Goal: Task Accomplishment & Management: Manage account settings

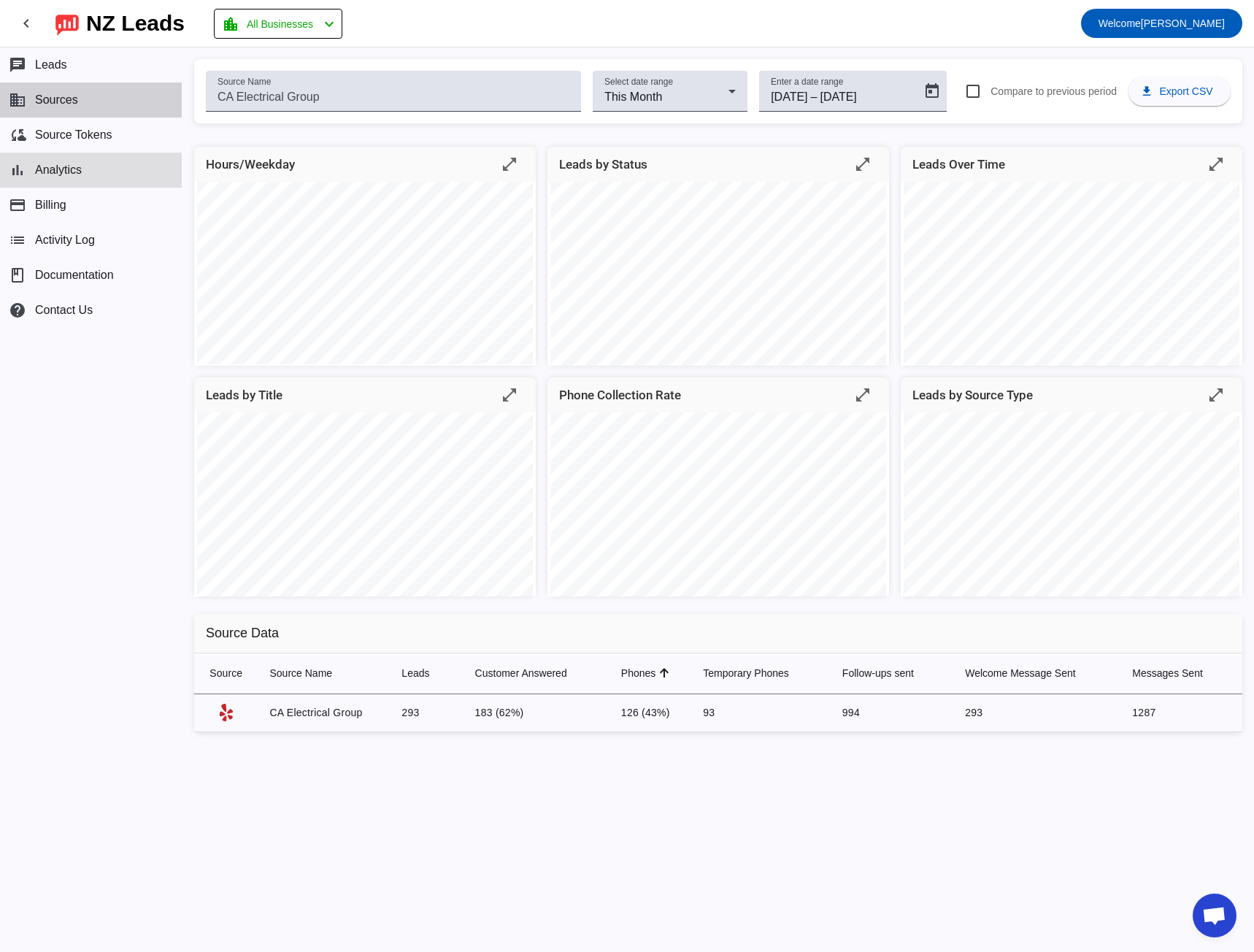
click at [80, 109] on button "business Sources" at bounding box center [90, 100] width 182 height 35
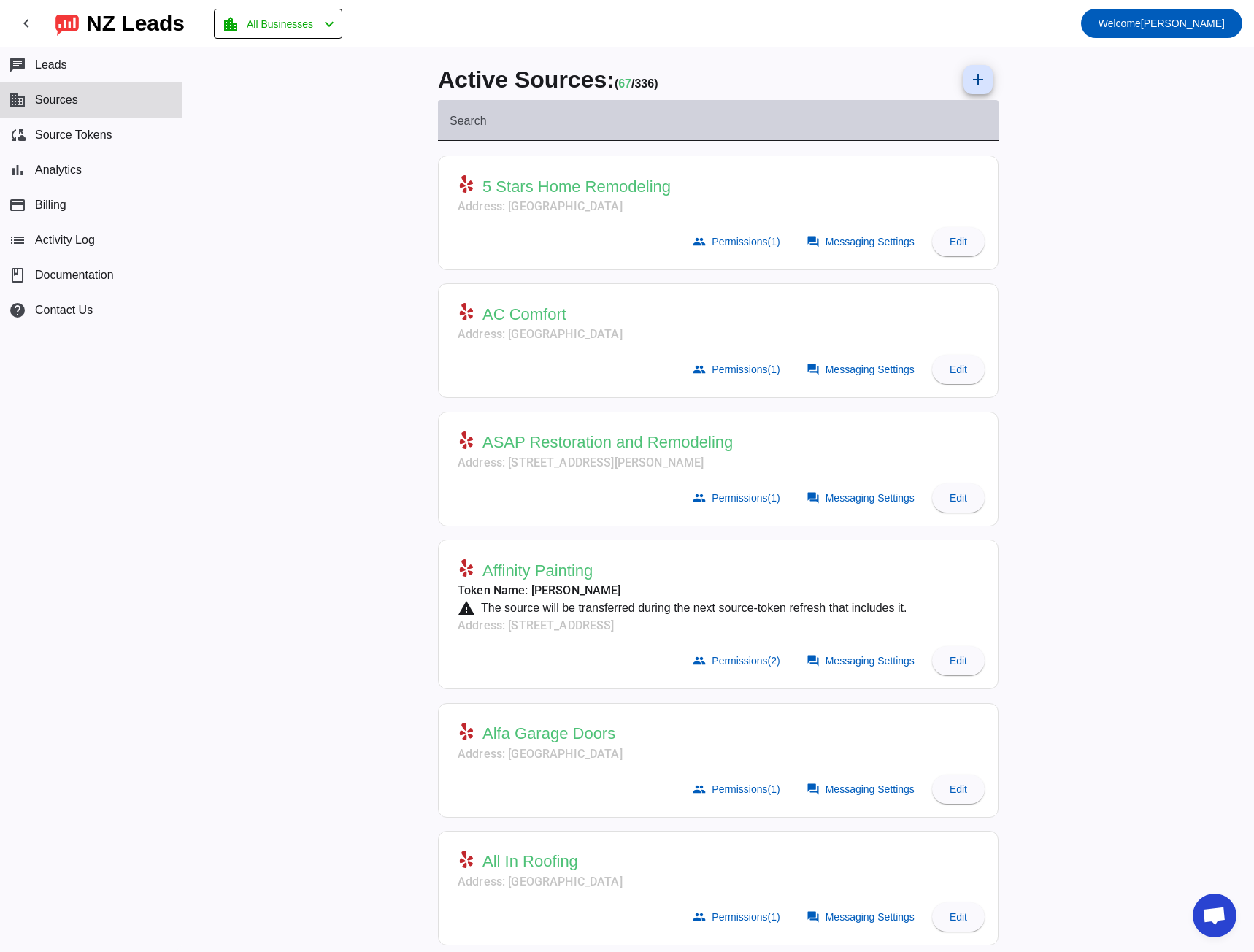
click at [451, 125] on mat-label "Search" at bounding box center [468, 120] width 38 height 12
click at [451, 125] on input "Search" at bounding box center [718, 126] width 537 height 18
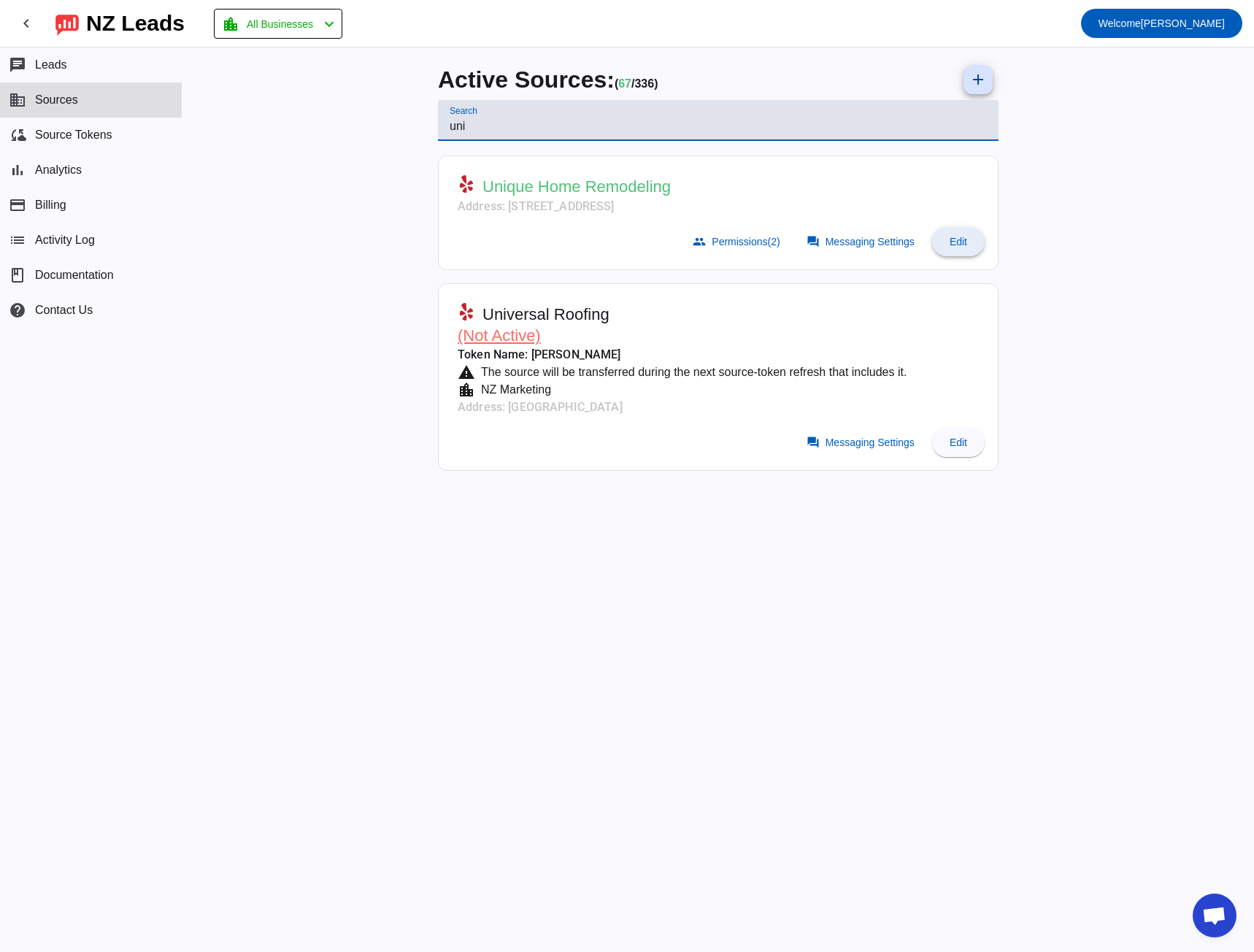
type input "uni"
click at [960, 239] on span "Edit" at bounding box center [958, 242] width 18 height 11
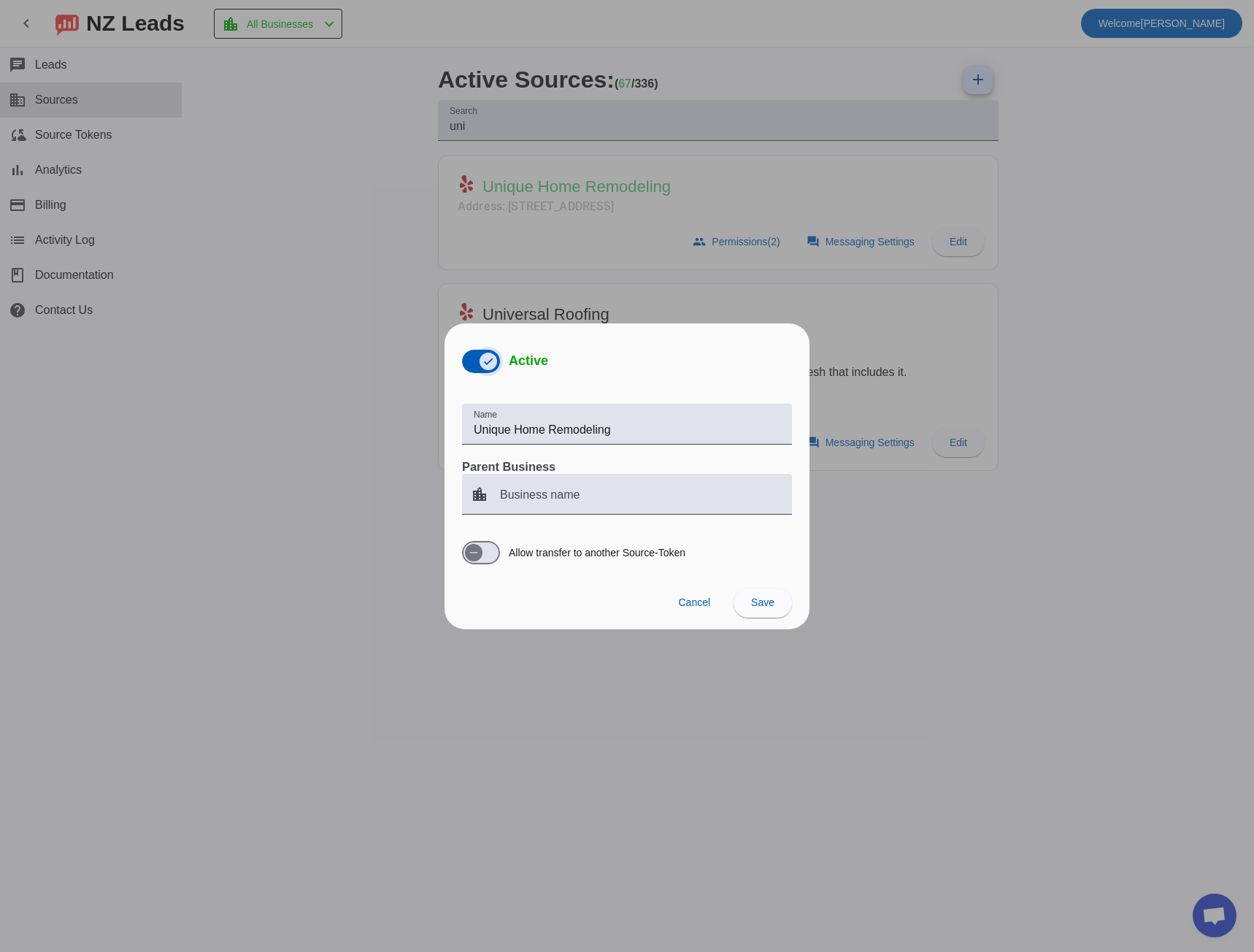
click at [477, 357] on span "button" at bounding box center [488, 361] width 29 height 29
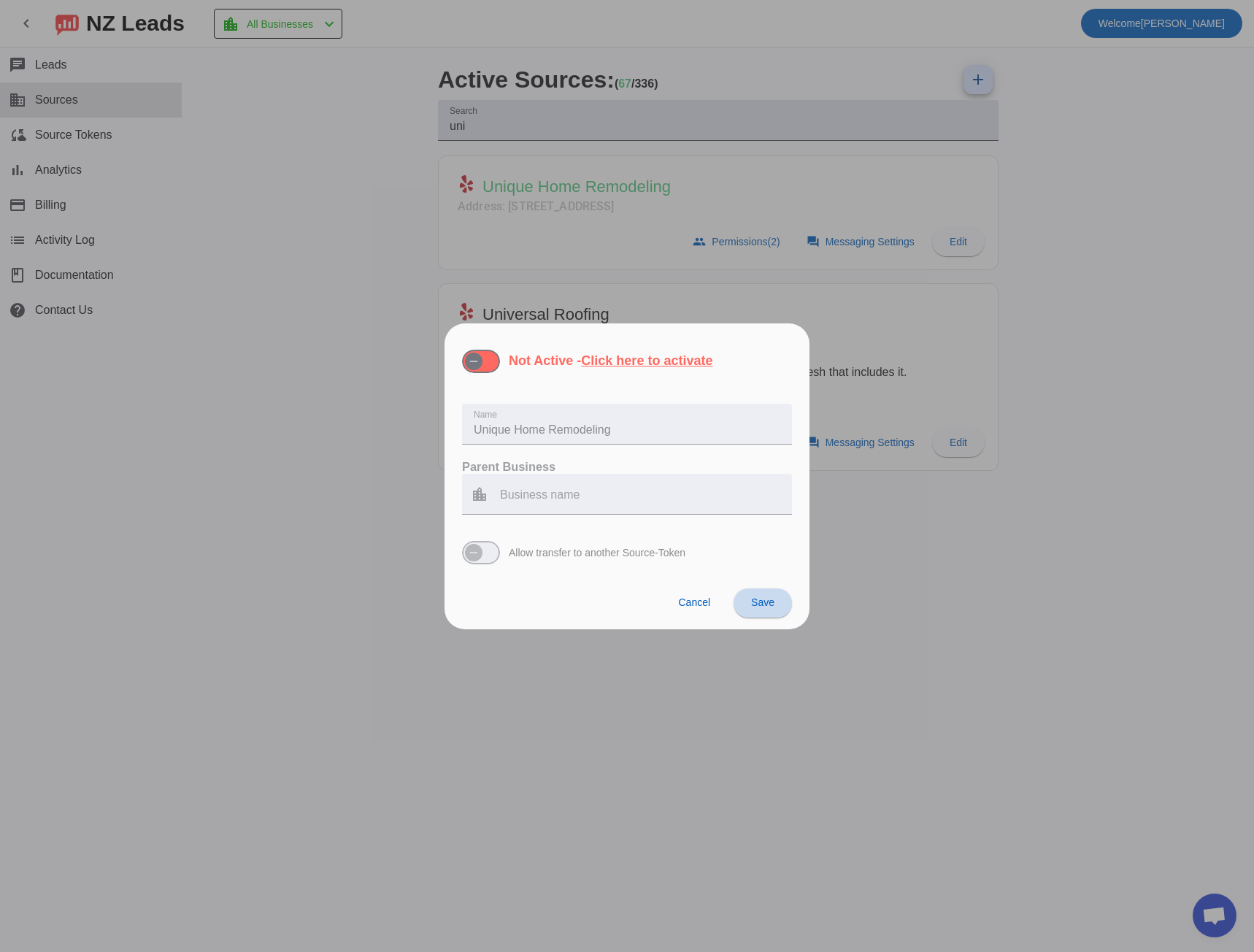
click at [755, 612] on span at bounding box center [763, 602] width 58 height 35
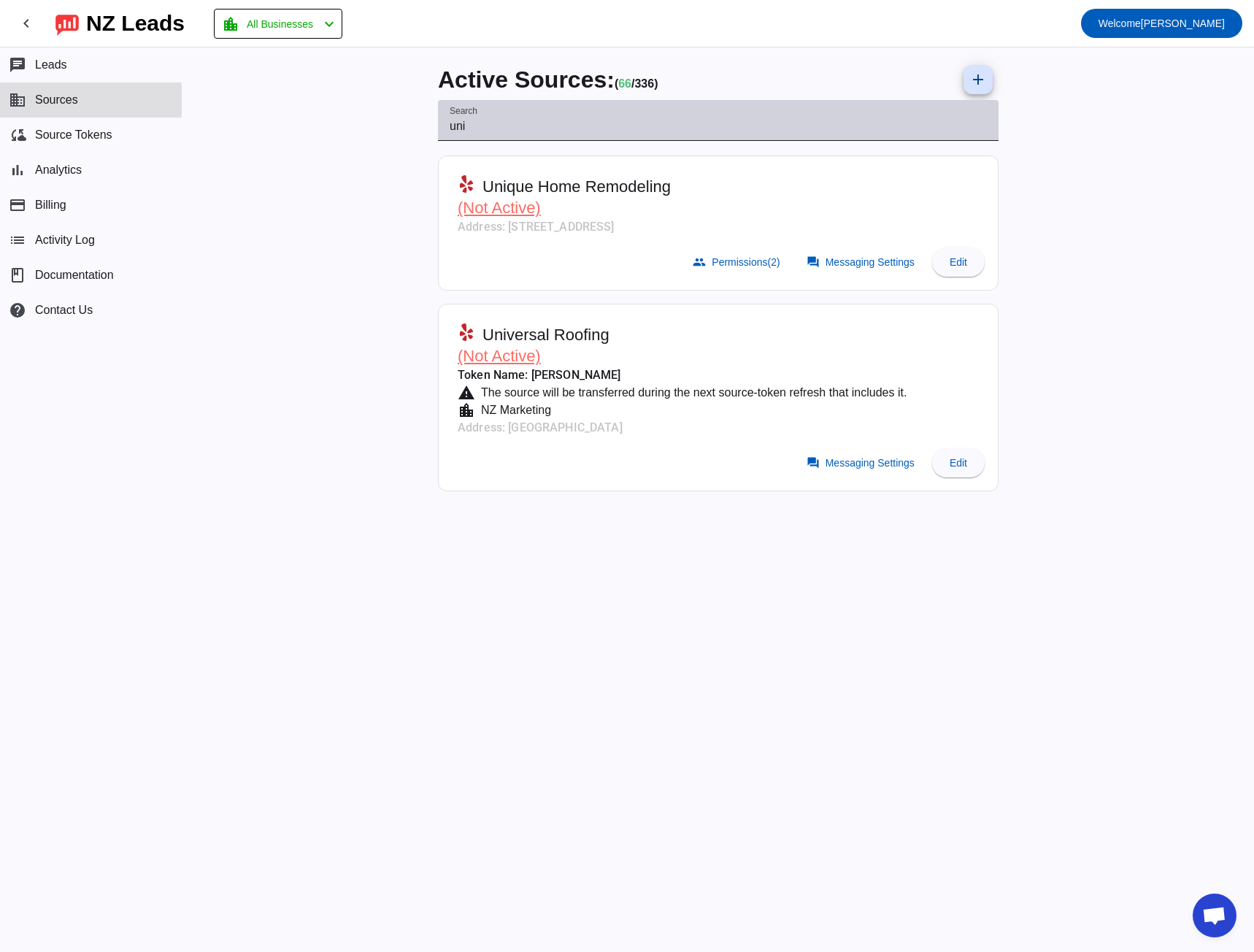
click at [503, 130] on input "uni" at bounding box center [718, 126] width 537 height 18
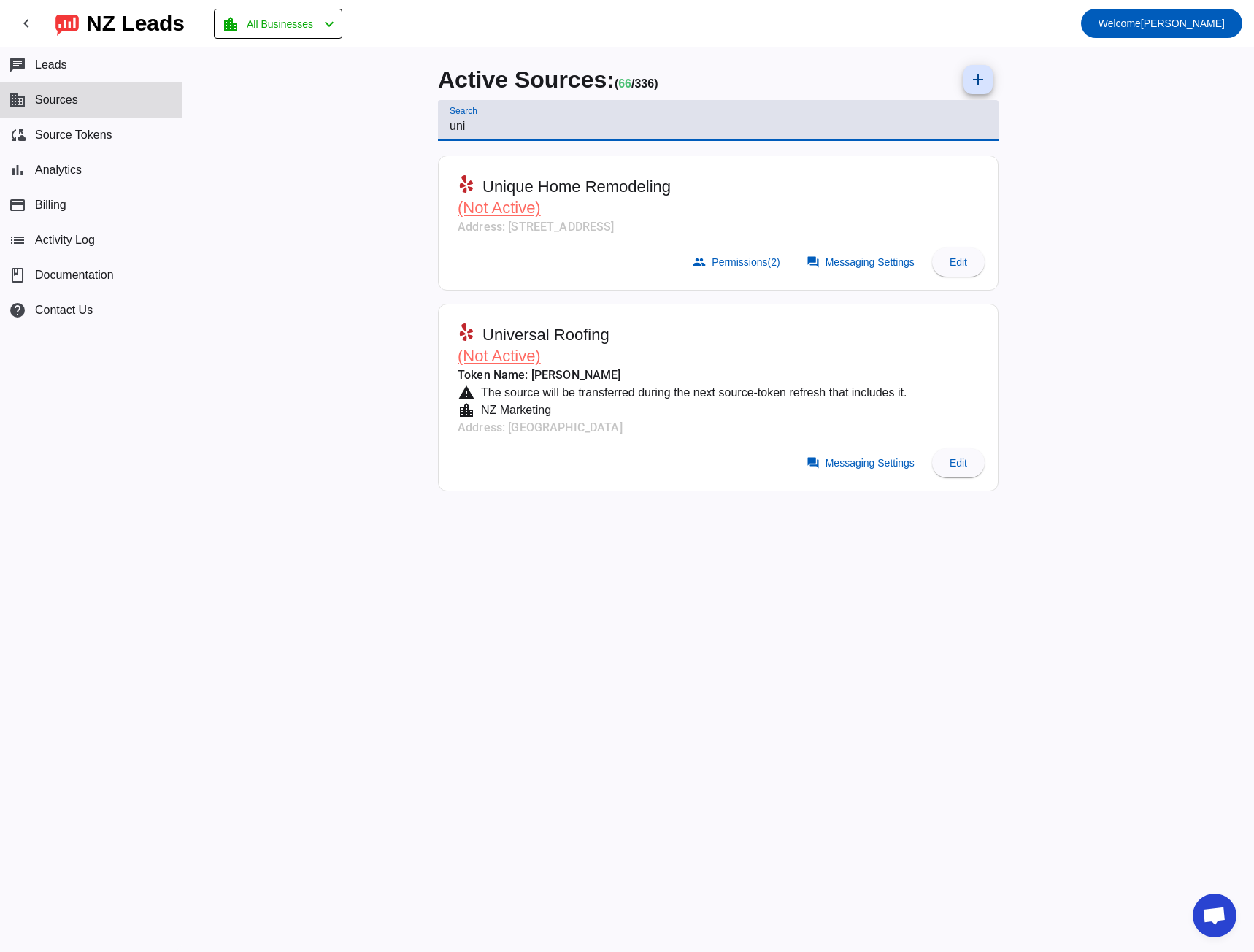
click at [503, 130] on input "uni" at bounding box center [718, 126] width 537 height 18
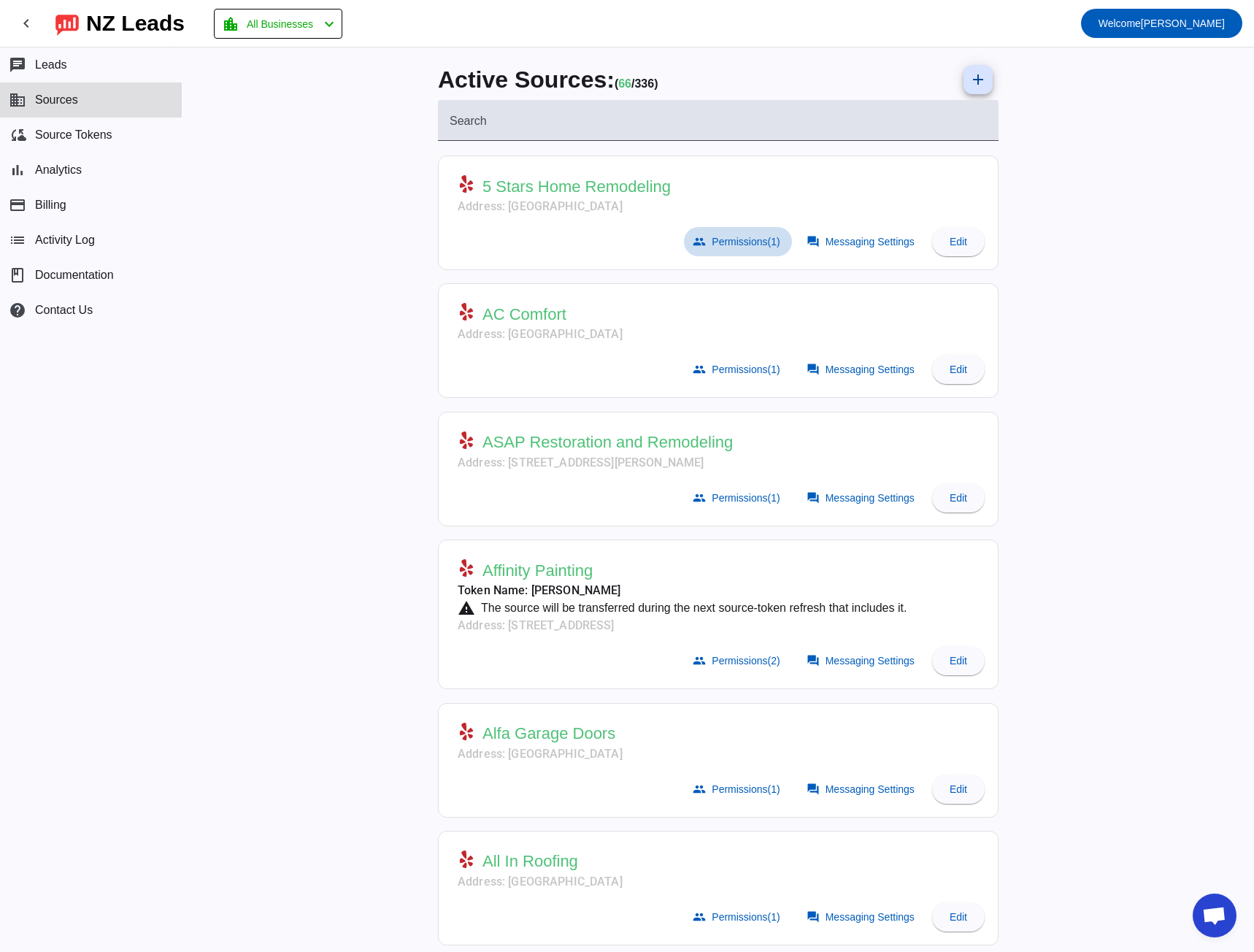
click at [728, 234] on span at bounding box center [738, 241] width 107 height 29
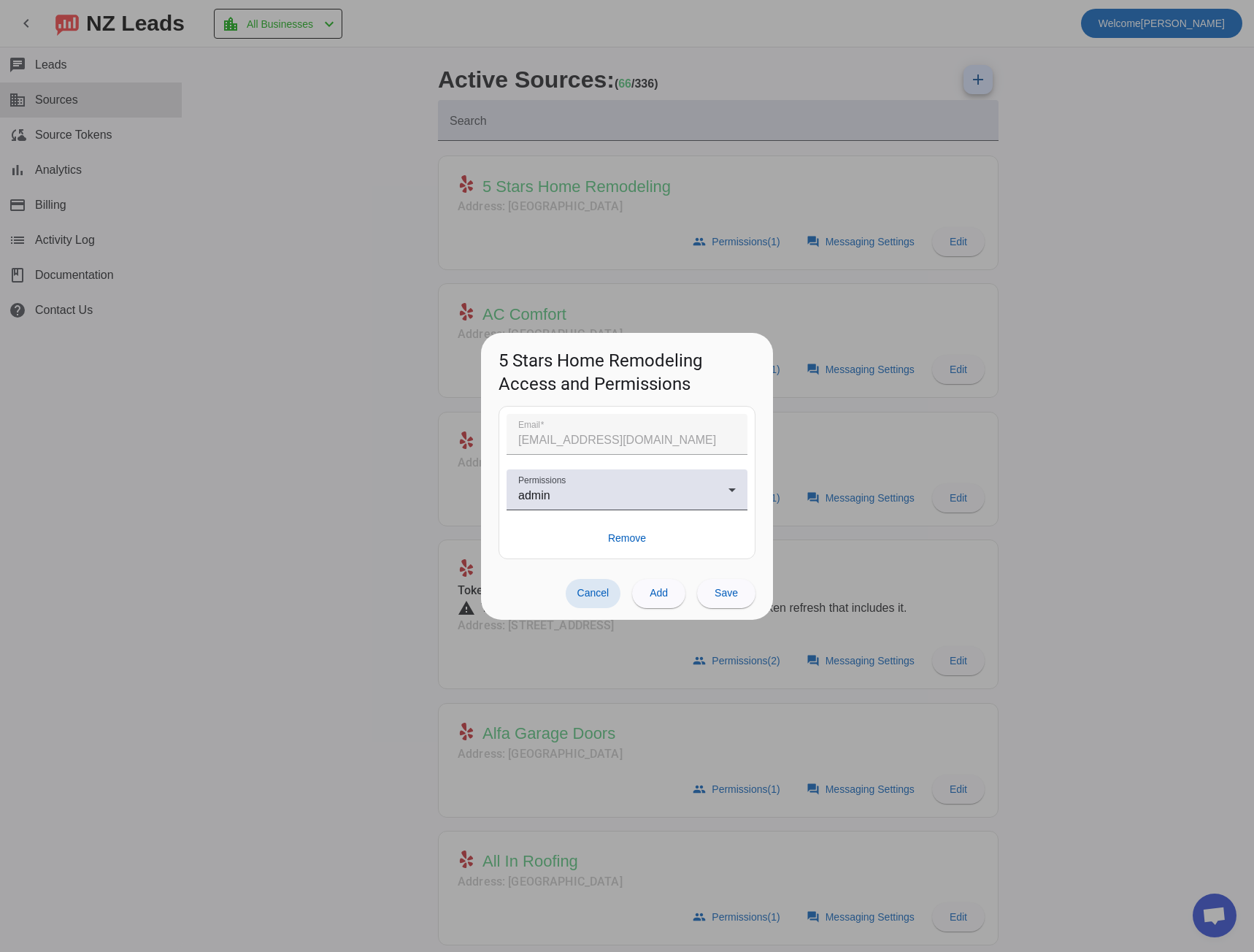
click at [584, 585] on span at bounding box center [593, 593] width 56 height 29
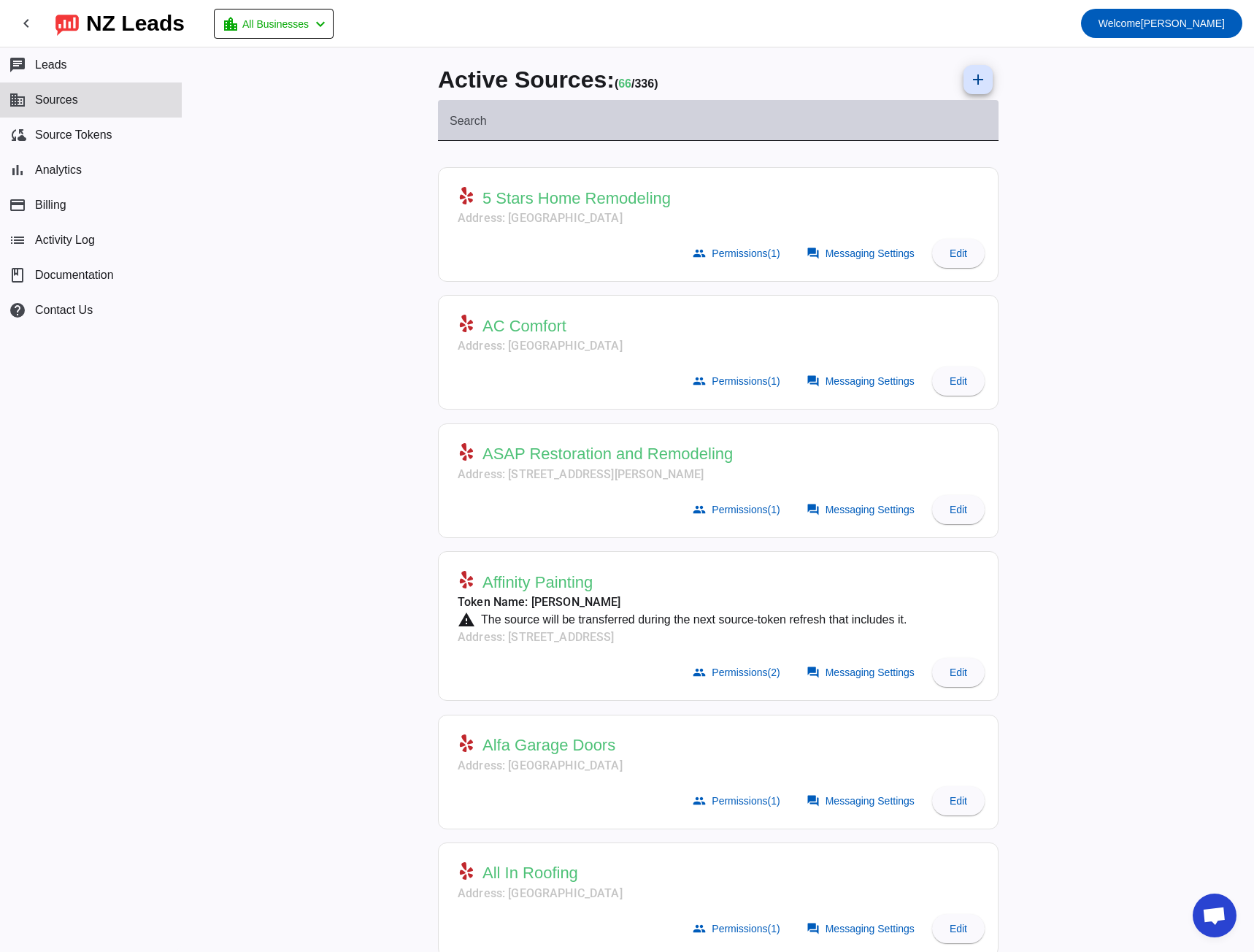
click at [487, 122] on input "Search" at bounding box center [718, 126] width 537 height 18
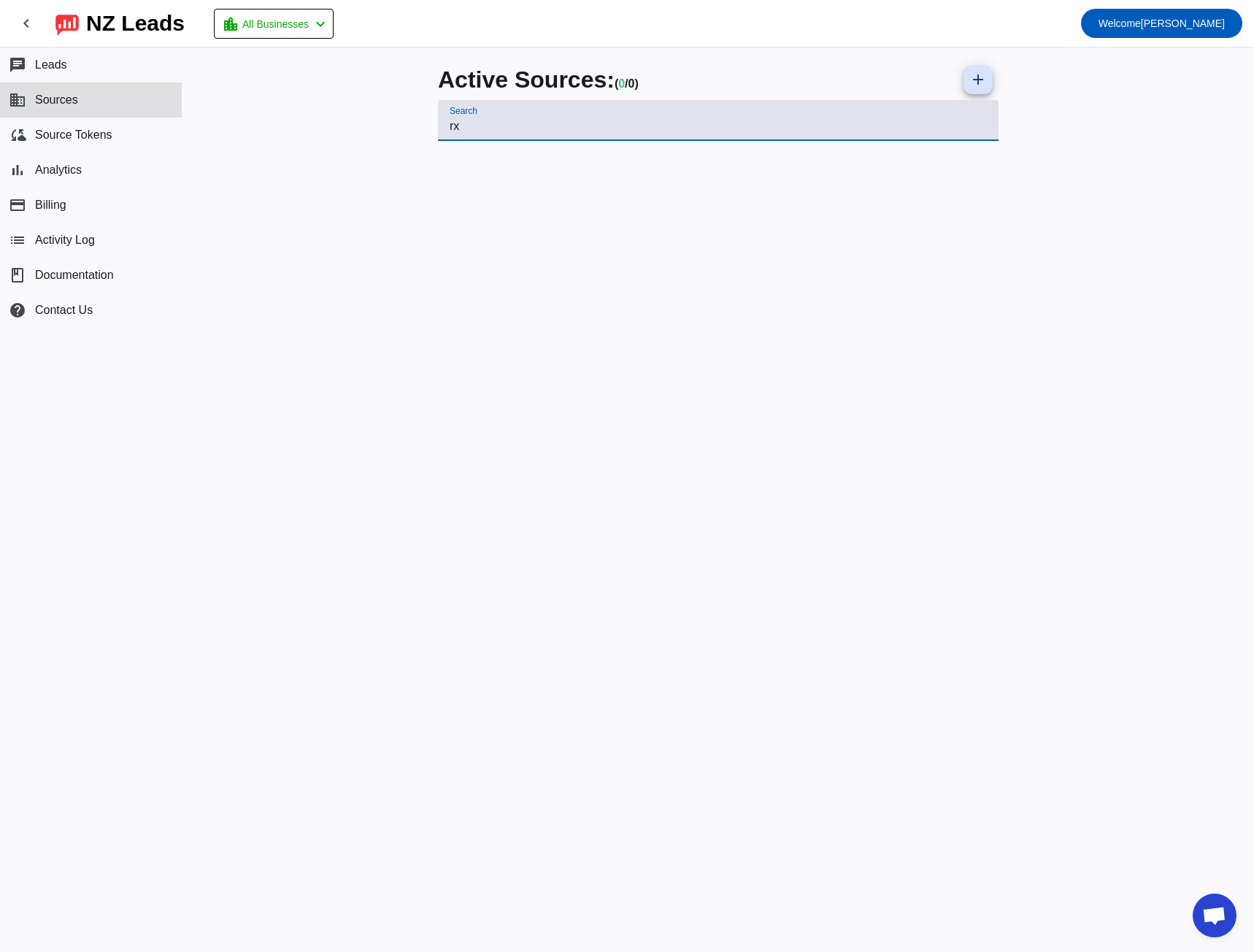
type input "r"
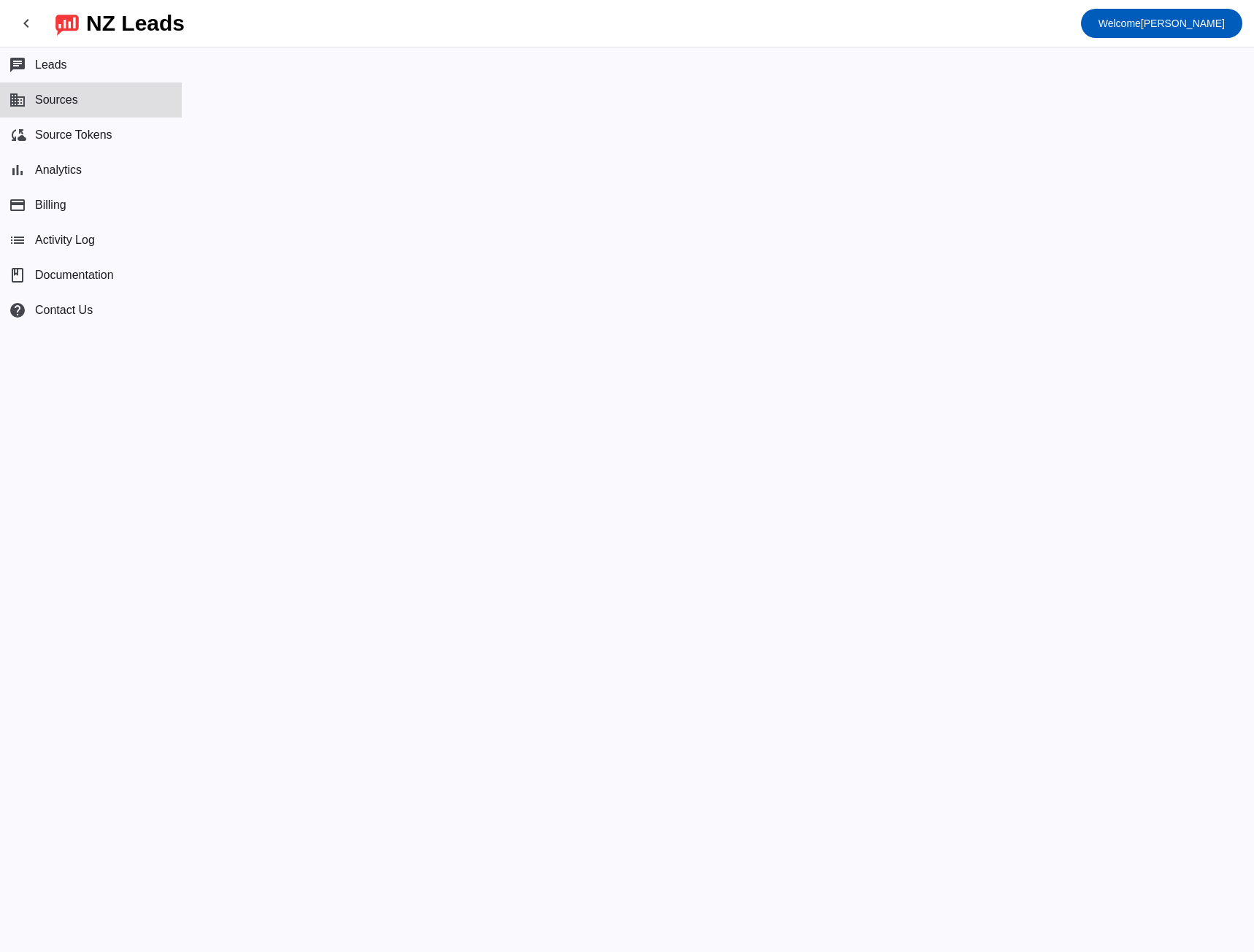
click at [435, 425] on mat-sidenav-content at bounding box center [718, 499] width 1071 height 904
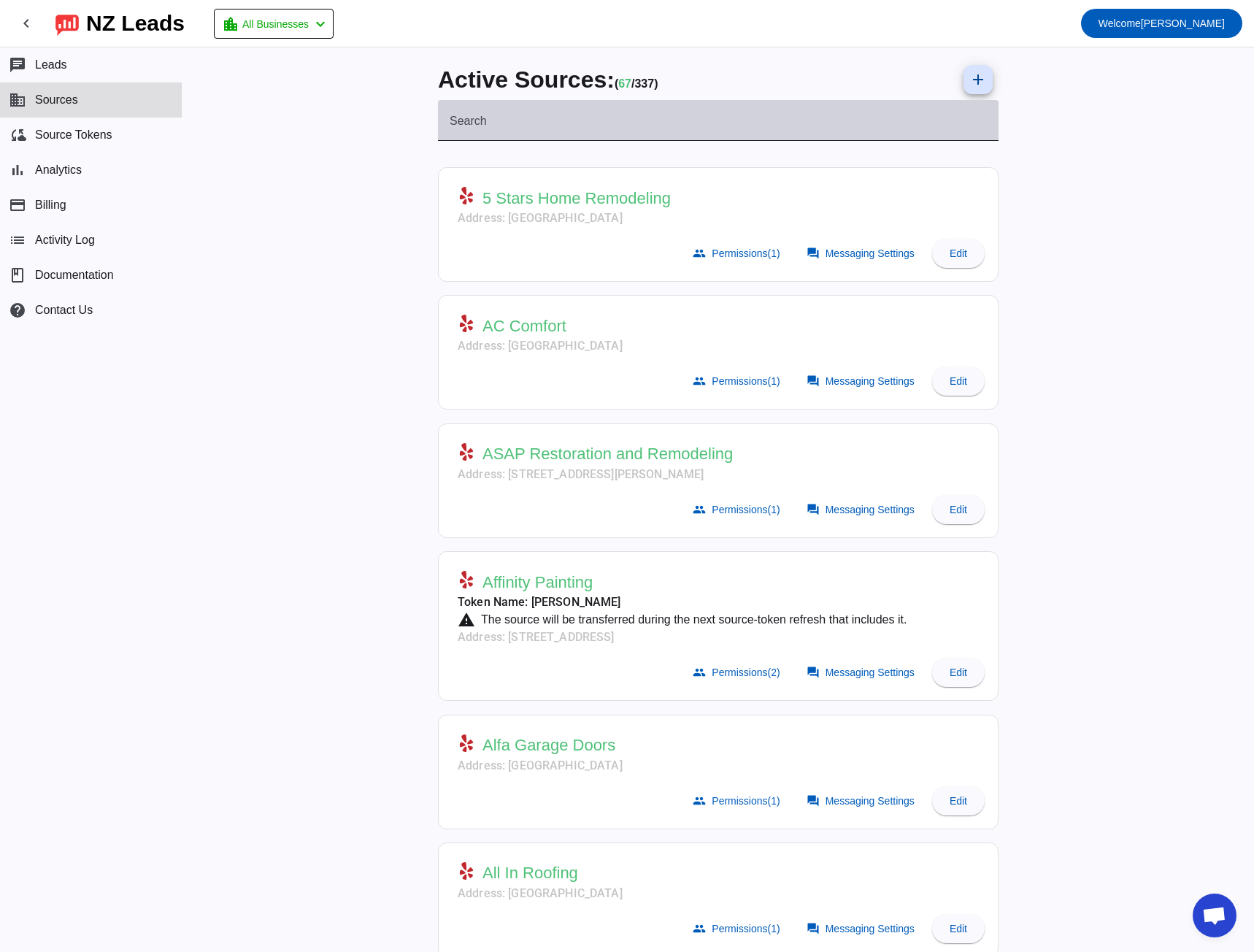
click at [464, 112] on div "Search" at bounding box center [718, 119] width 537 height 40
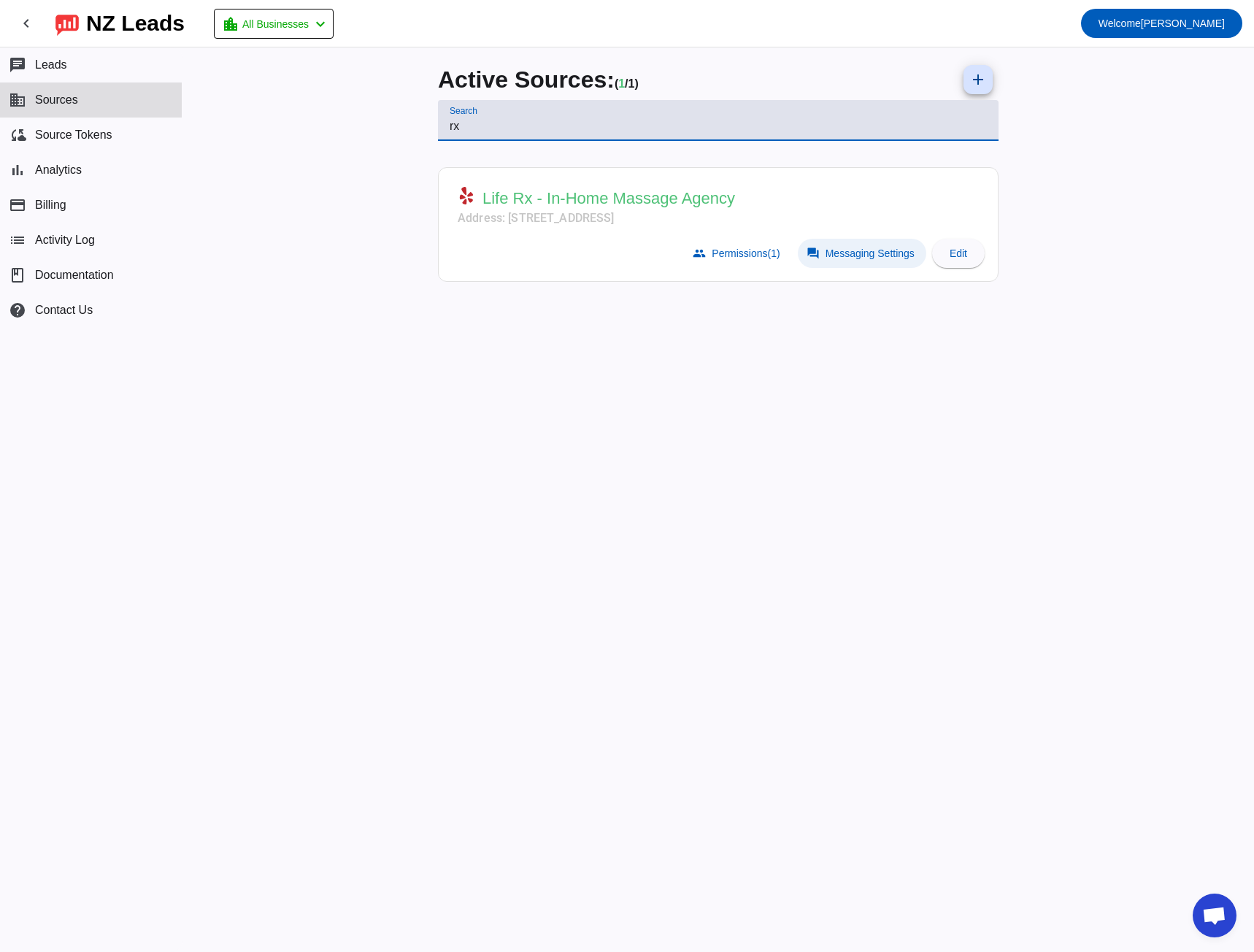
type input "rx"
click at [862, 257] on span "Messaging Settings" at bounding box center [870, 253] width 89 height 11
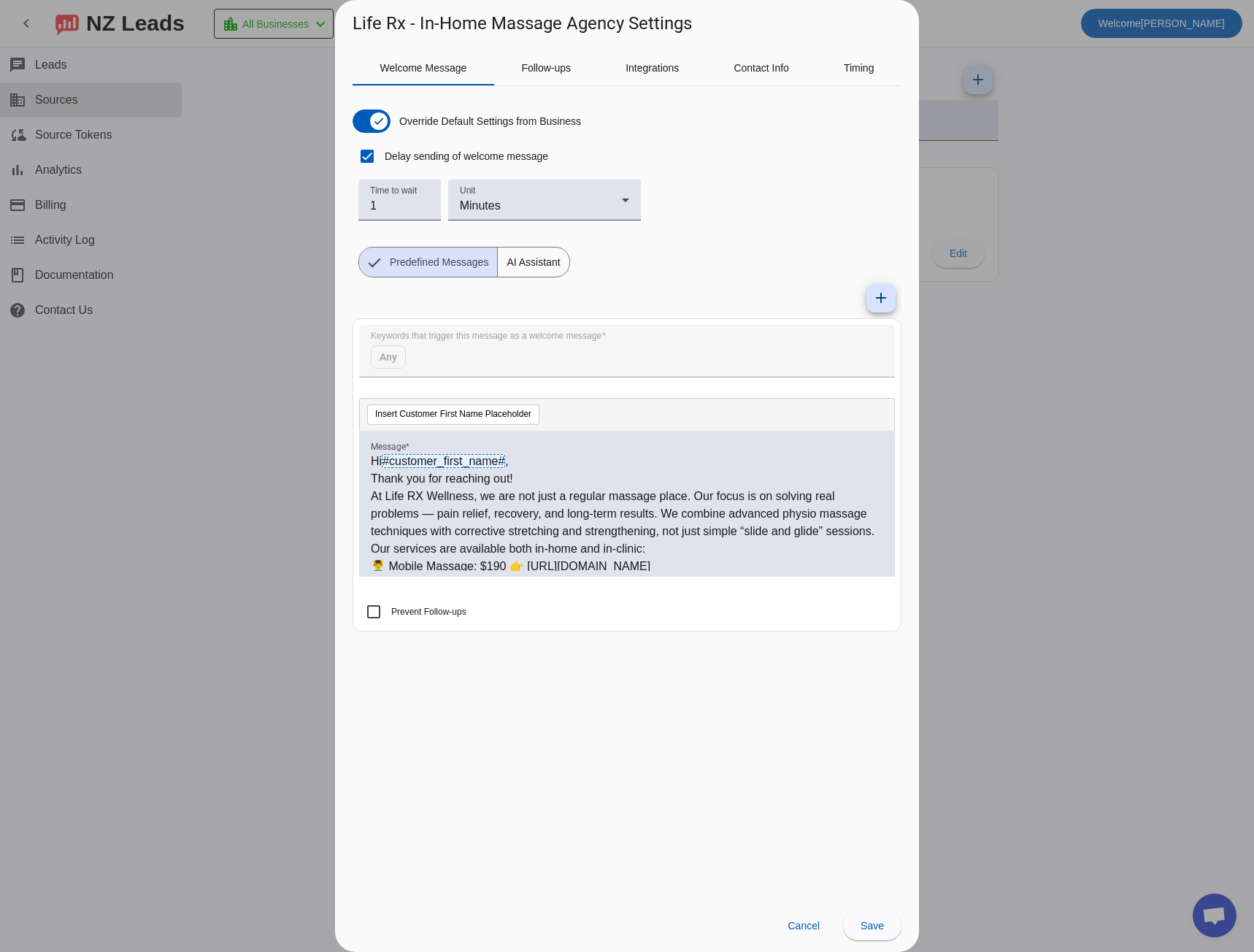
click at [194, 365] on div at bounding box center [627, 476] width 1254 height 952
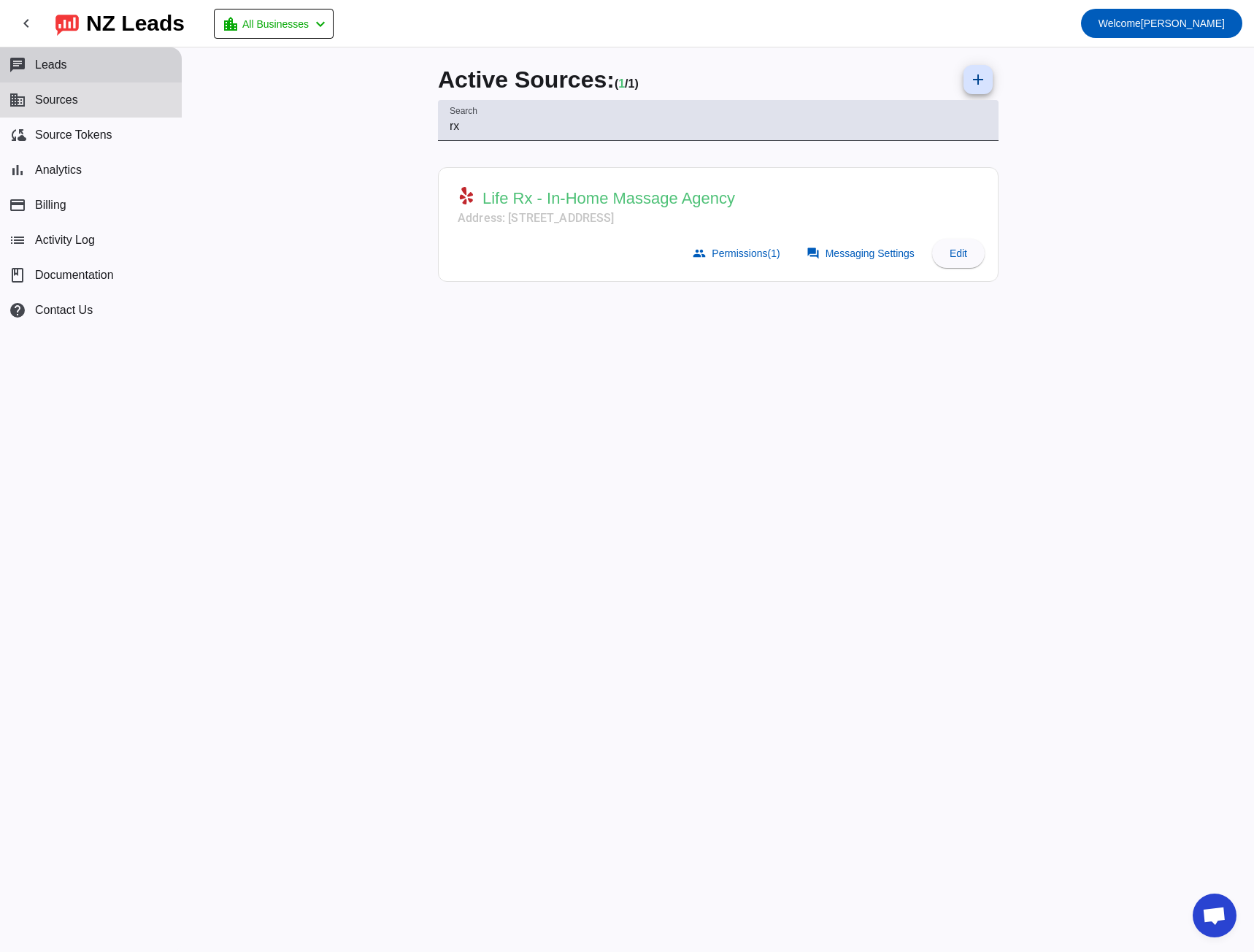
click at [47, 71] on span "Leads" at bounding box center [51, 65] width 32 height 13
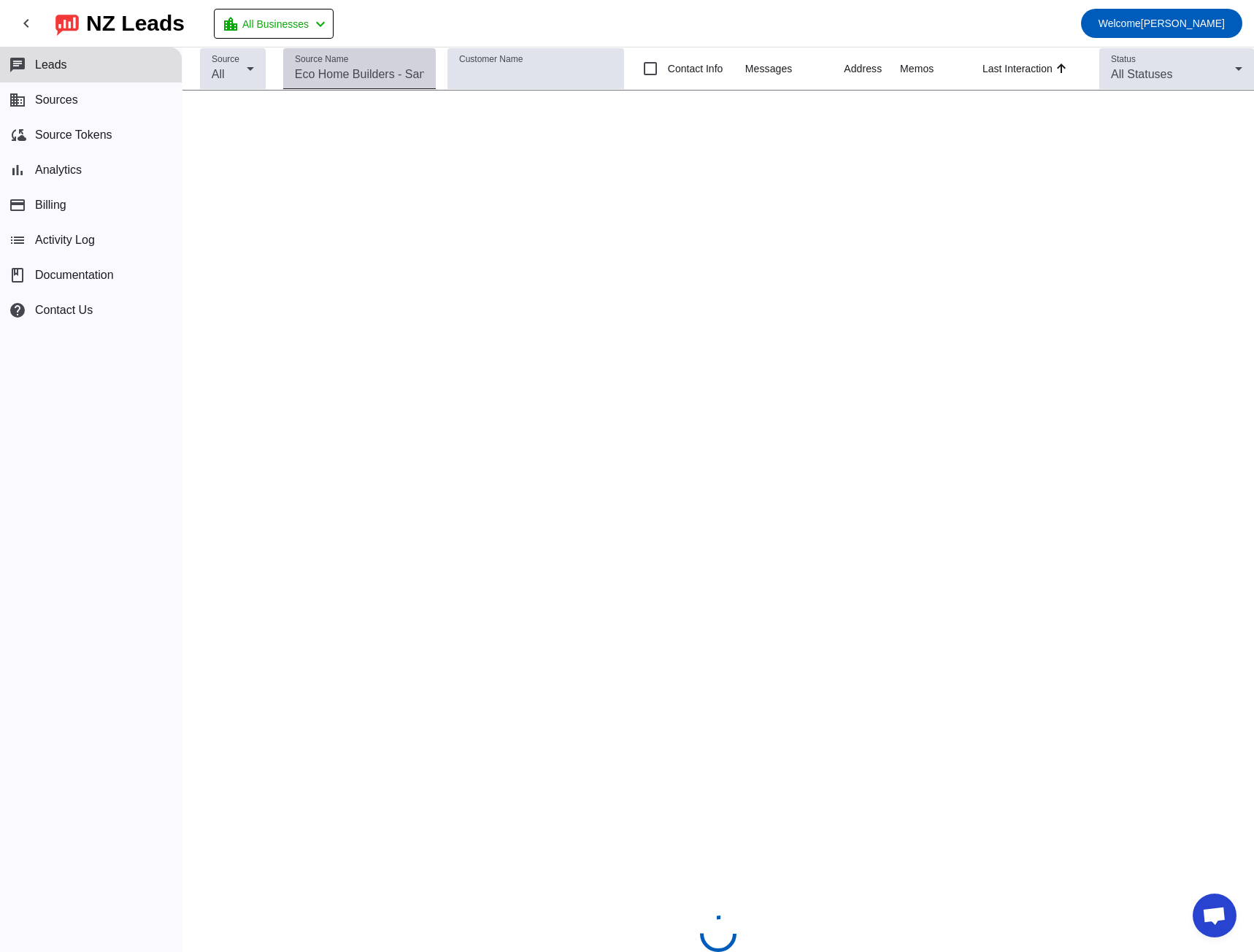
click at [360, 76] on input "Source Name" at bounding box center [359, 74] width 130 height 18
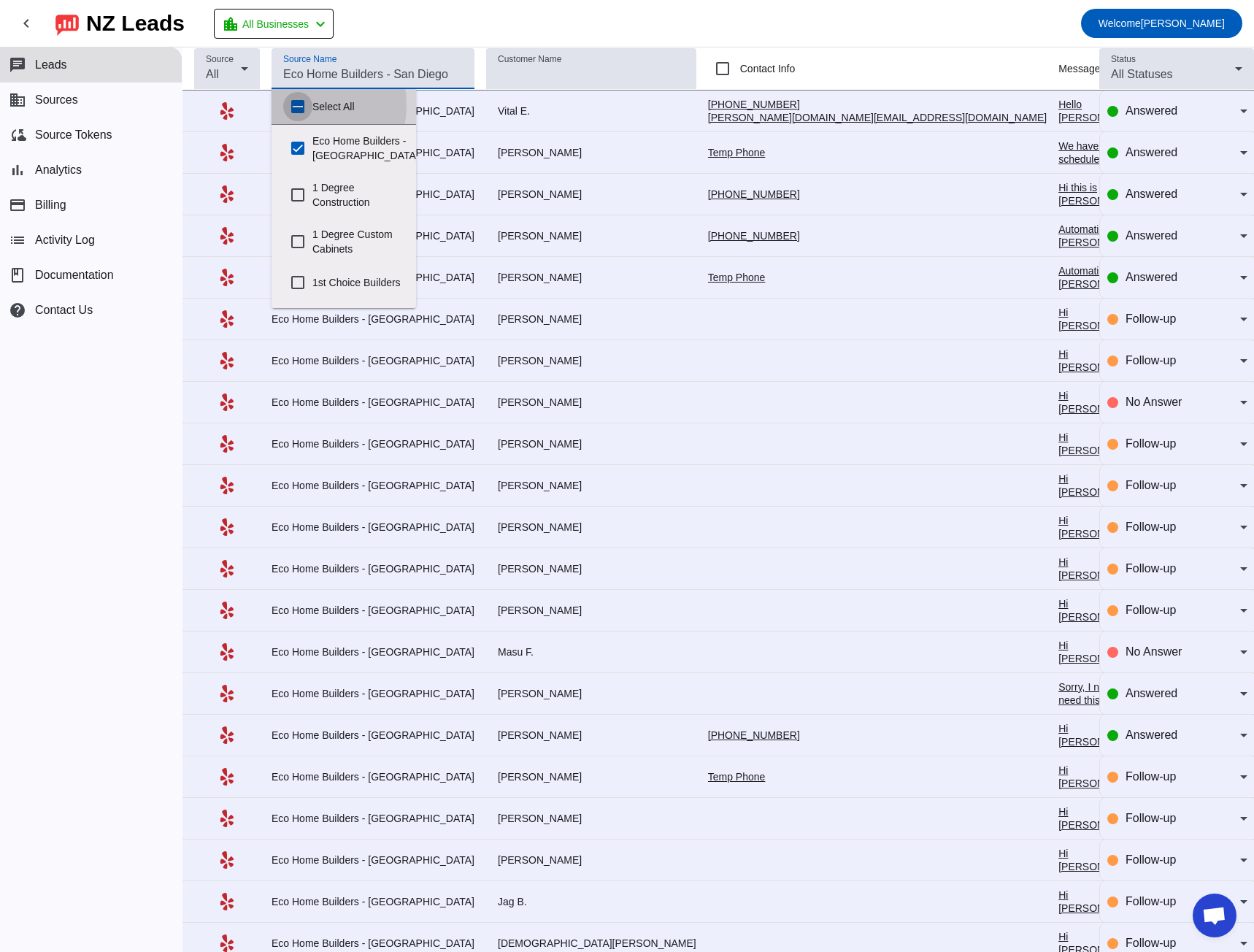
click at [296, 105] on input "Select All" at bounding box center [297, 106] width 29 height 29
checkbox input "true"
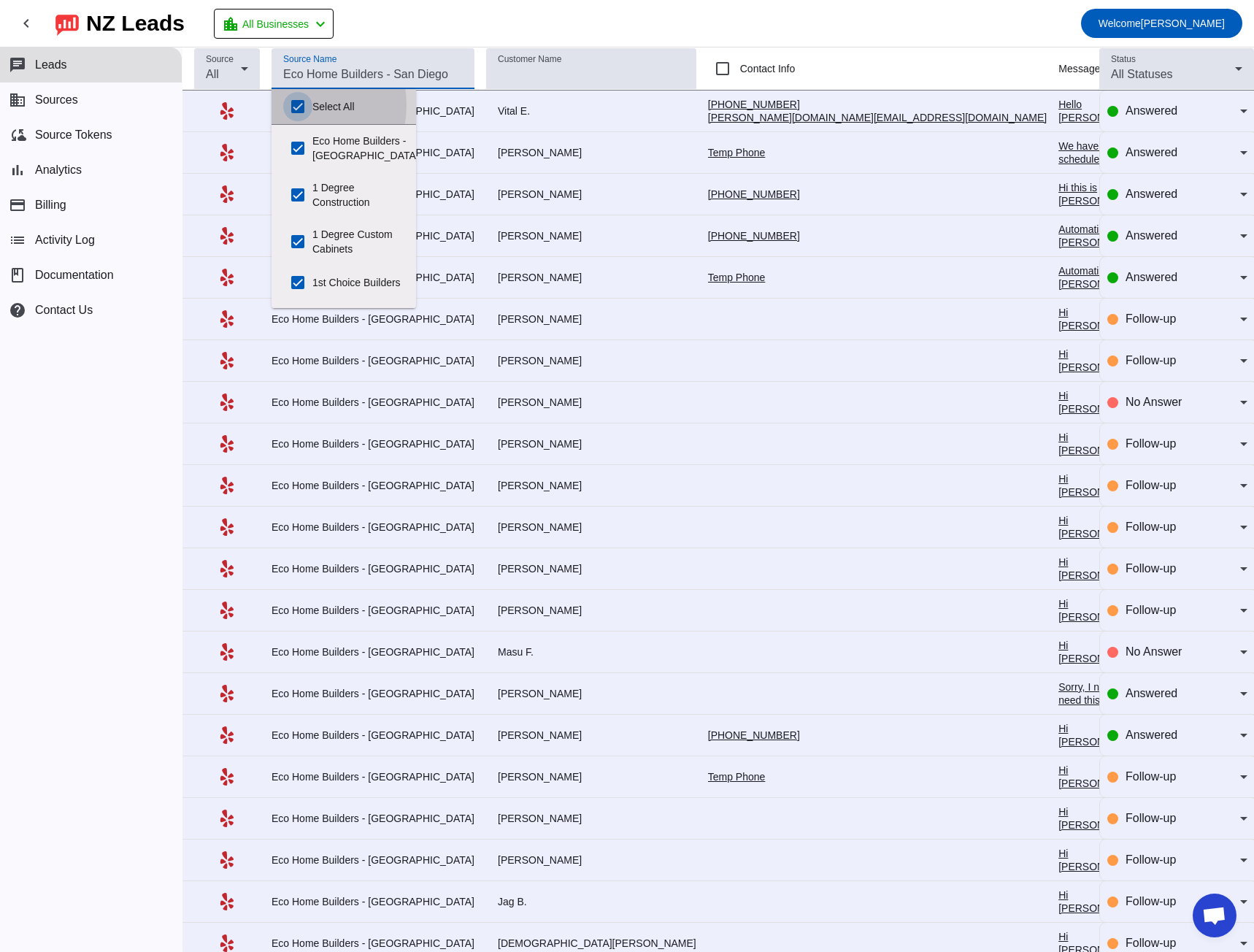
checkbox input "true"
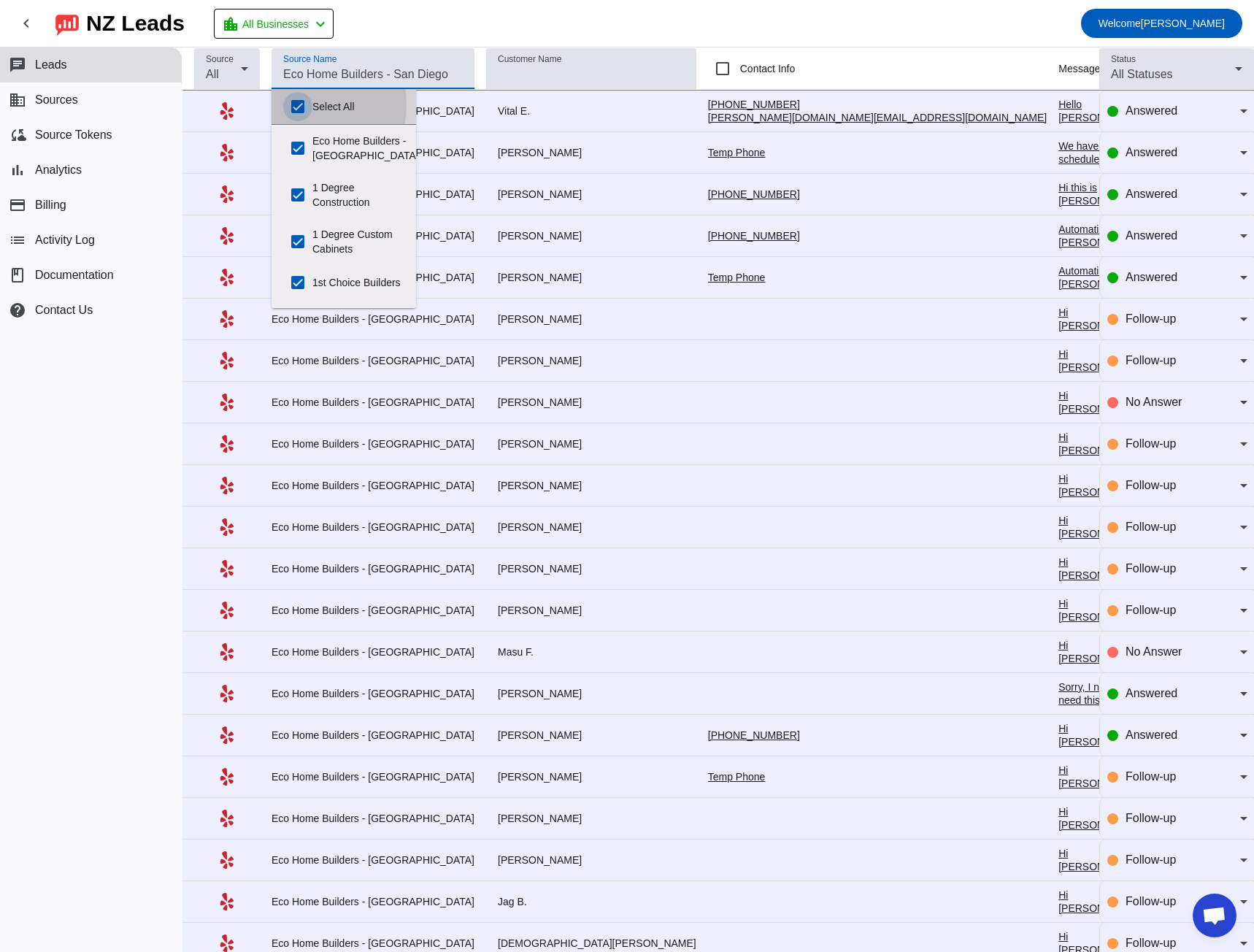
checkbox input "true"
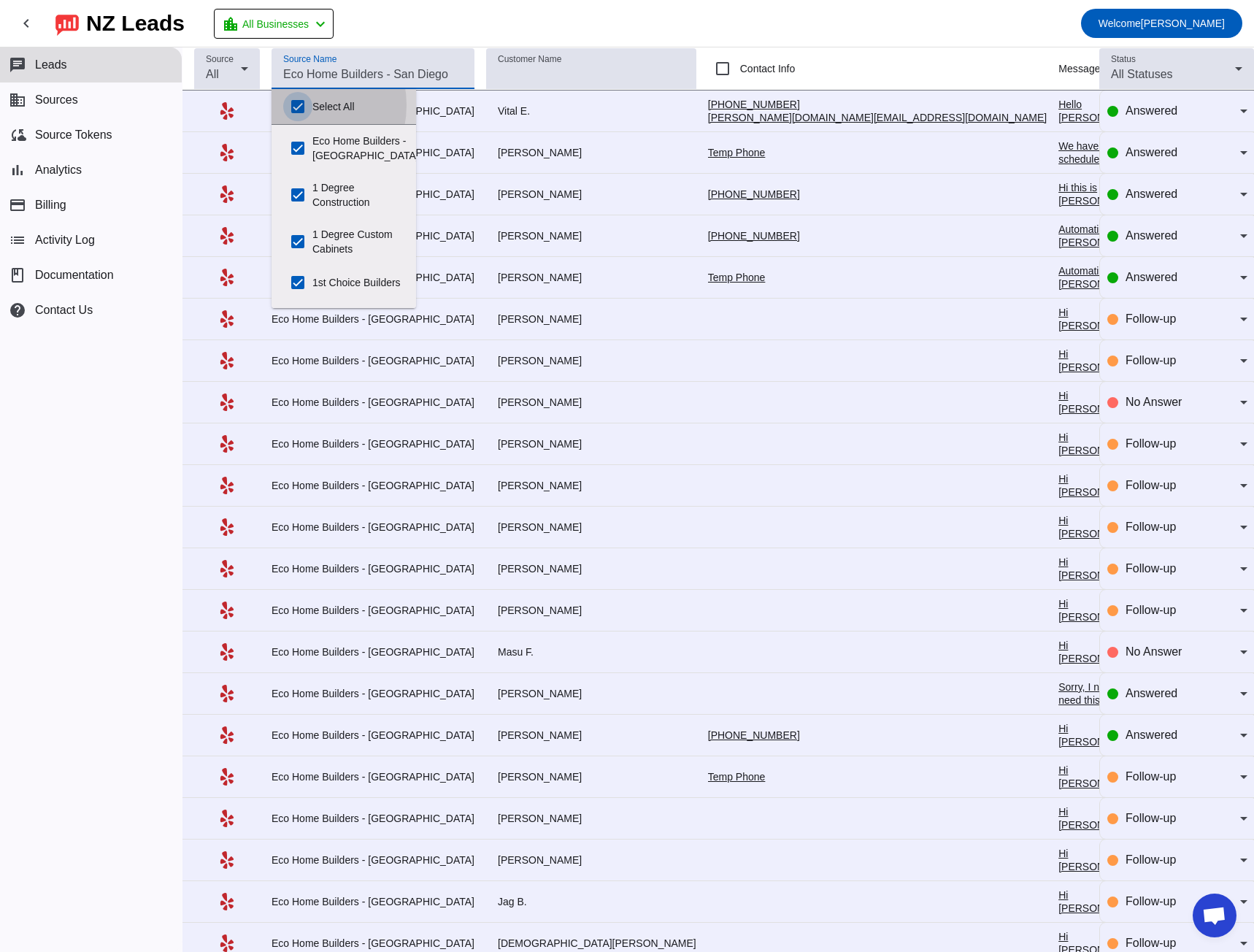
checkbox input "true"
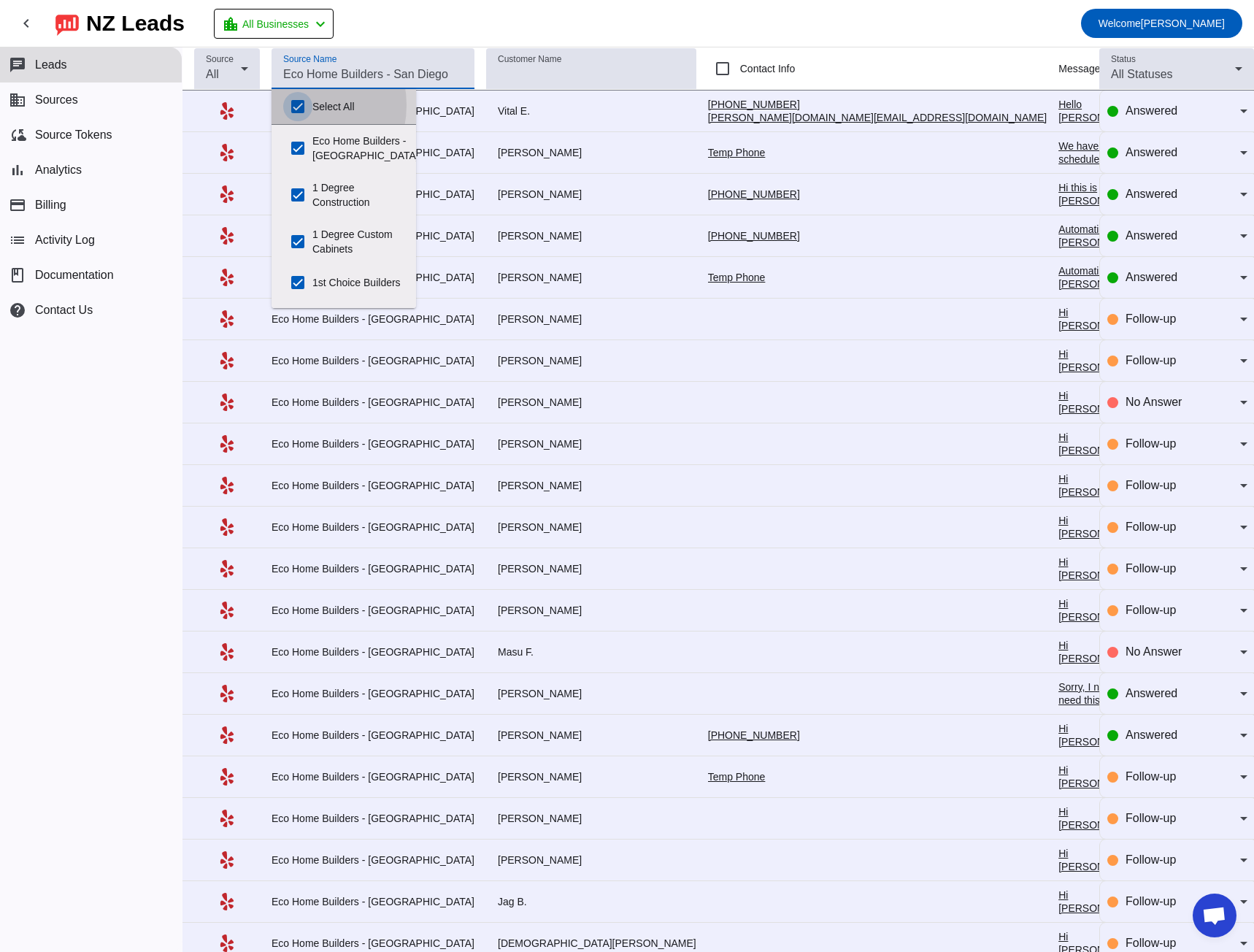
checkbox input "true"
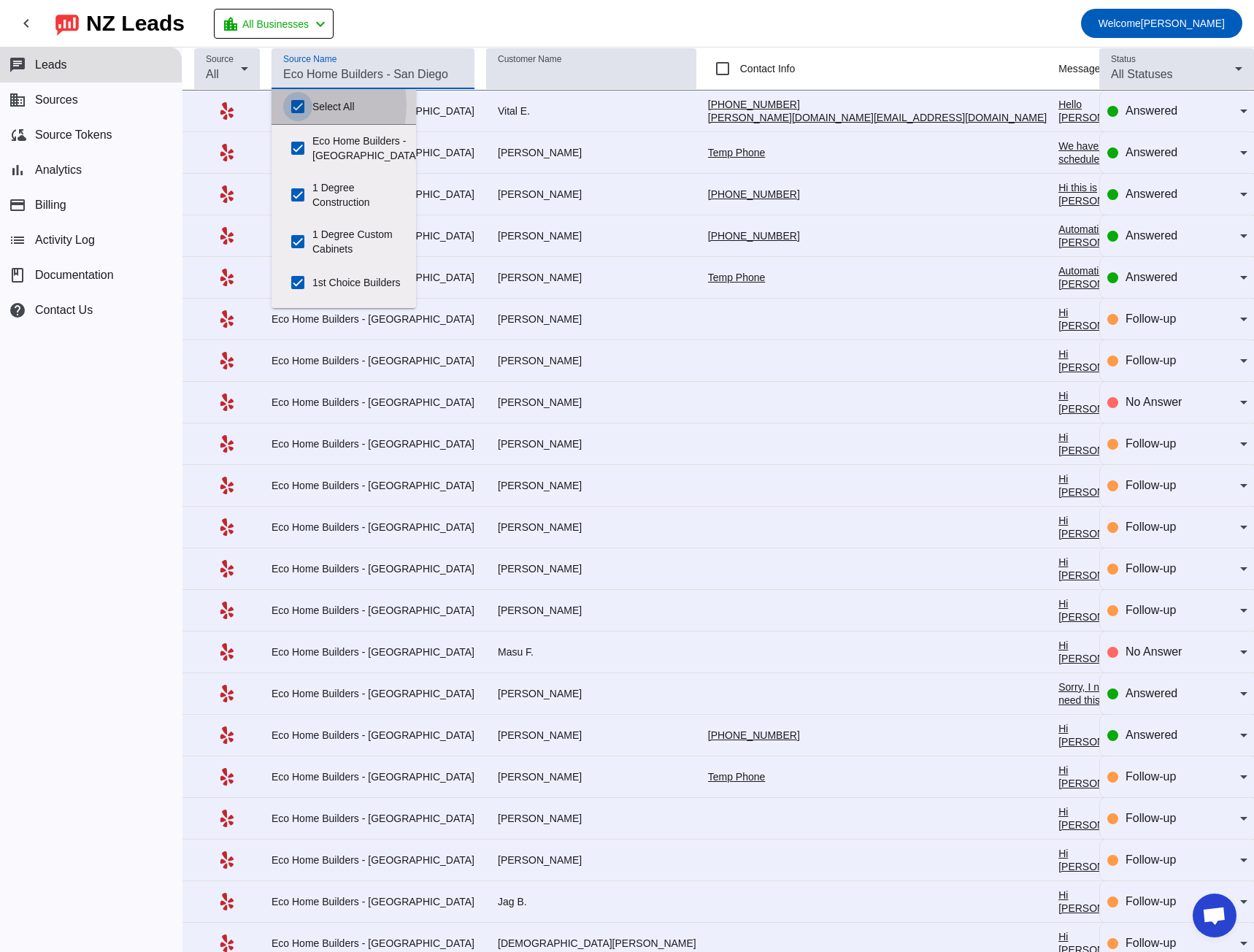
checkbox input "true"
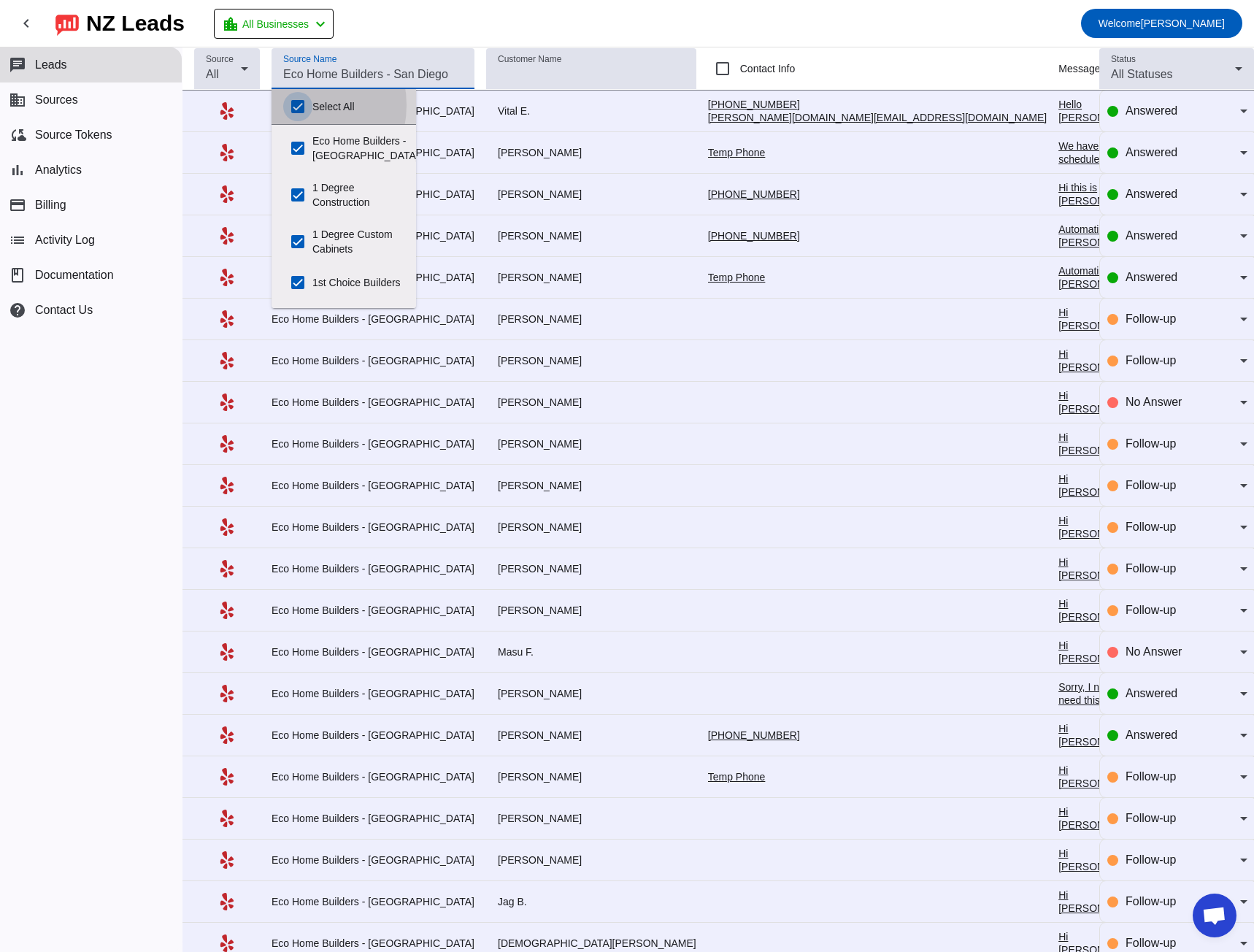
checkbox input "true"
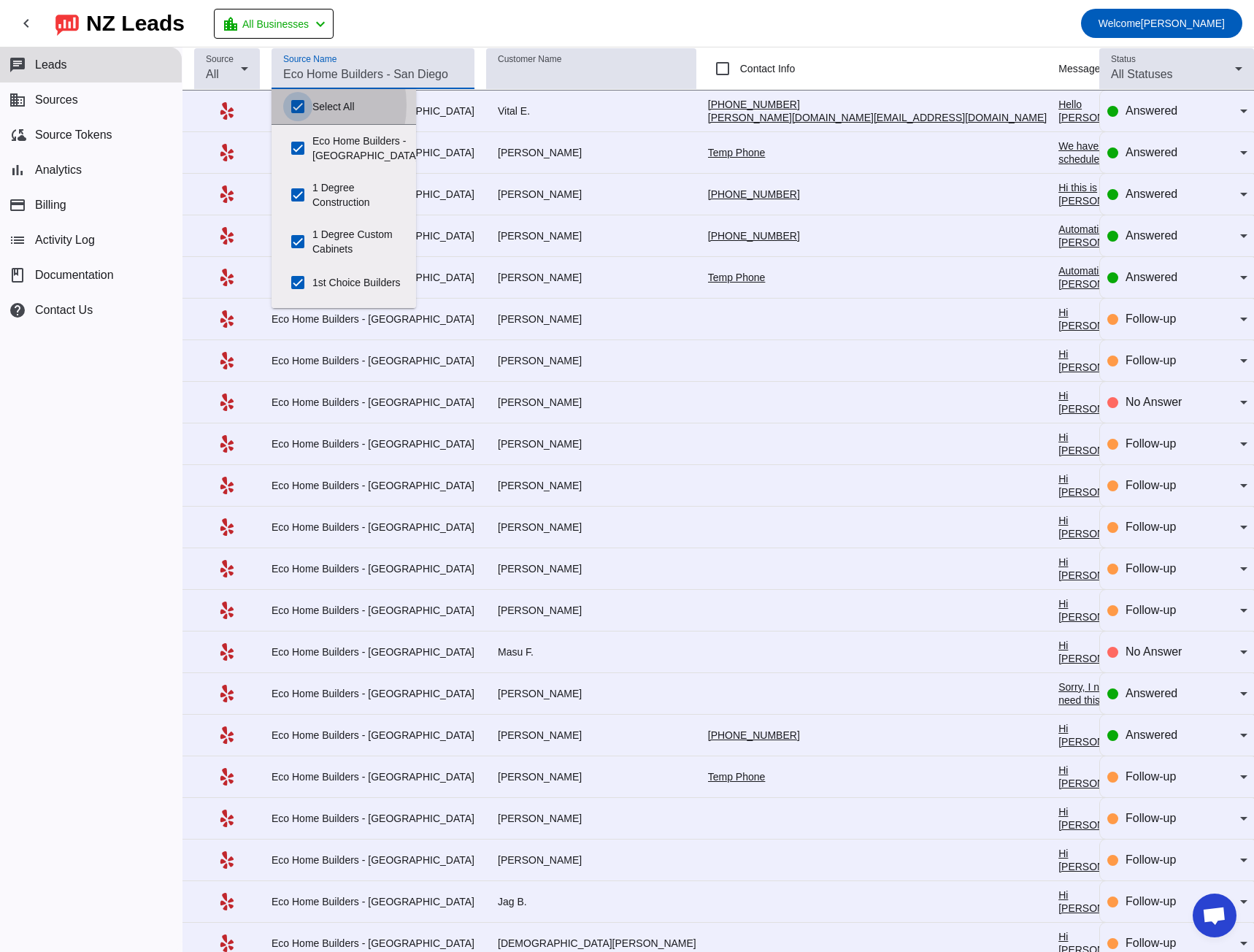
checkbox input "true"
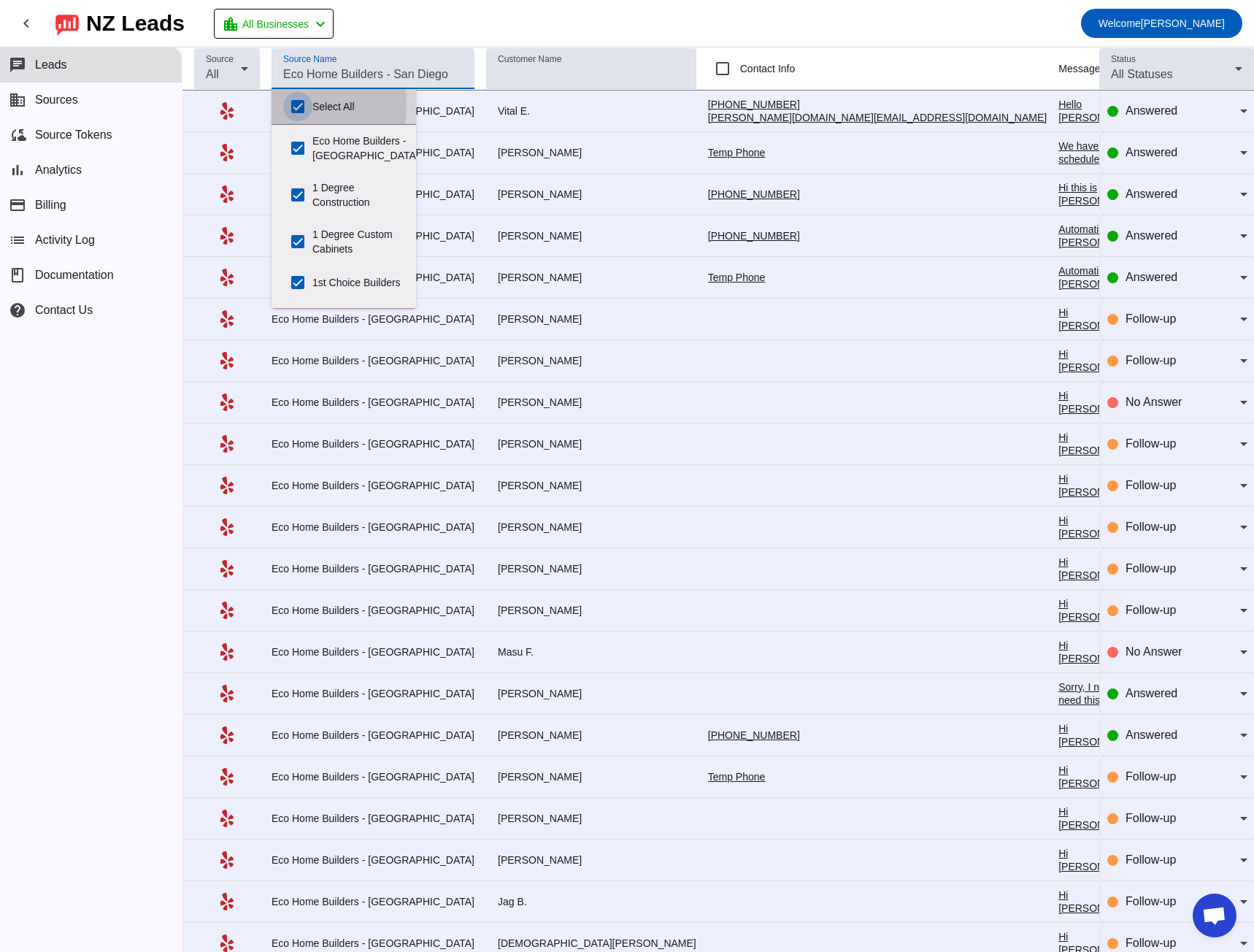
checkbox input "true"
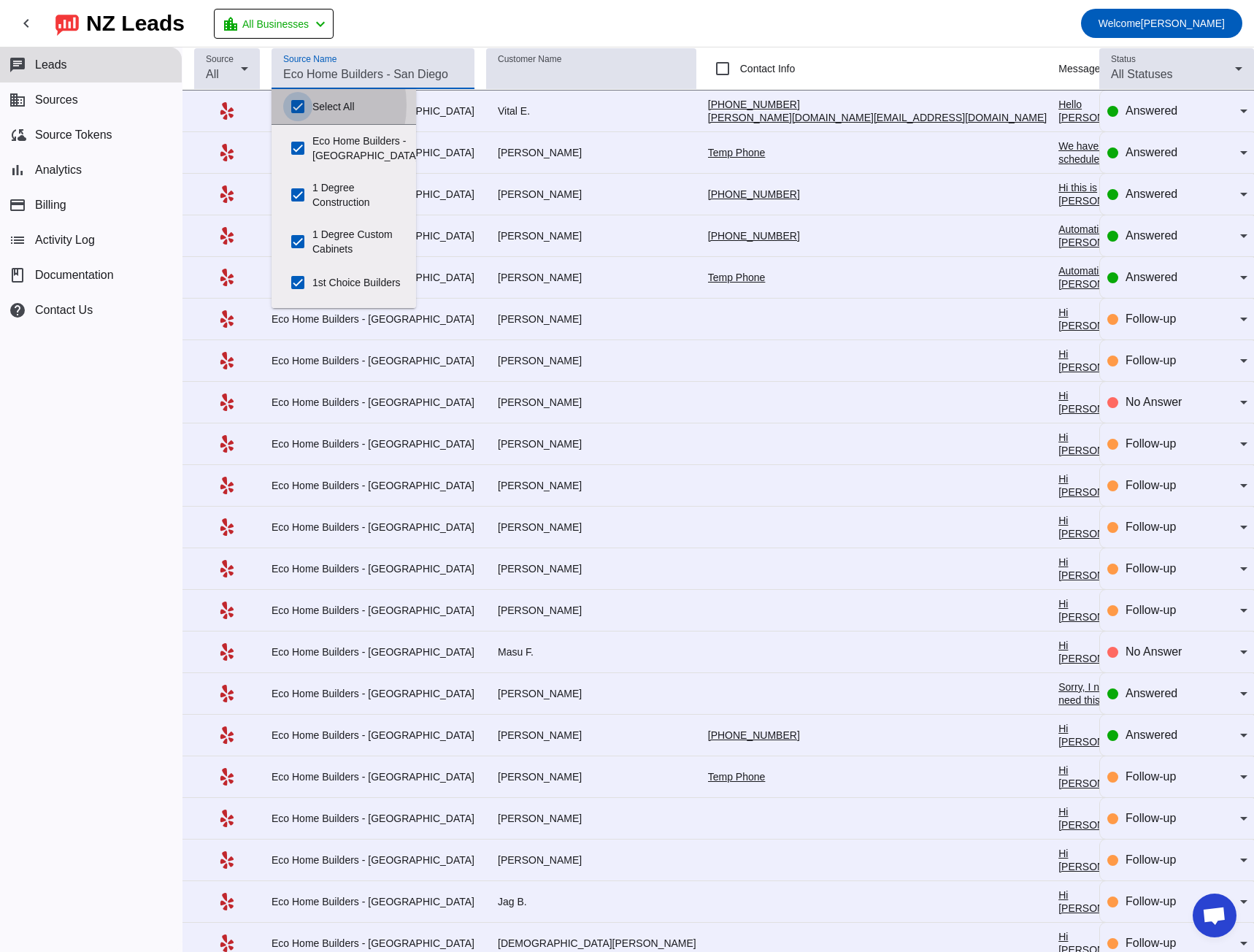
checkbox input "true"
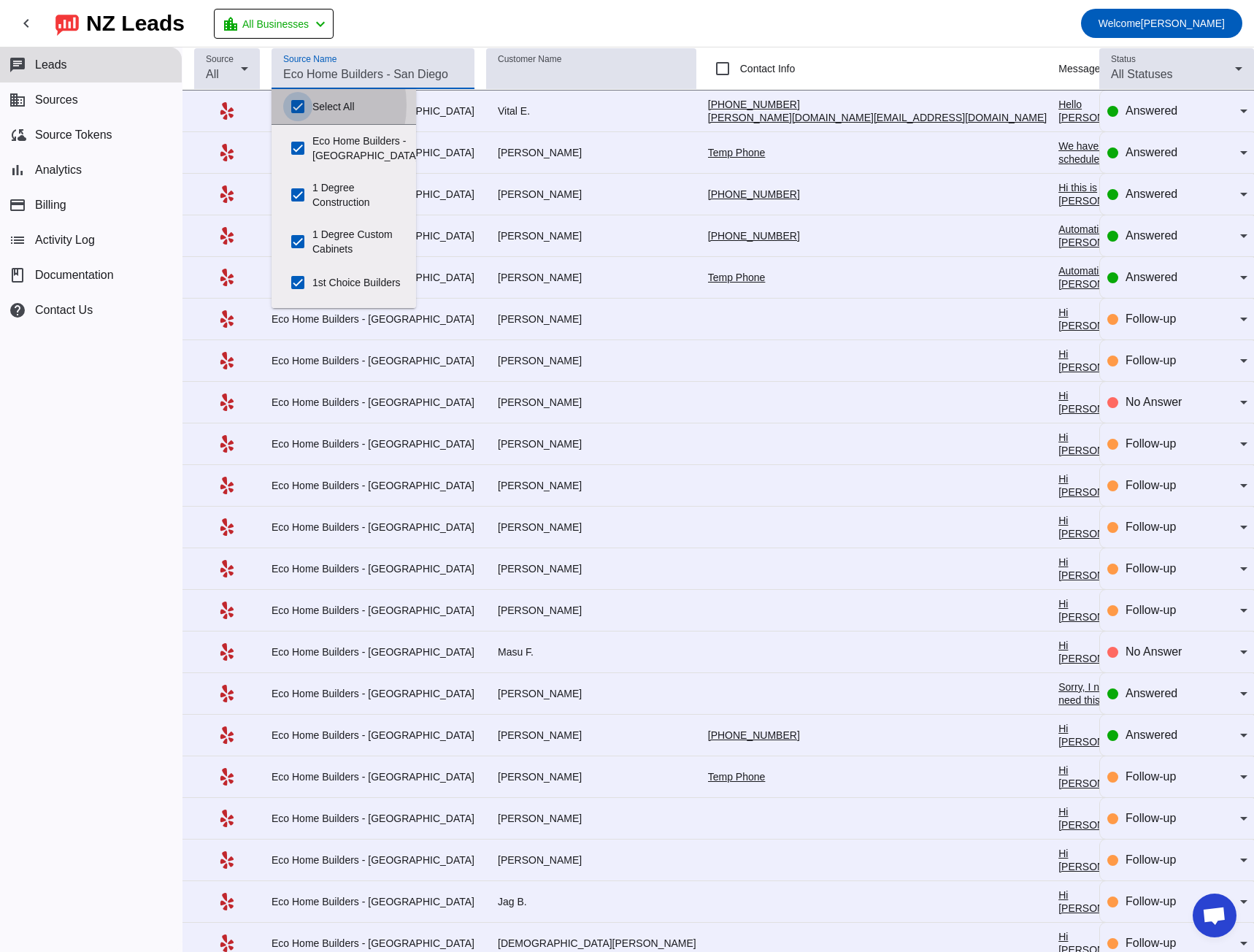
checkbox input "true"
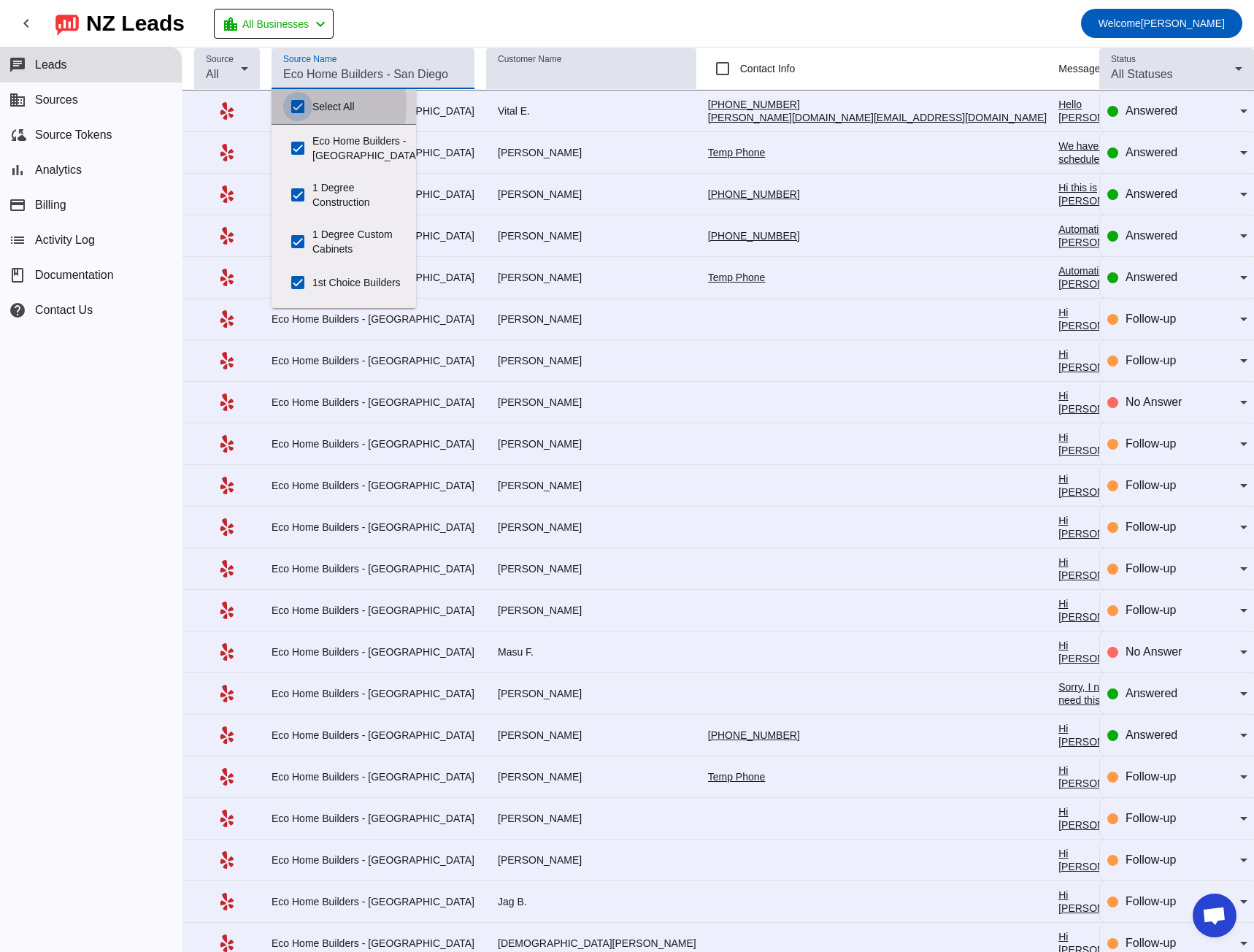
checkbox input "true"
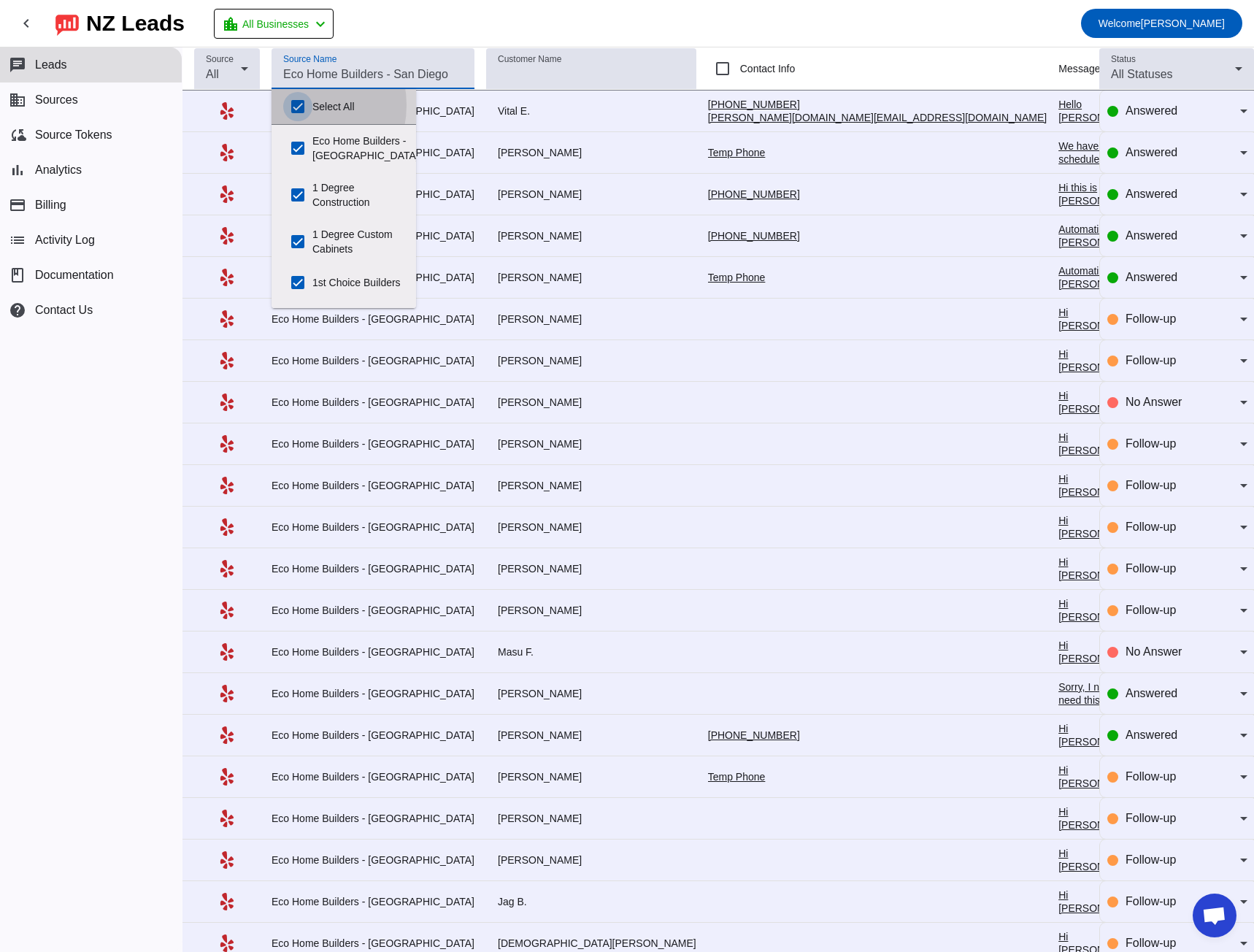
checkbox input "true"
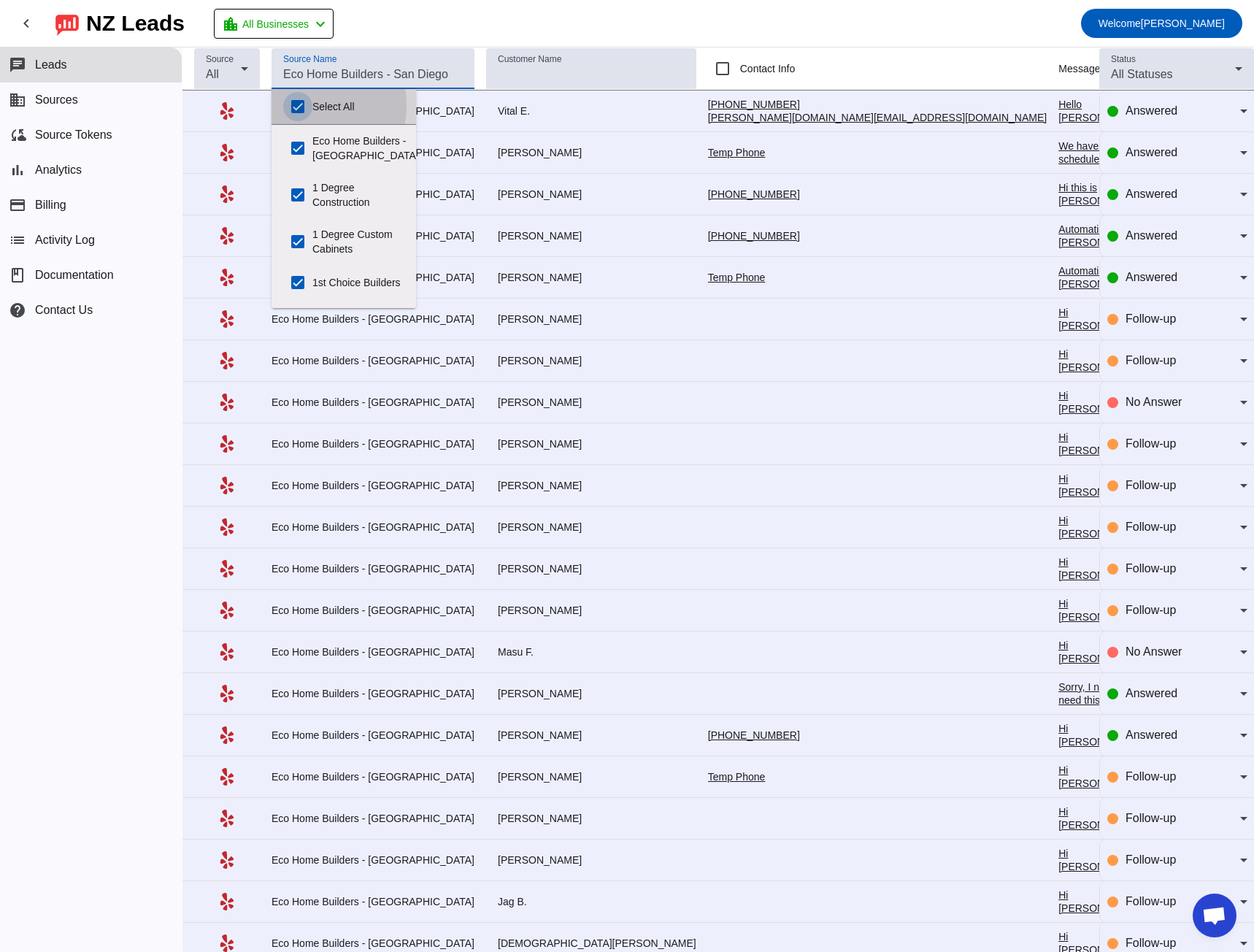
checkbox input "true"
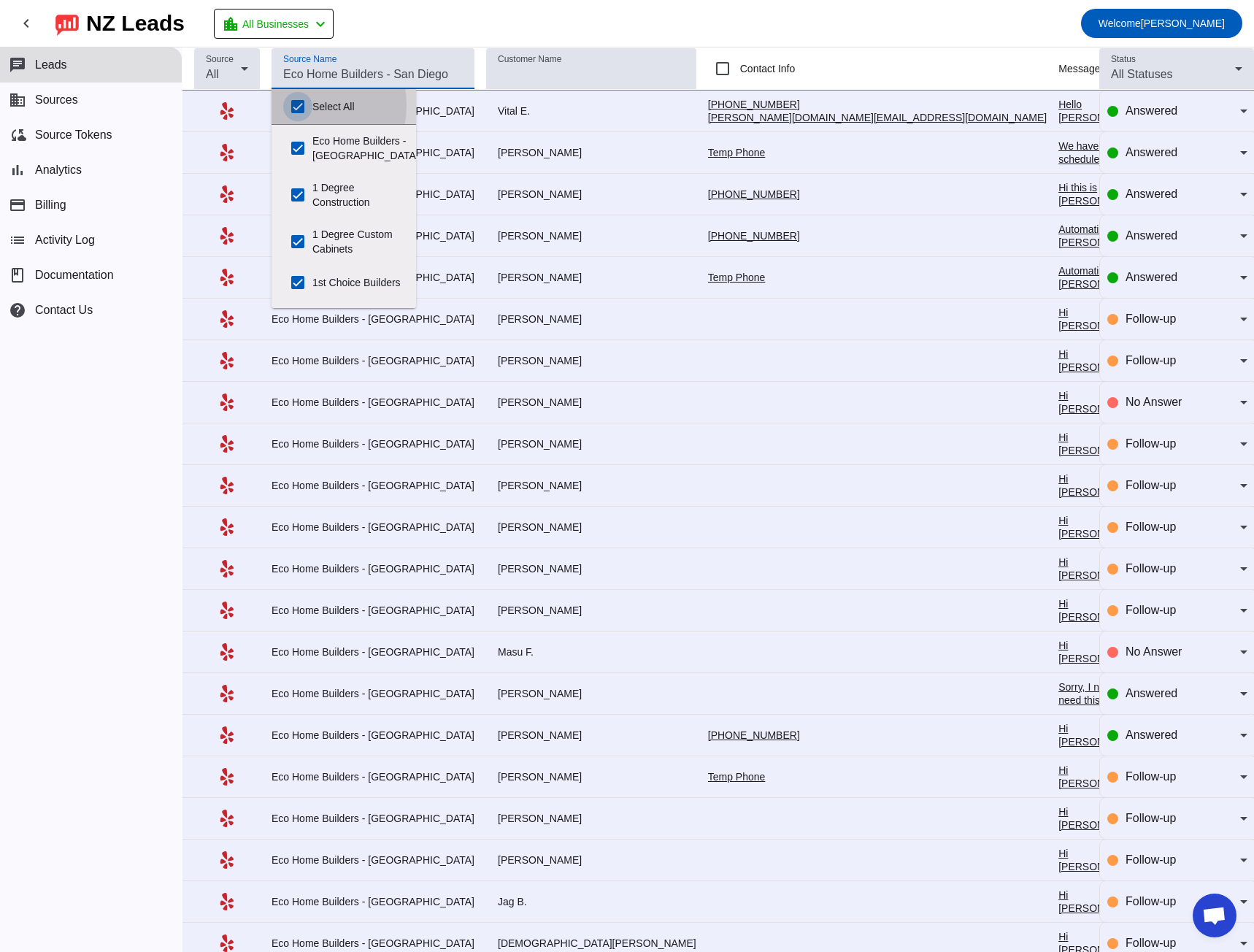
checkbox input "true"
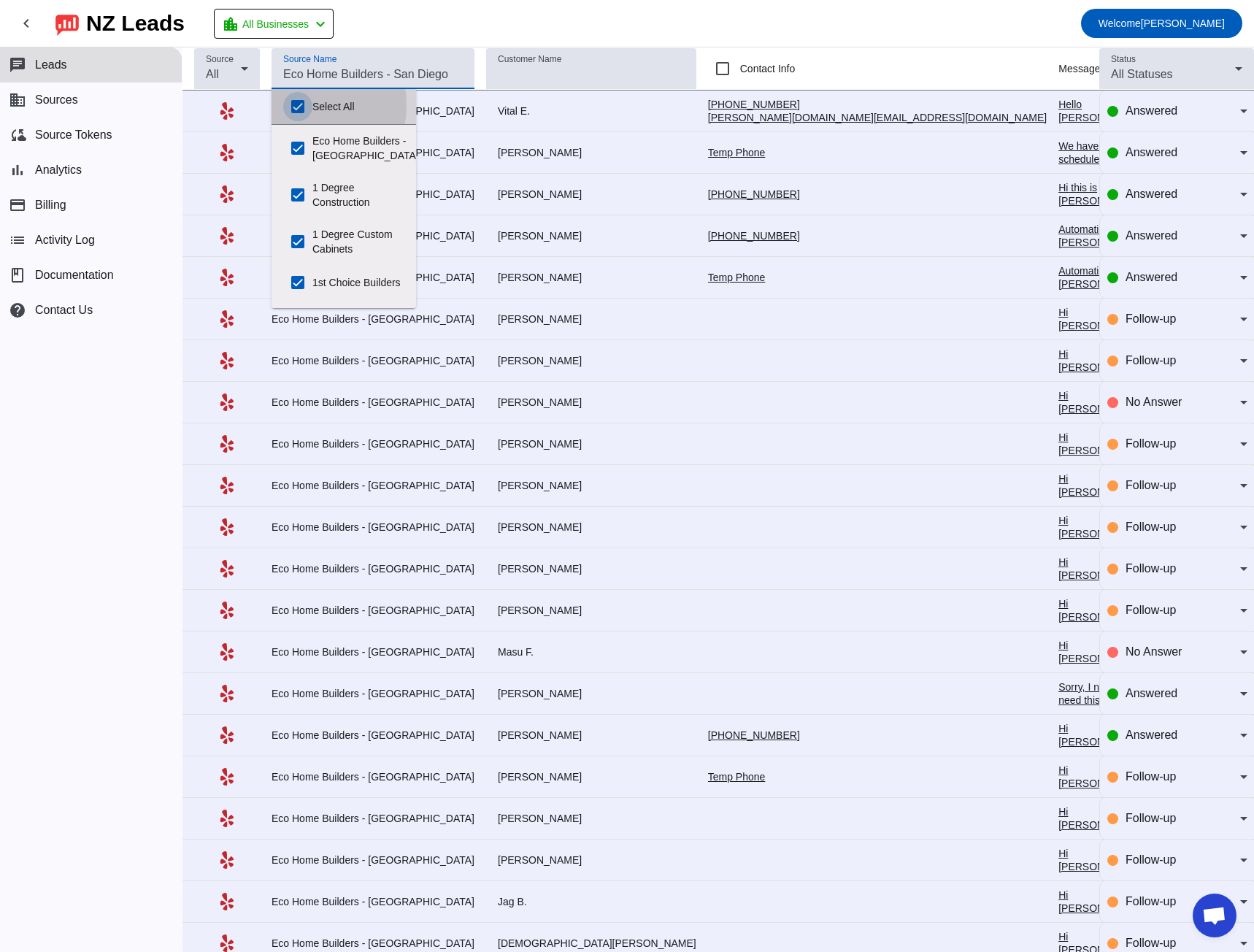
checkbox input "true"
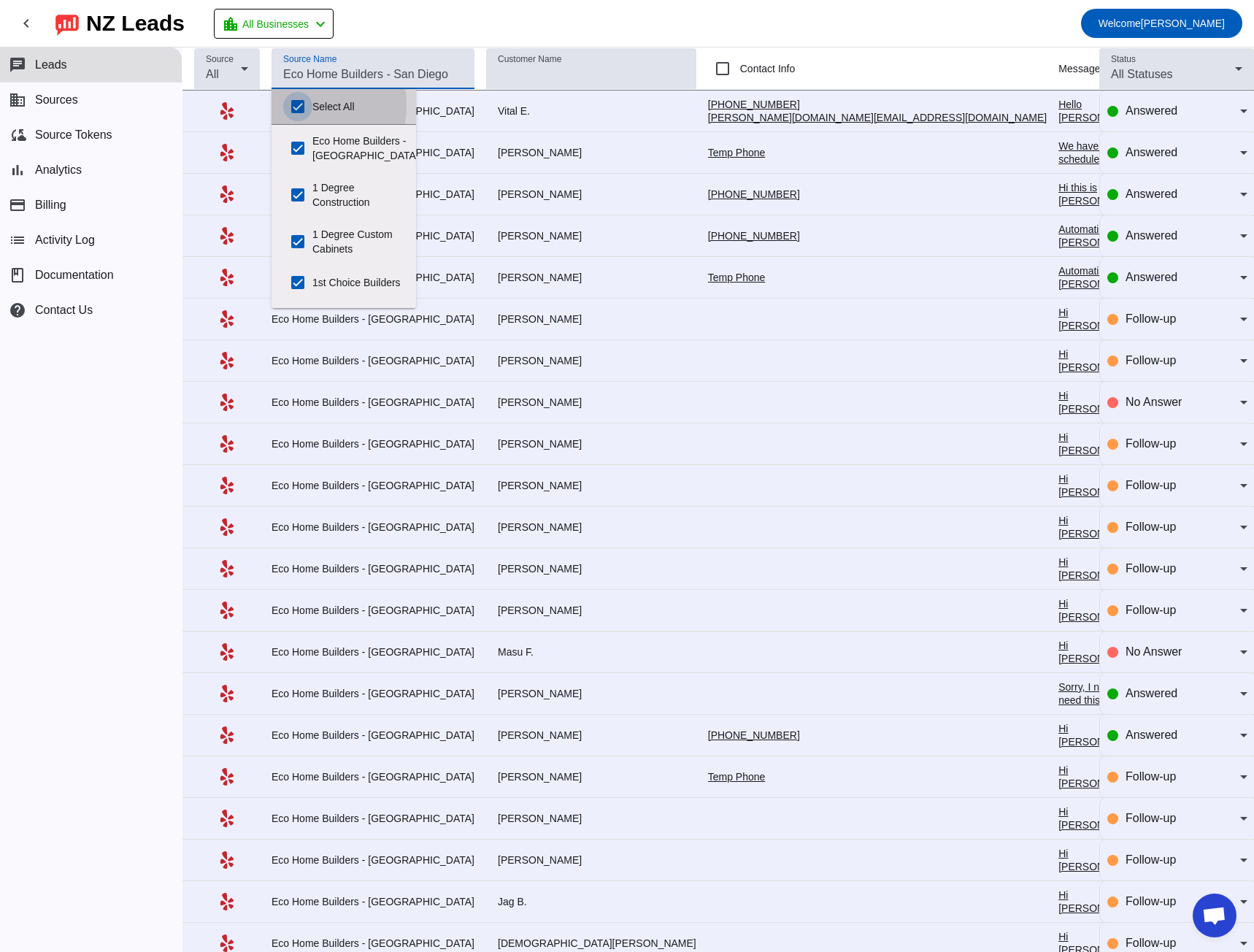
checkbox input "true"
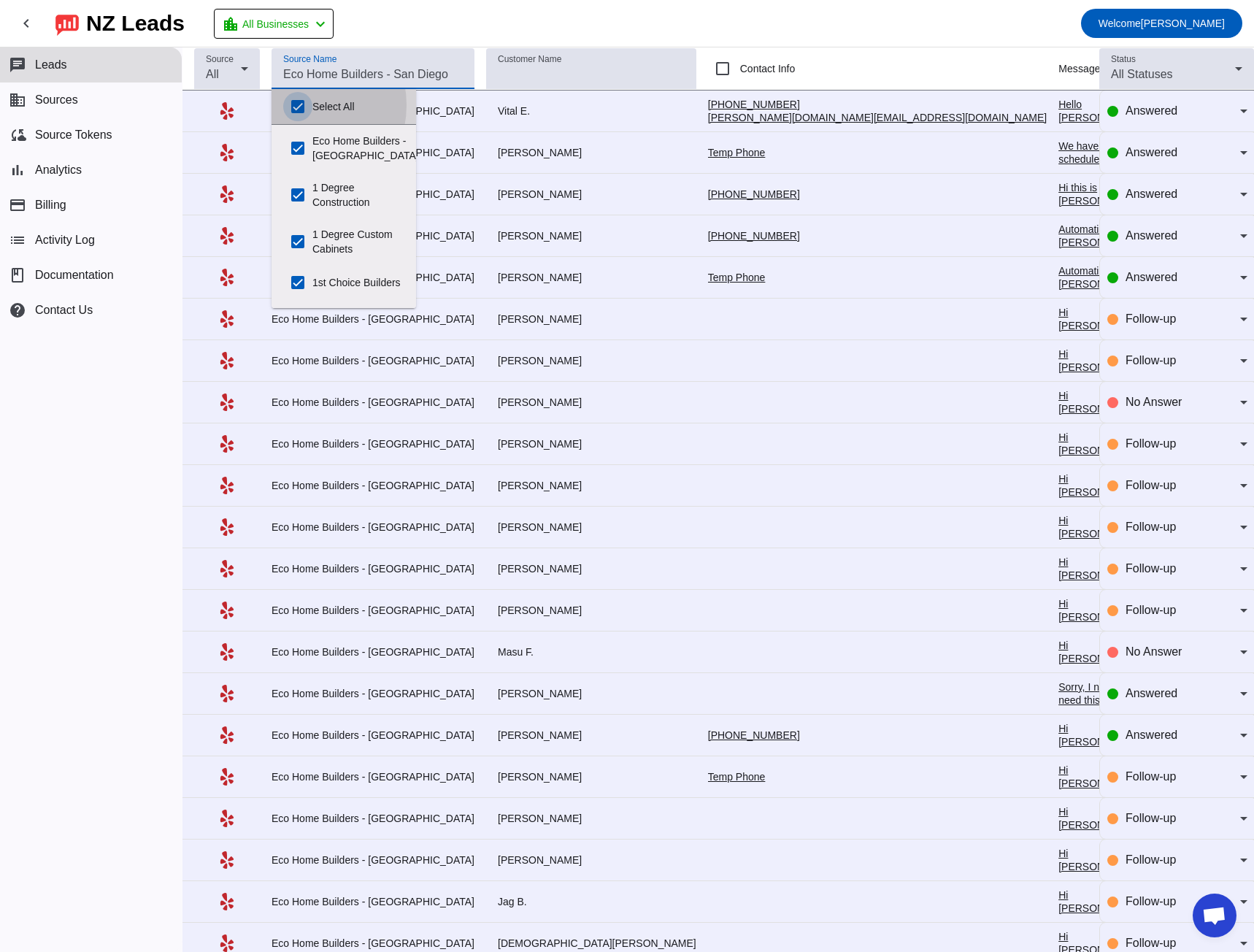
checkbox input "true"
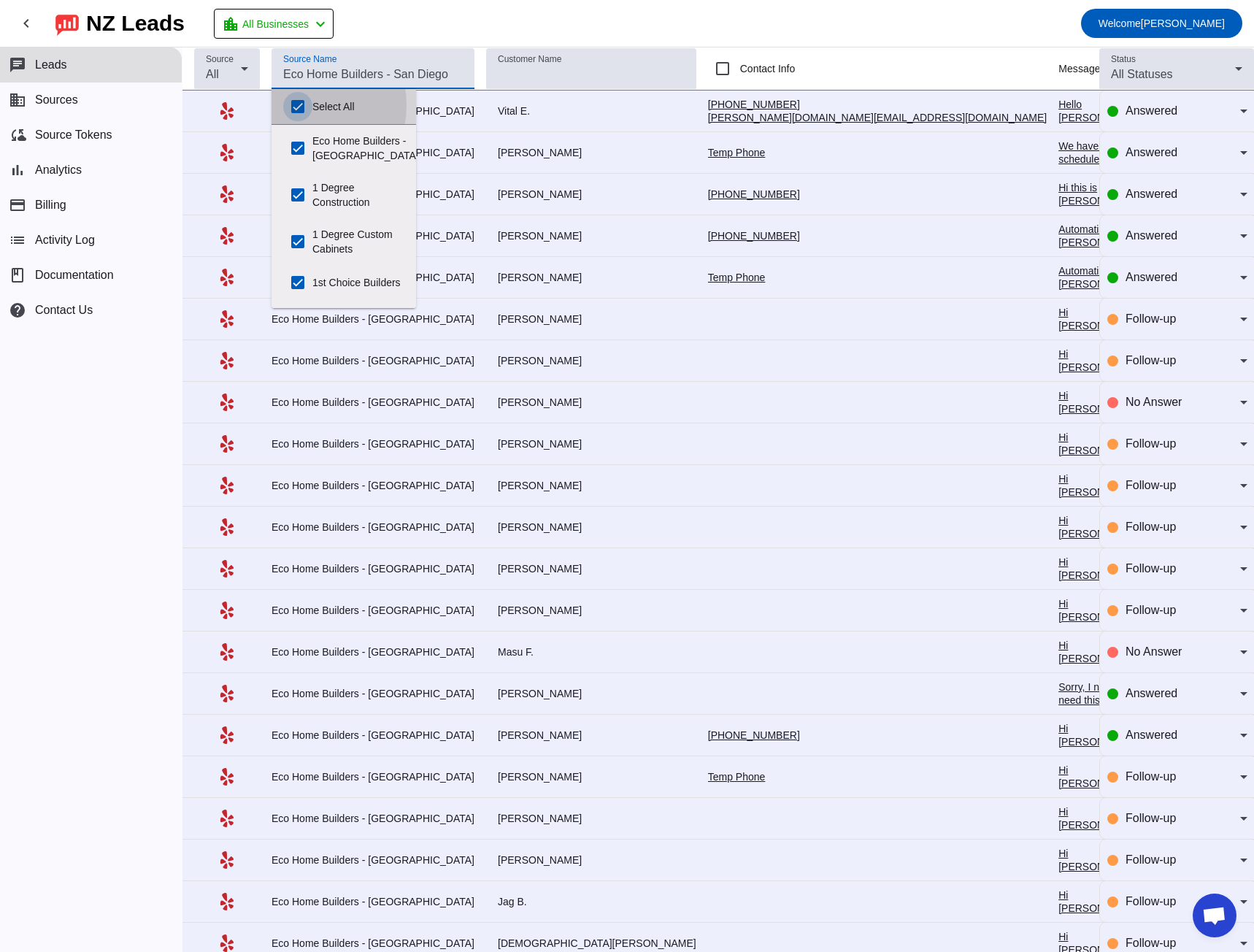
checkbox input "true"
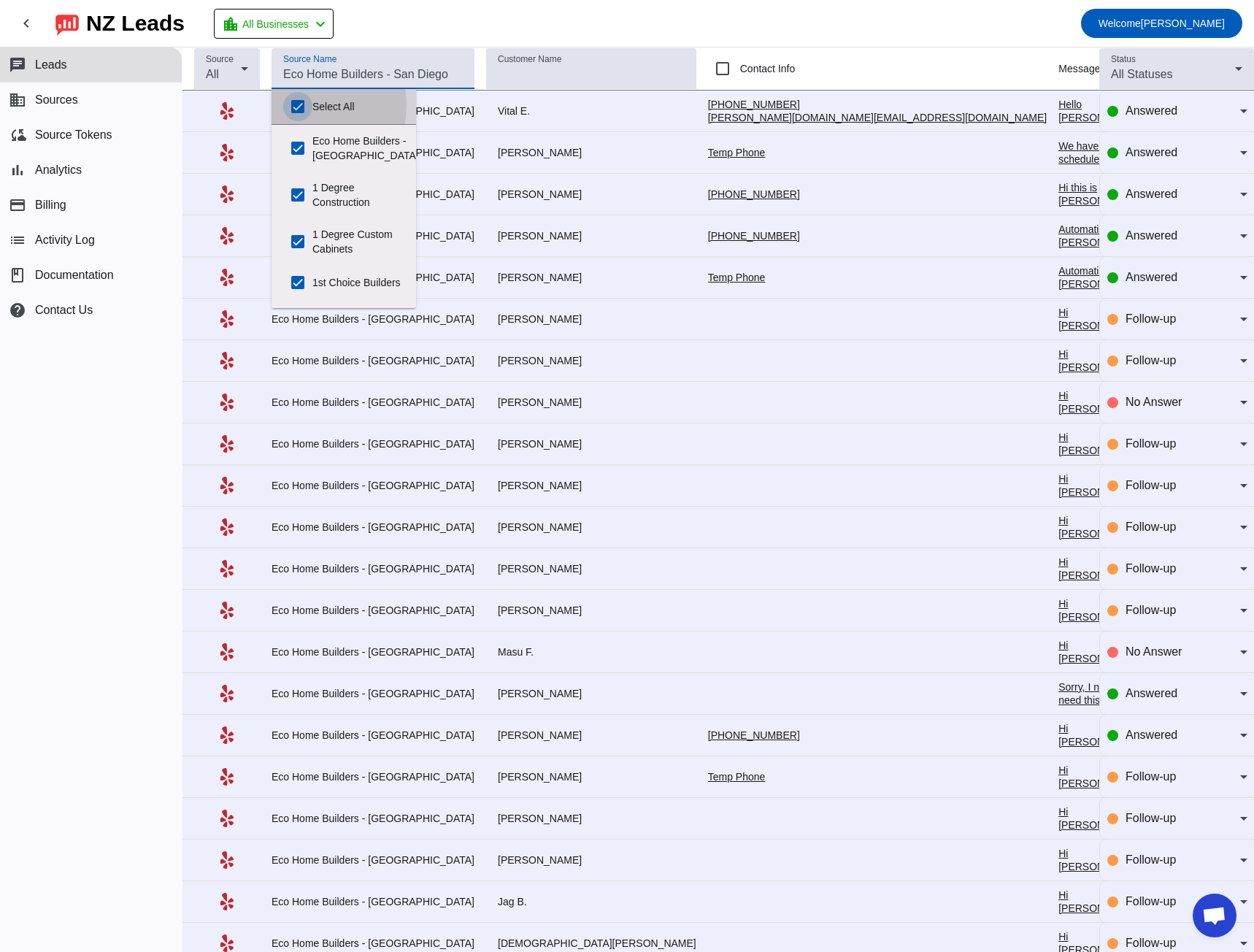
checkbox input "true"
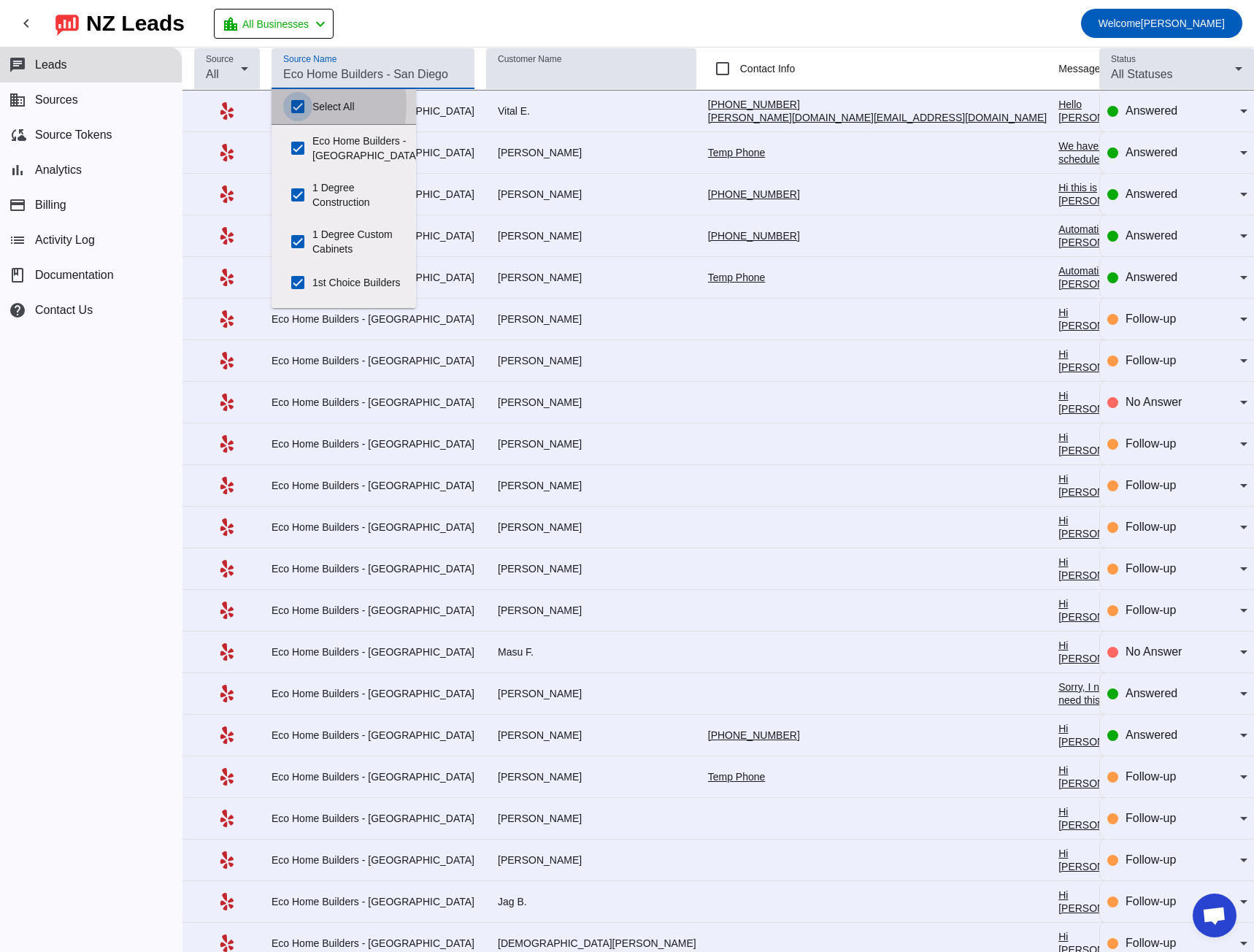
checkbox input "true"
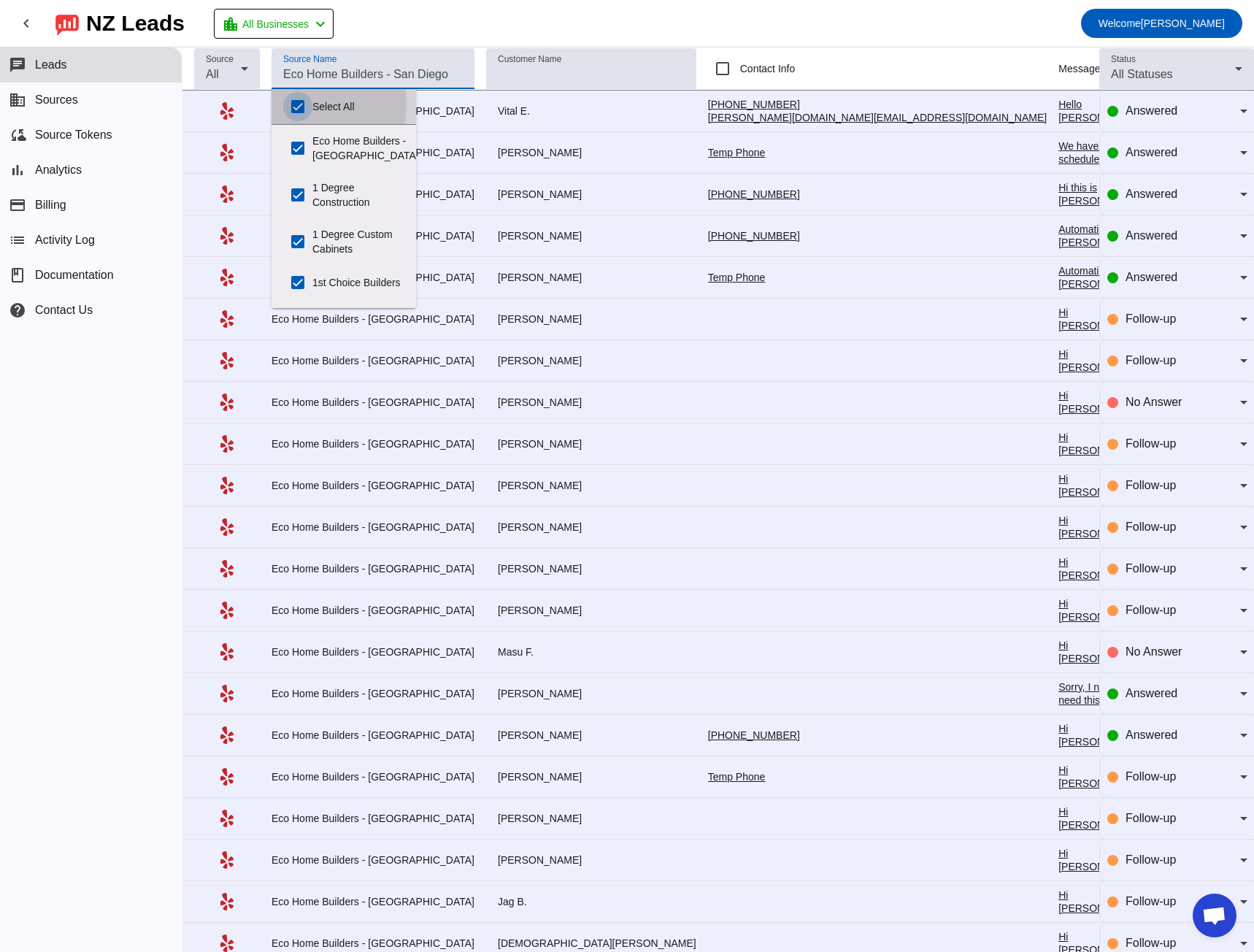
checkbox input "true"
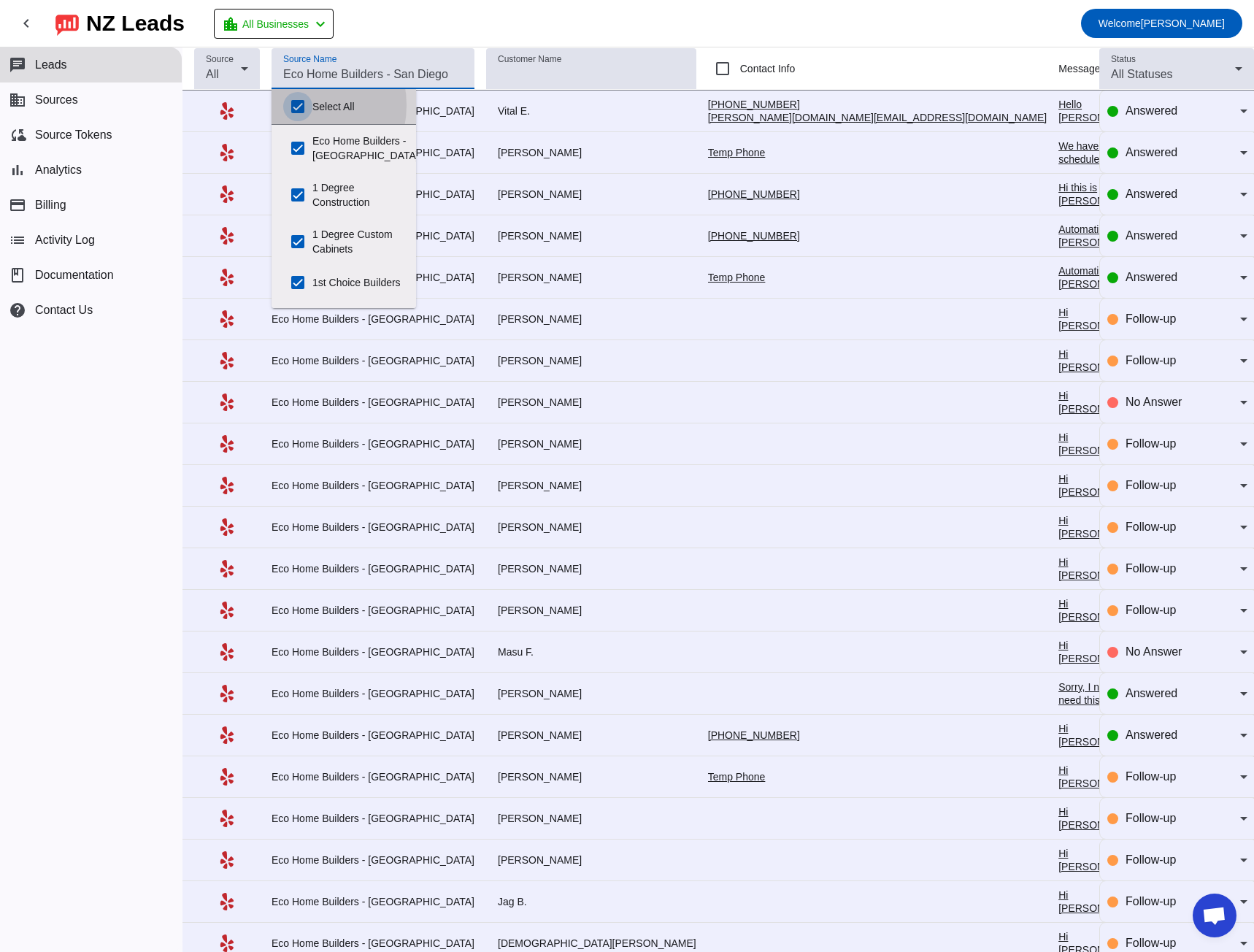
checkbox input "true"
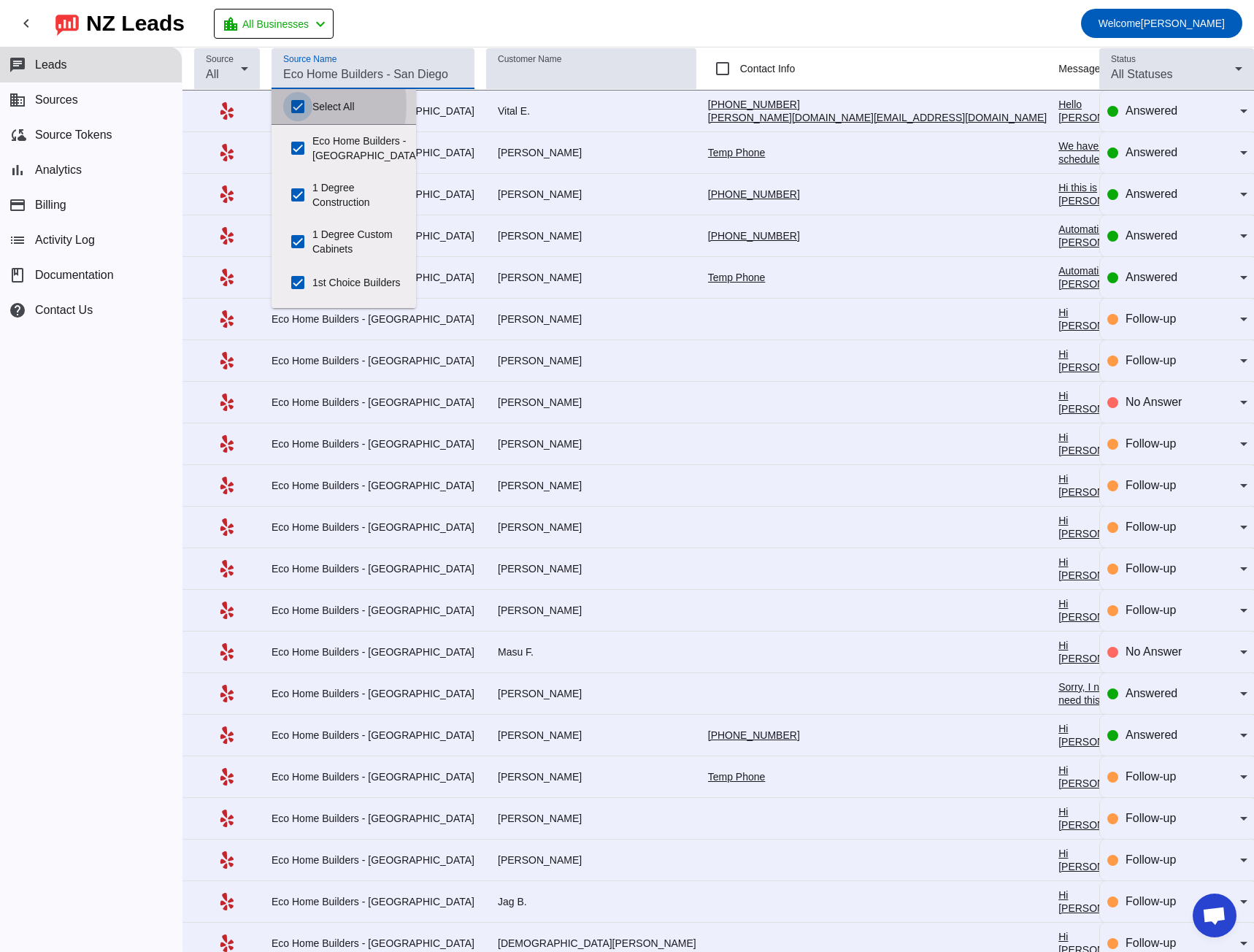
checkbox input "true"
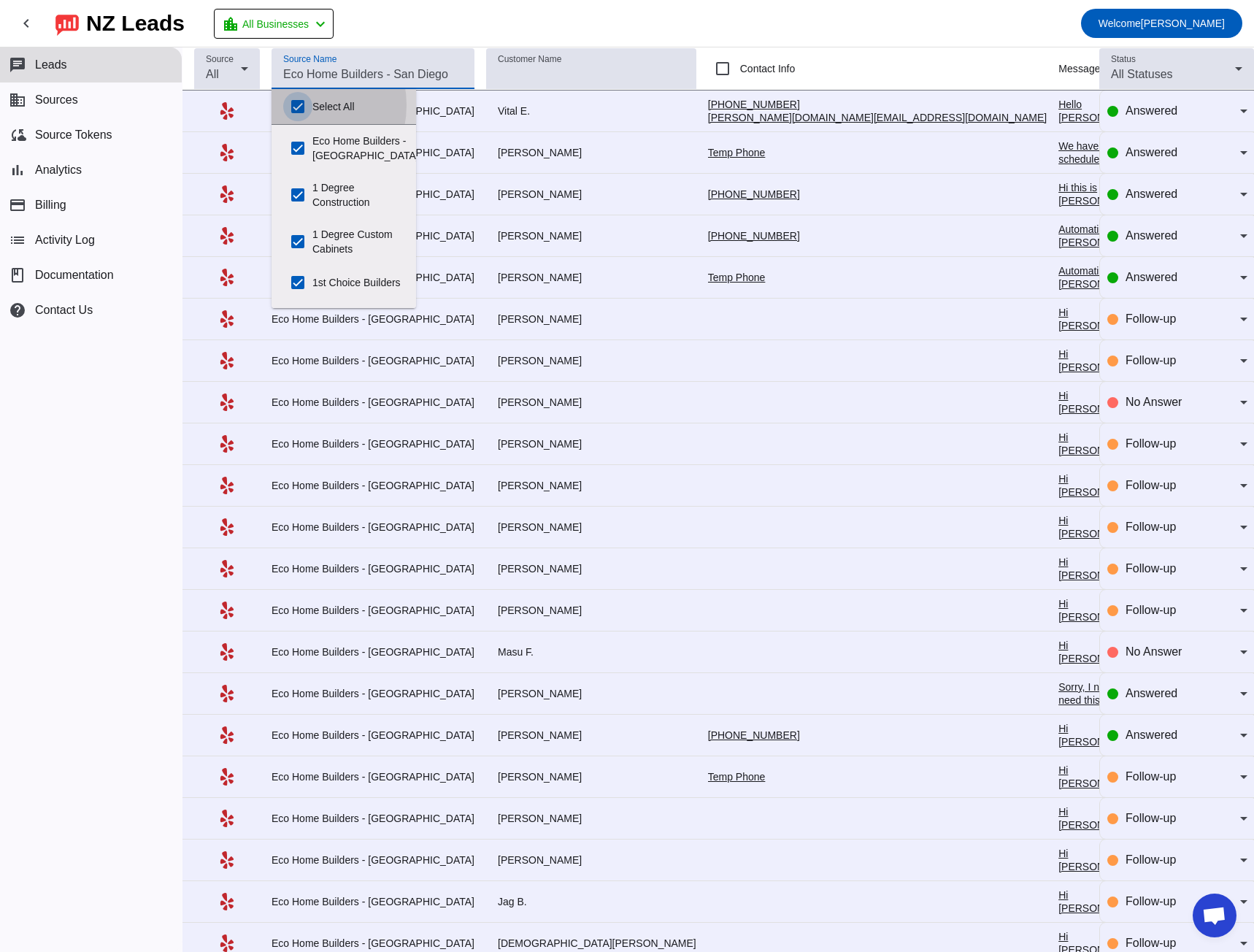
checkbox input "true"
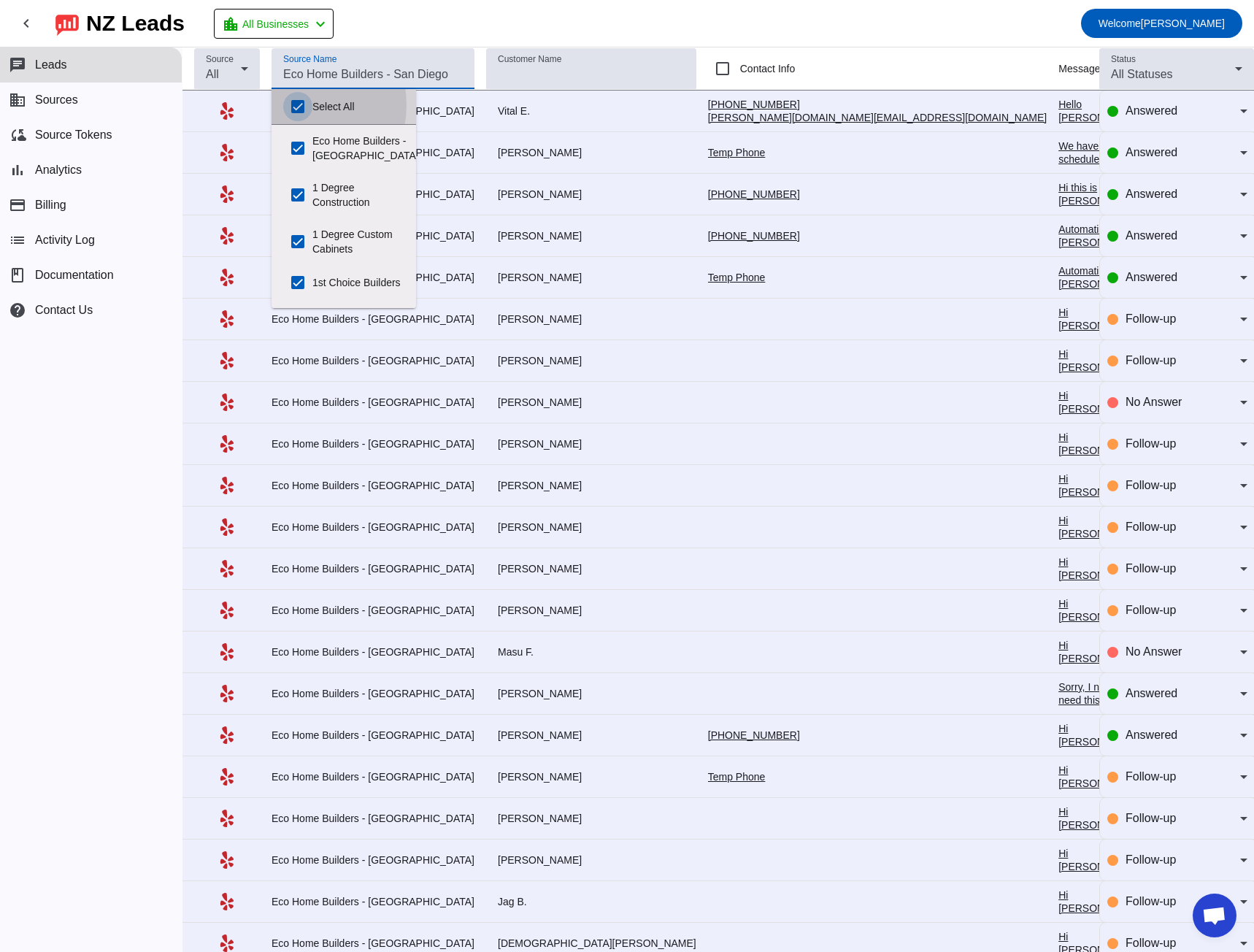
checkbox input "true"
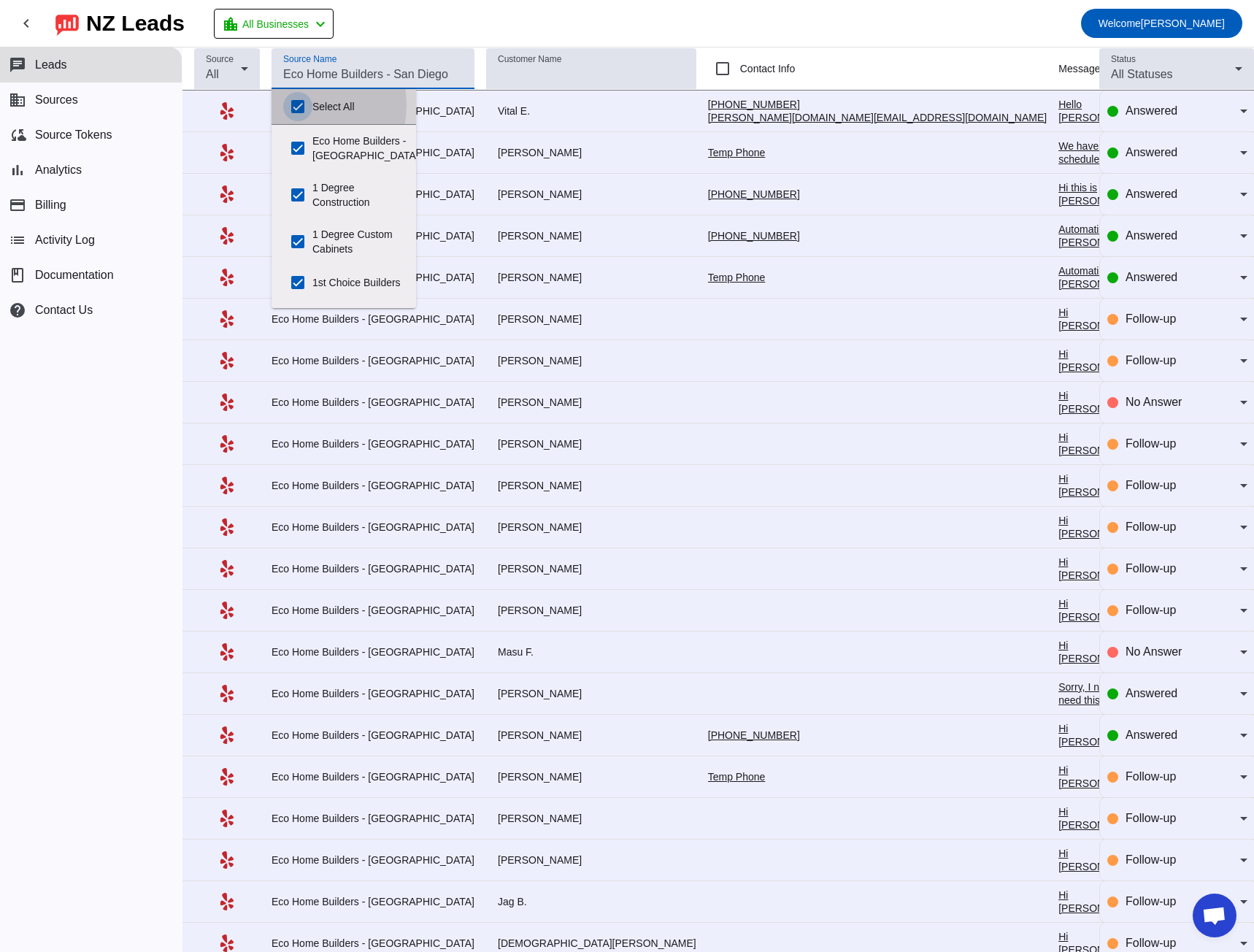
checkbox input "true"
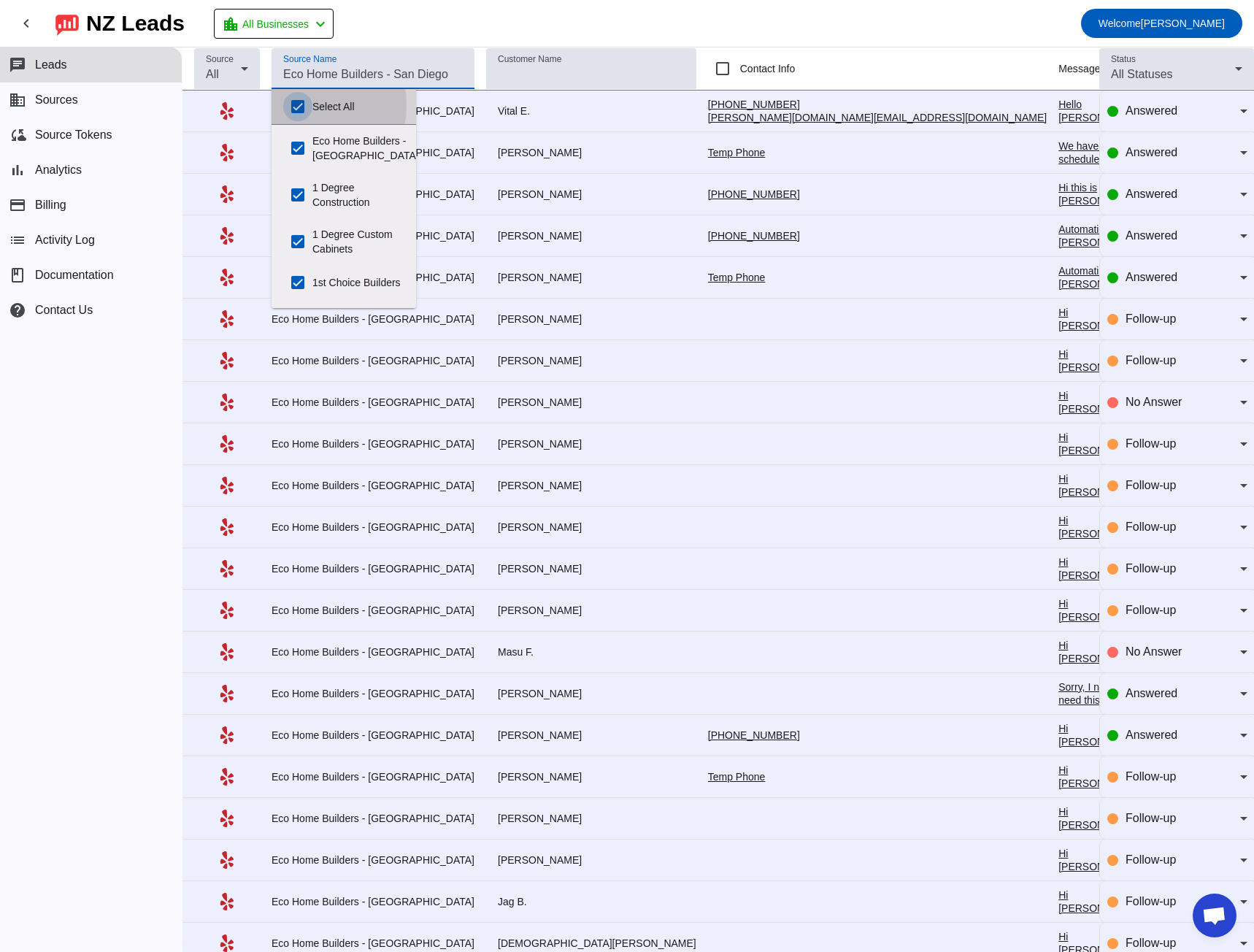
checkbox input "true"
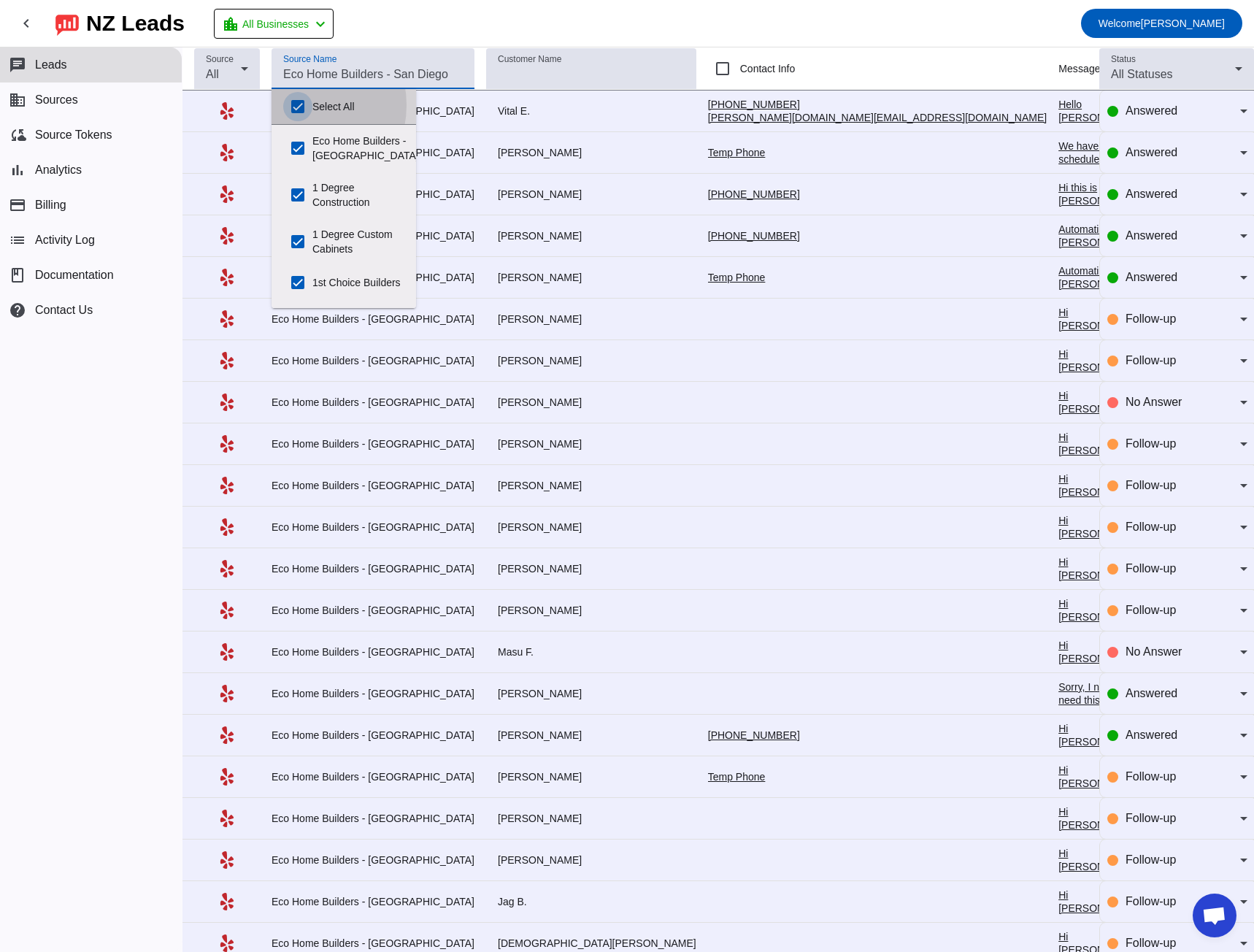
checkbox input "true"
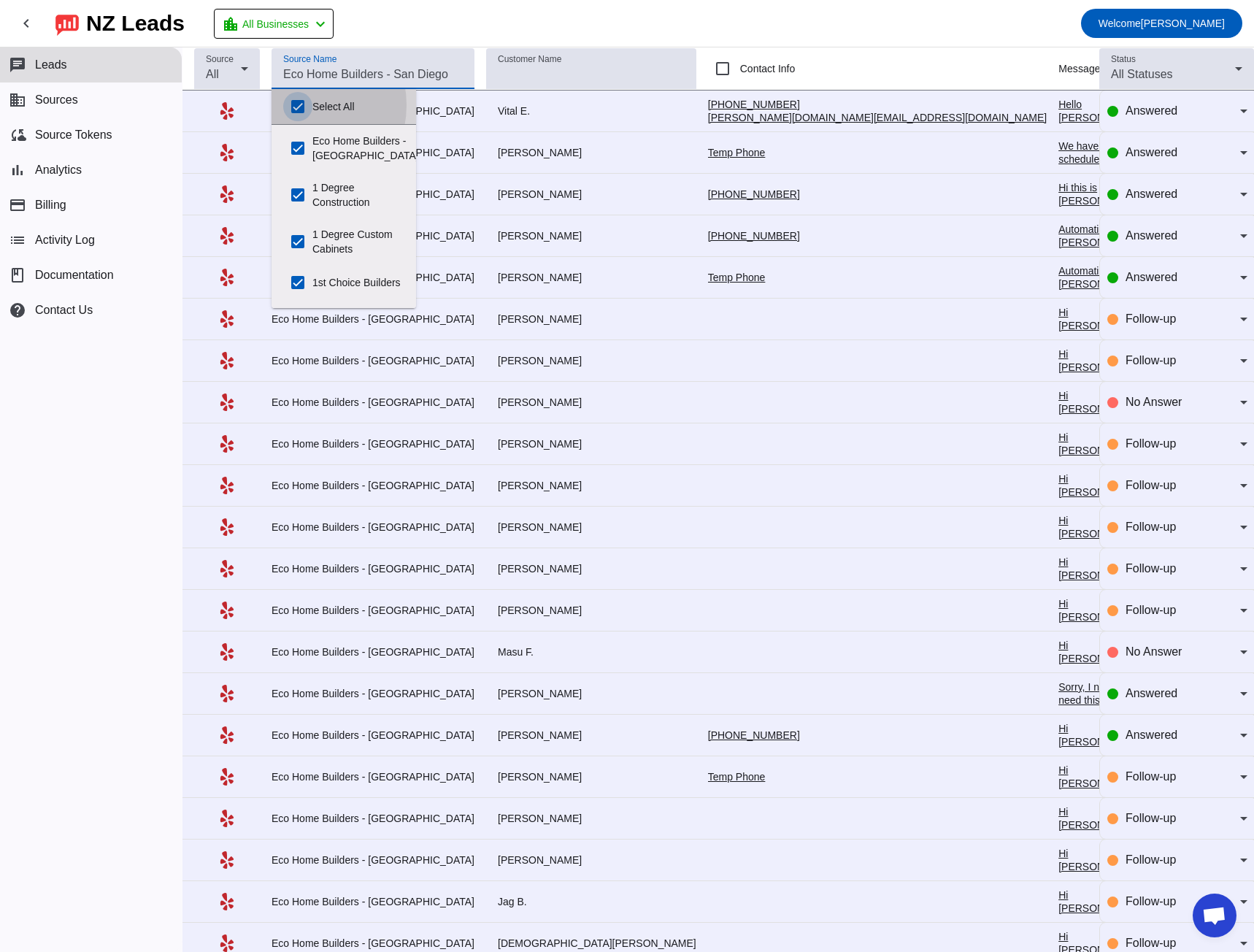
checkbox input "true"
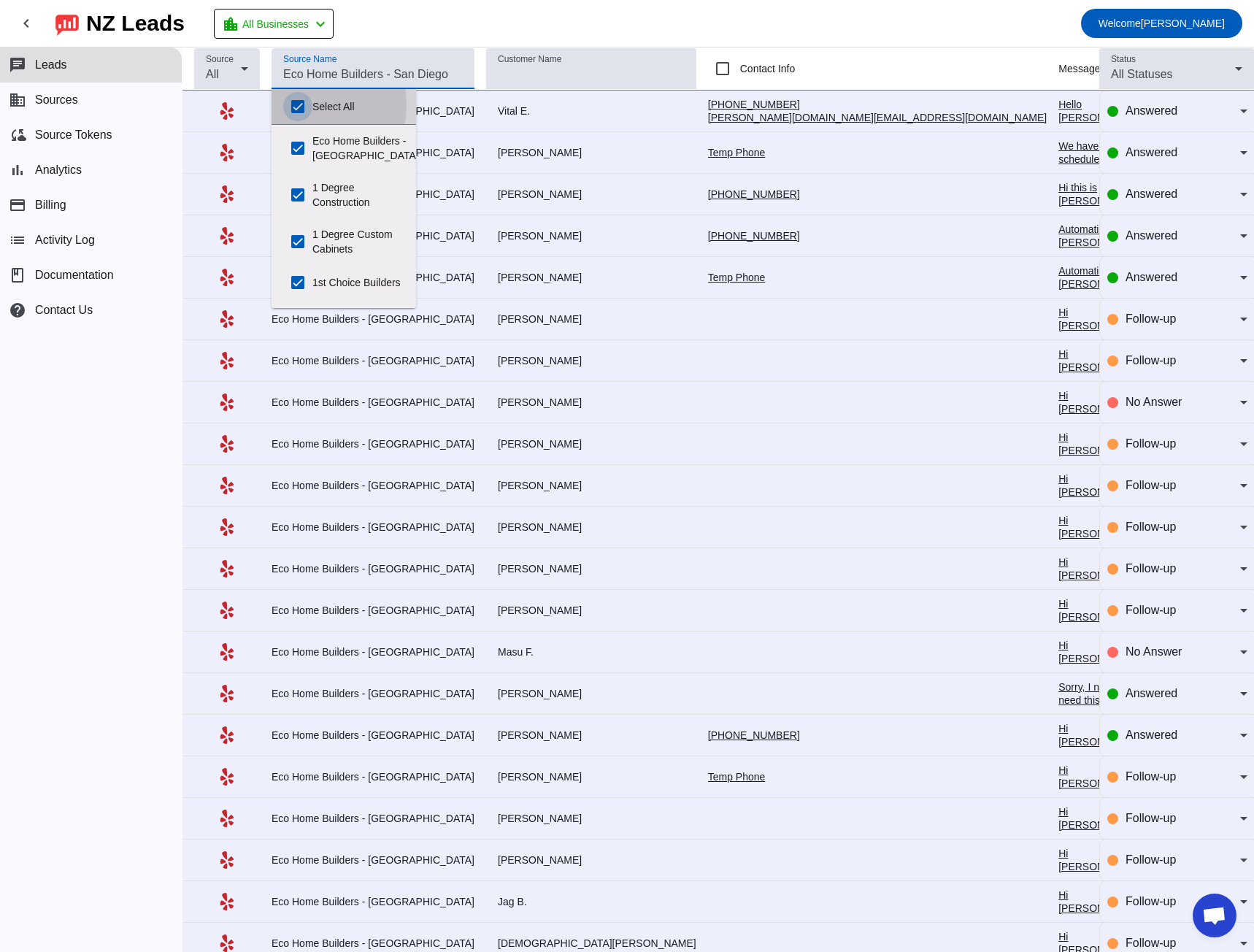
checkbox input "true"
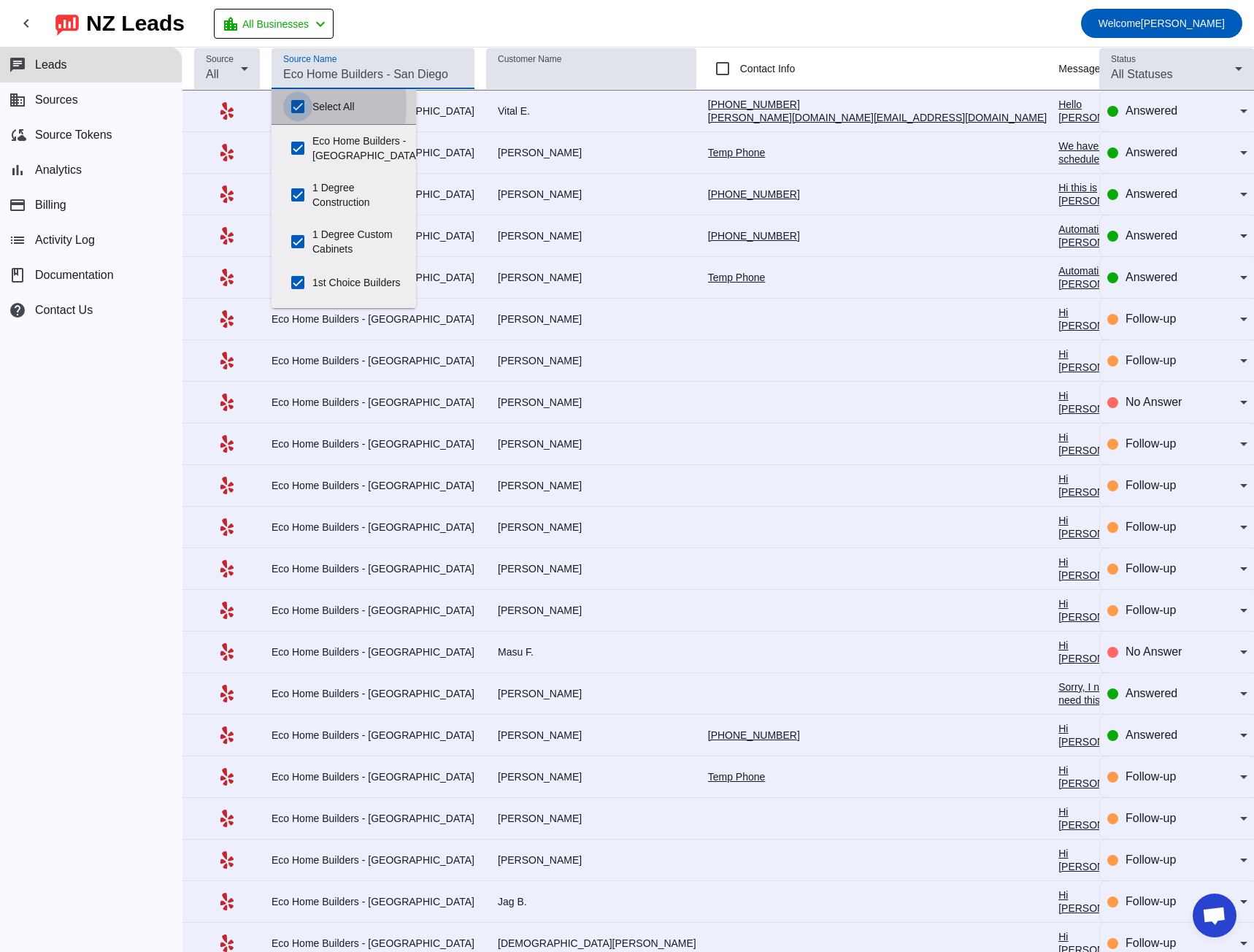
checkbox input "true"
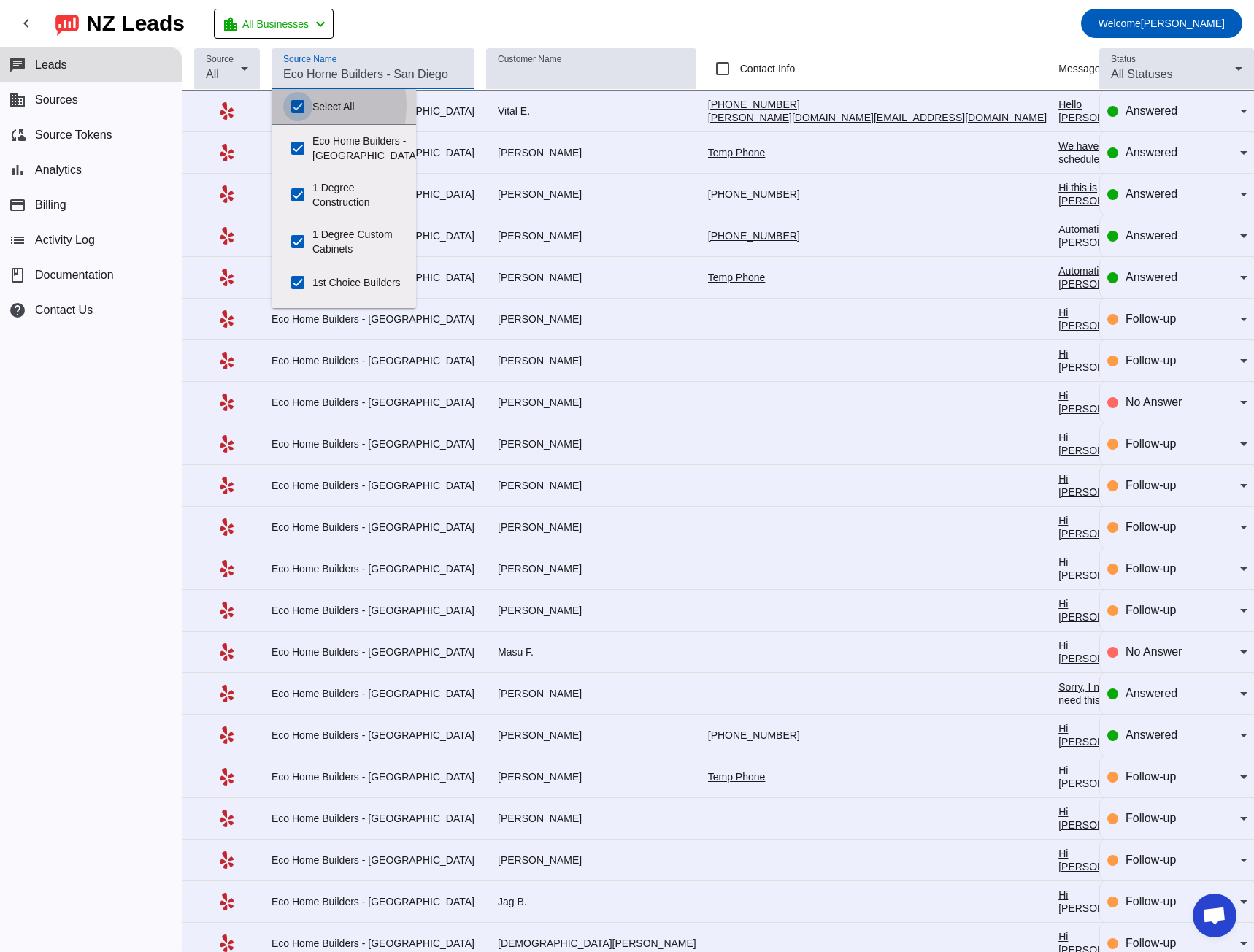
checkbox input "true"
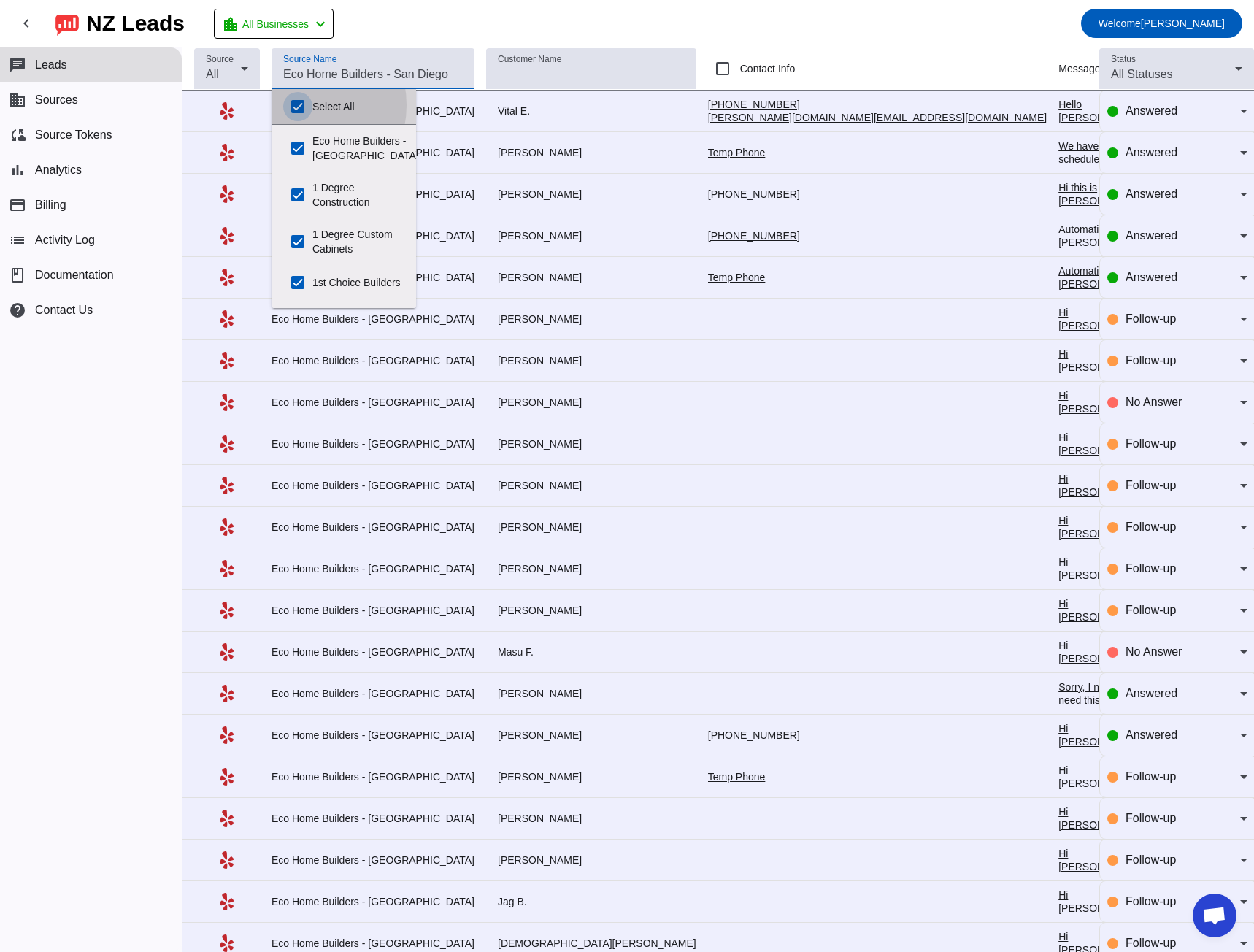
checkbox input "true"
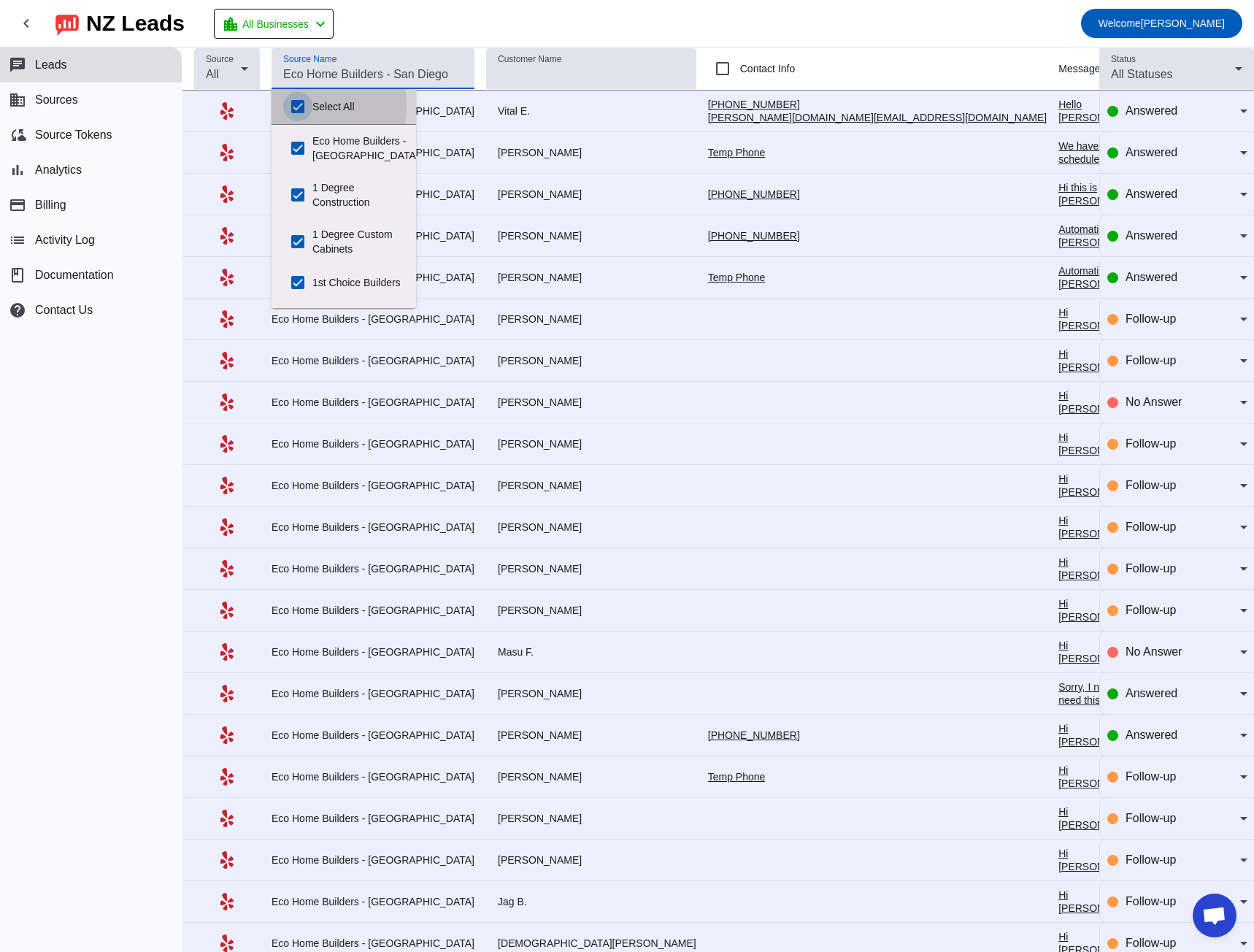
checkbox input "true"
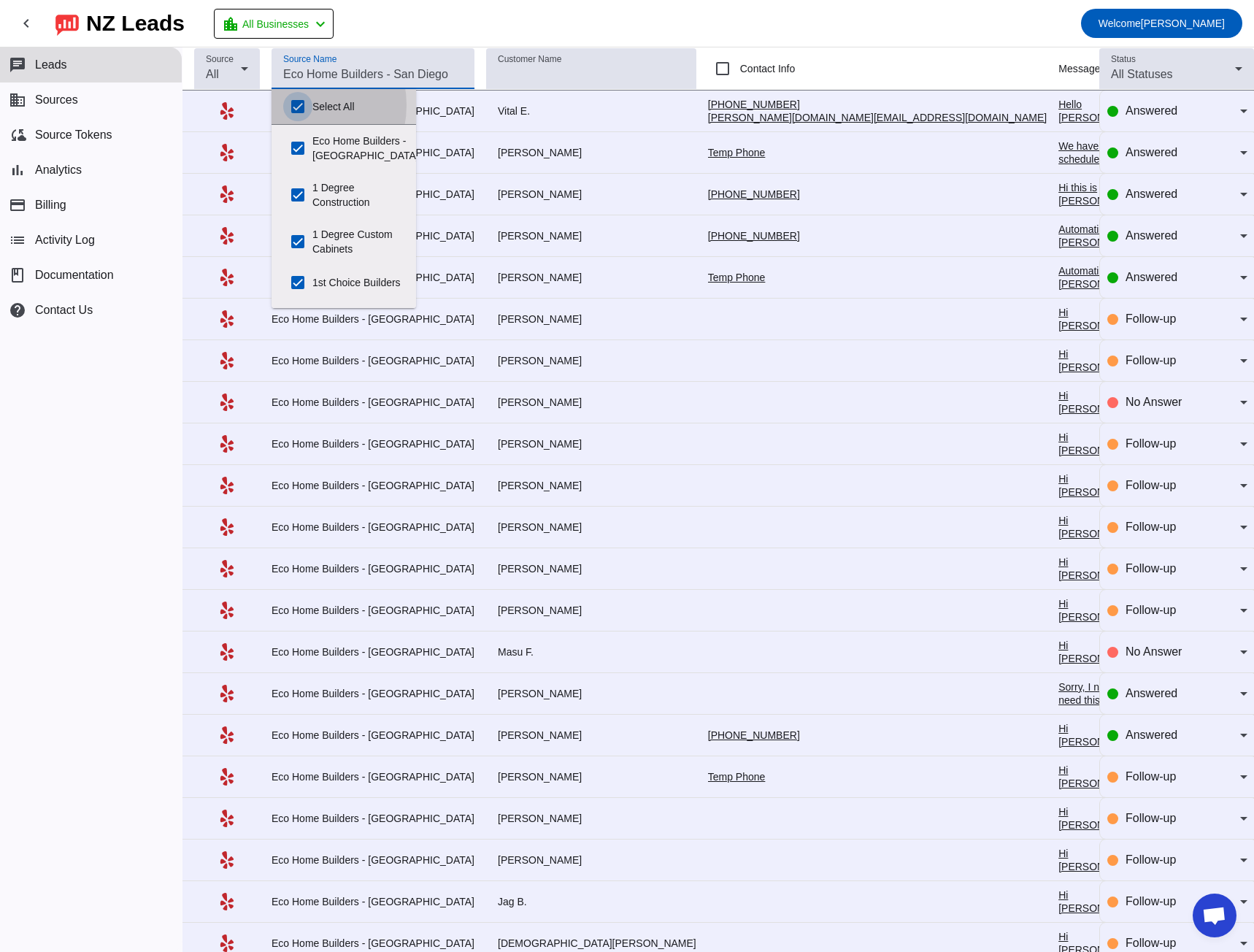
checkbox input "true"
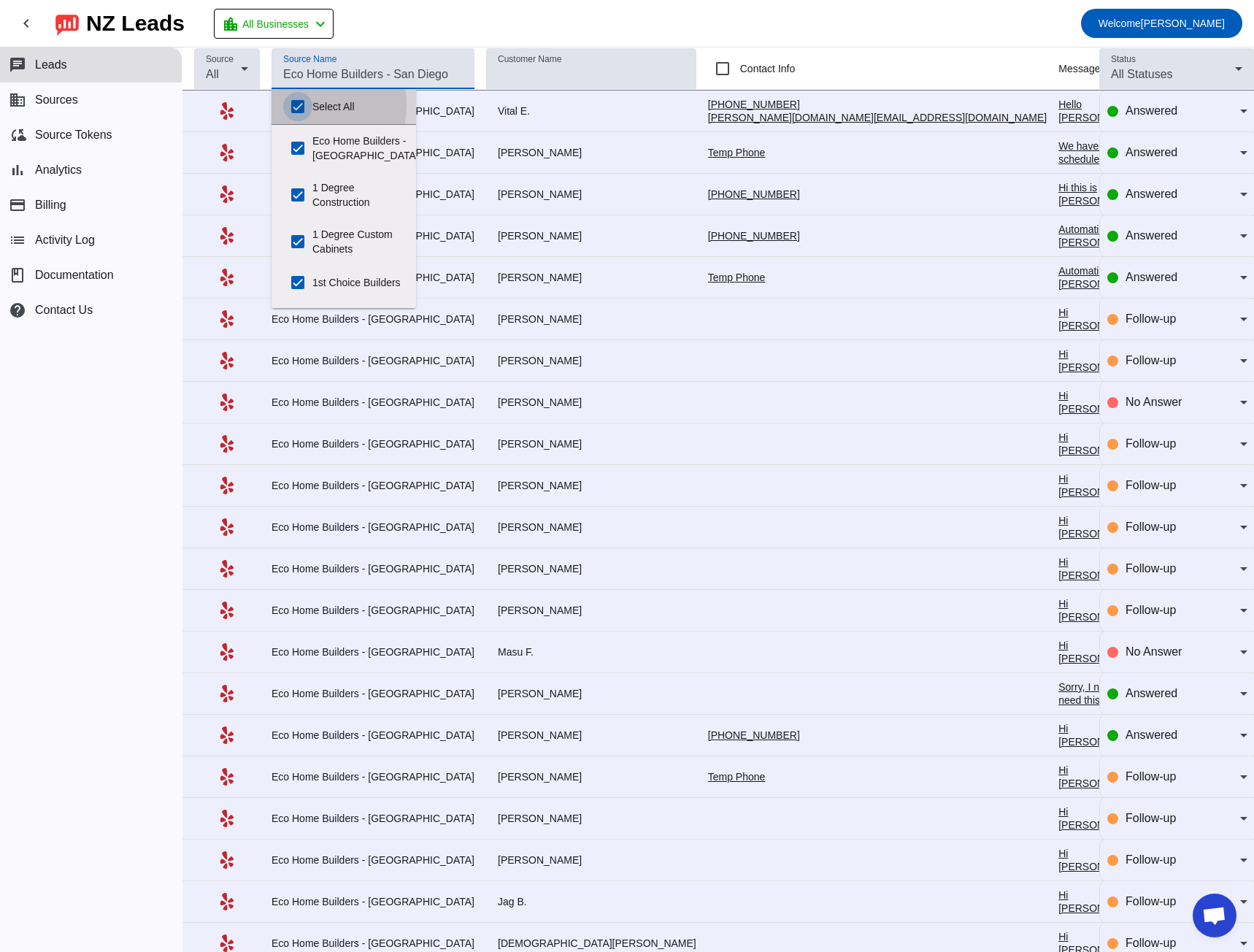
checkbox input "true"
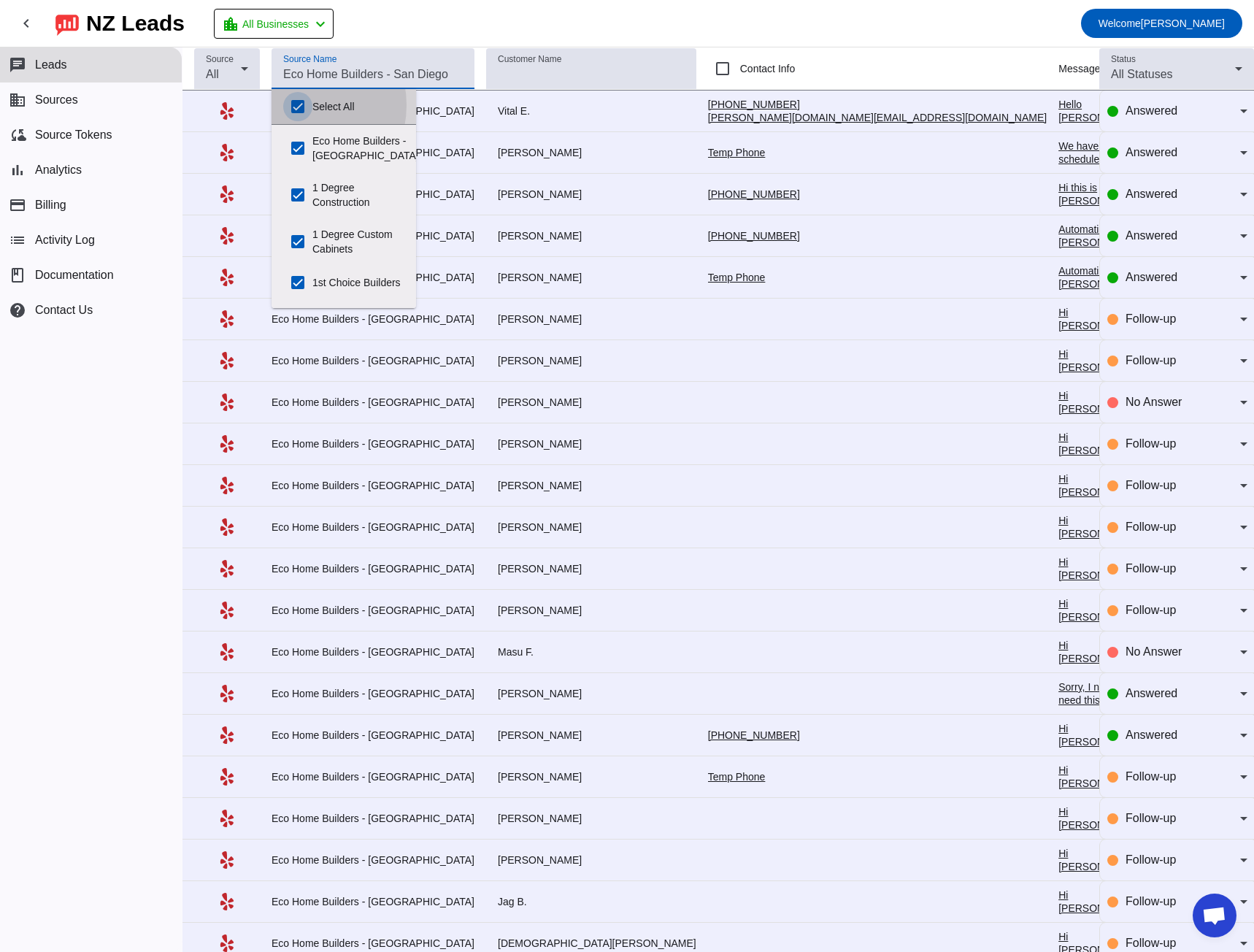
checkbox input "true"
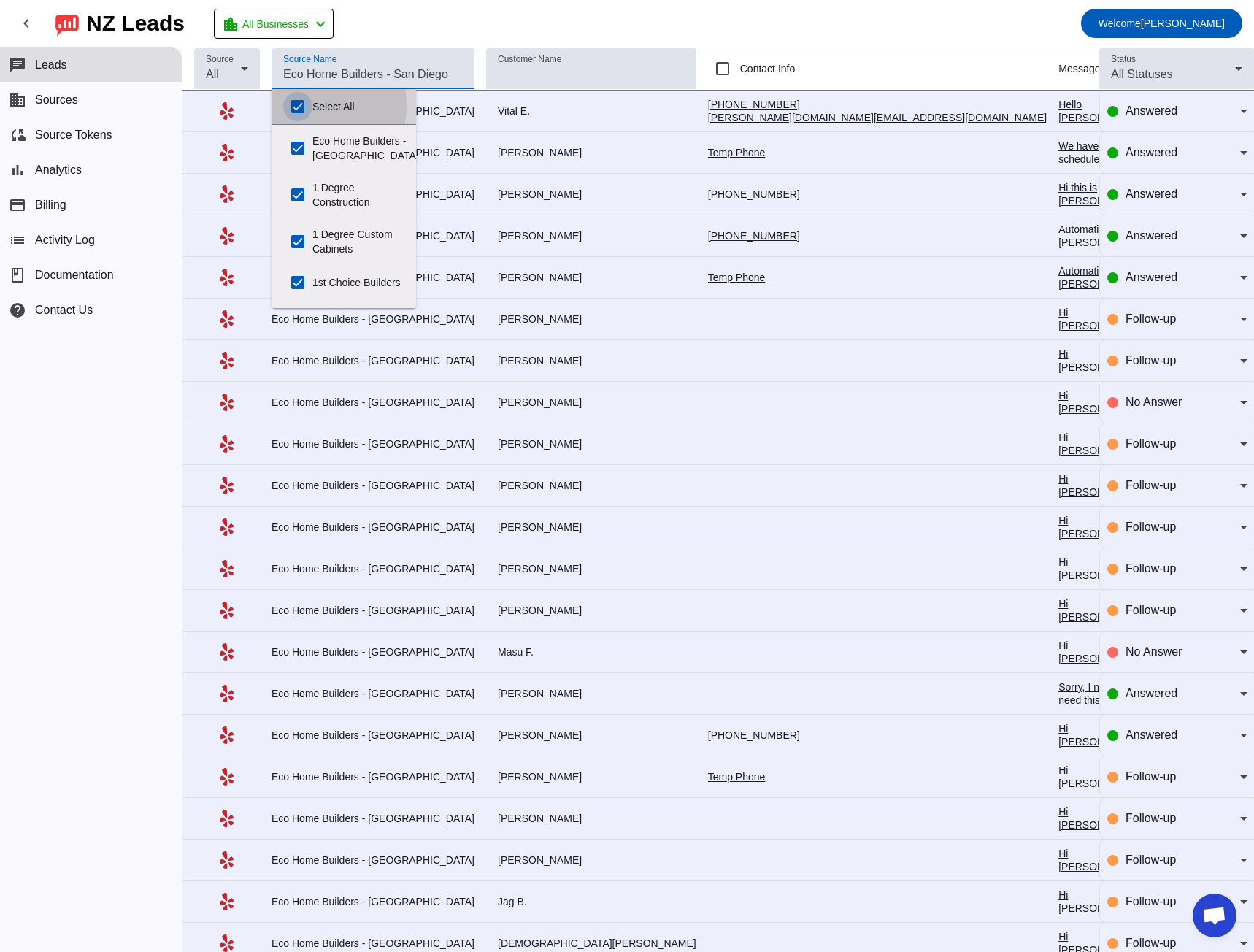
checkbox input "true"
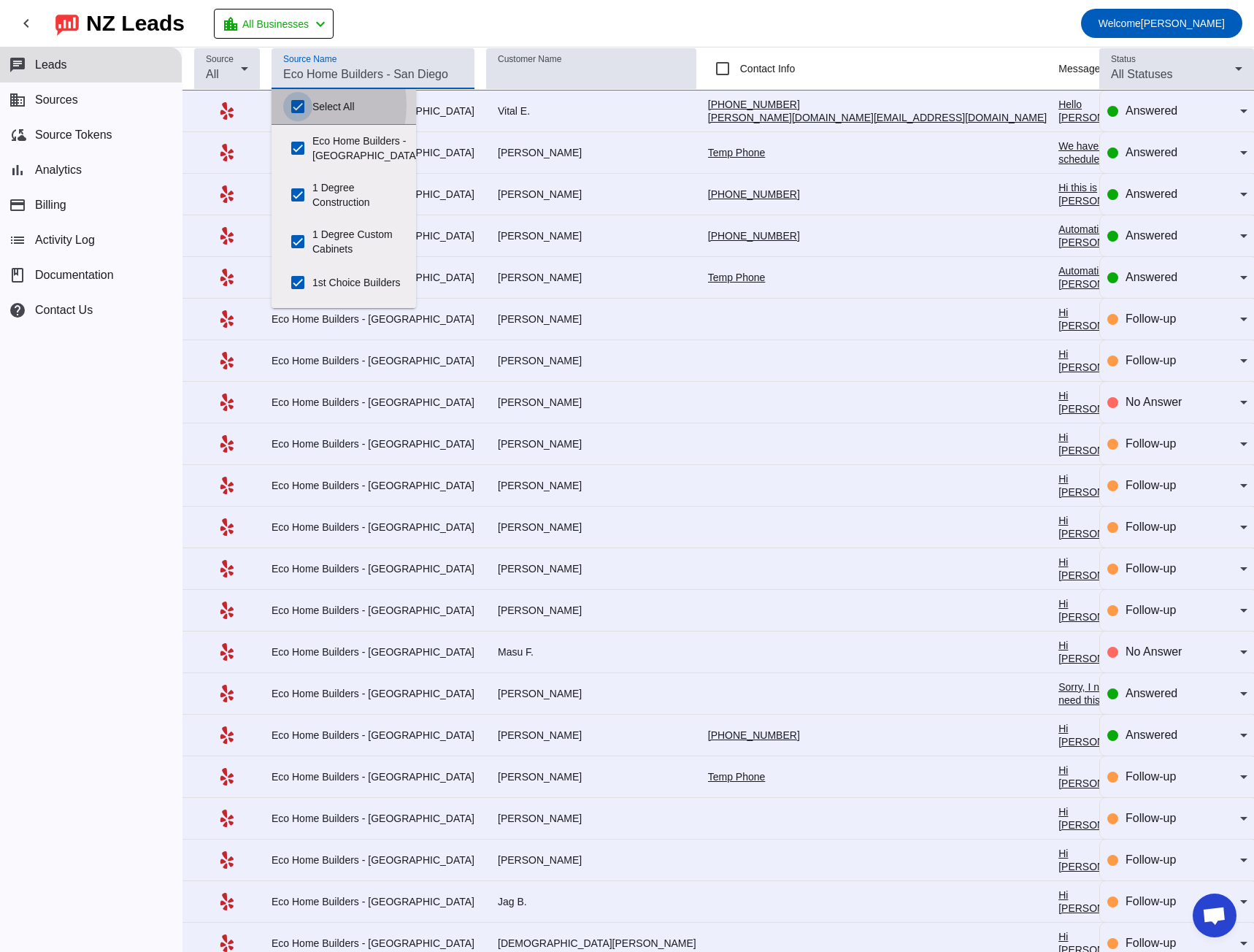
checkbox input "true"
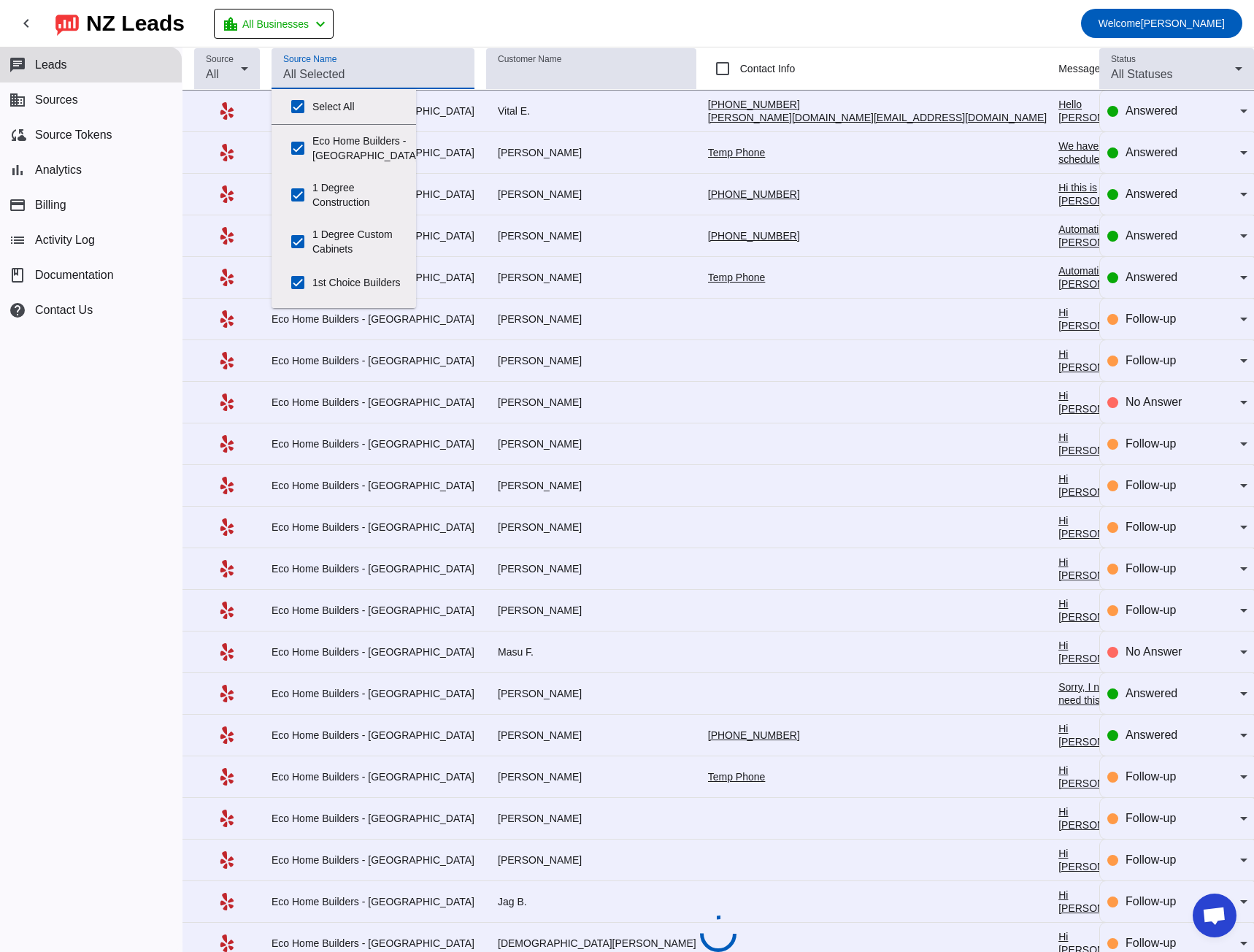
click at [296, 71] on input "Source Name" at bounding box center [373, 74] width 180 height 18
click at [294, 108] on input "Select All" at bounding box center [297, 106] width 29 height 29
drag, startPoint x: 296, startPoint y: 74, endPoint x: 294, endPoint y: 66, distance: 8.2
click at [296, 70] on input "Source Name" at bounding box center [373, 74] width 180 height 18
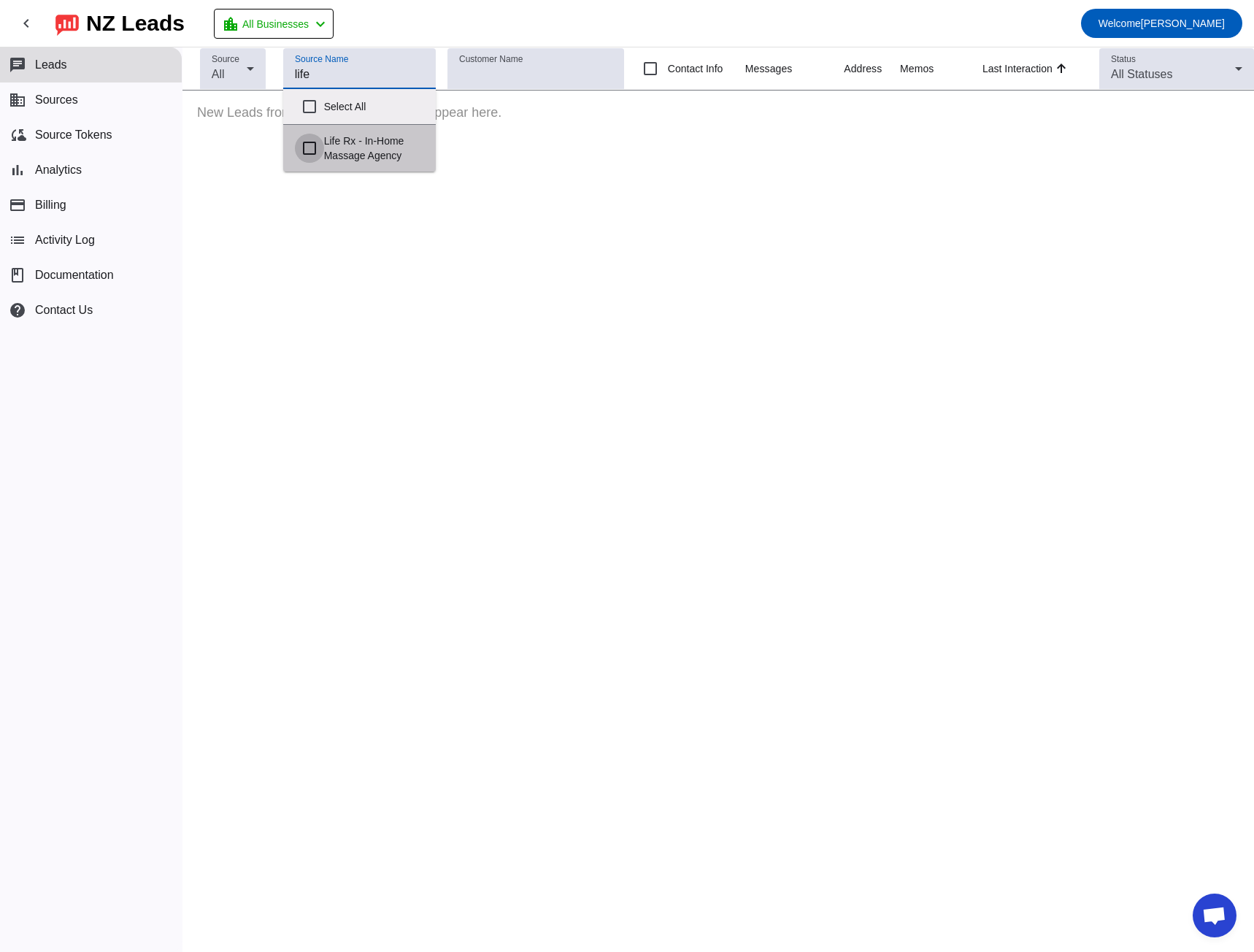
click at [310, 150] on input "Life Rx - In-Home Massage Agency" at bounding box center [309, 148] width 29 height 29
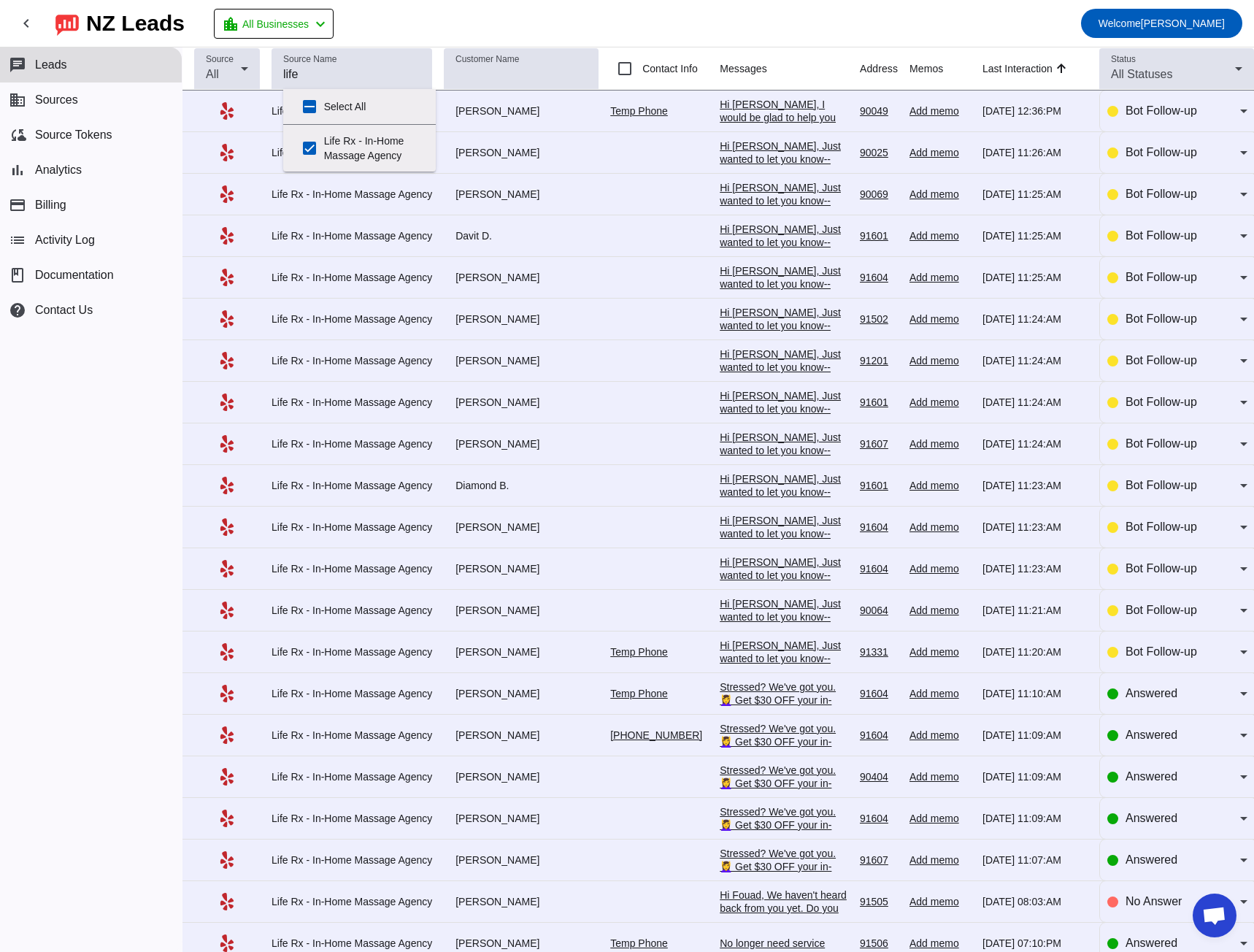
click at [411, 27] on mat-toolbar-row "chevron_left [GEOGRAPHIC_DATA] Leads location_city All Businesses chevron_left …" at bounding box center [627, 24] width 1254 height 47
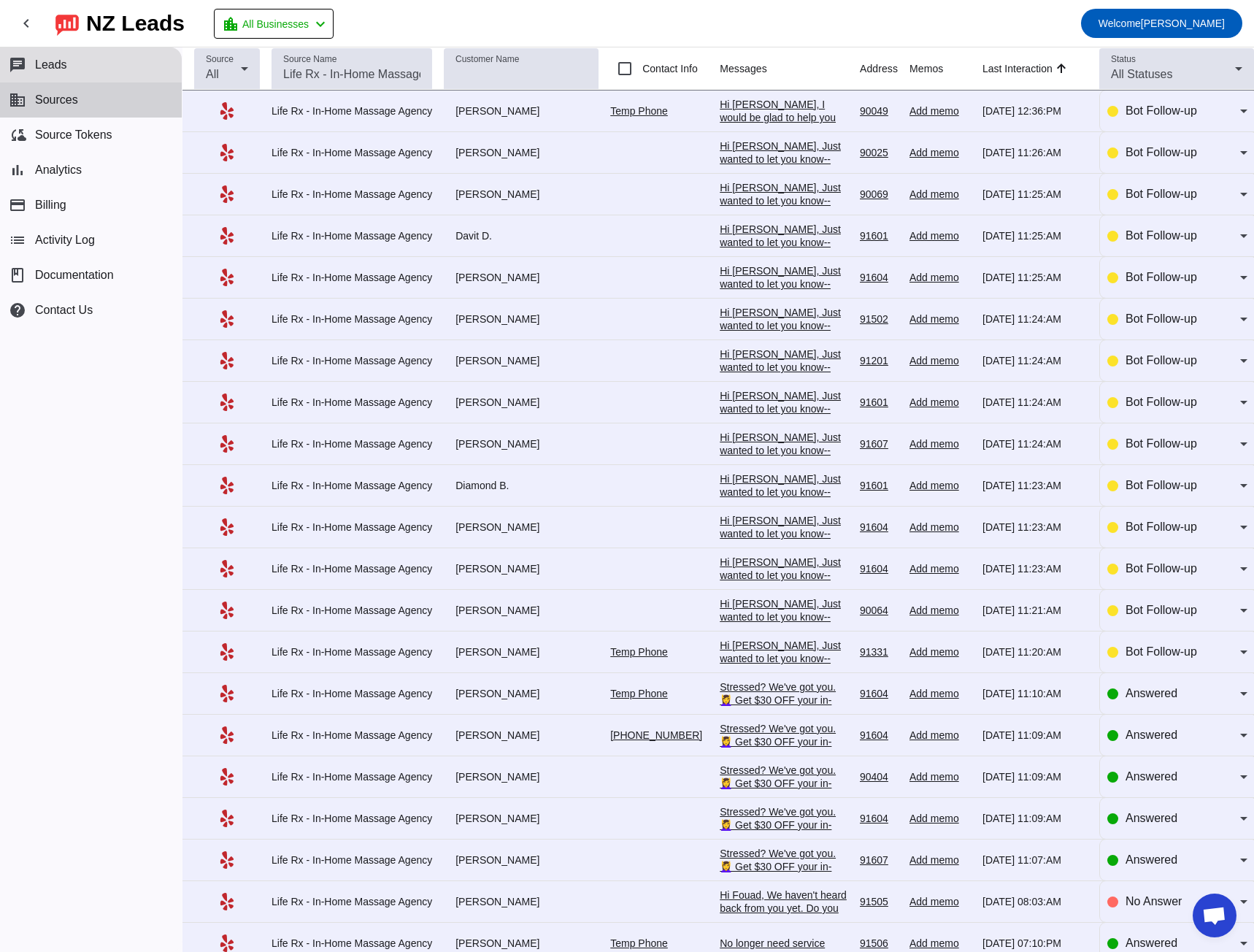
click at [63, 103] on span "Sources" at bounding box center [56, 100] width 43 height 13
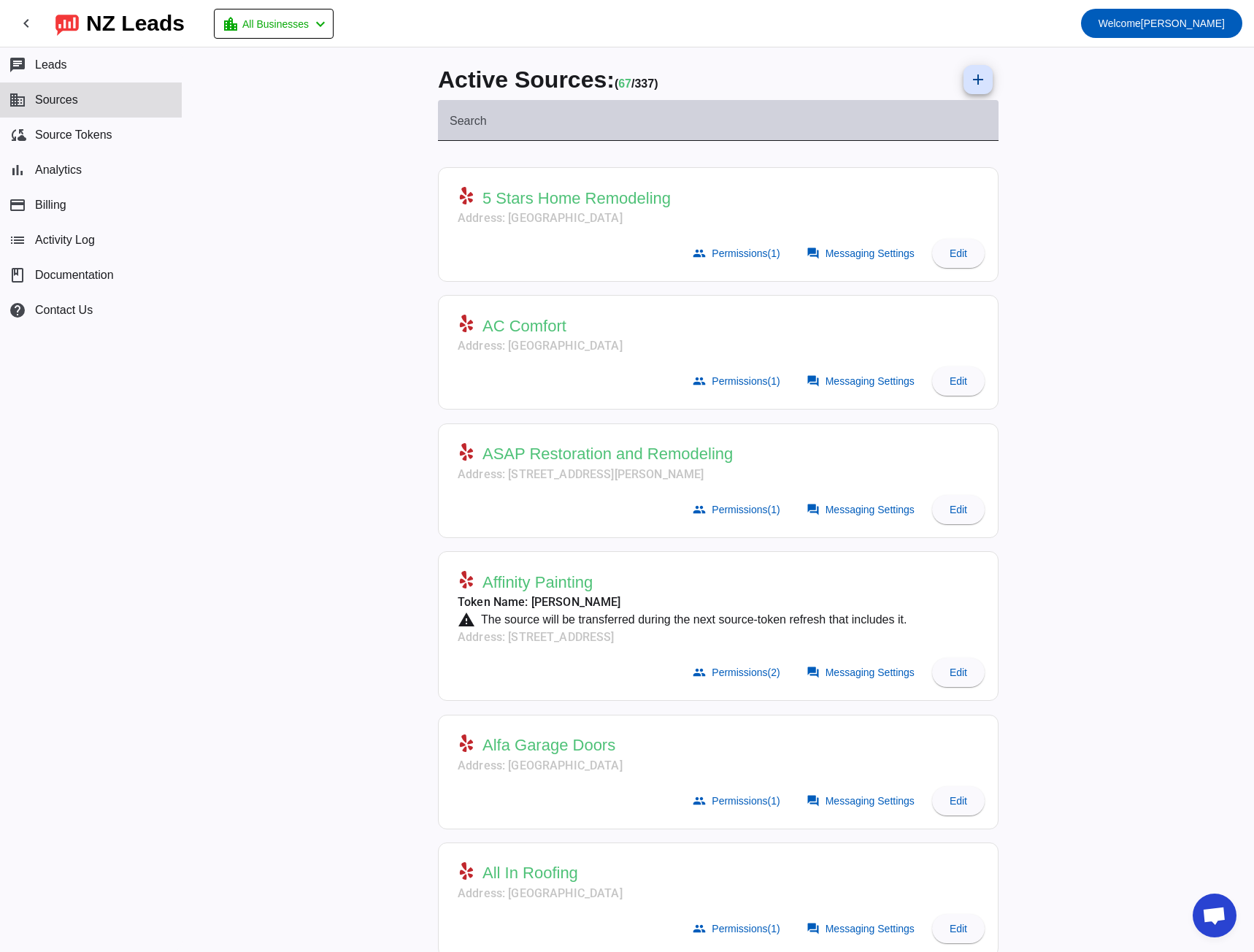
click at [479, 116] on mat-label "Search" at bounding box center [468, 120] width 38 height 12
click at [479, 118] on input "Search" at bounding box center [718, 126] width 537 height 18
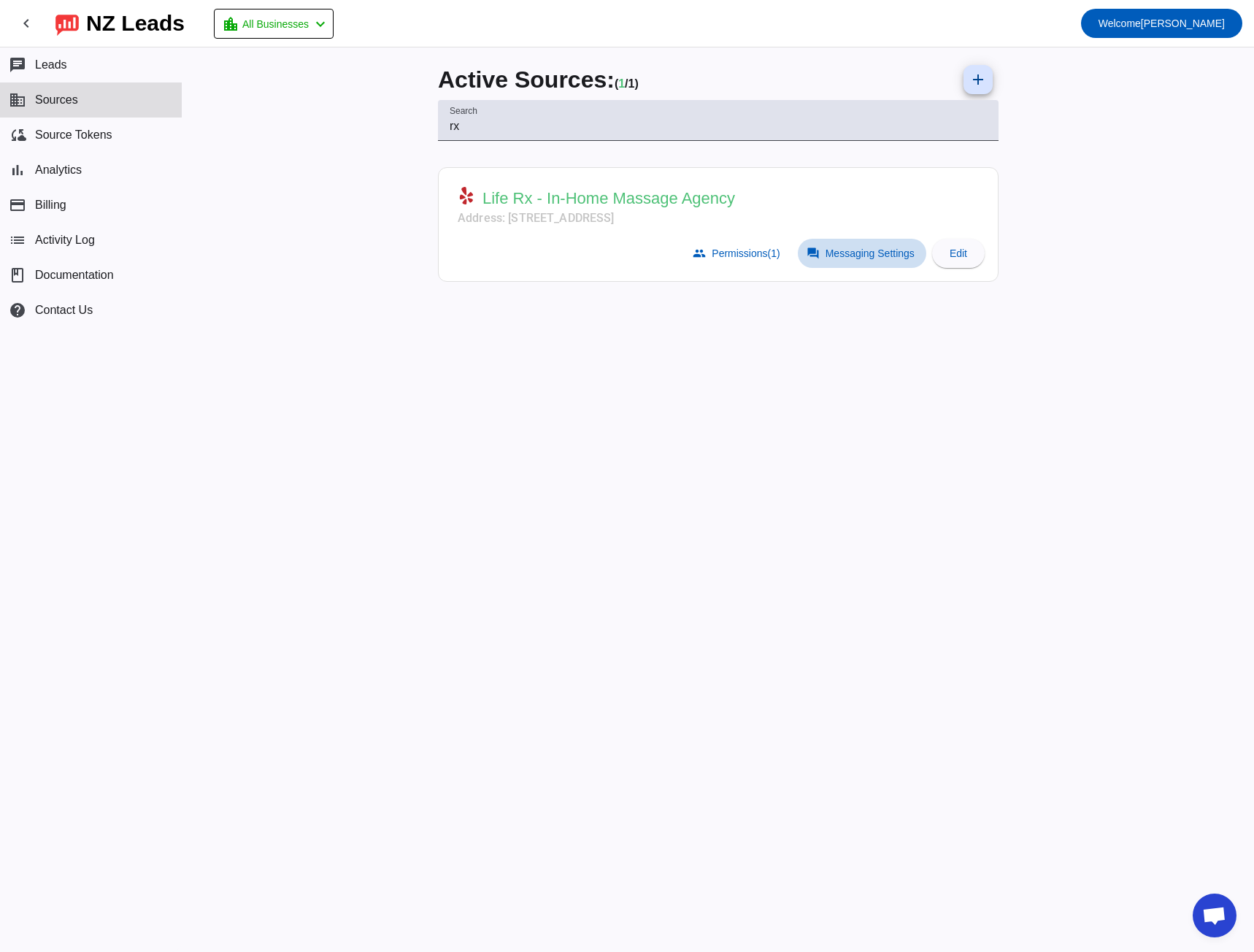
click at [900, 256] on span "Messaging Settings" at bounding box center [870, 253] width 89 height 11
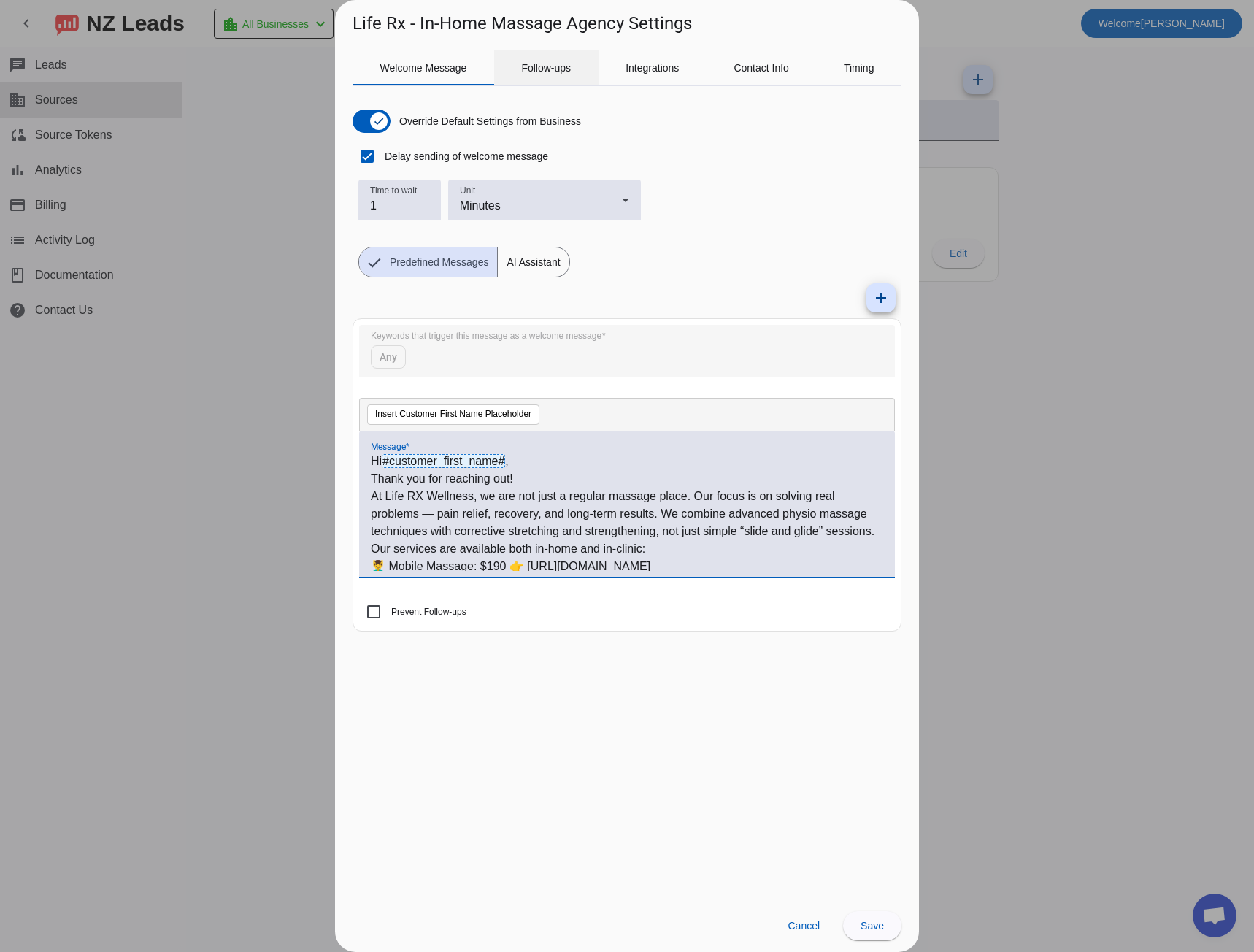
click at [530, 77] on span "Follow-ups" at bounding box center [546, 68] width 50 height 35
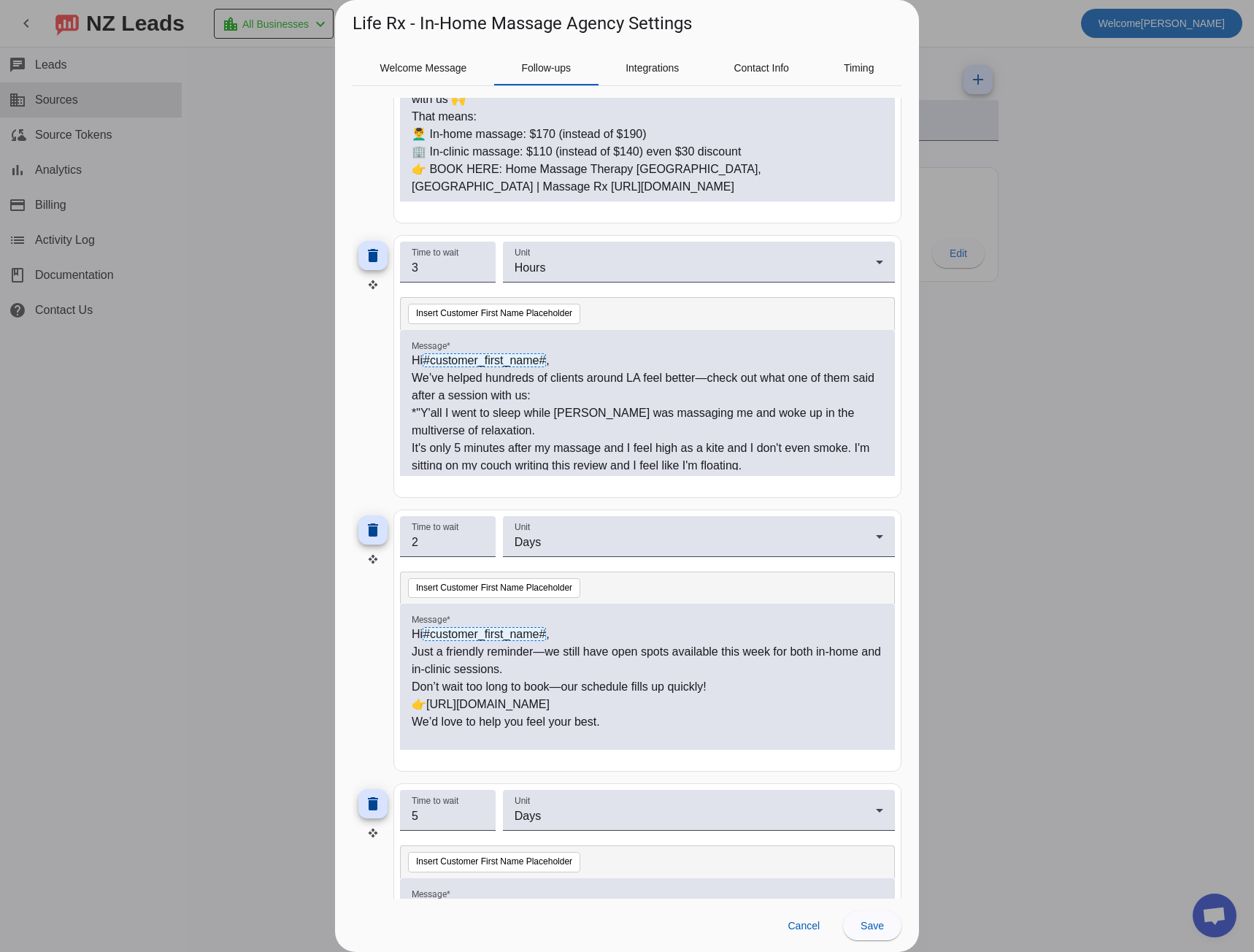
scroll to position [292, 0]
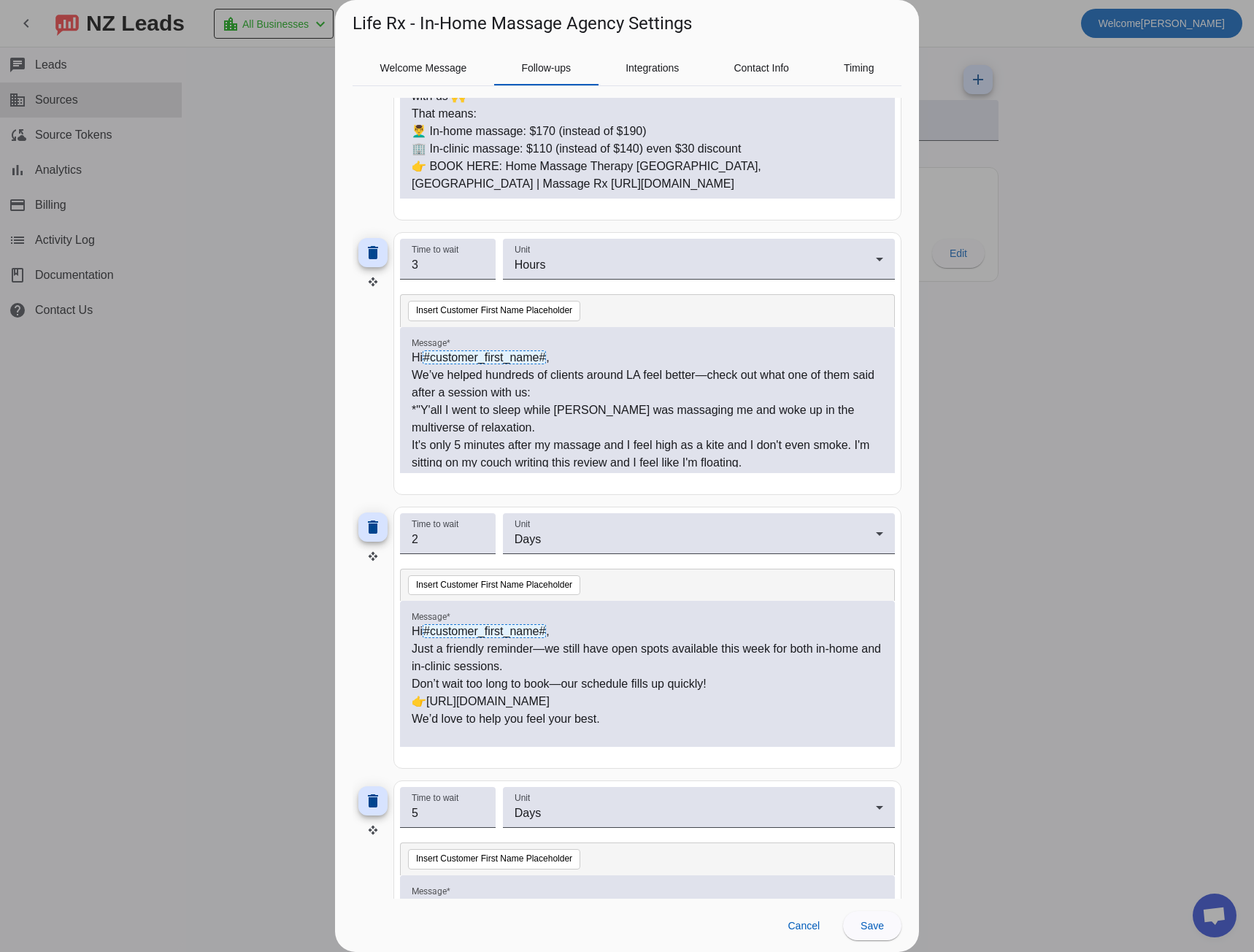
click at [807, 916] on span at bounding box center [803, 925] width 56 height 29
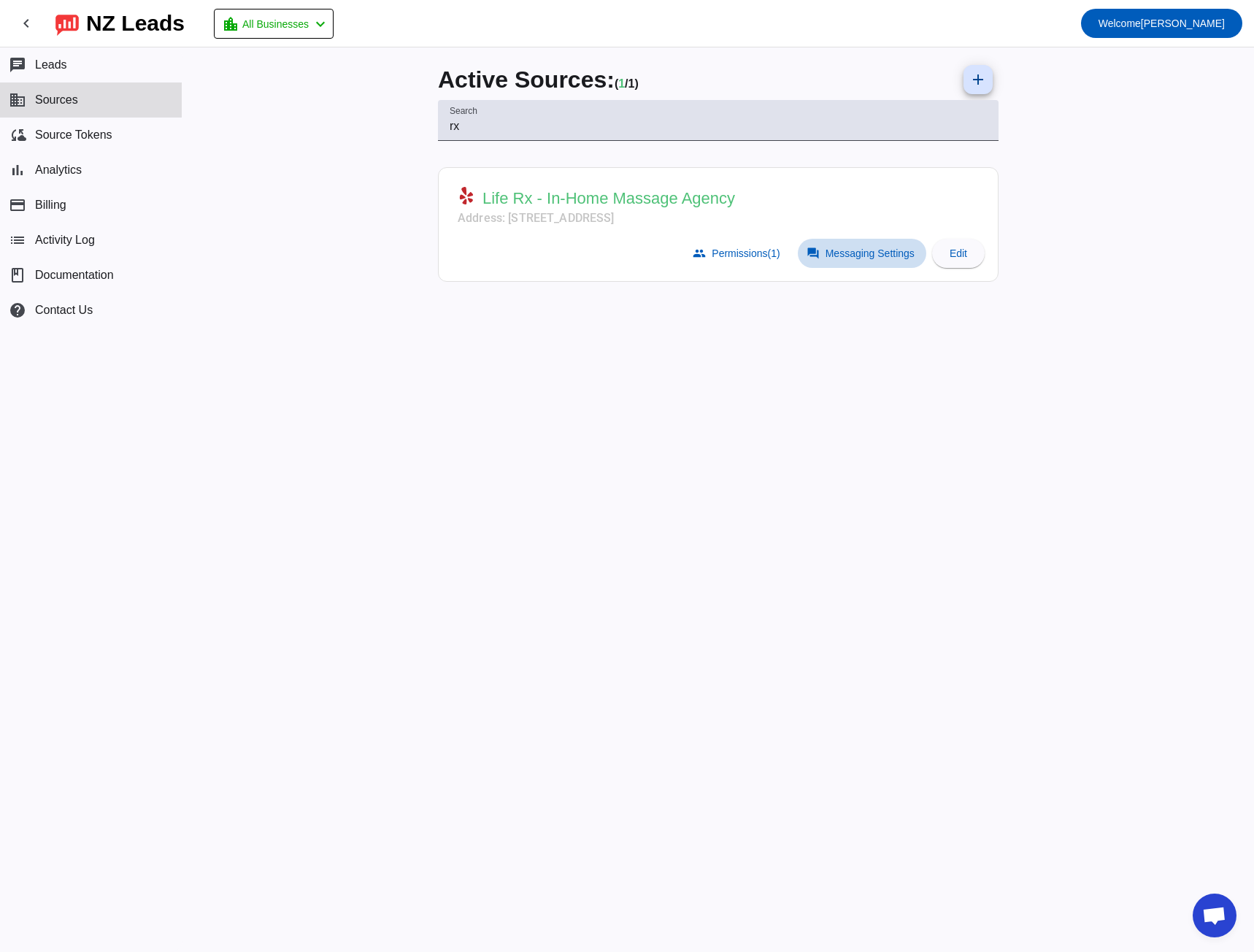
click at [833, 262] on span at bounding box center [862, 253] width 129 height 29
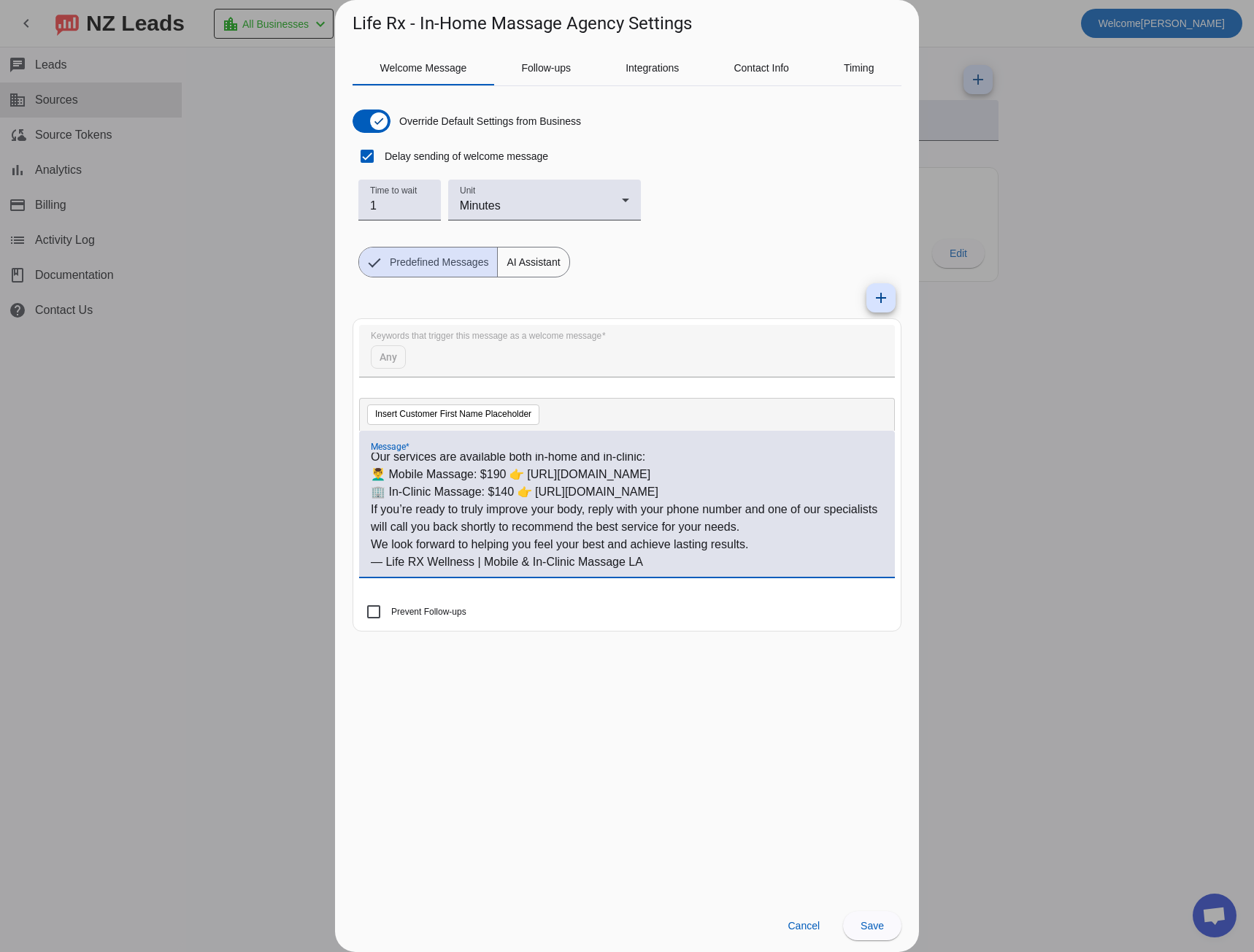
scroll to position [109, 0]
click at [546, 60] on span "Follow-ups" at bounding box center [546, 68] width 50 height 35
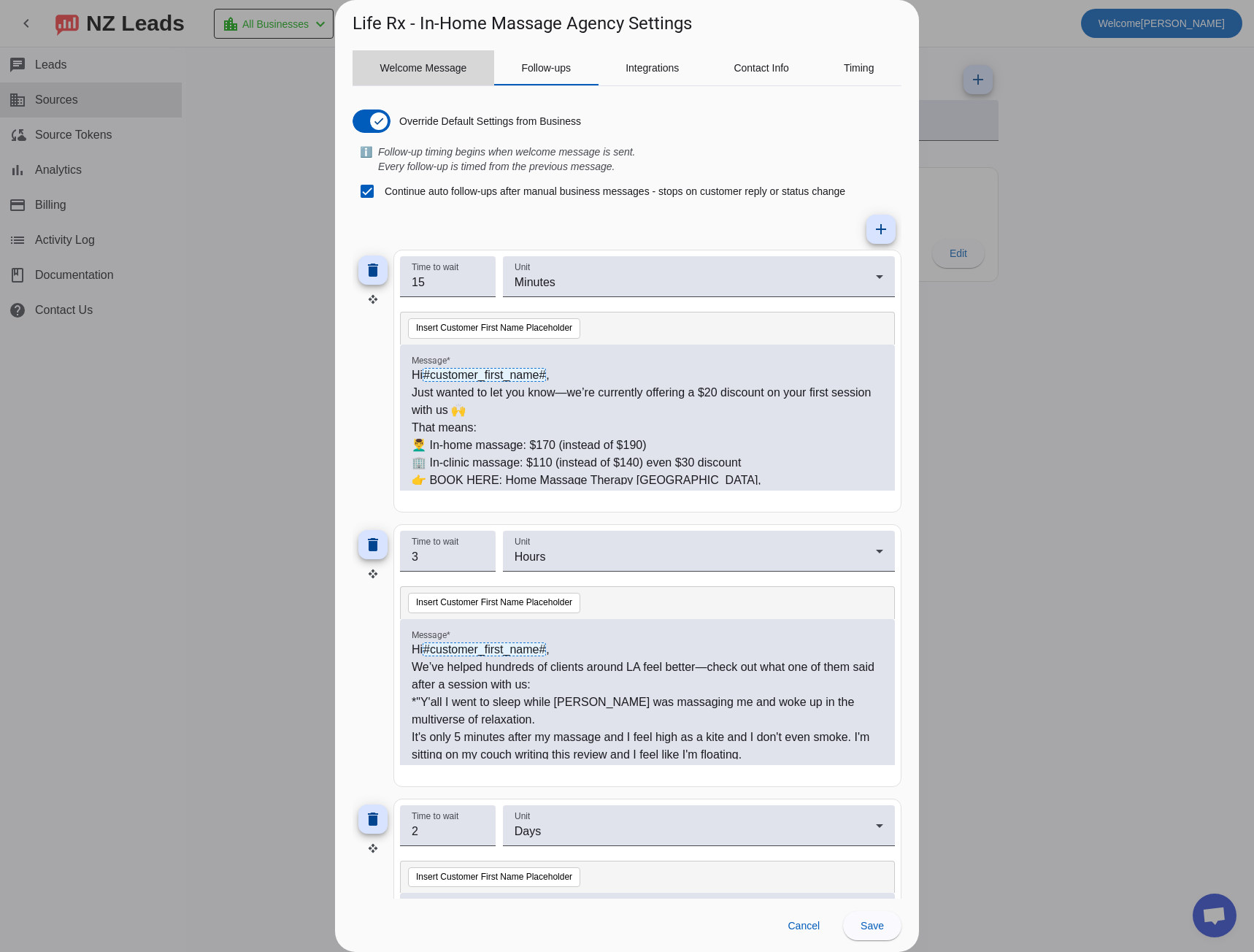
click at [419, 63] on span "Welcome Message" at bounding box center [423, 68] width 87 height 10
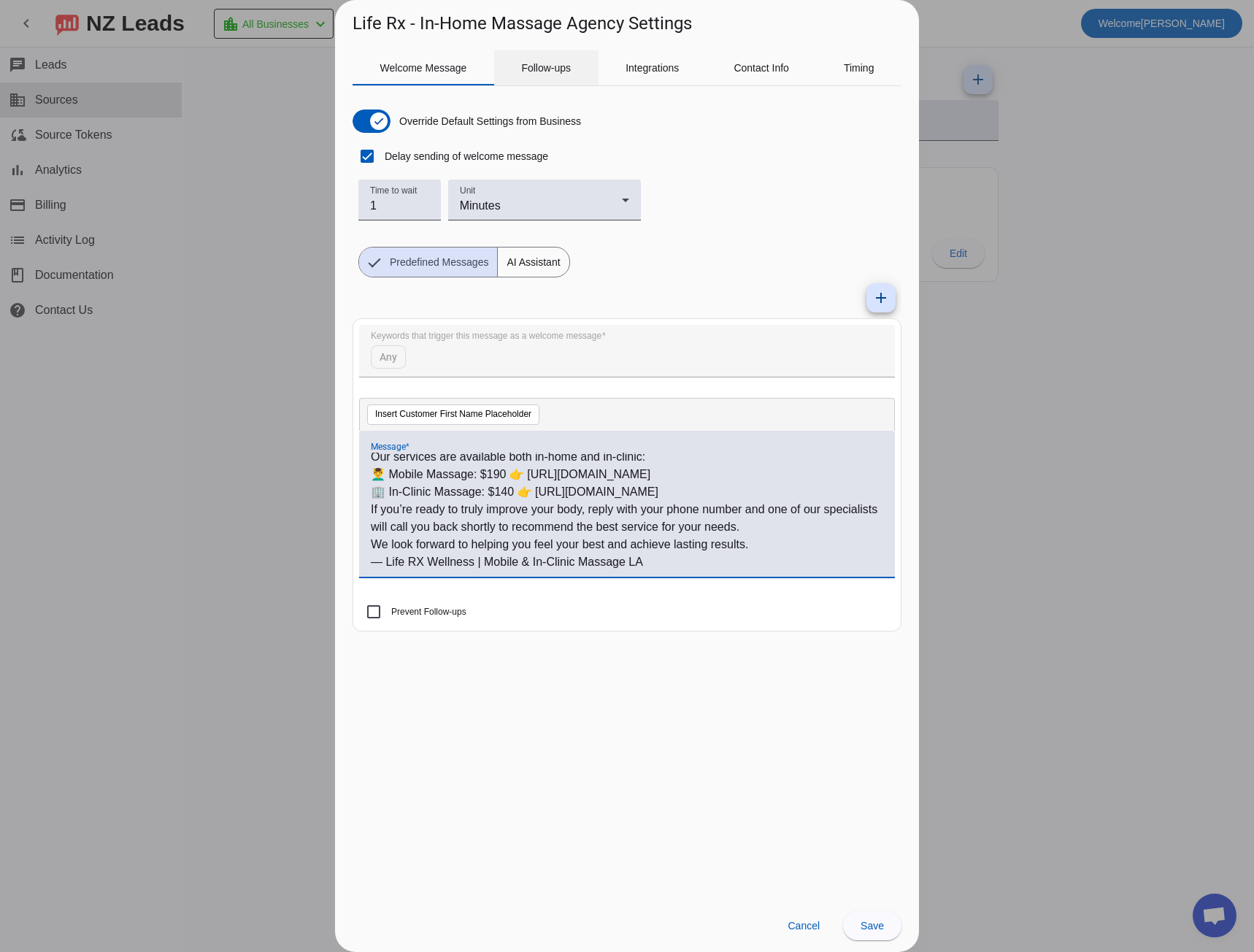
click at [535, 69] on span "Follow-ups" at bounding box center [546, 68] width 50 height 10
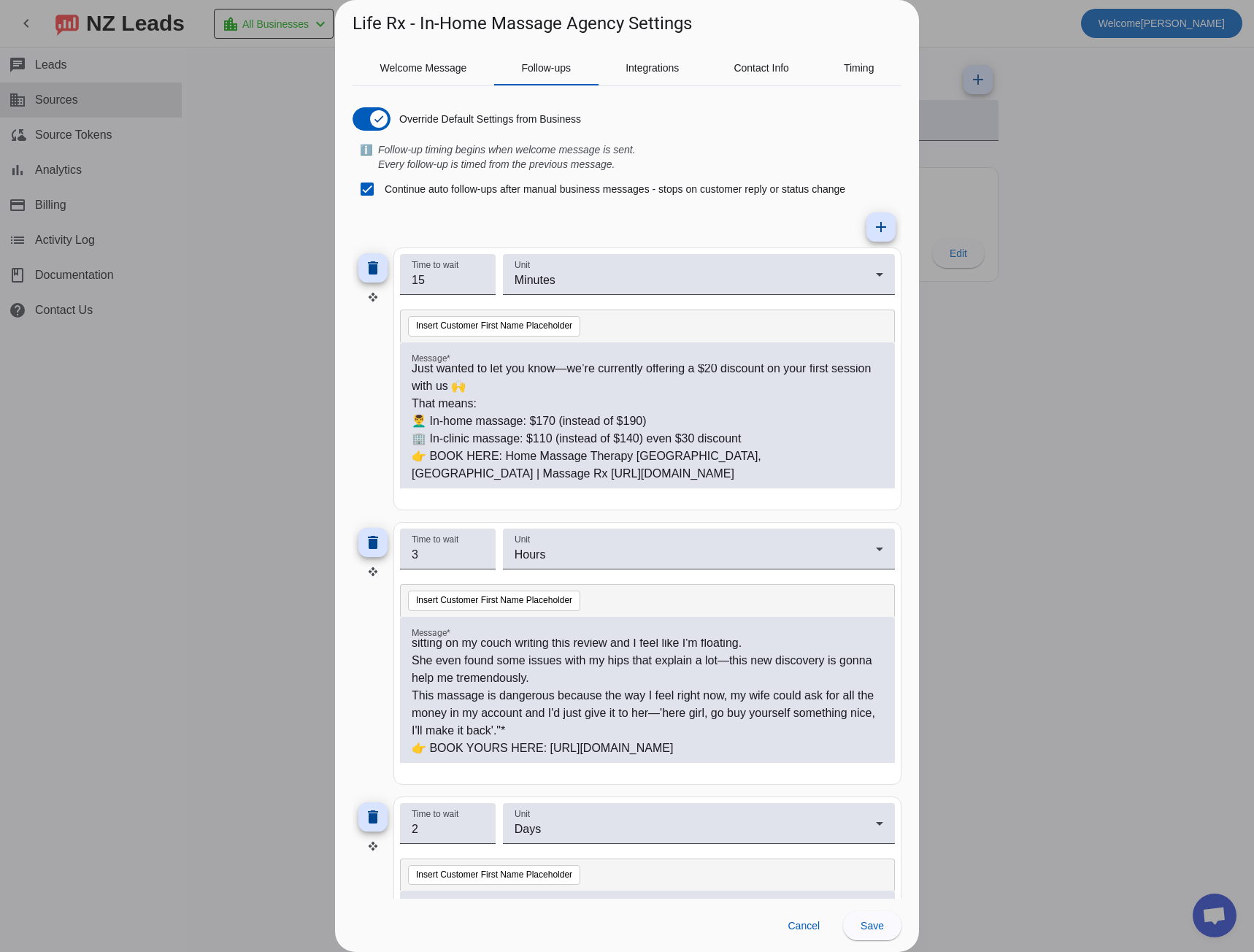
scroll to position [0, 0]
click at [657, 56] on span "Integrations" at bounding box center [652, 68] width 54 height 35
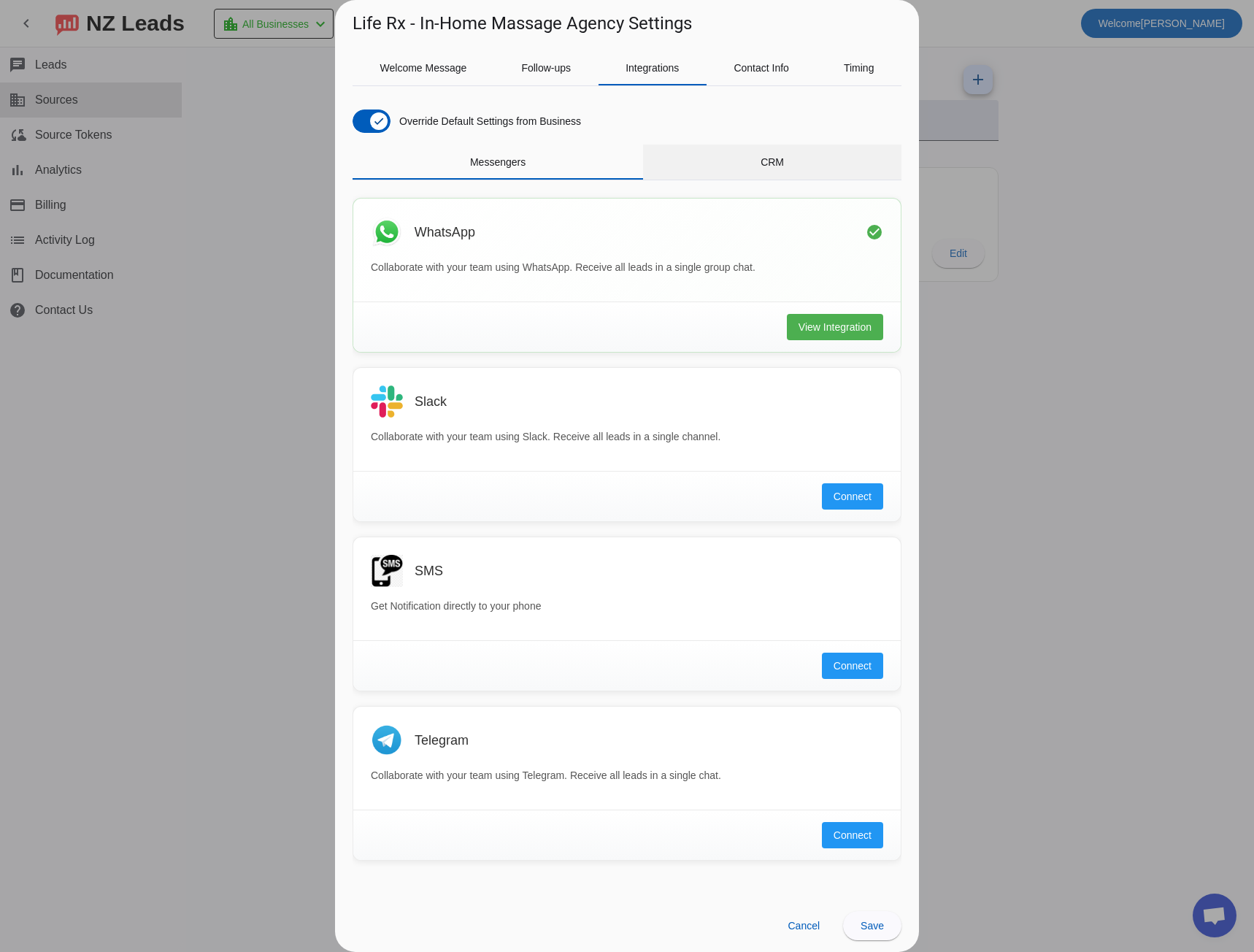
click at [757, 168] on div "CRM" at bounding box center [772, 162] width 259 height 35
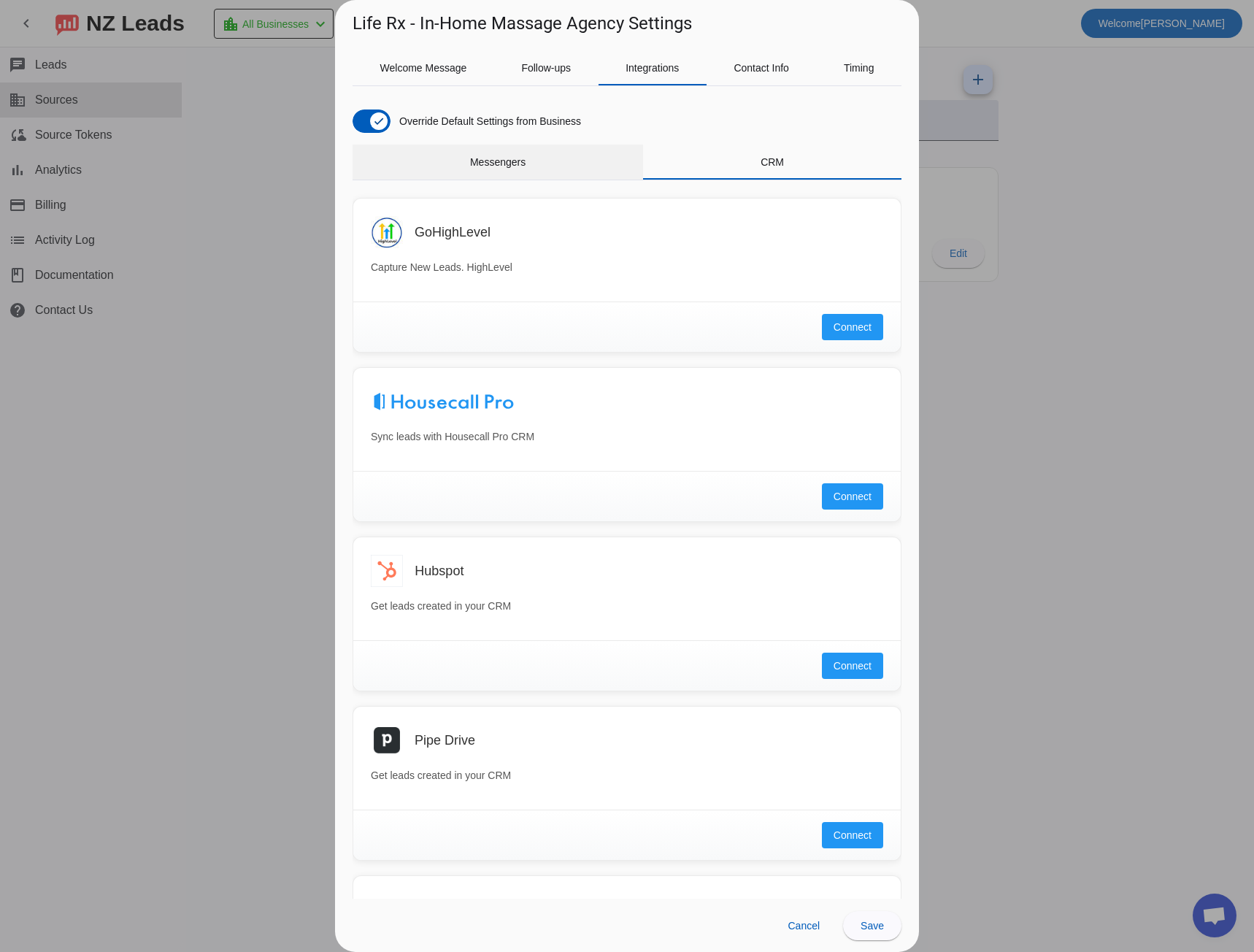
click at [549, 168] on div "Messengers" at bounding box center [498, 162] width 291 height 35
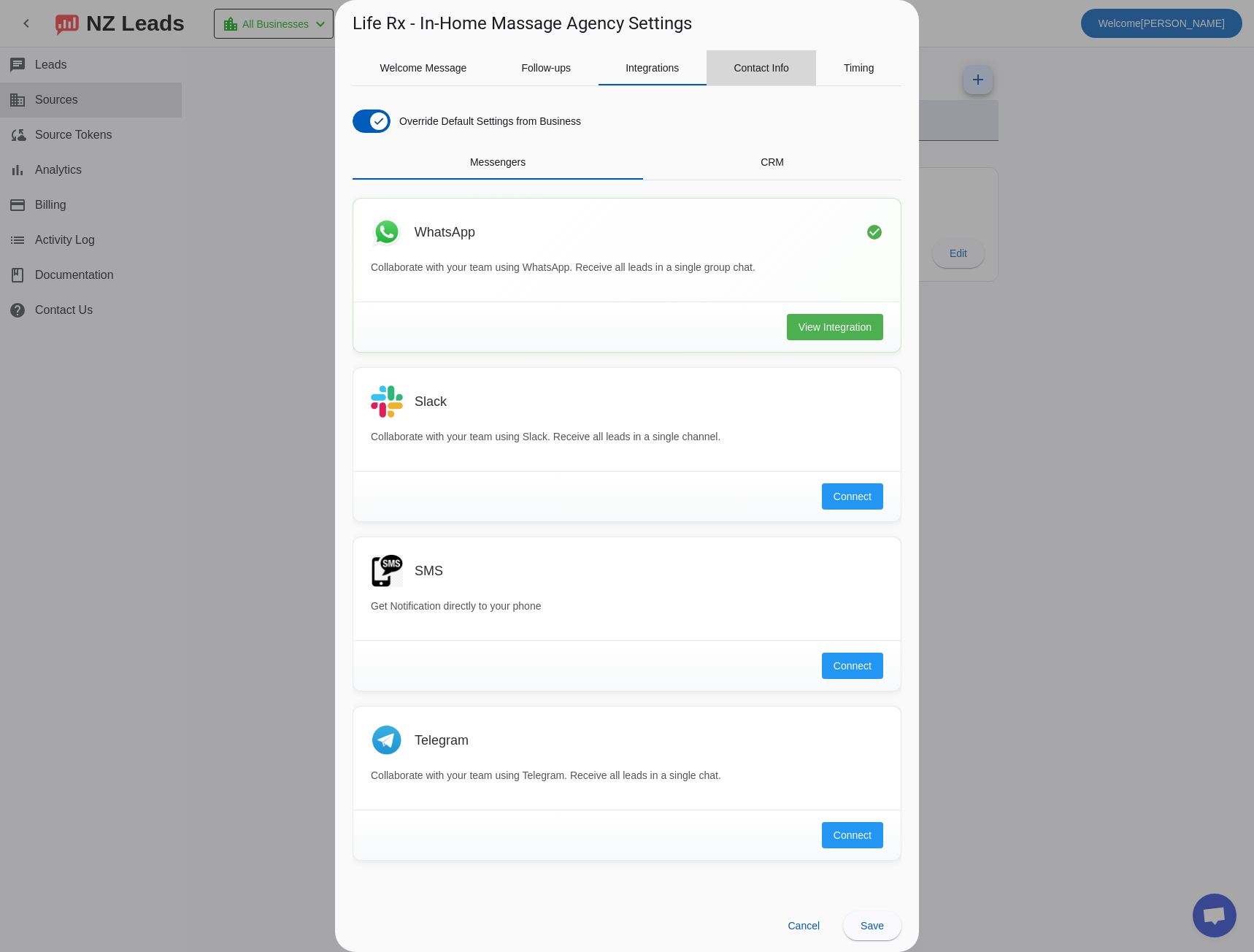
click at [757, 67] on span "Contact Info" at bounding box center [761, 68] width 56 height 10
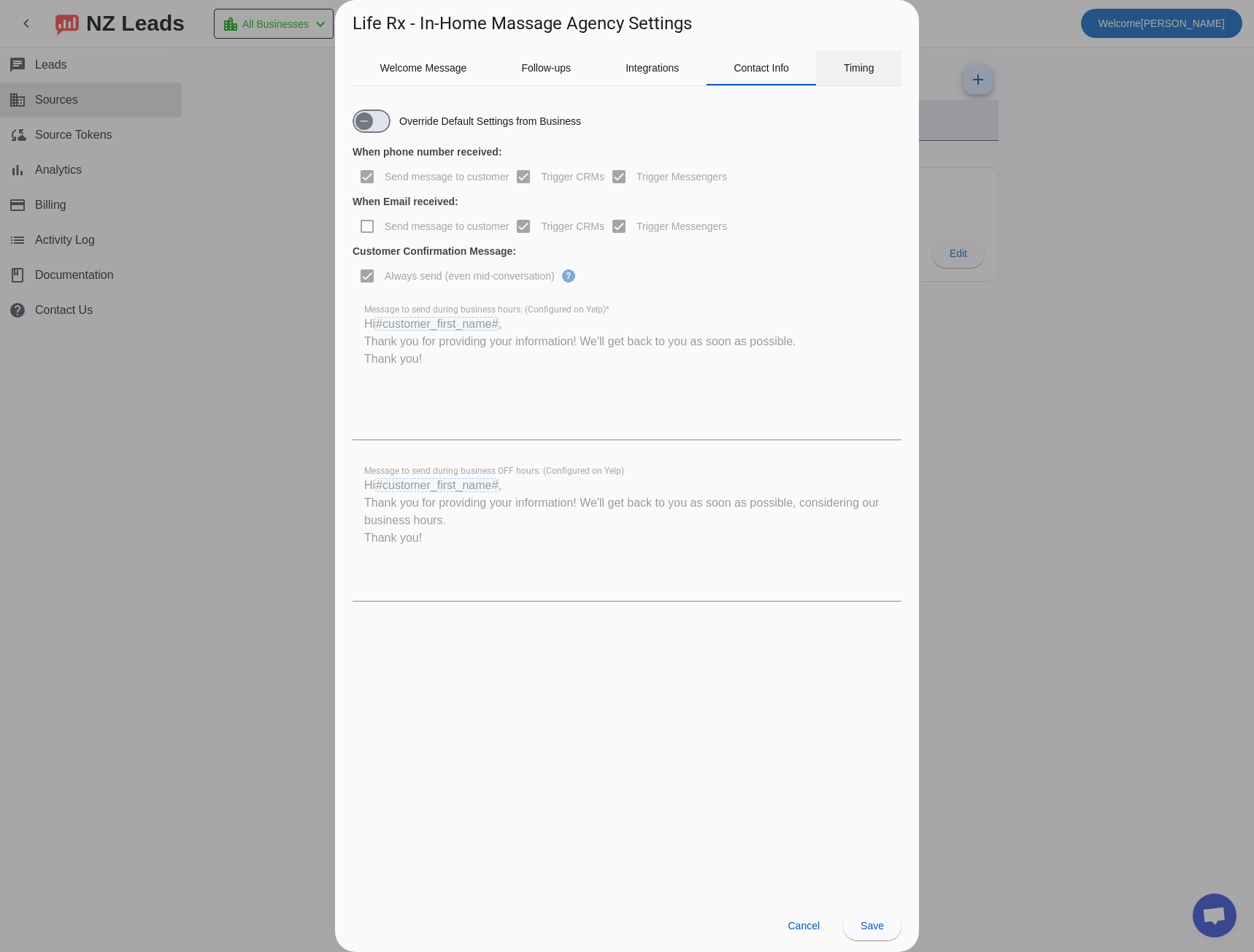
click at [854, 64] on span "Timing" at bounding box center [859, 68] width 31 height 10
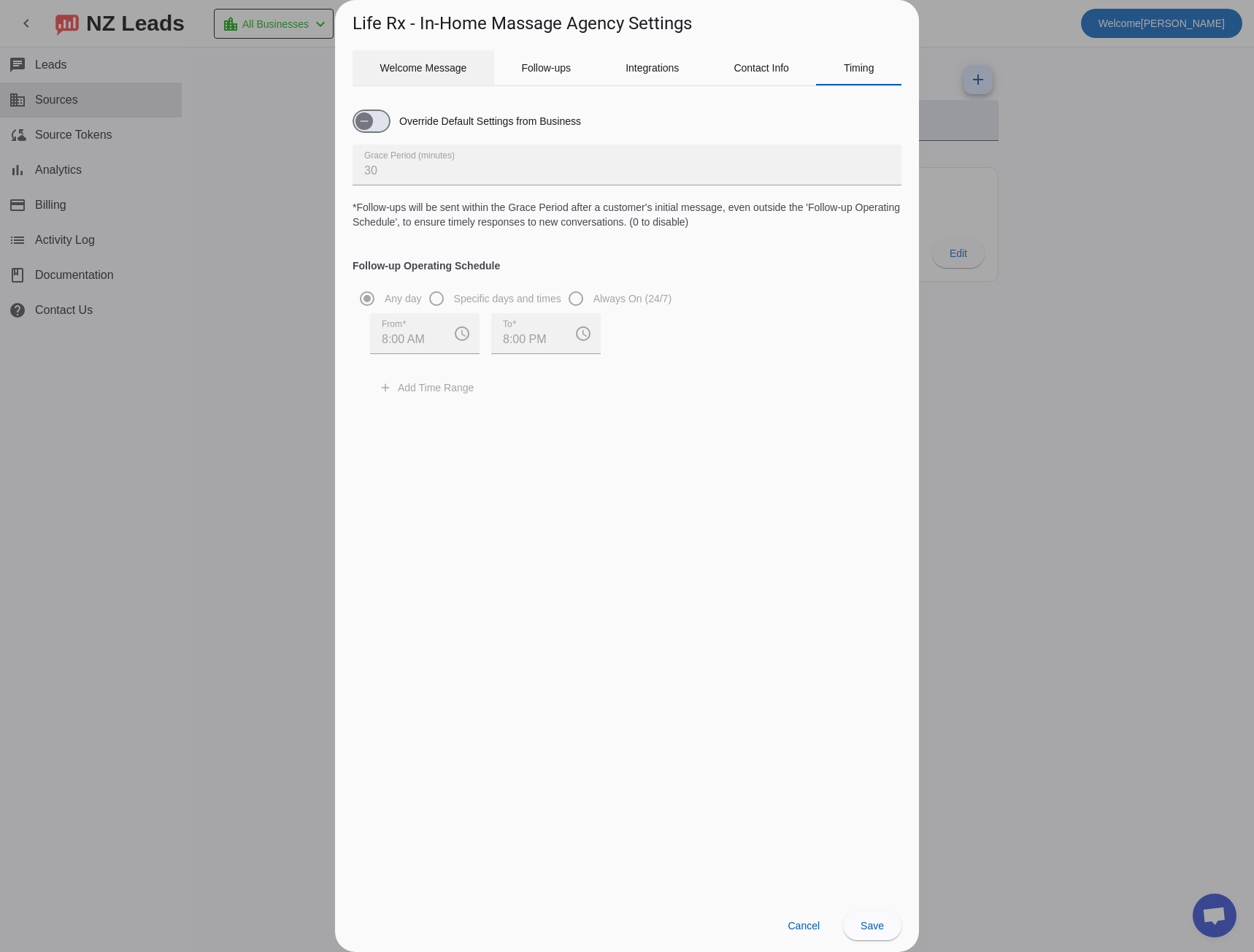
click at [425, 67] on span "Welcome Message" at bounding box center [423, 68] width 87 height 10
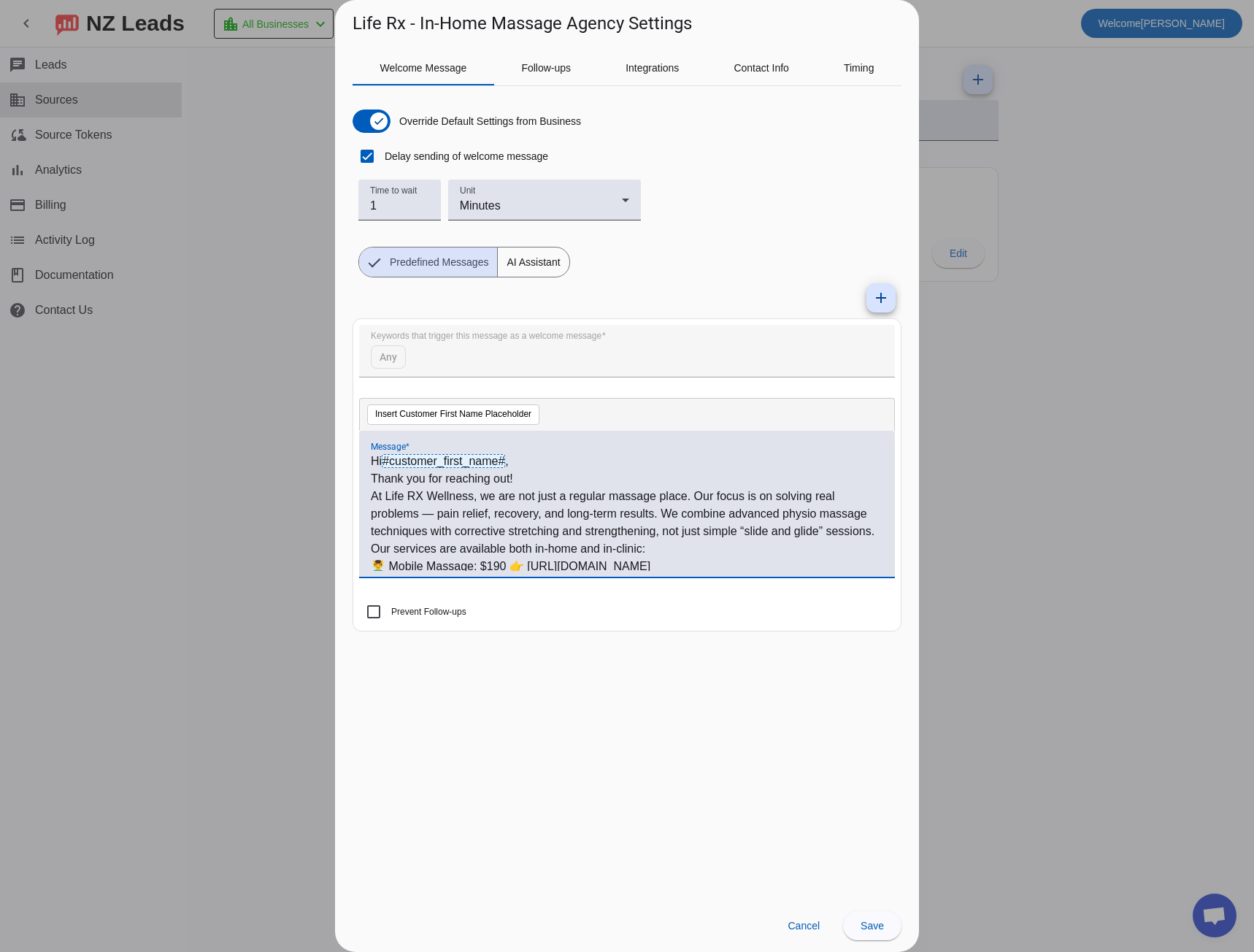
click at [245, 350] on div at bounding box center [627, 476] width 1254 height 952
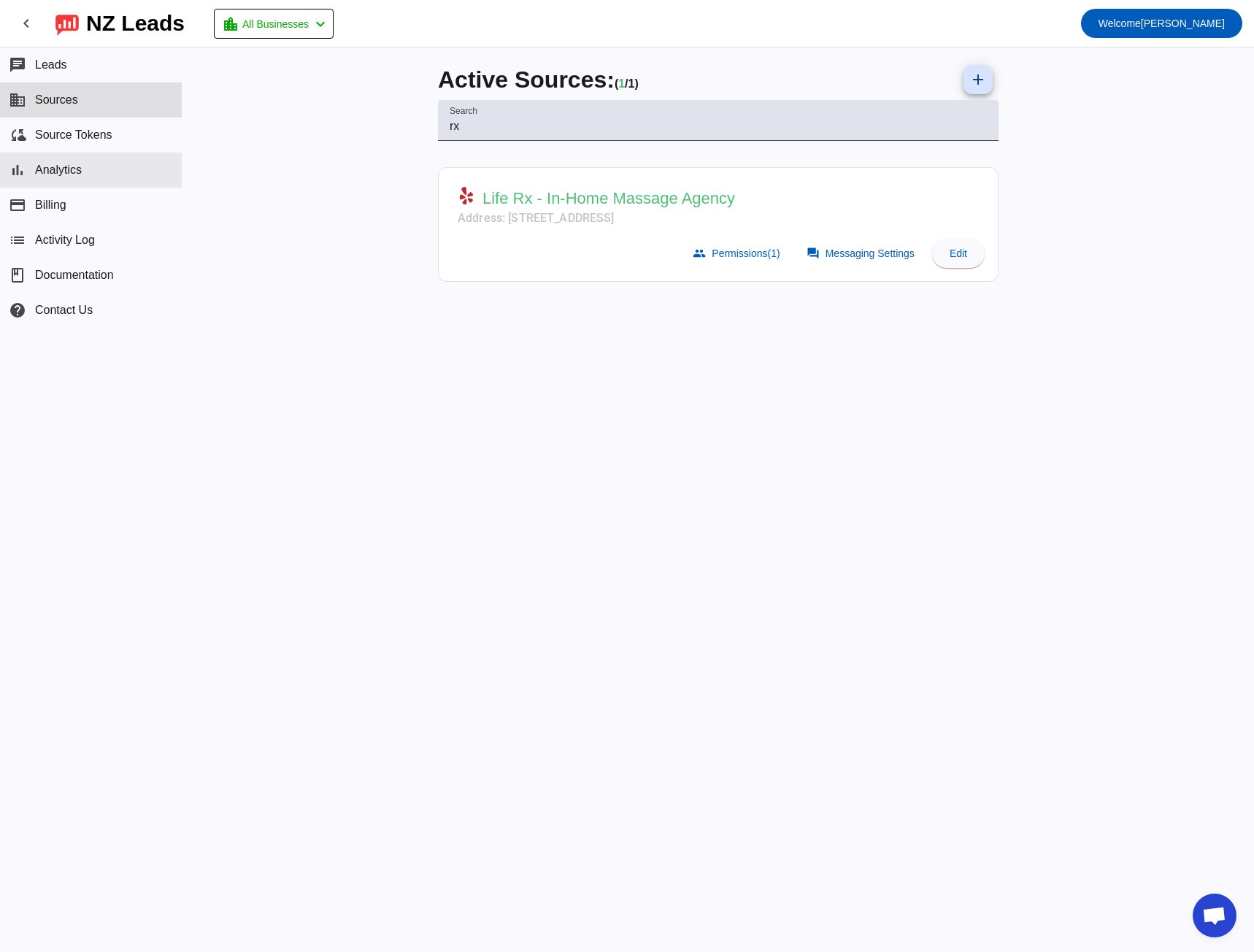
click at [62, 167] on span "Analytics" at bounding box center [58, 170] width 47 height 13
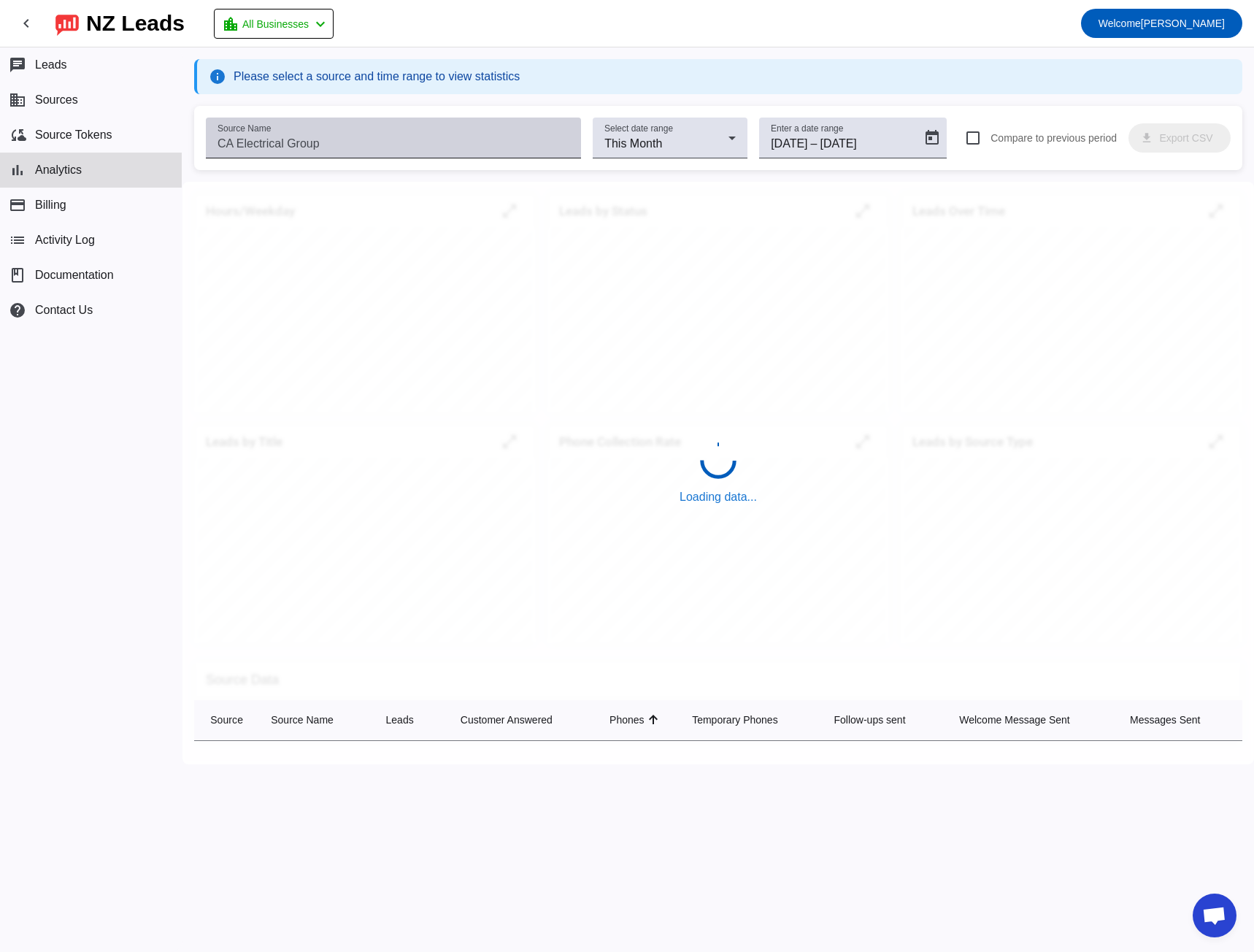
click at [294, 137] on input "Source Name" at bounding box center [393, 144] width 352 height 18
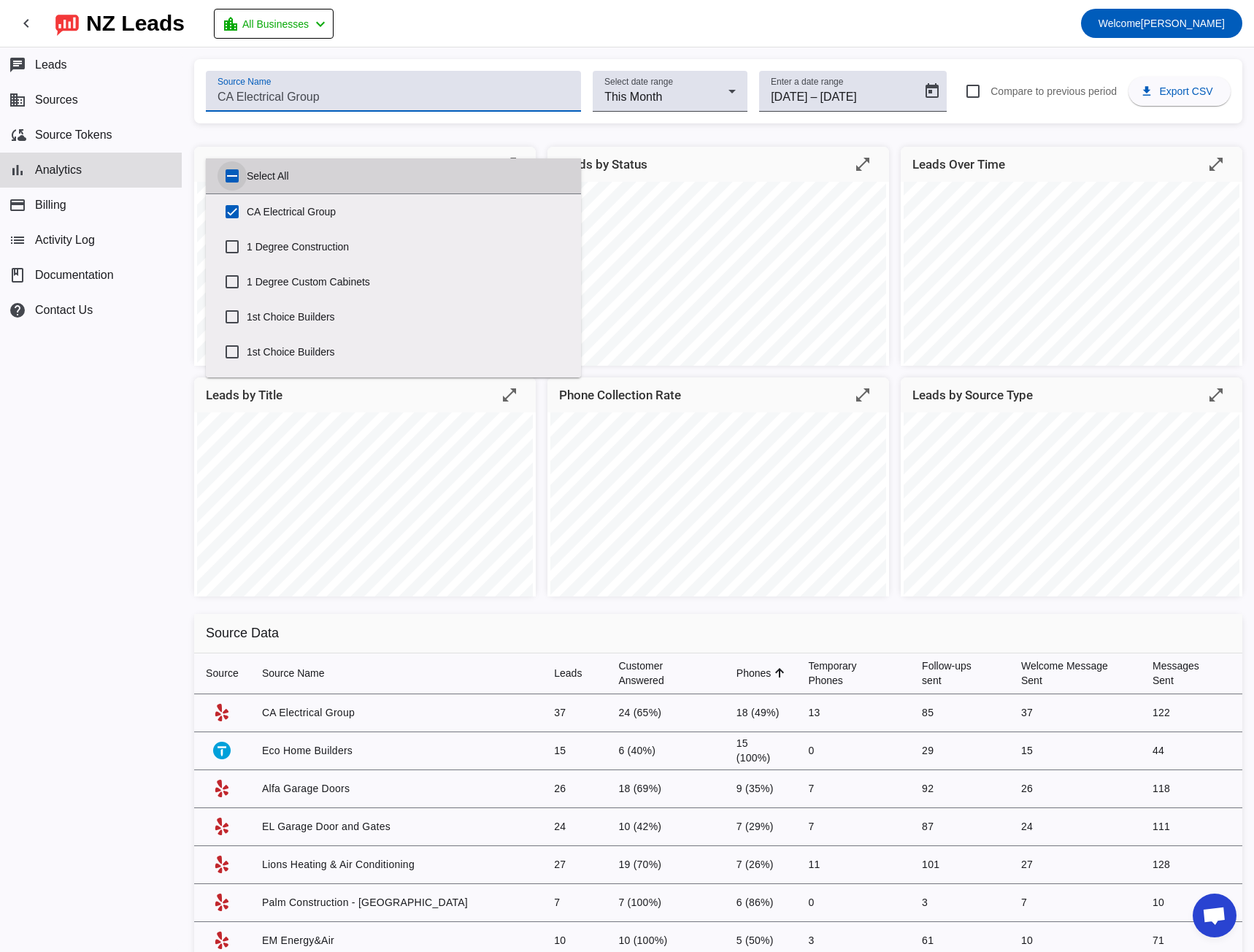
click at [231, 174] on input "Select All" at bounding box center [231, 175] width 29 height 29
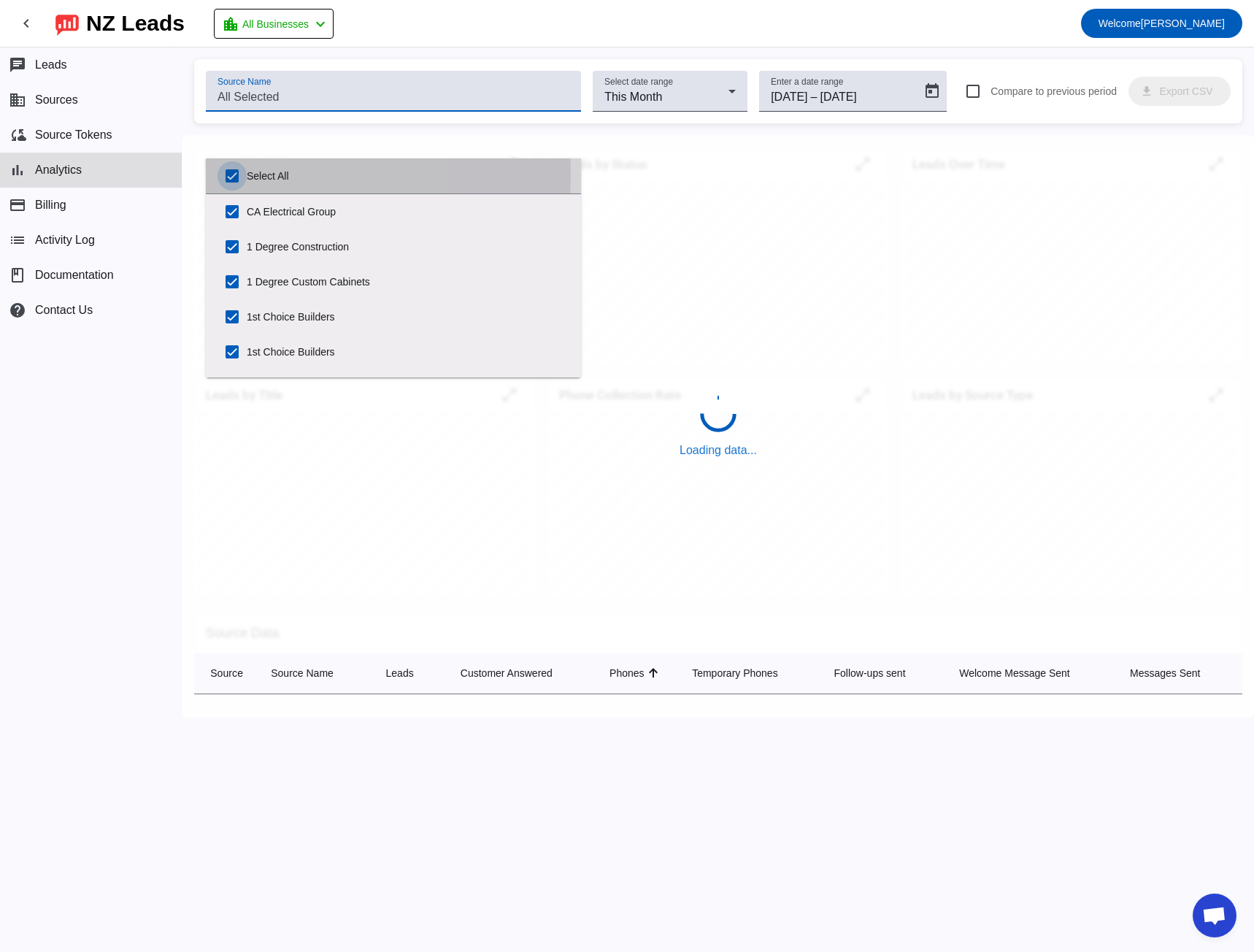
click at [231, 174] on input "Select All" at bounding box center [231, 175] width 29 height 29
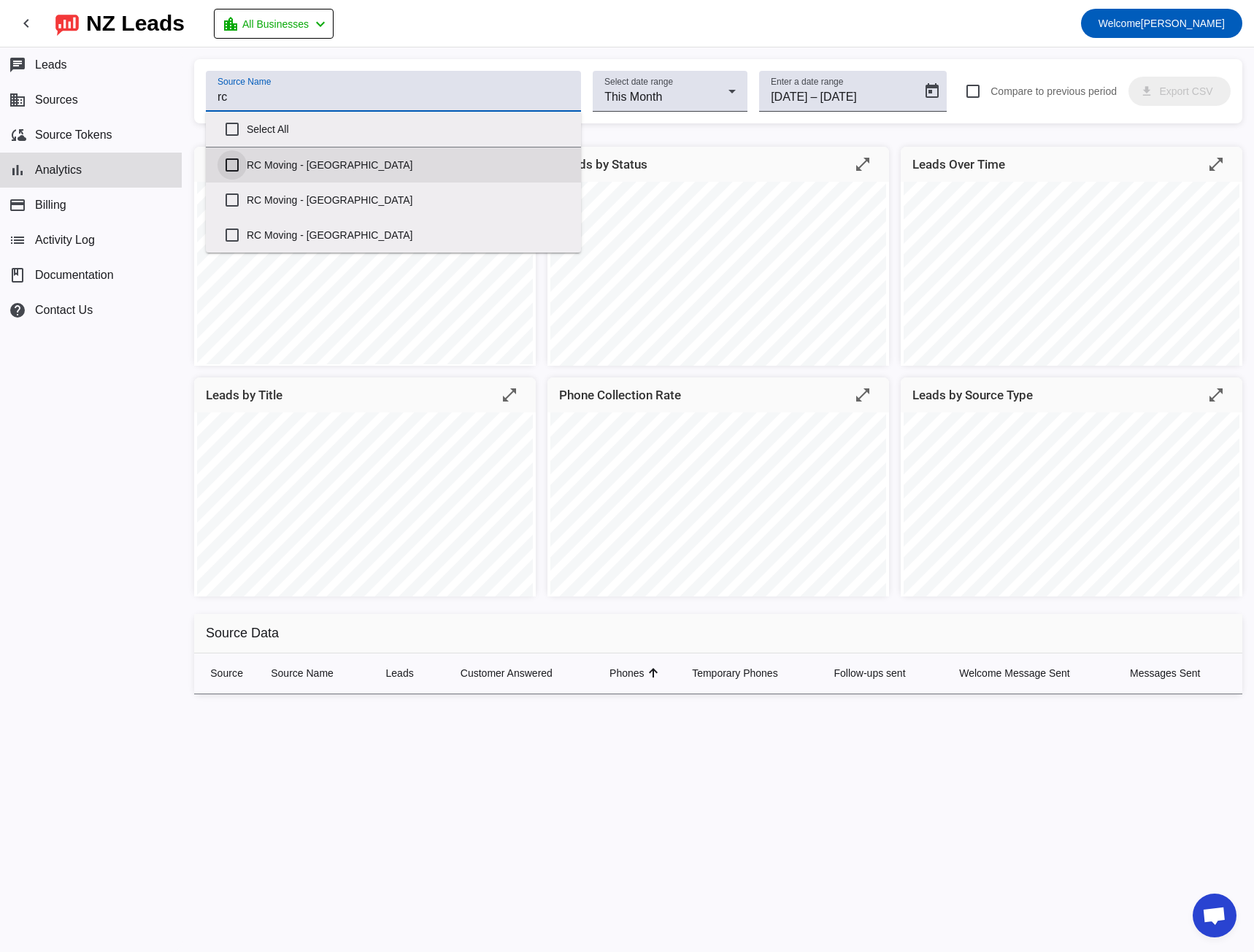
click at [230, 163] on input "RC Moving - [GEOGRAPHIC_DATA]" at bounding box center [231, 165] width 29 height 29
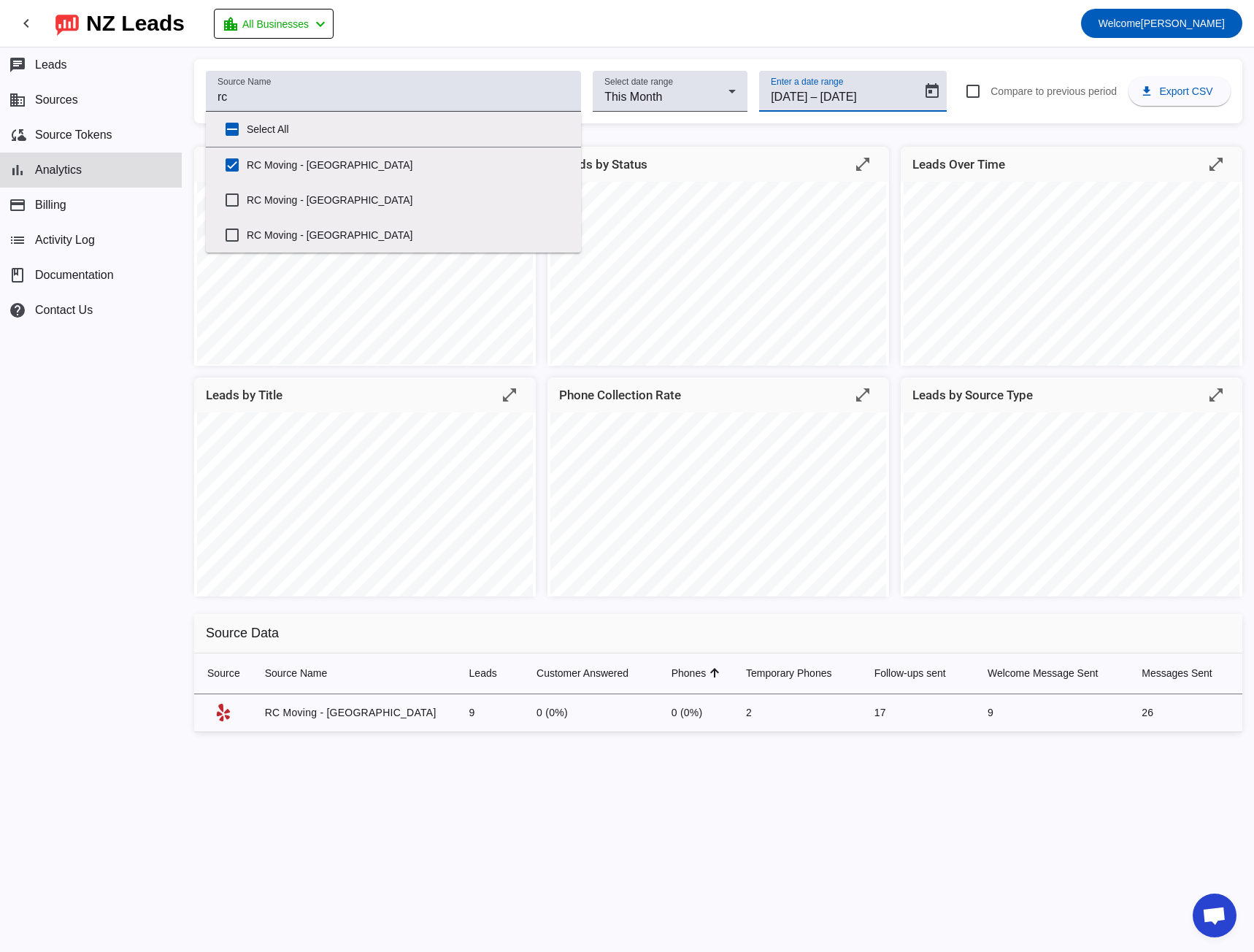
click at [807, 96] on input "[DATE]" at bounding box center [788, 97] width 37 height 18
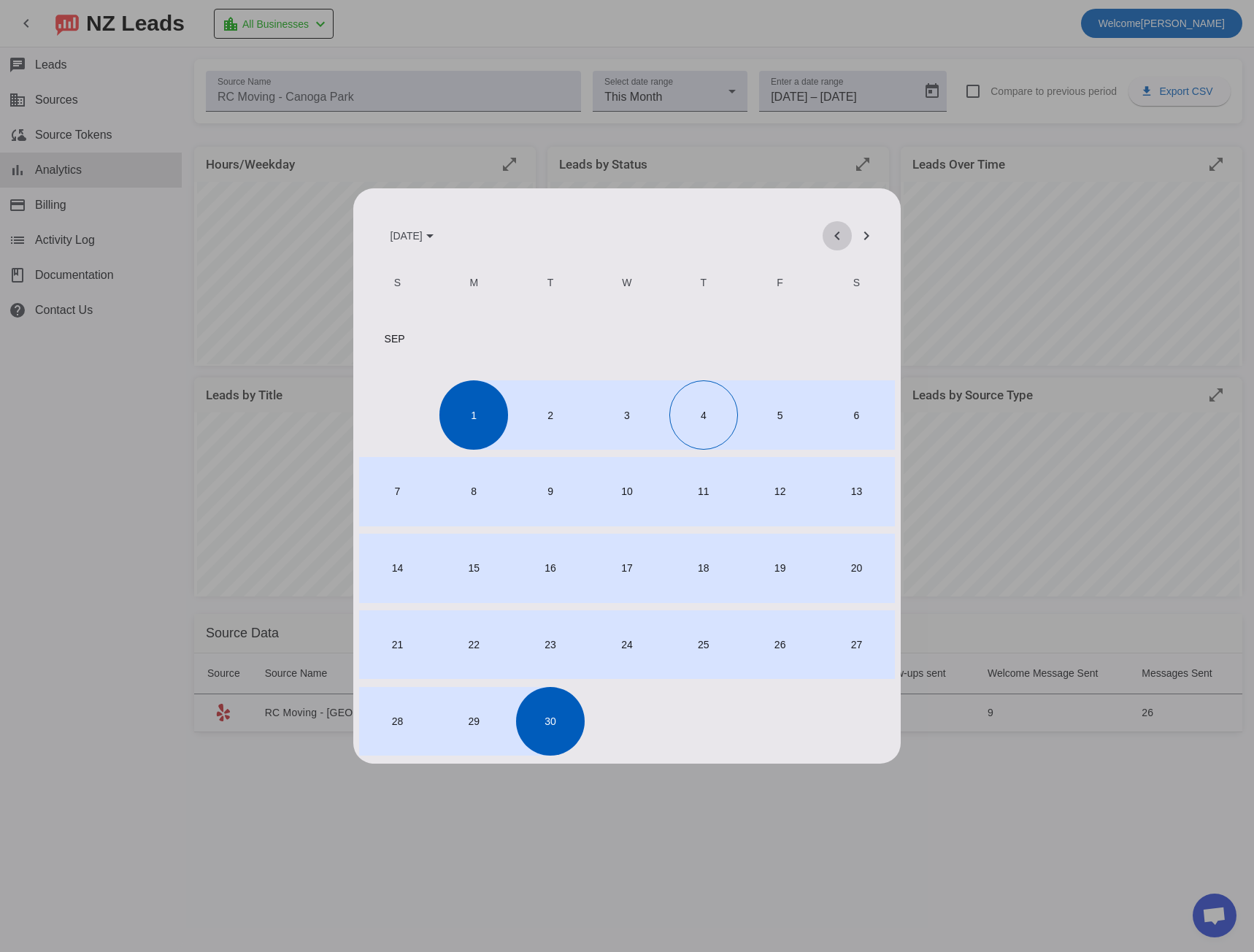
click at [829, 239] on span "Previous month" at bounding box center [836, 235] width 35 height 35
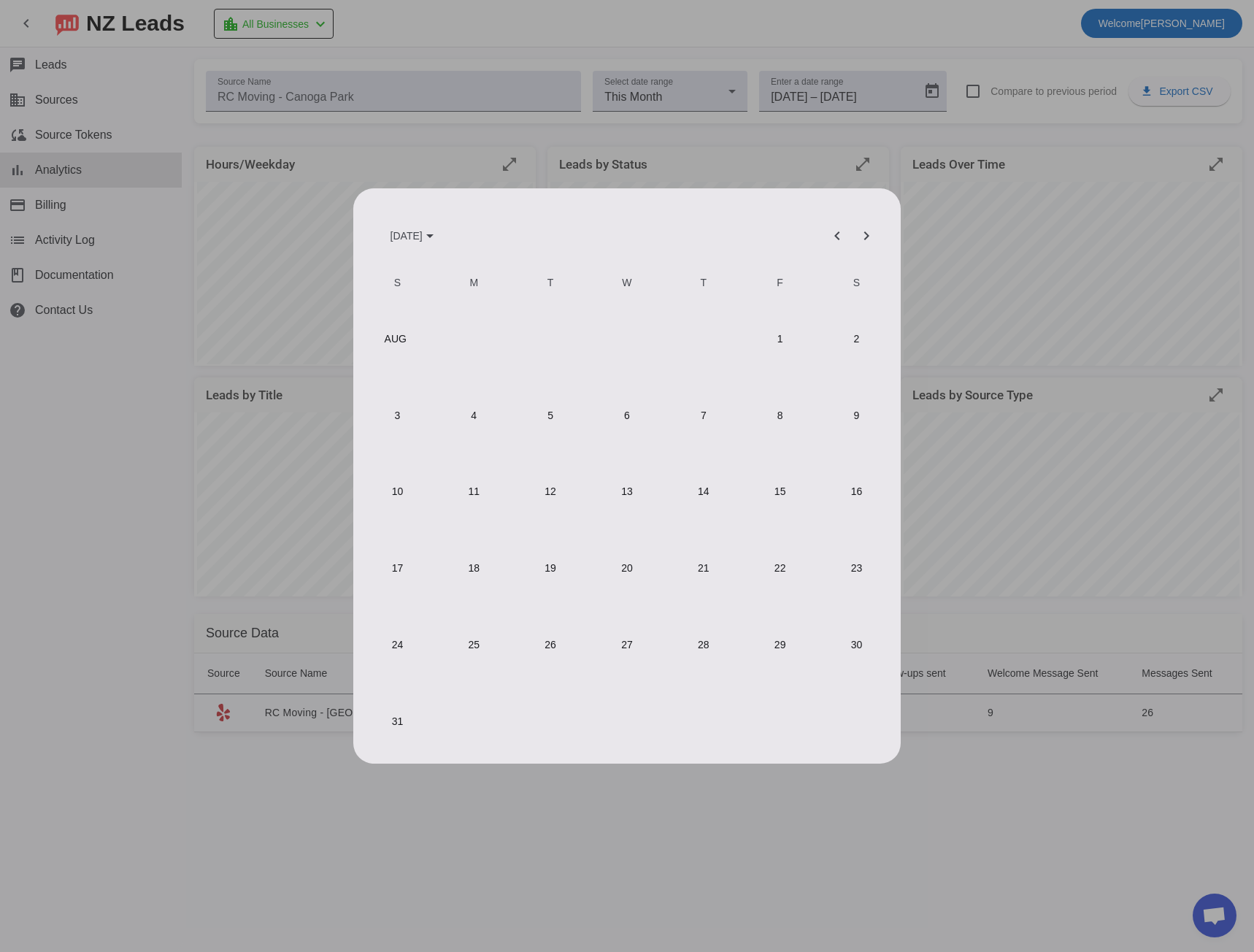
click at [772, 337] on span "1" at bounding box center [779, 339] width 69 height 69
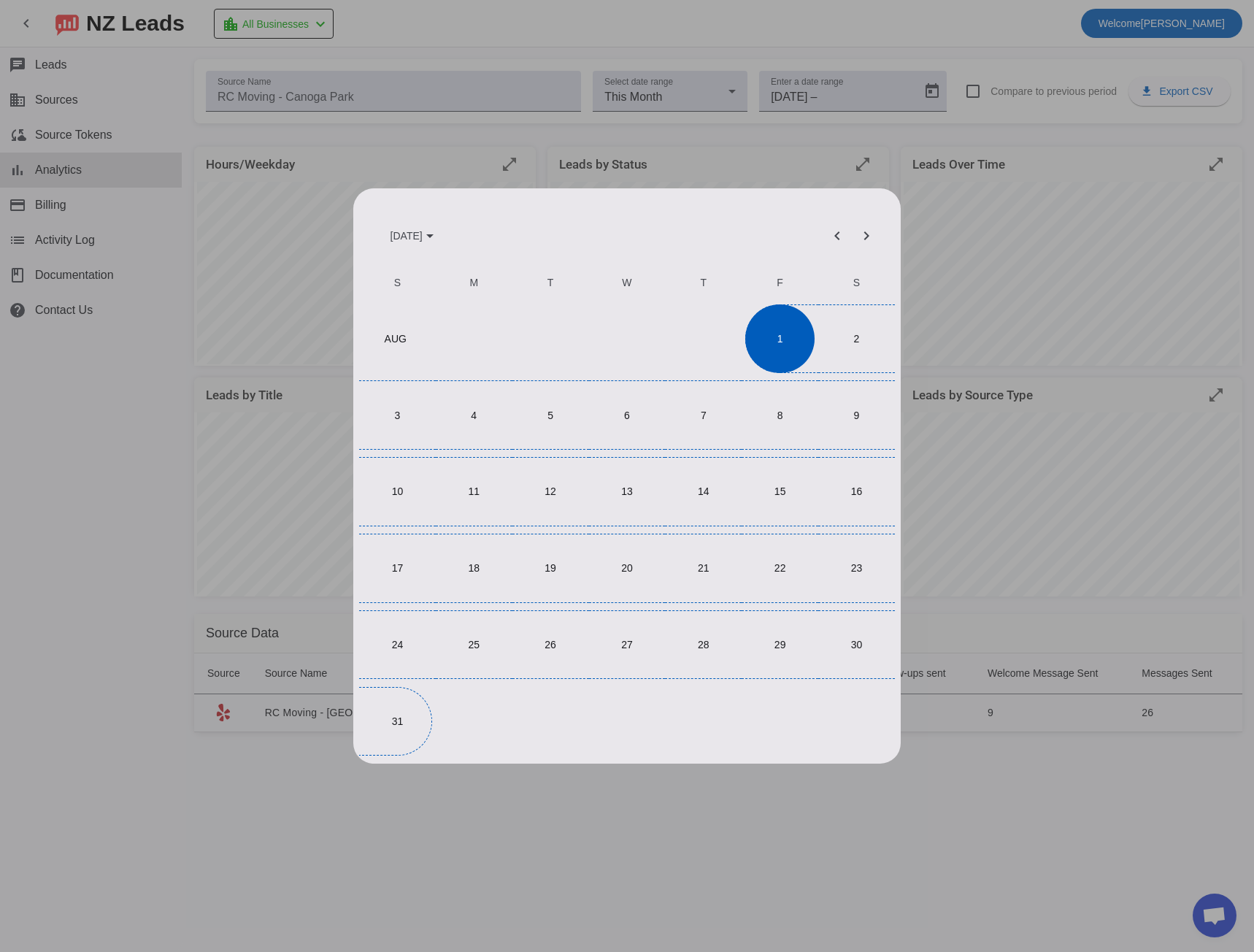
click at [392, 726] on span "31" at bounding box center [397, 721] width 69 height 69
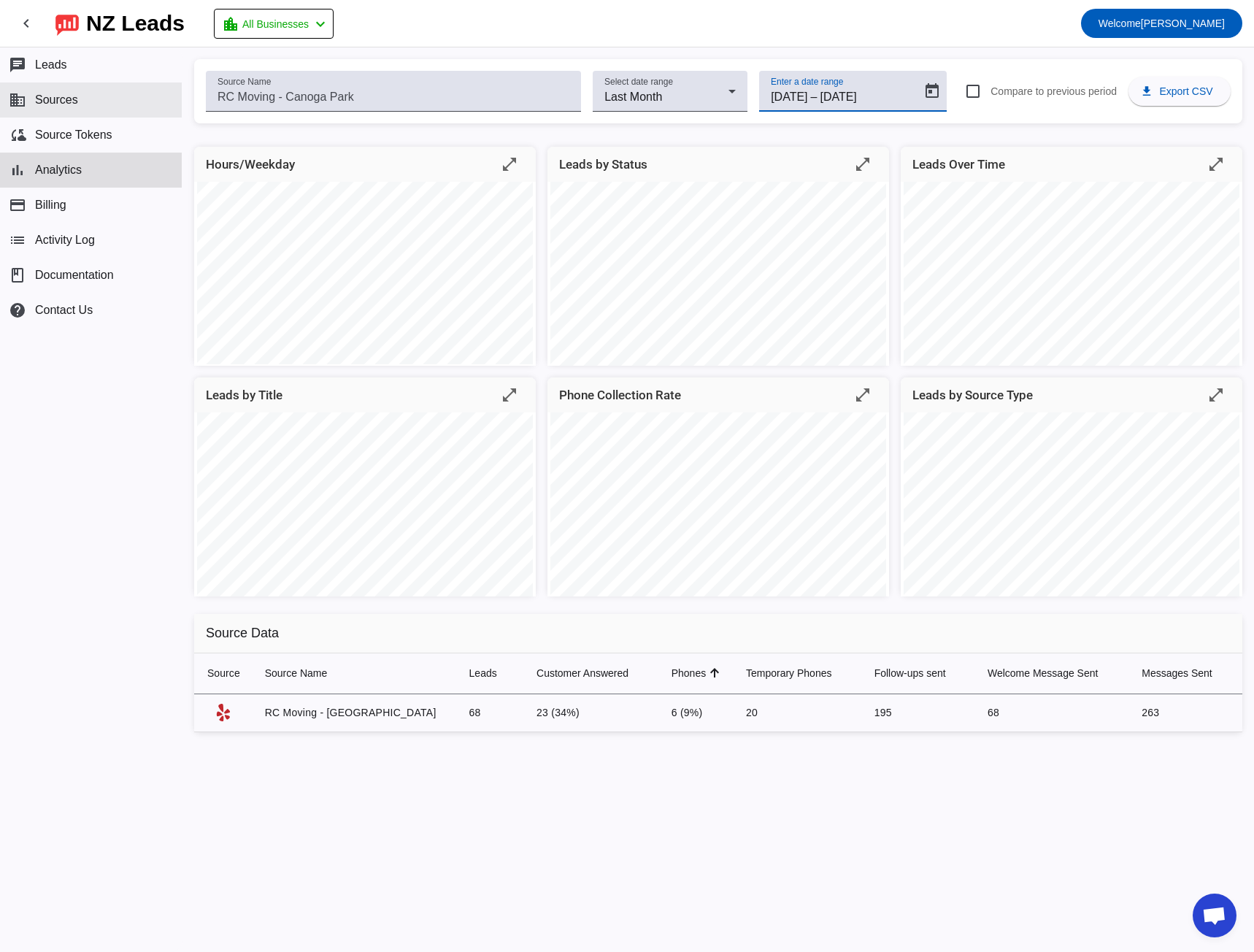
click at [102, 96] on button "business Sources" at bounding box center [90, 100] width 182 height 35
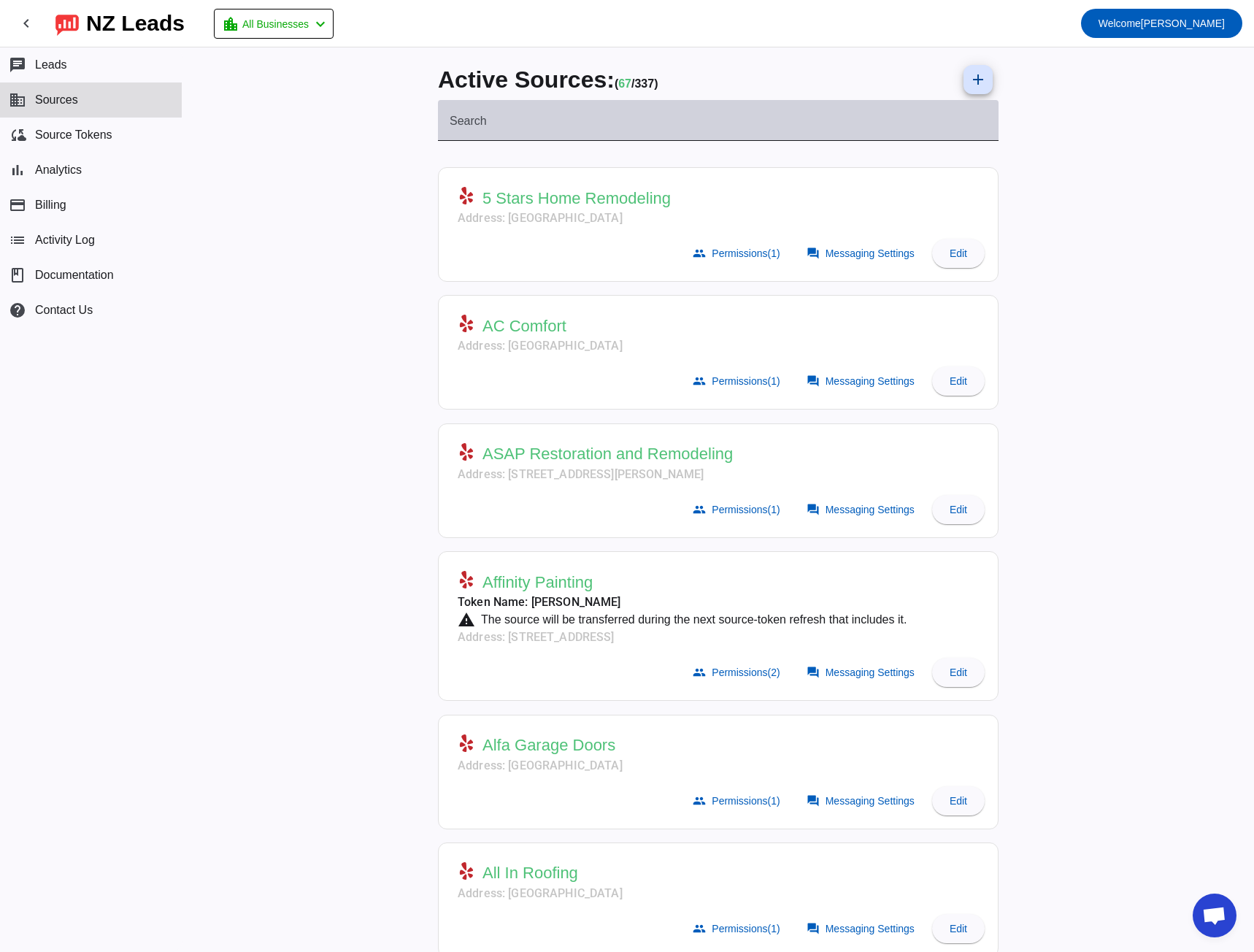
click at [457, 125] on mat-label "Search" at bounding box center [468, 120] width 38 height 12
click at [457, 125] on input "Search" at bounding box center [718, 126] width 537 height 18
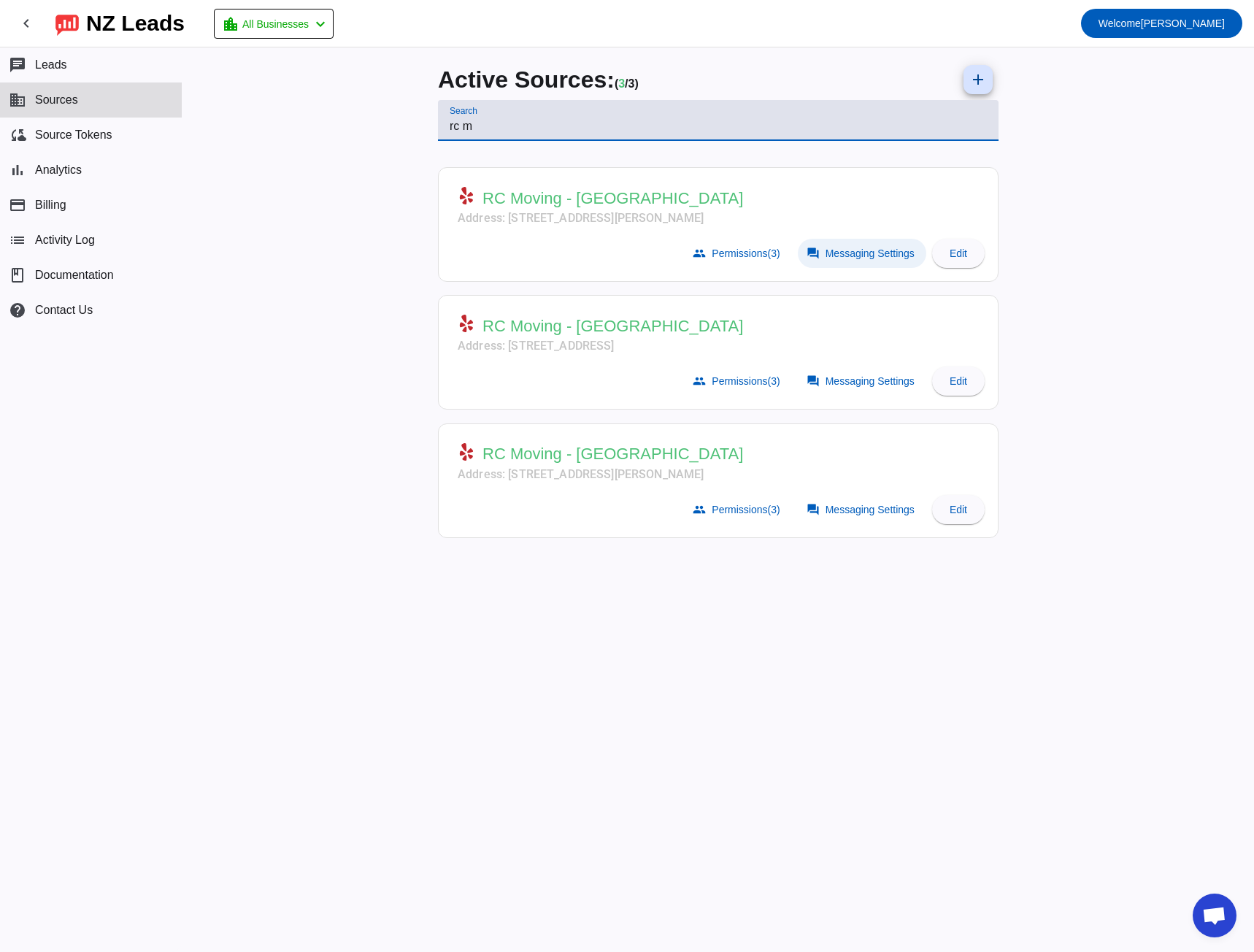
click at [842, 251] on span "Messaging Settings" at bounding box center [870, 253] width 89 height 11
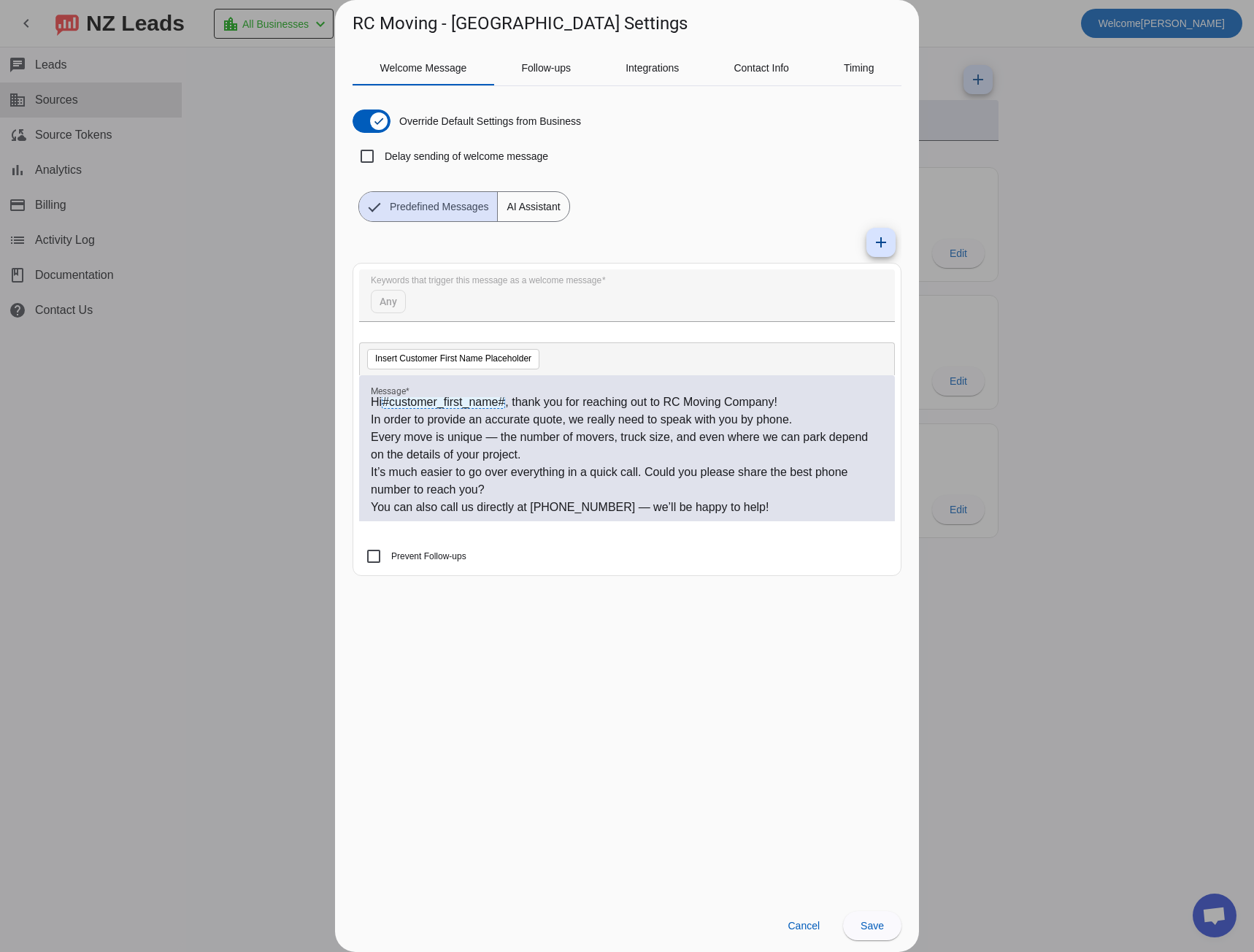
scroll to position [5, 0]
click at [495, 439] on p "Every move is unique — the number of movers, truck size, and even where we can …" at bounding box center [627, 445] width 513 height 35
click at [617, 510] on p "You can also call us directly at [PHONE_NUMBER] — we’ll be happy to help!" at bounding box center [627, 506] width 513 height 18
click at [876, 928] on span "Save" at bounding box center [872, 926] width 24 height 11
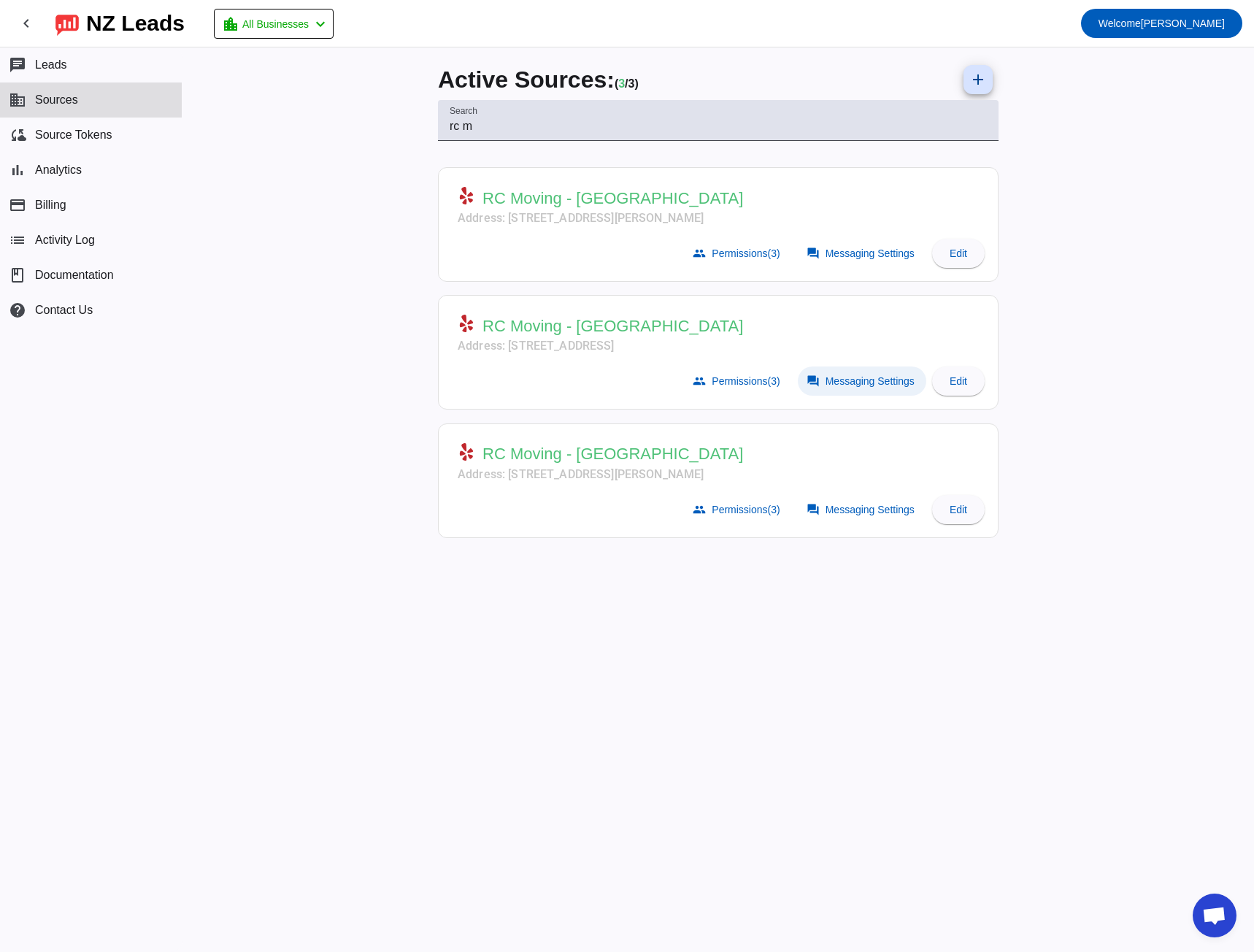
click at [838, 383] on span "Messaging Settings" at bounding box center [870, 381] width 89 height 11
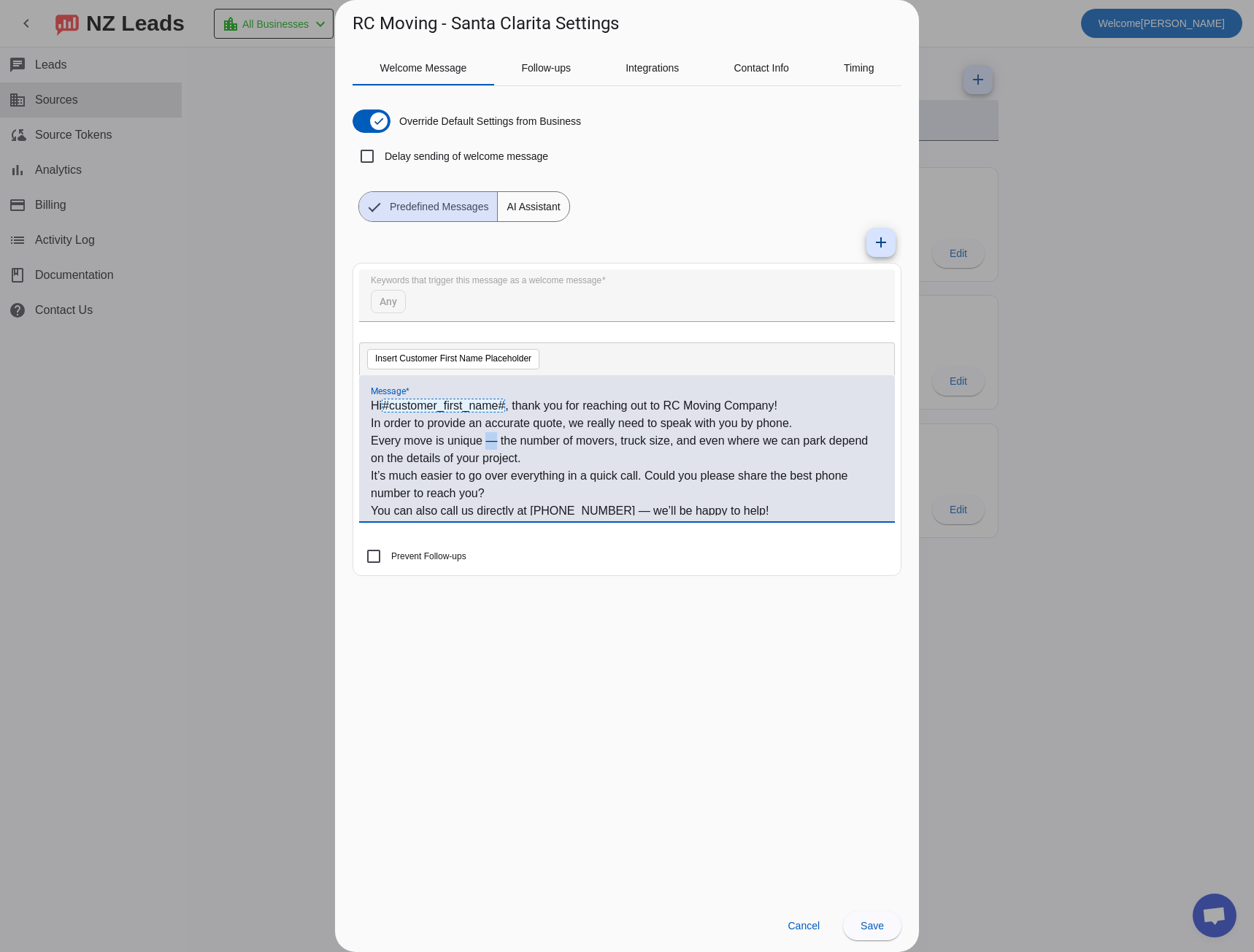
drag, startPoint x: 487, startPoint y: 441, endPoint x: 497, endPoint y: 441, distance: 10.0
click at [497, 441] on p "Every move is unique — the number of movers, truck size, and even where we can …" at bounding box center [627, 449] width 513 height 35
click at [617, 510] on p "You can also call us directly at [PHONE_NUMBER] — we’ll be happy to help!" at bounding box center [627, 511] width 513 height 18
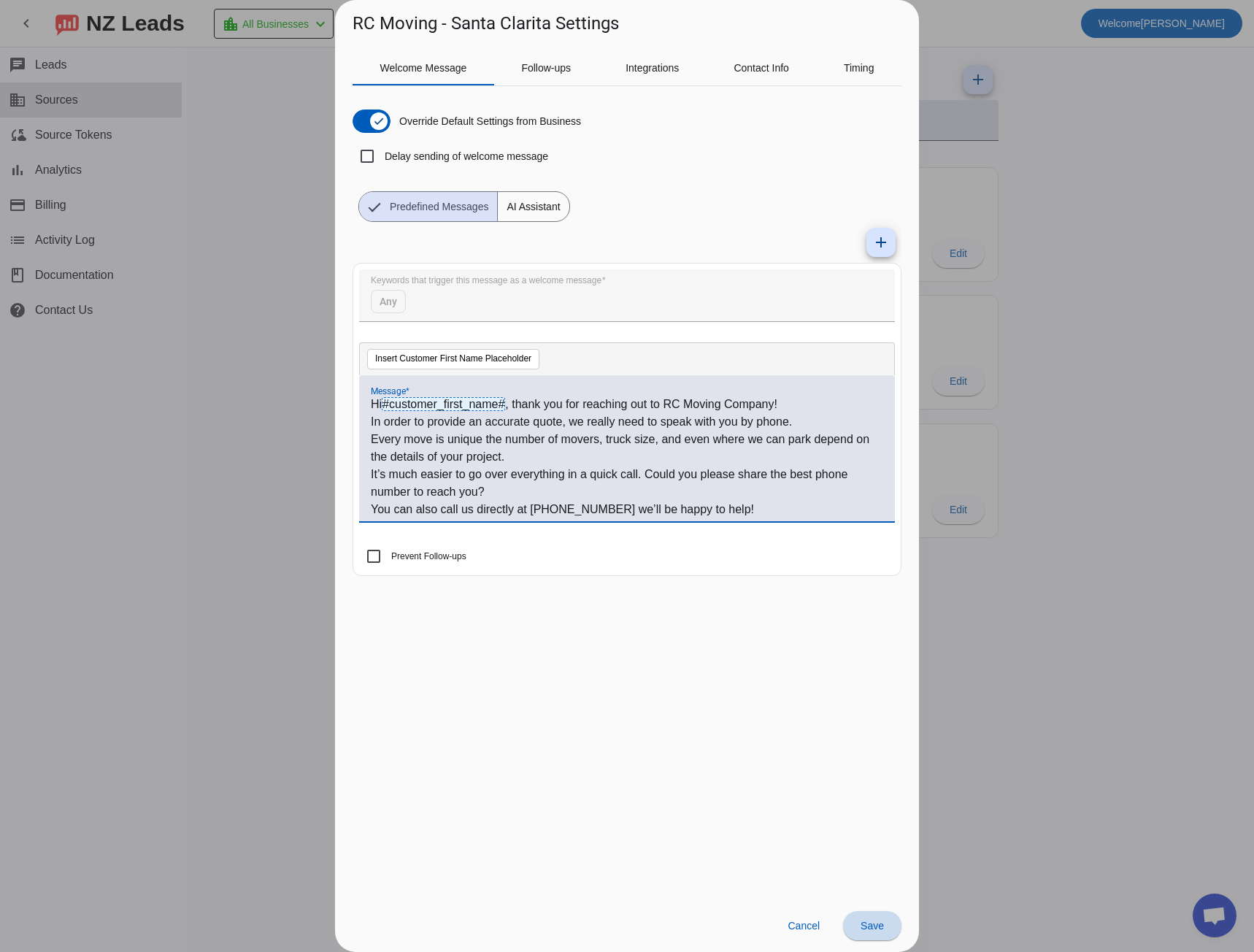
click at [876, 933] on span at bounding box center [872, 925] width 58 height 35
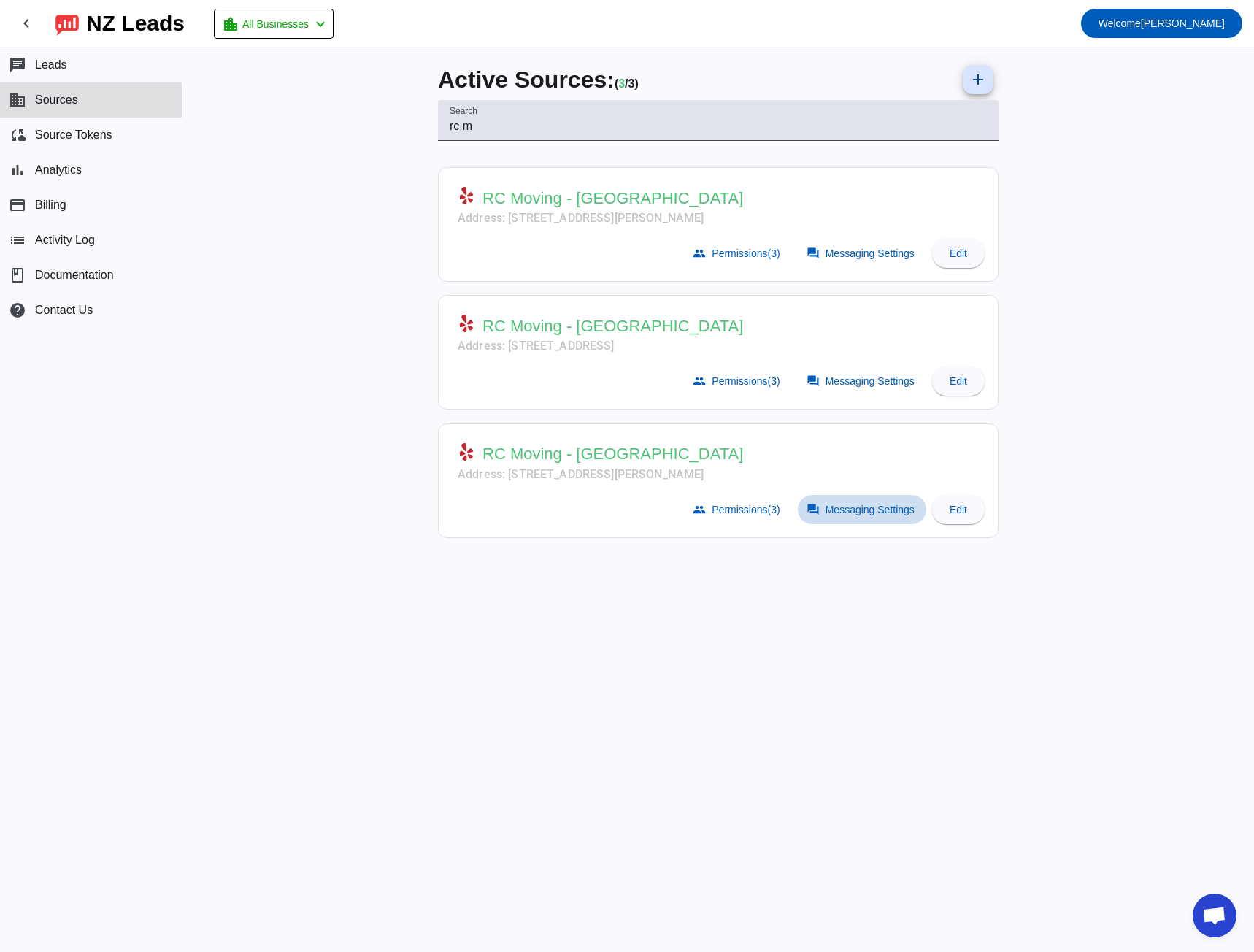
click at [846, 513] on span "Messaging Settings" at bounding box center [870, 509] width 89 height 11
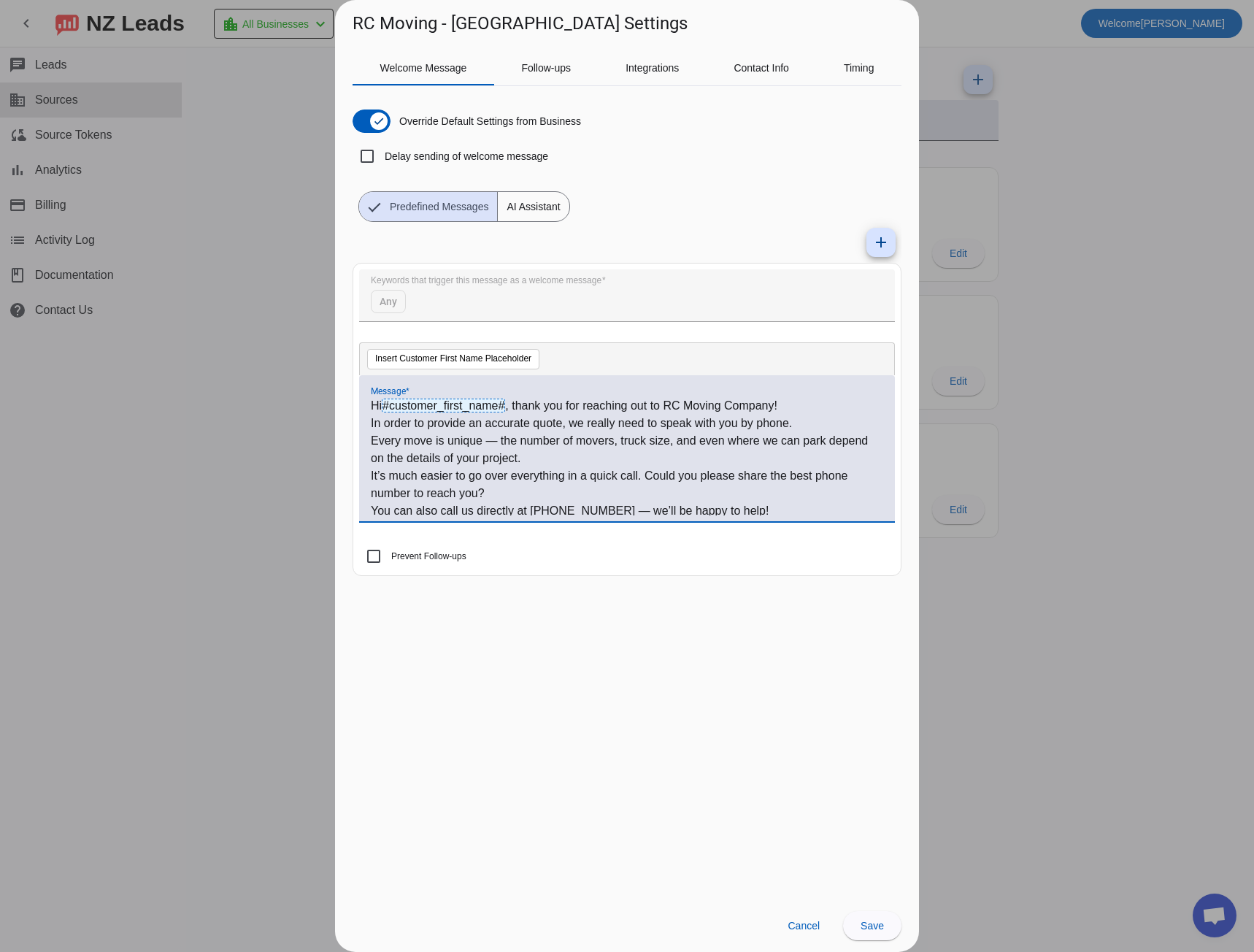
click at [492, 441] on p "Every move is unique — the number of movers, truck size, and even where we can …" at bounding box center [627, 449] width 513 height 35
click at [621, 513] on p "You can also call us directly at [PHONE_NUMBER] — we’ll be happy to help!" at bounding box center [627, 511] width 513 height 18
click at [616, 508] on p "You can also call us directly at [PHONE_NUMBER] — we’ll be happy to help!" at bounding box center [627, 511] width 513 height 18
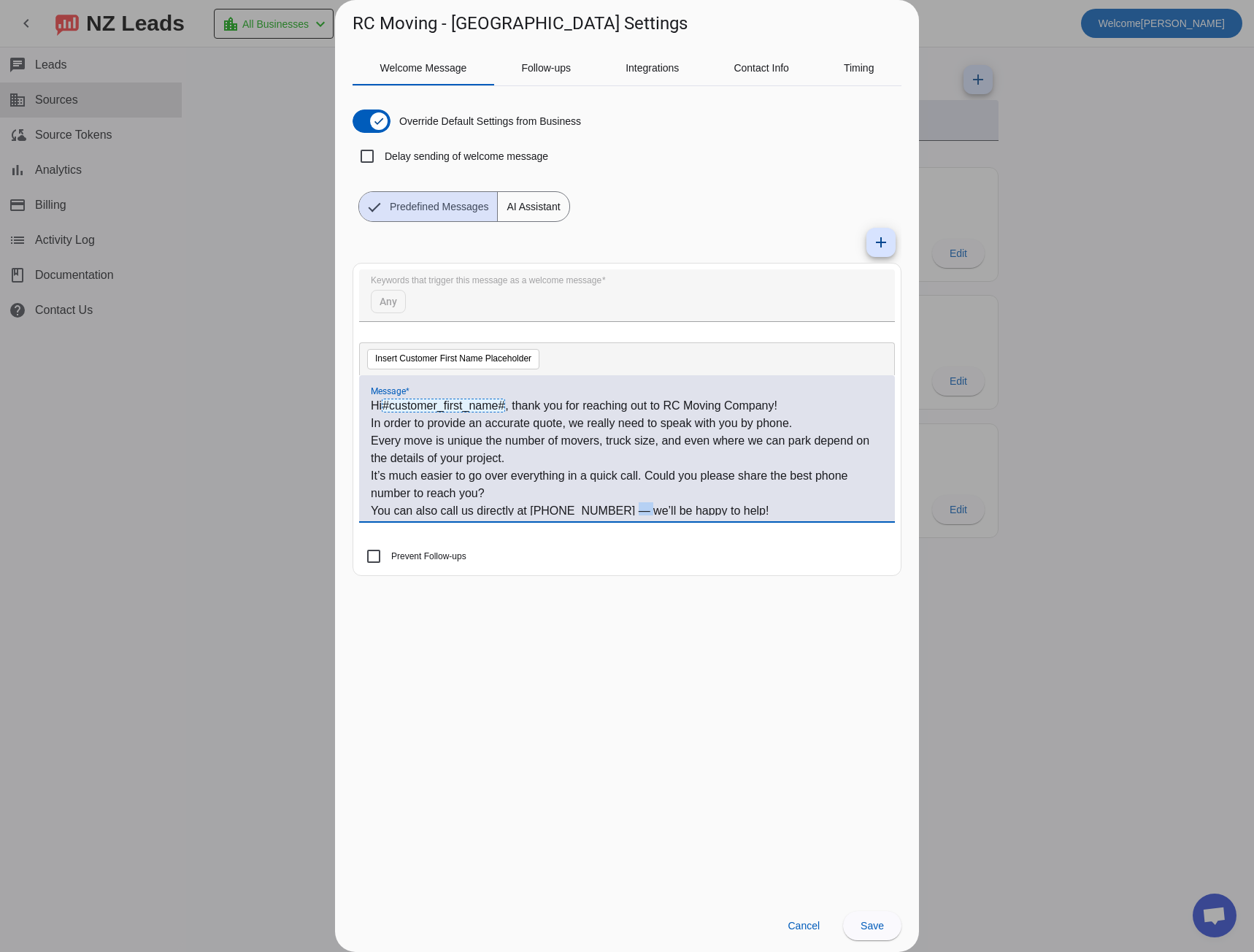
click at [616, 508] on p "You can also call us directly at [PHONE_NUMBER] — we’ll be happy to help!" at bounding box center [627, 511] width 513 height 18
click at [880, 925] on span "Save" at bounding box center [872, 926] width 24 height 11
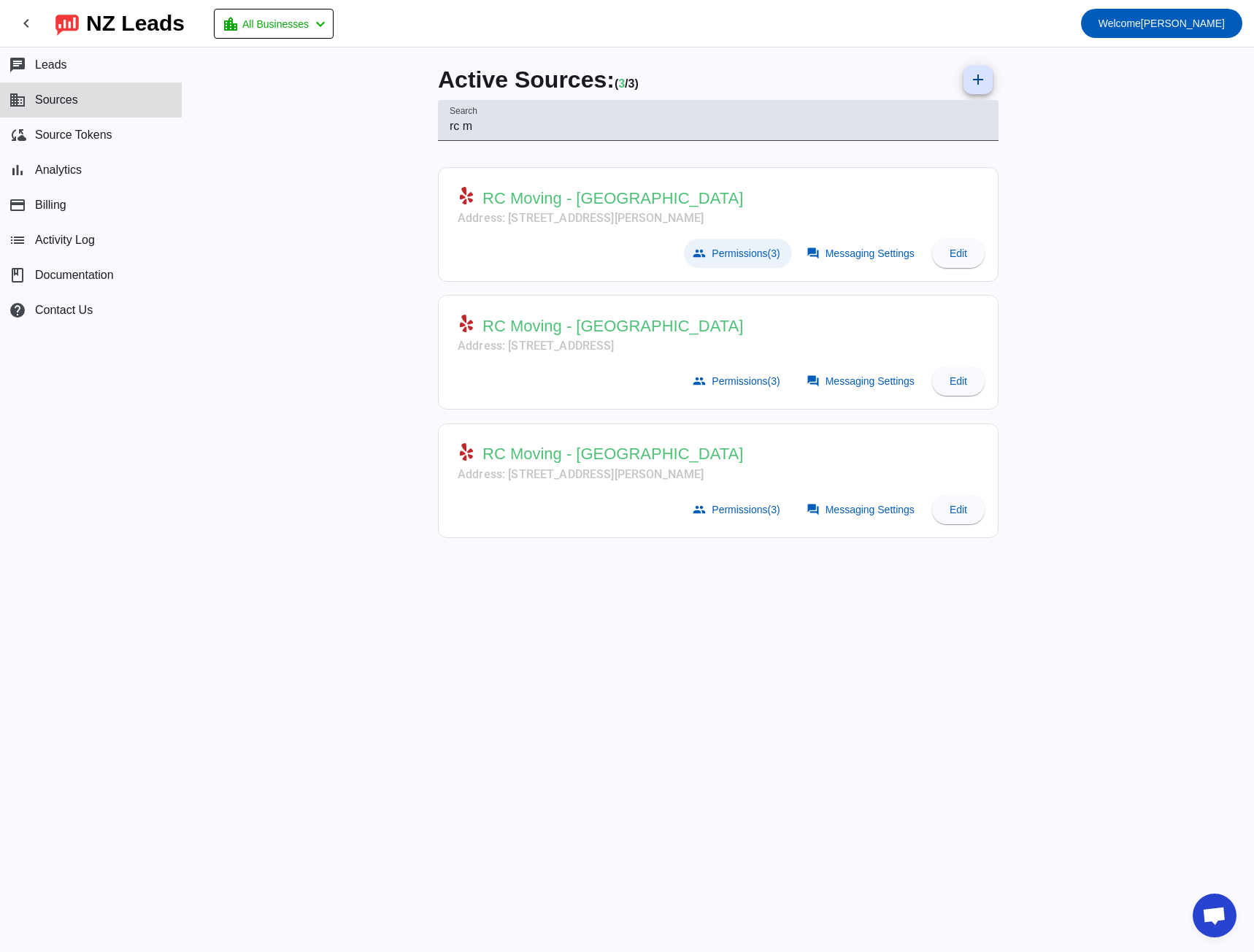
click at [731, 249] on span "Permissions (3)" at bounding box center [746, 253] width 68 height 11
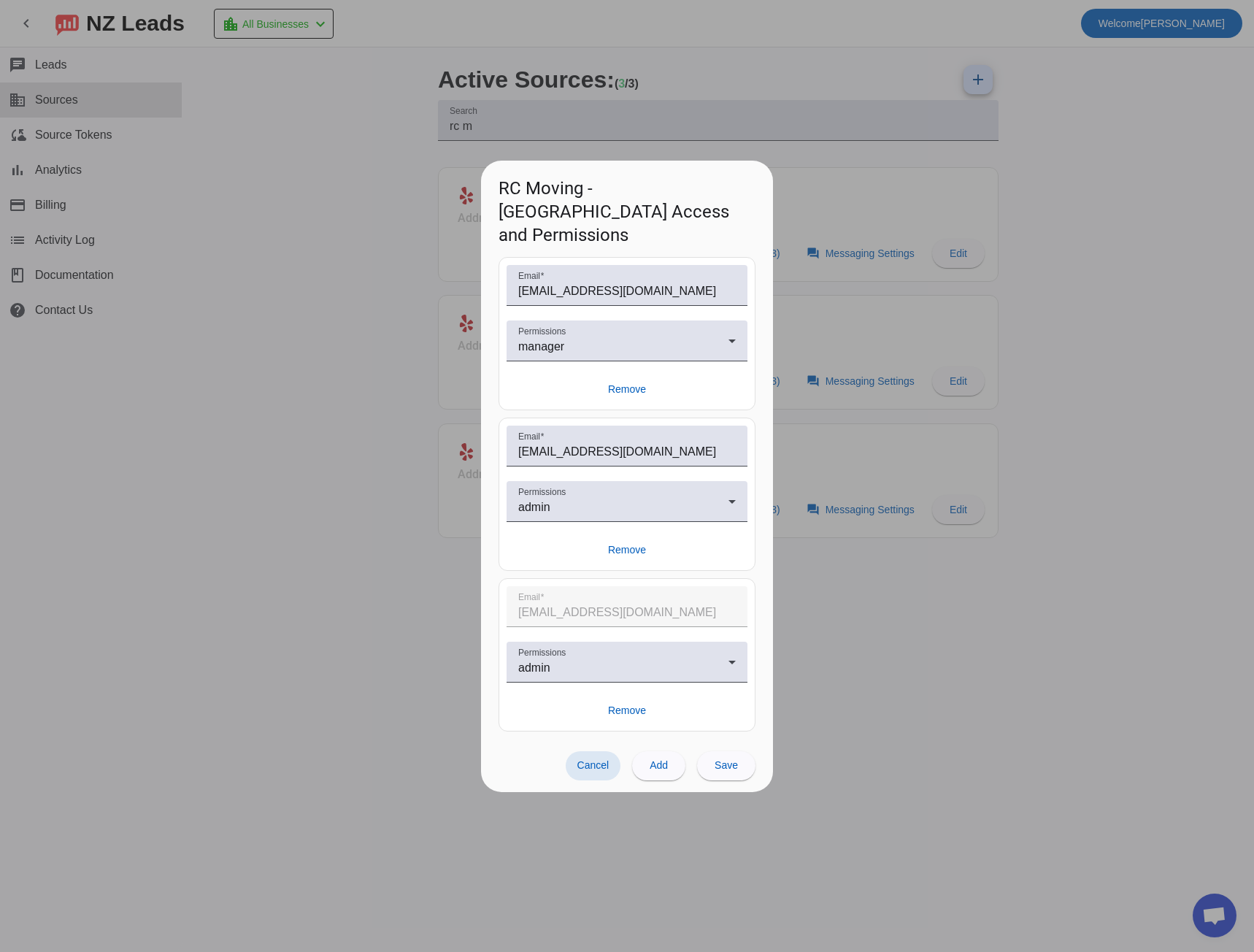
click at [341, 665] on div at bounding box center [627, 476] width 1254 height 952
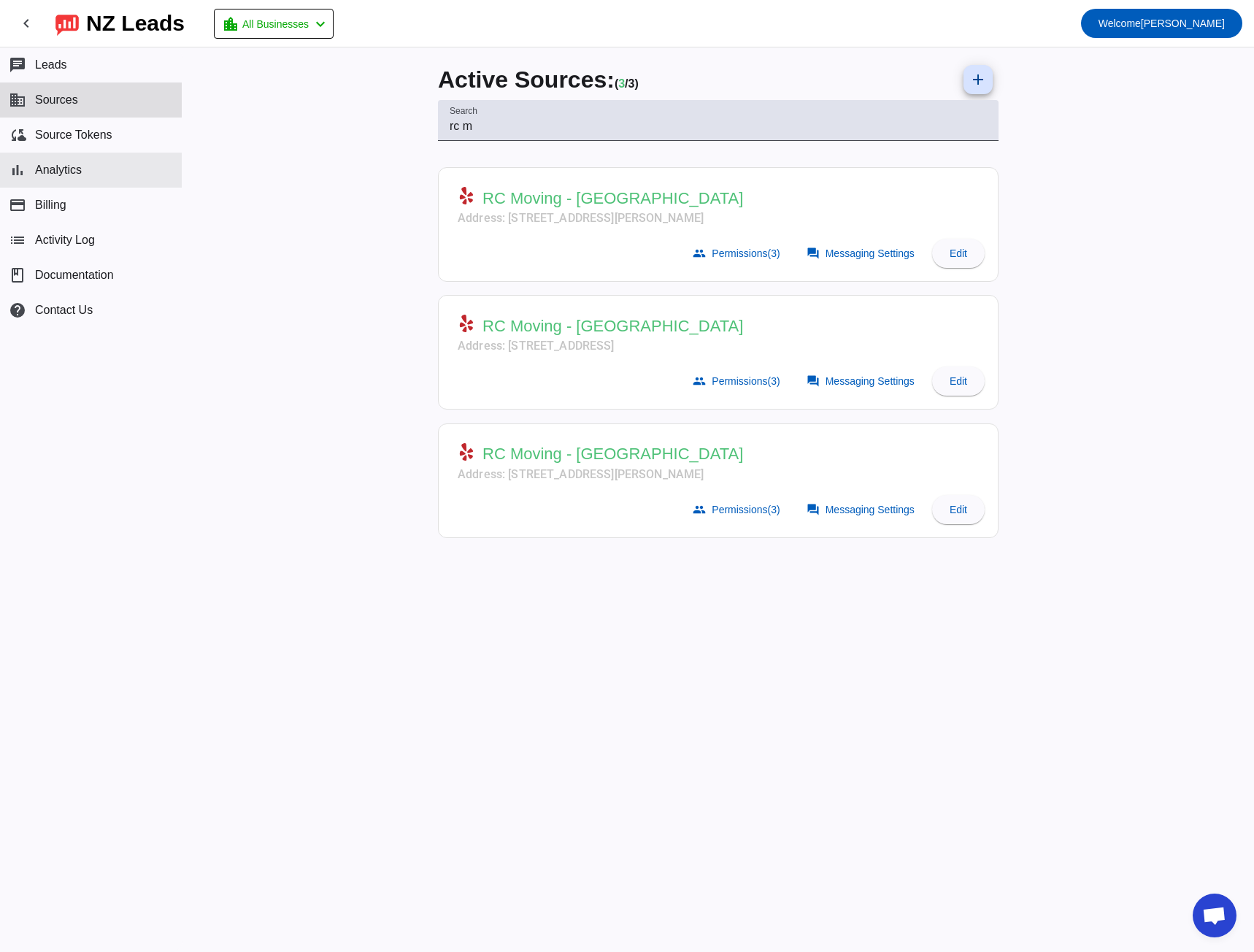
click at [100, 171] on button "bar_chart Analytics" at bounding box center [90, 169] width 182 height 35
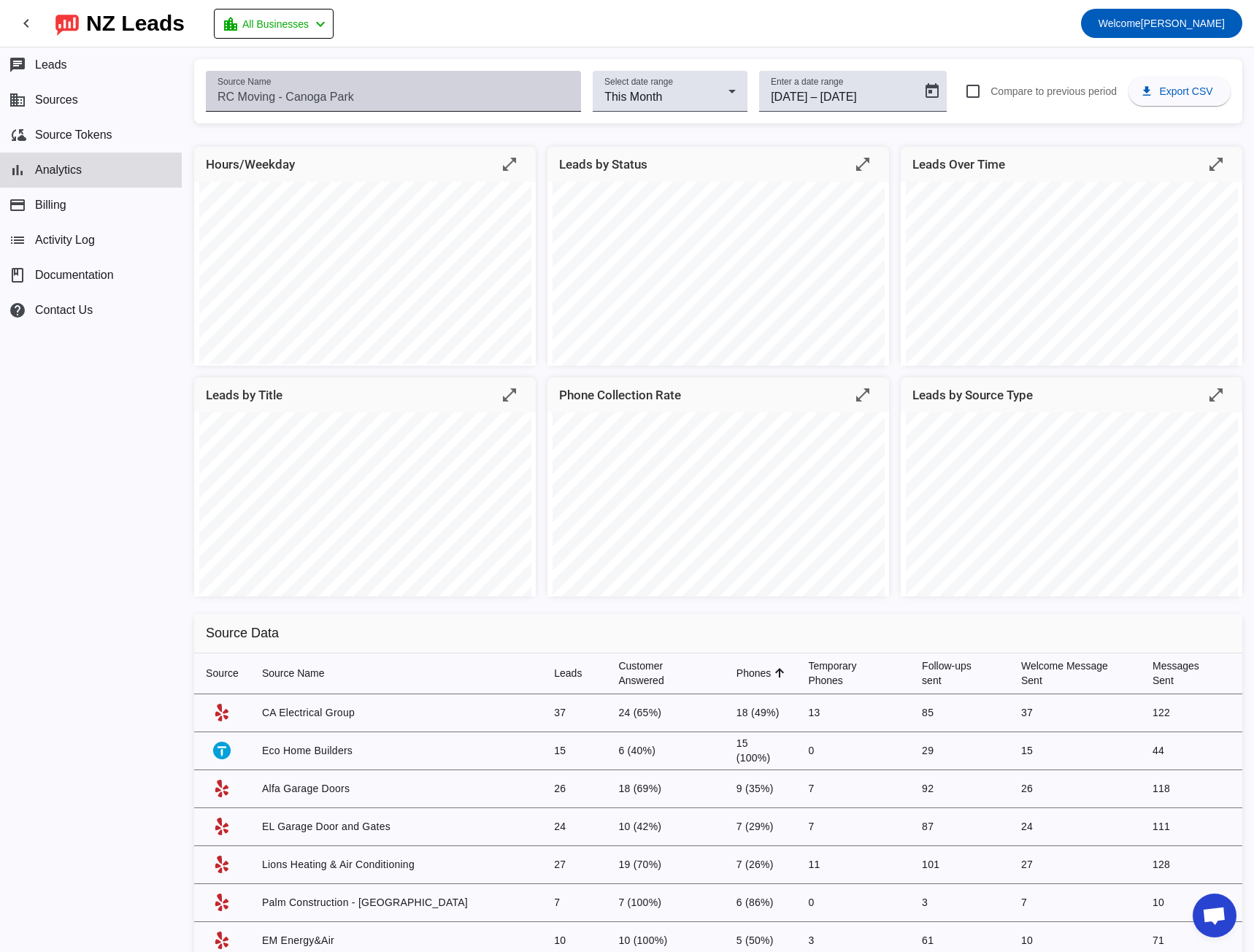
click at [387, 87] on div "Source Name" at bounding box center [393, 90] width 352 height 40
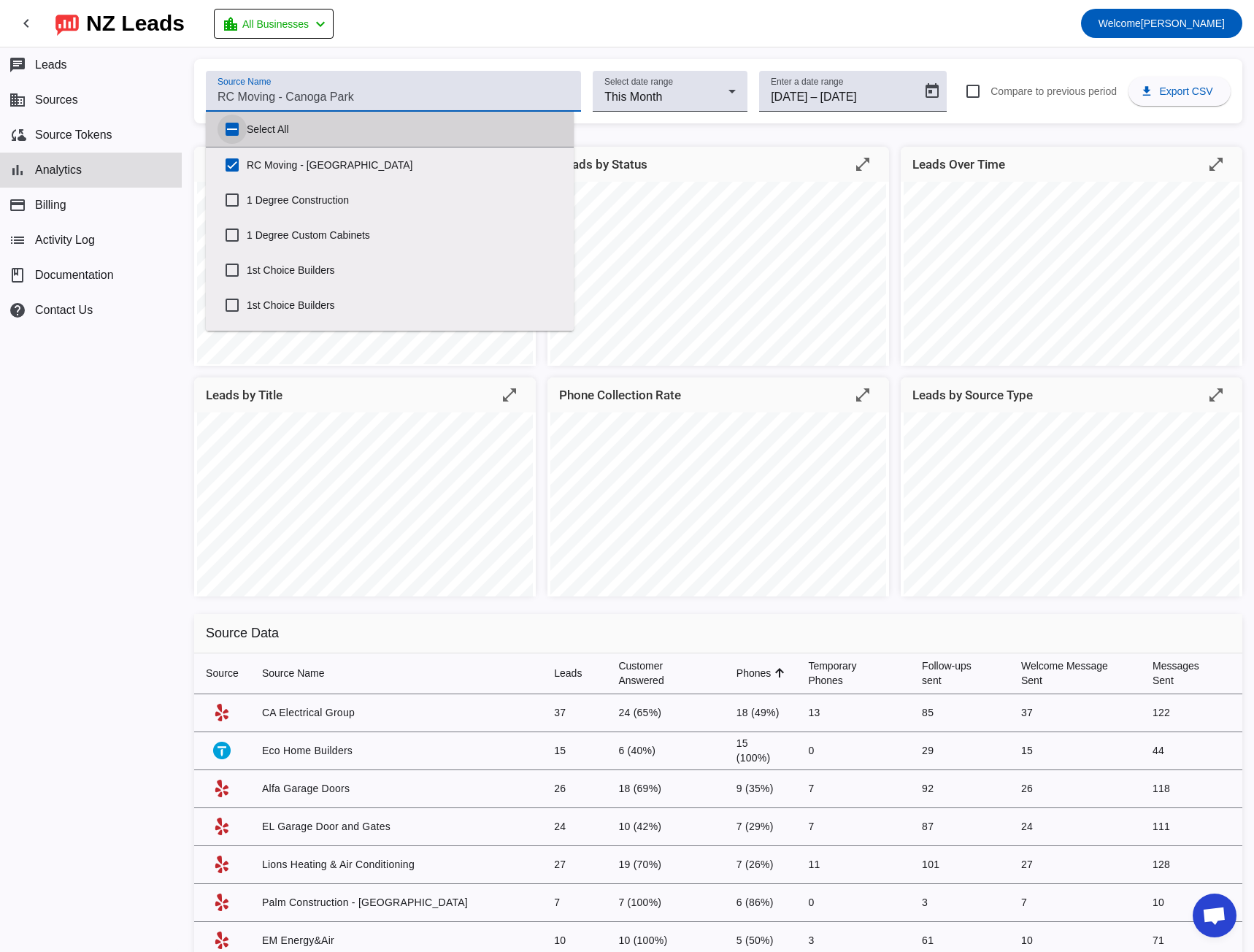
click at [238, 132] on input "Select All" at bounding box center [231, 129] width 29 height 29
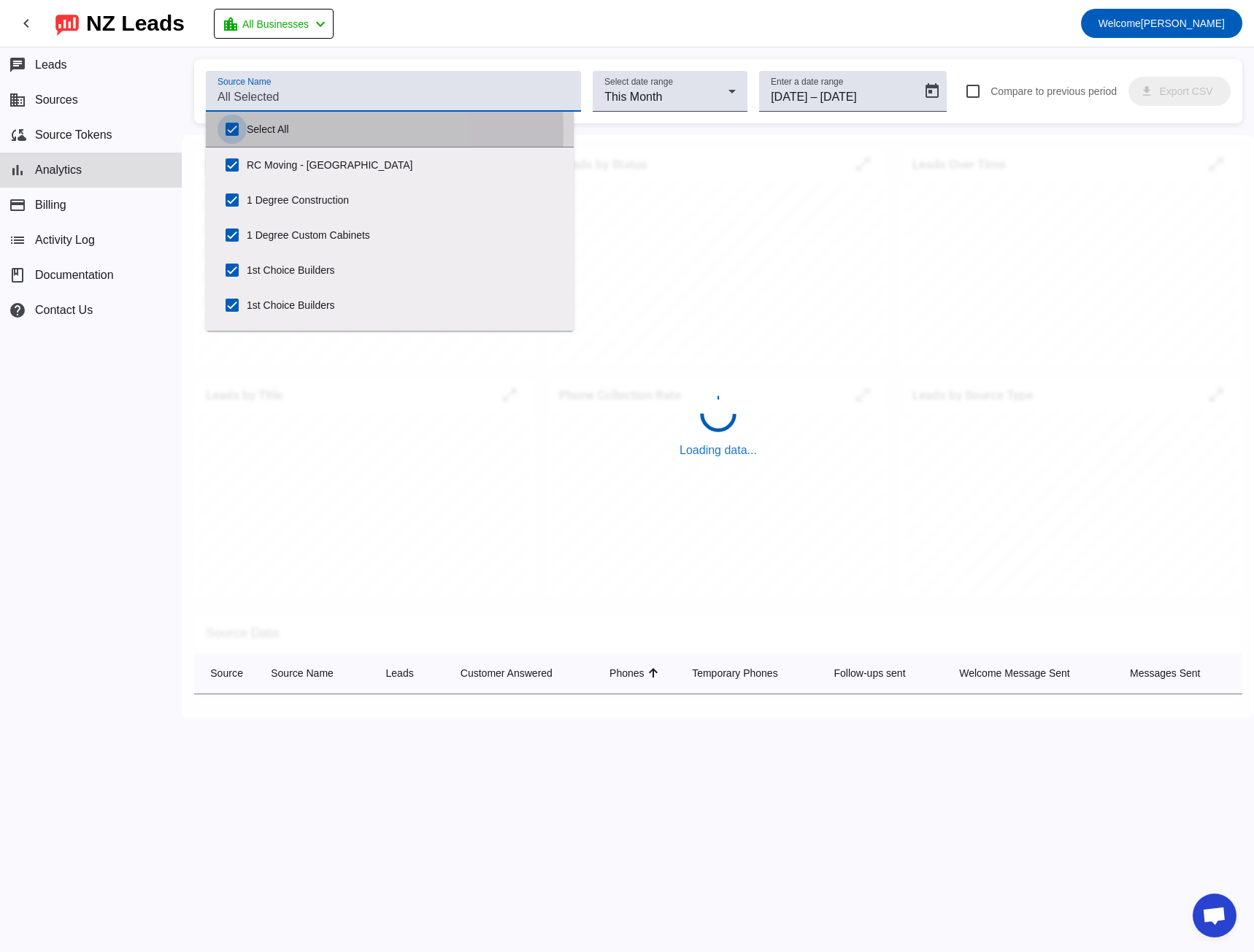
click at [238, 132] on input "Select All" at bounding box center [231, 129] width 29 height 29
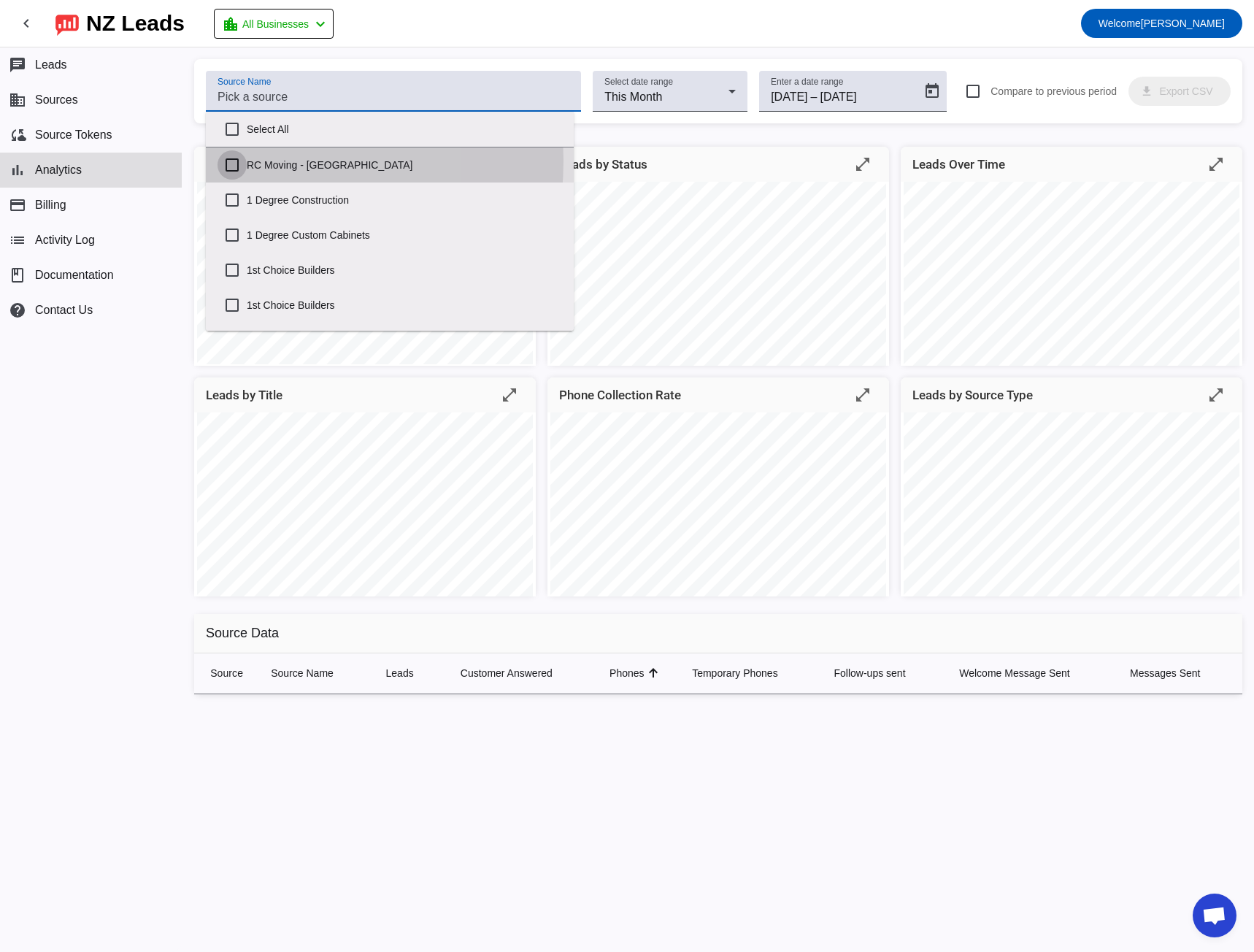
click at [233, 161] on input "RC Moving - [GEOGRAPHIC_DATA]" at bounding box center [231, 165] width 29 height 29
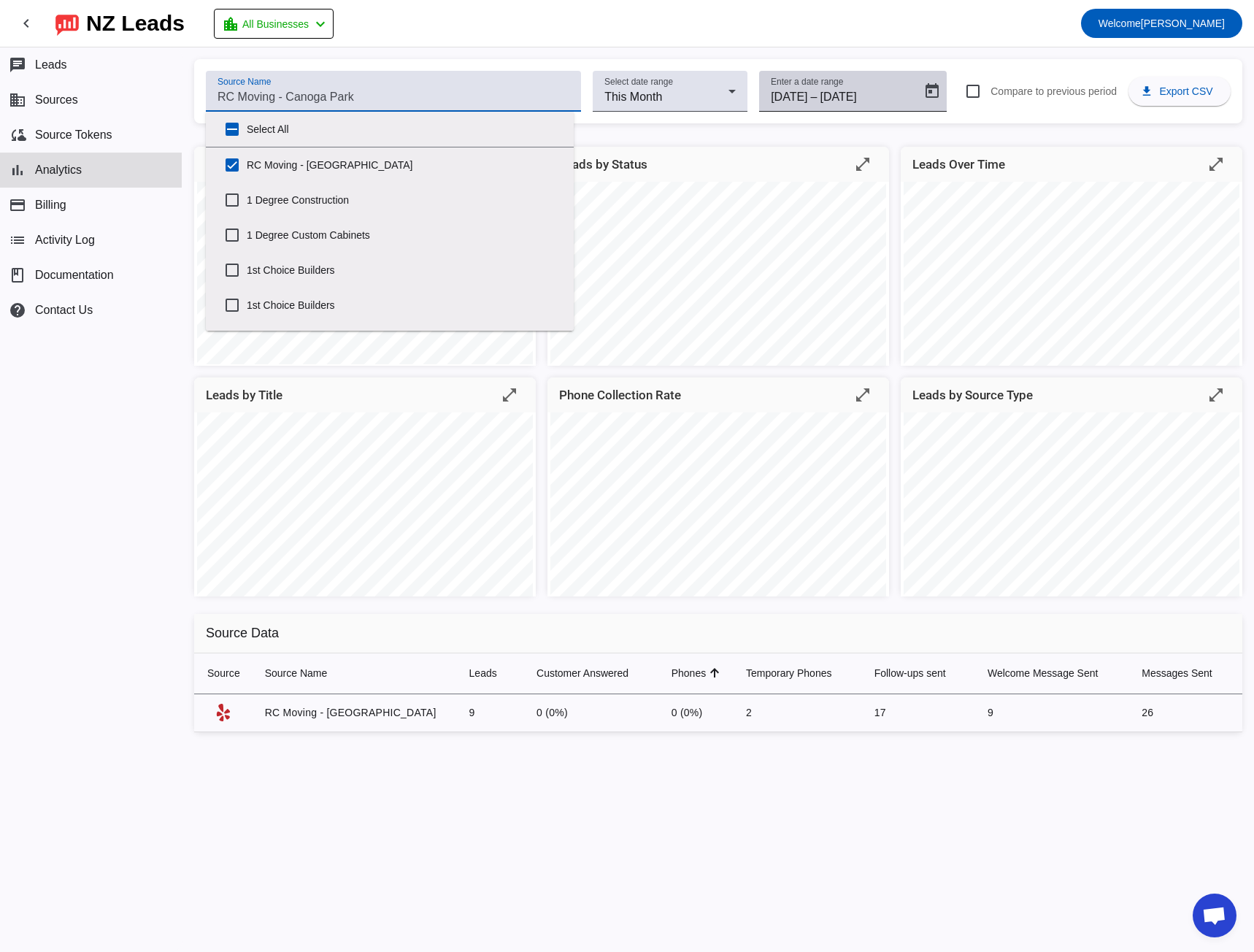
click at [807, 89] on input "[DATE]" at bounding box center [788, 97] width 37 height 18
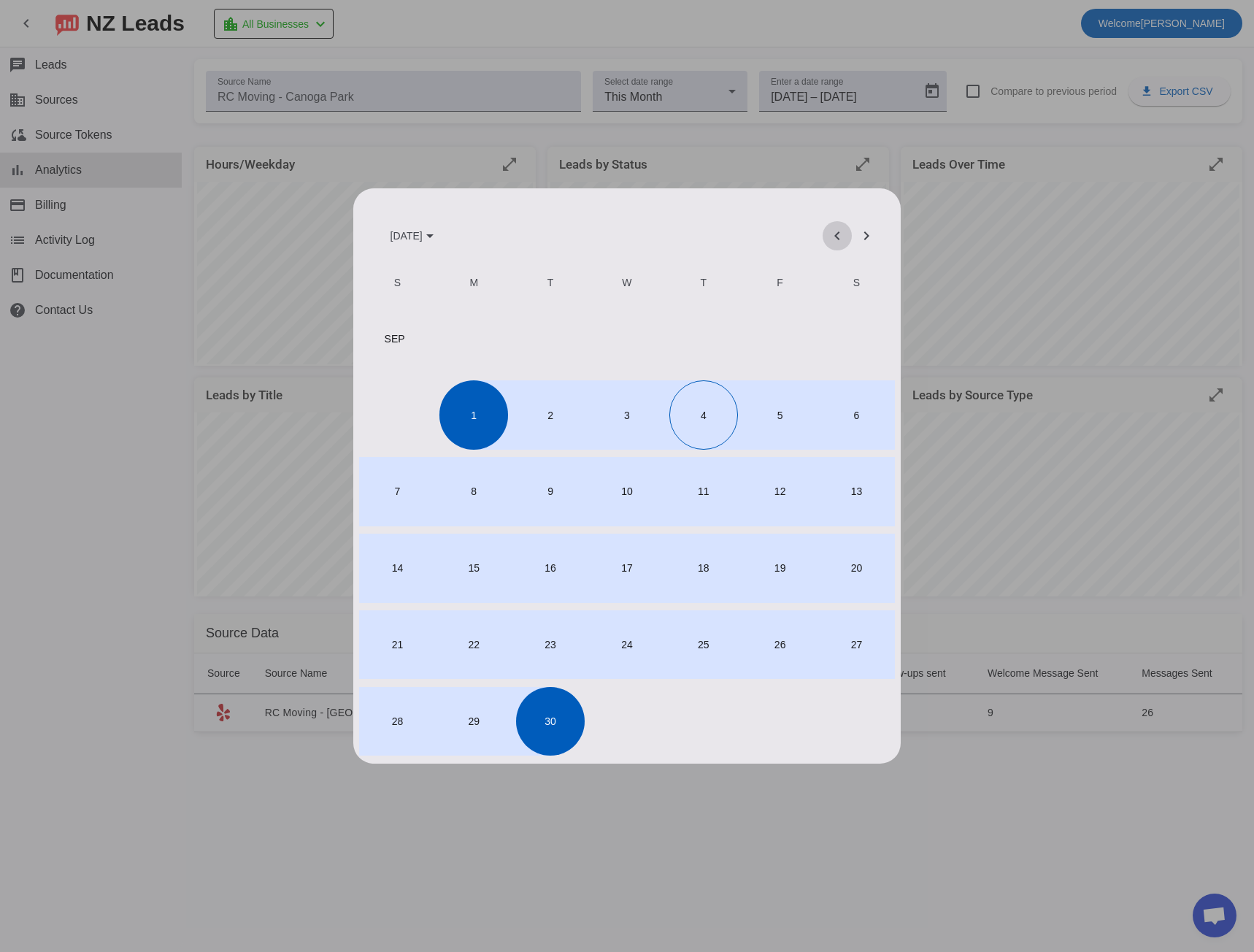
click at [838, 231] on span "Previous month" at bounding box center [836, 235] width 35 height 35
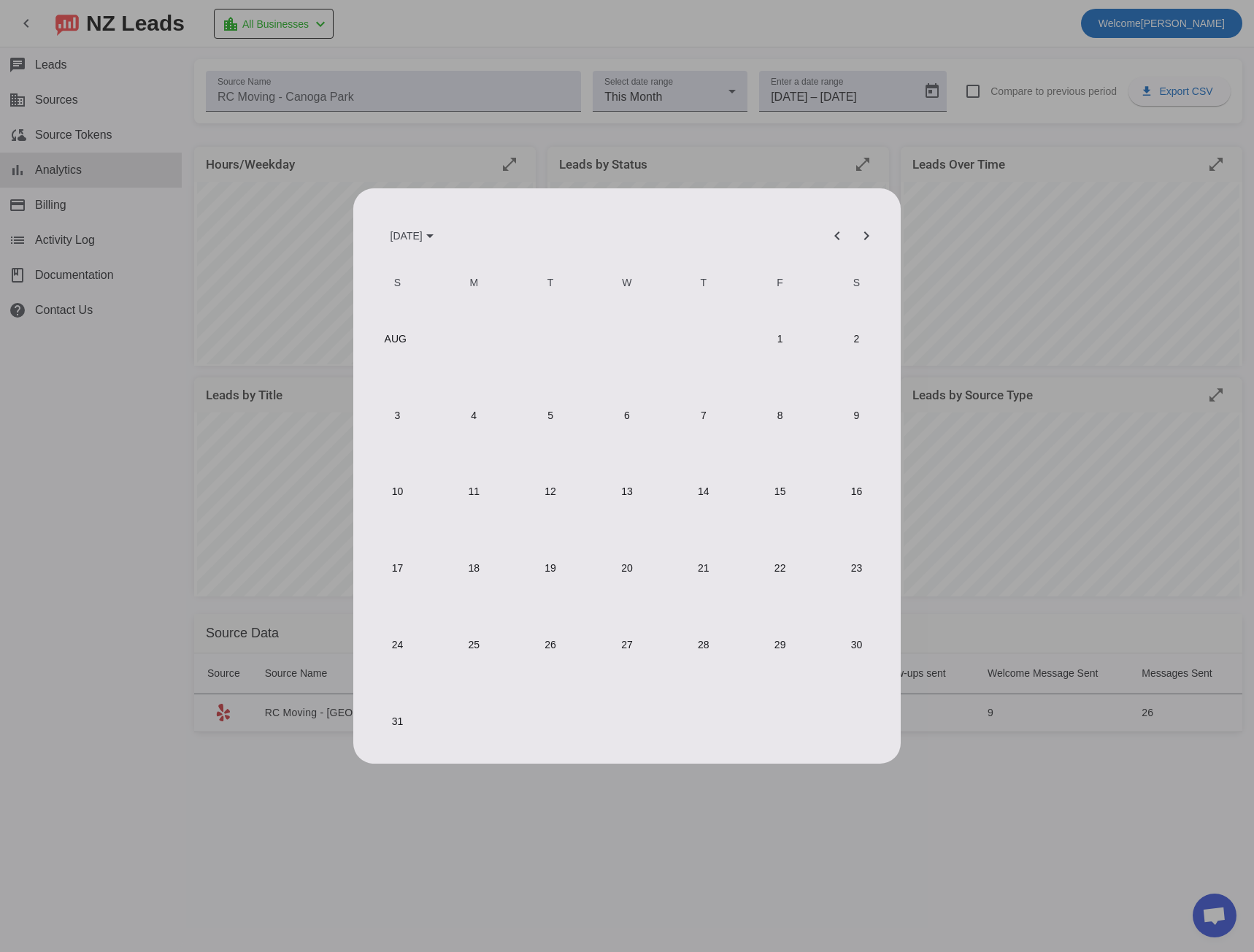
click at [782, 330] on span "1" at bounding box center [779, 339] width 69 height 69
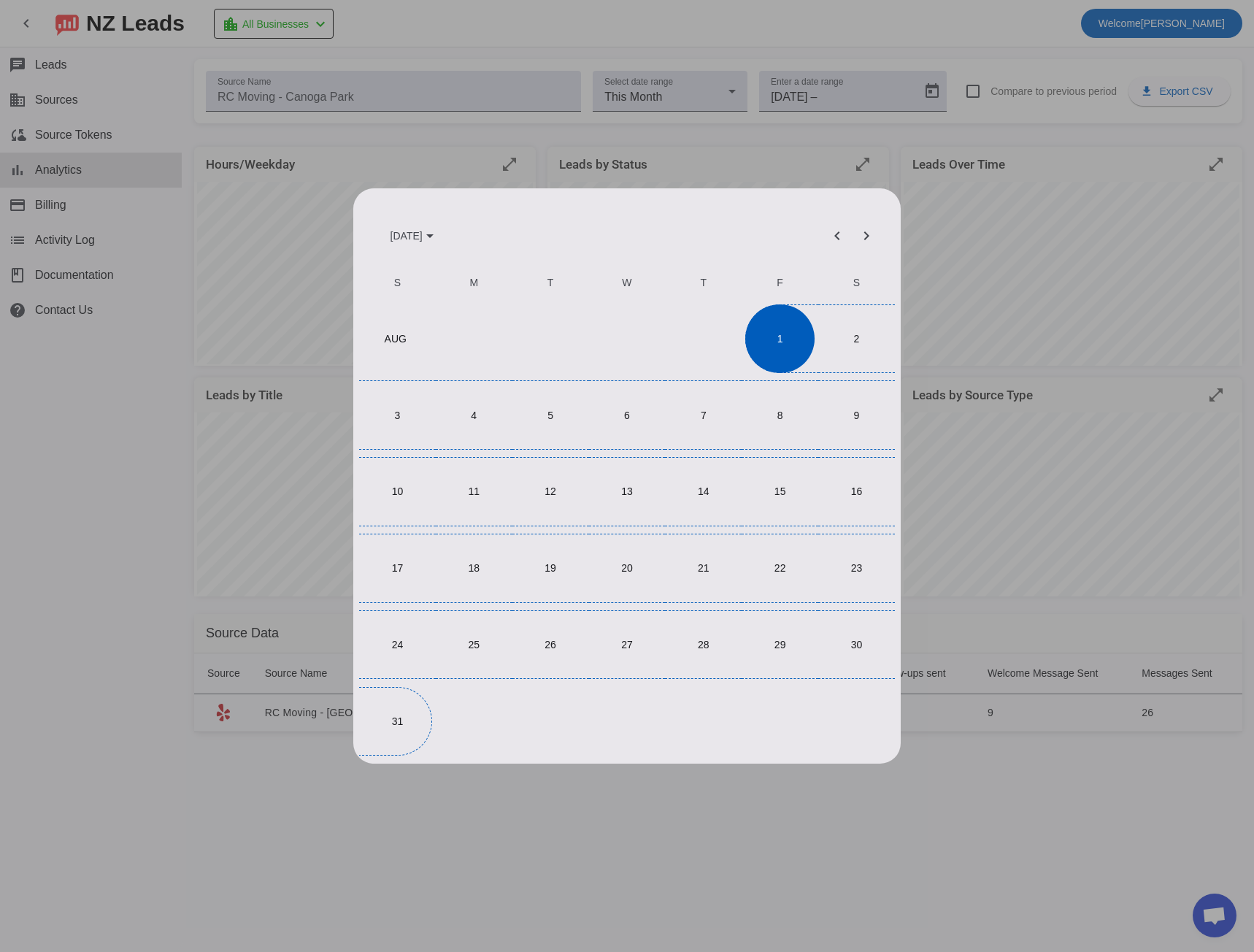
click at [397, 696] on span "31" at bounding box center [397, 721] width 69 height 69
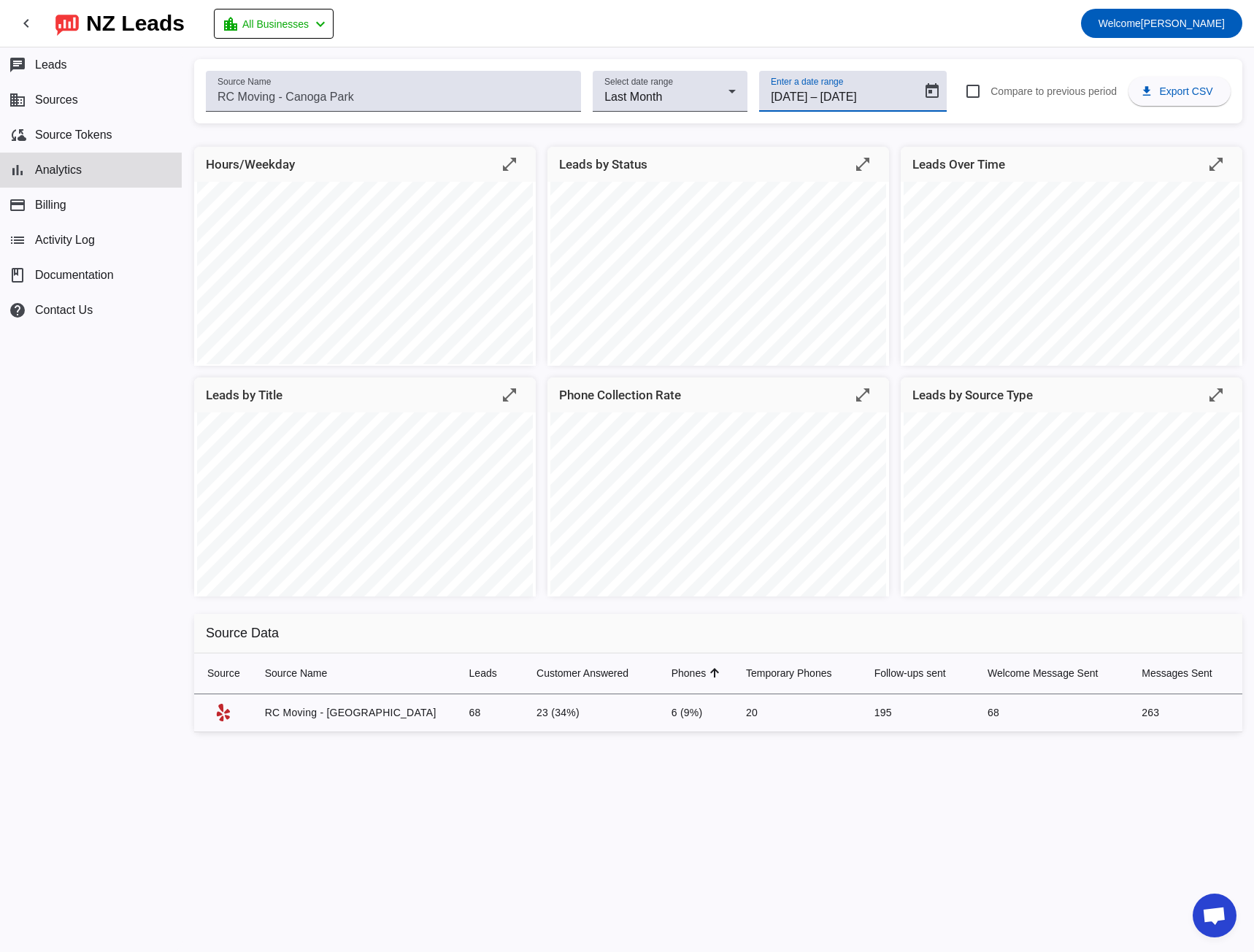
click at [888, 89] on input "[DATE]" at bounding box center [854, 97] width 70 height 18
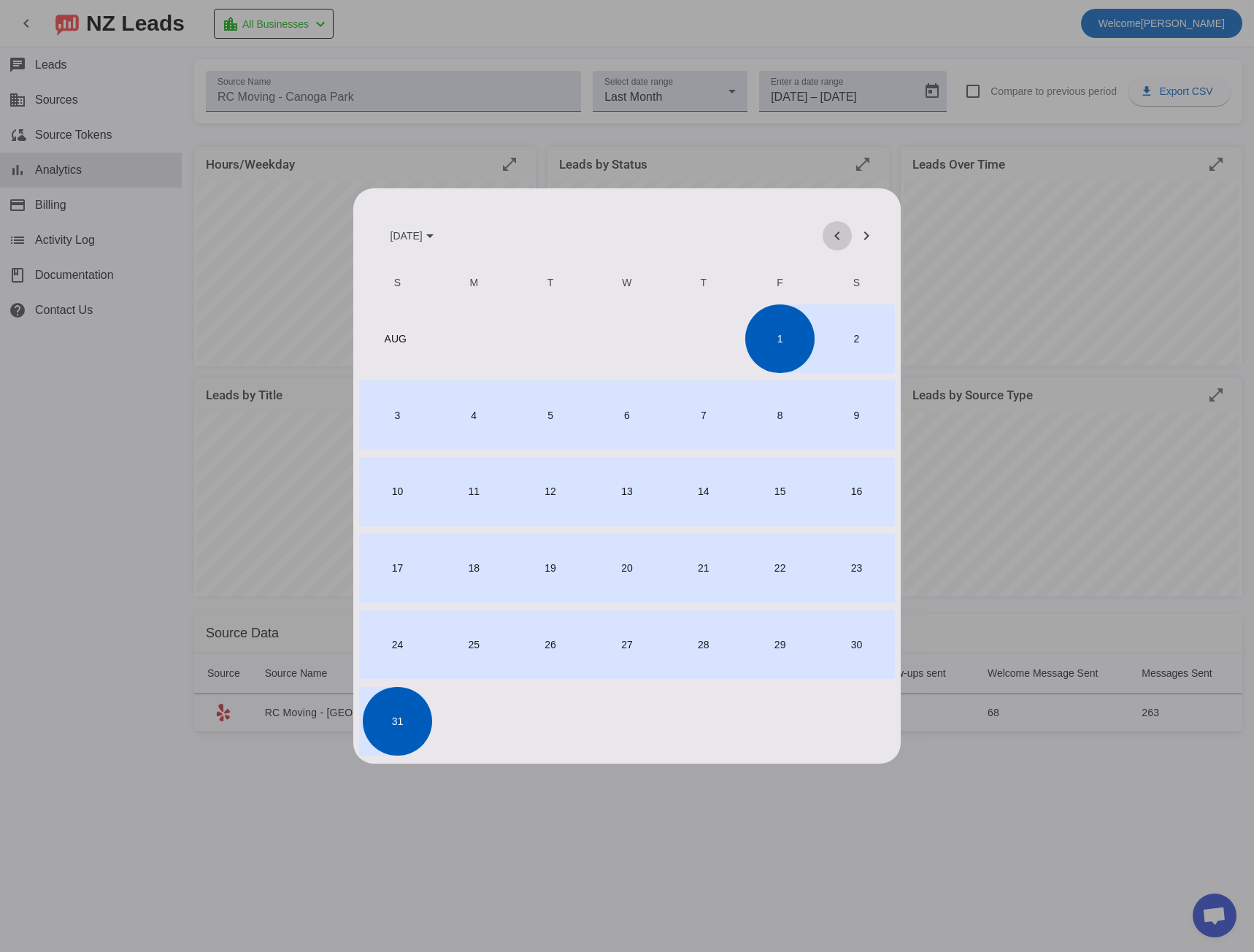
click at [839, 241] on span "Previous month" at bounding box center [836, 235] width 35 height 35
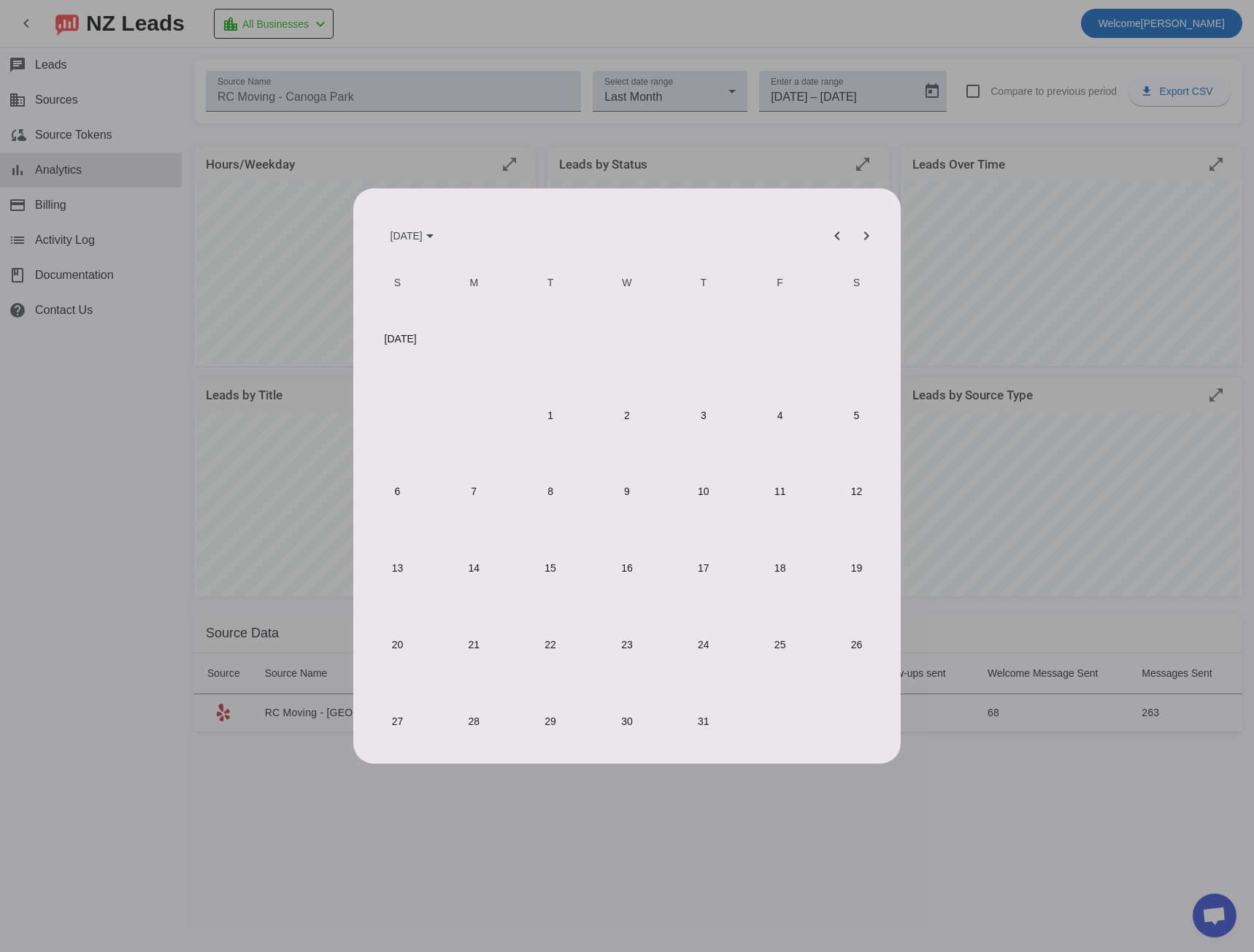
click at [564, 415] on span "1" at bounding box center [550, 414] width 69 height 69
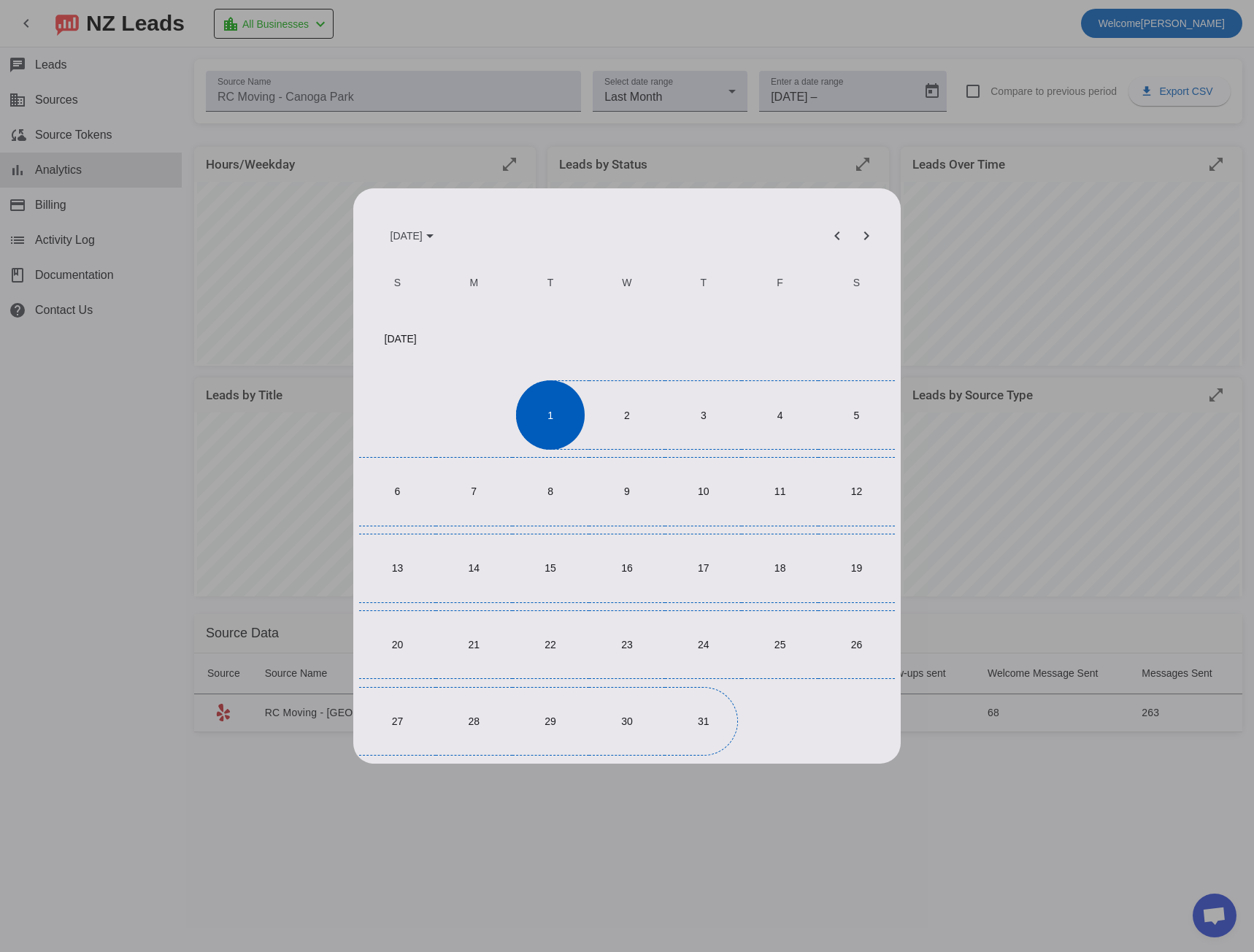
click at [689, 725] on span "31" at bounding box center [703, 721] width 69 height 69
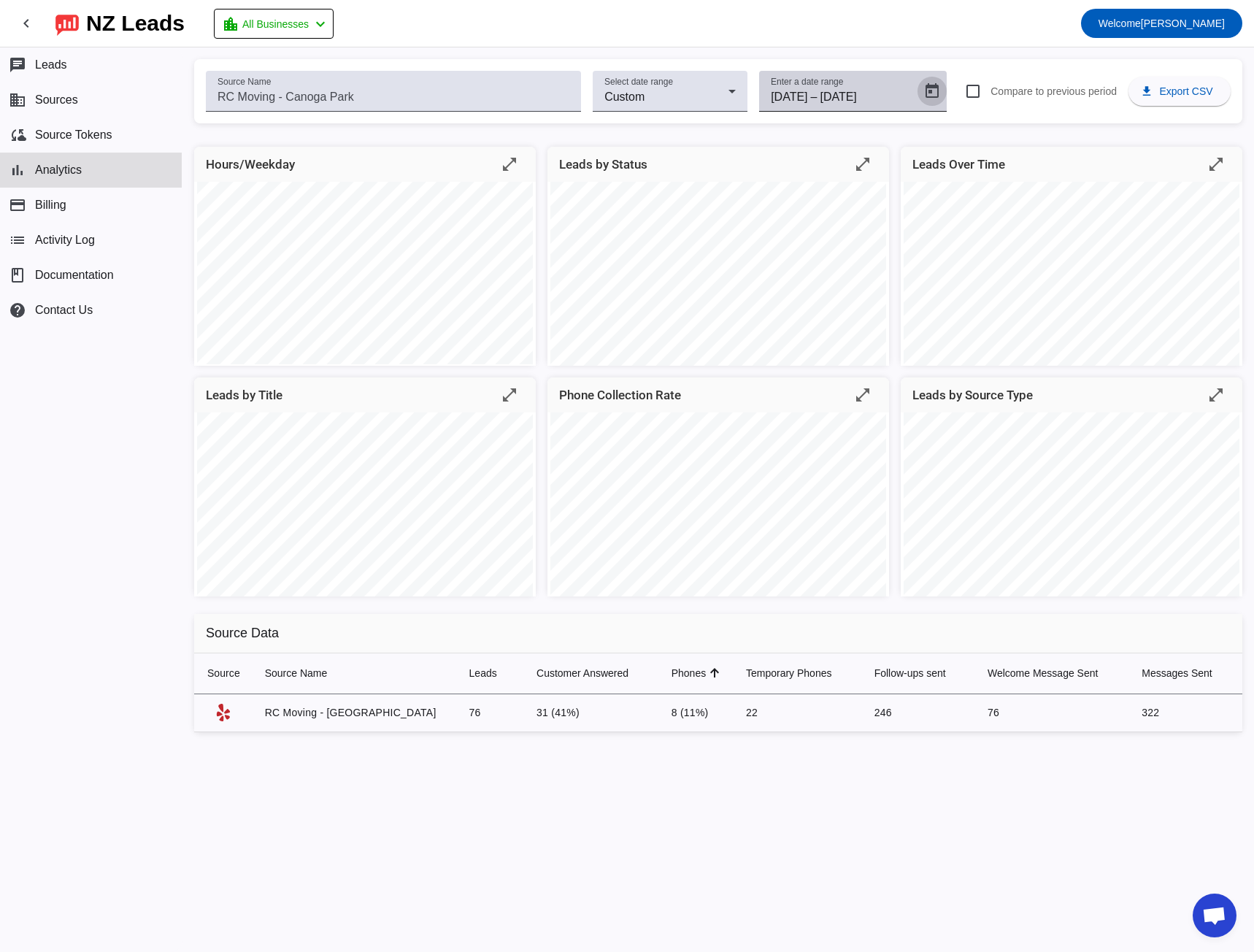
click at [920, 99] on span "Open calendar" at bounding box center [931, 90] width 35 height 35
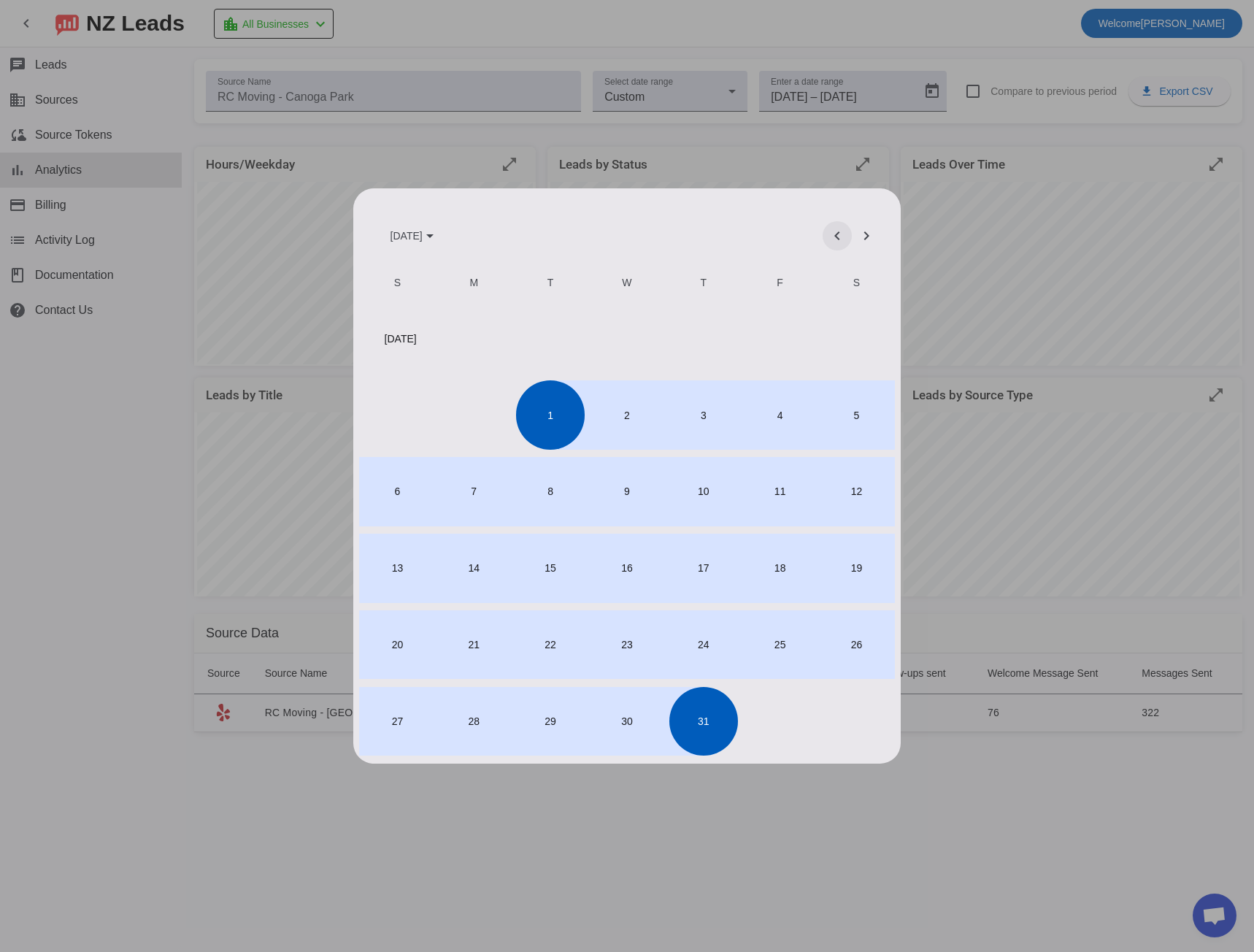
click at [837, 241] on span "Previous month" at bounding box center [836, 235] width 35 height 35
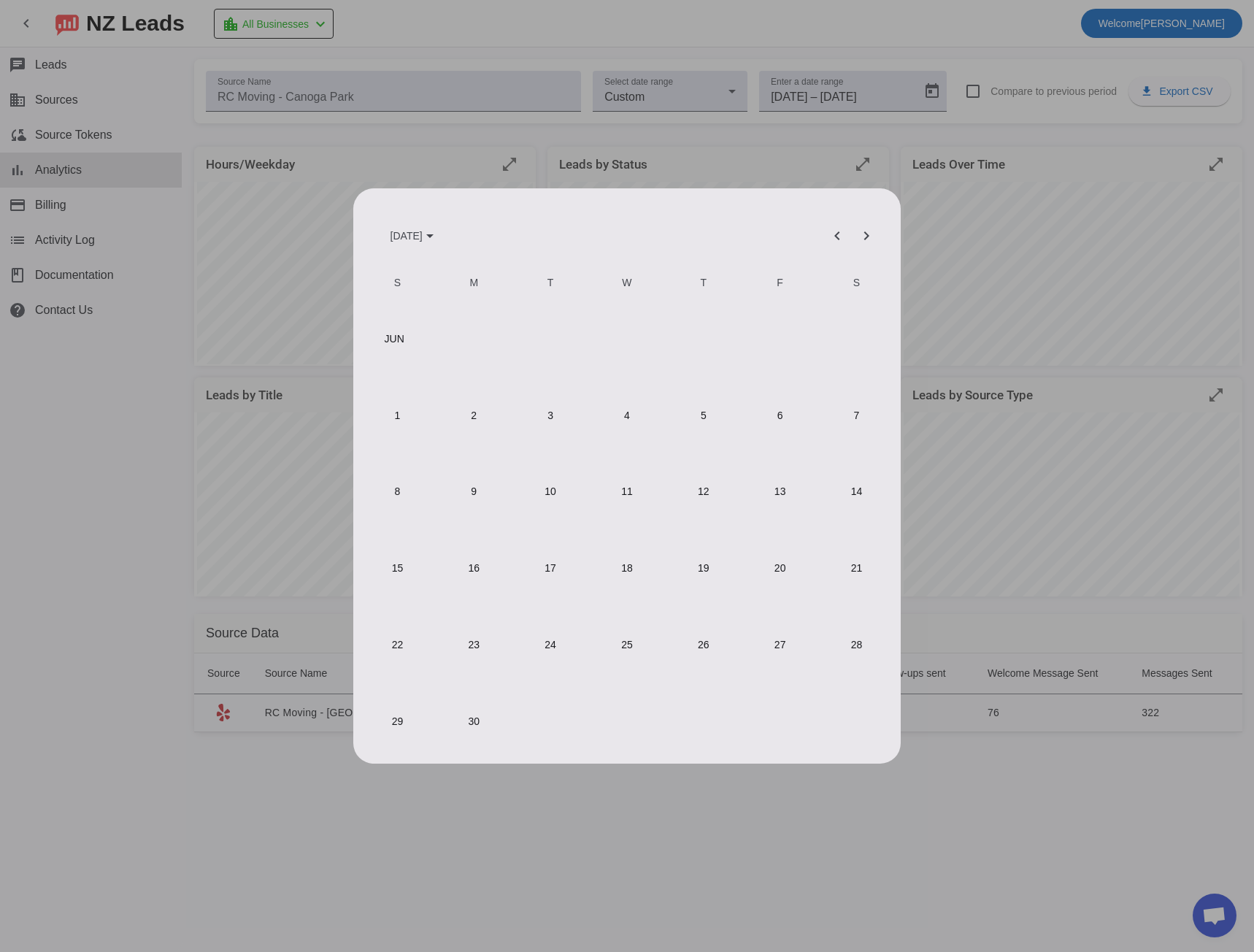
click at [399, 424] on span "1" at bounding box center [397, 414] width 69 height 69
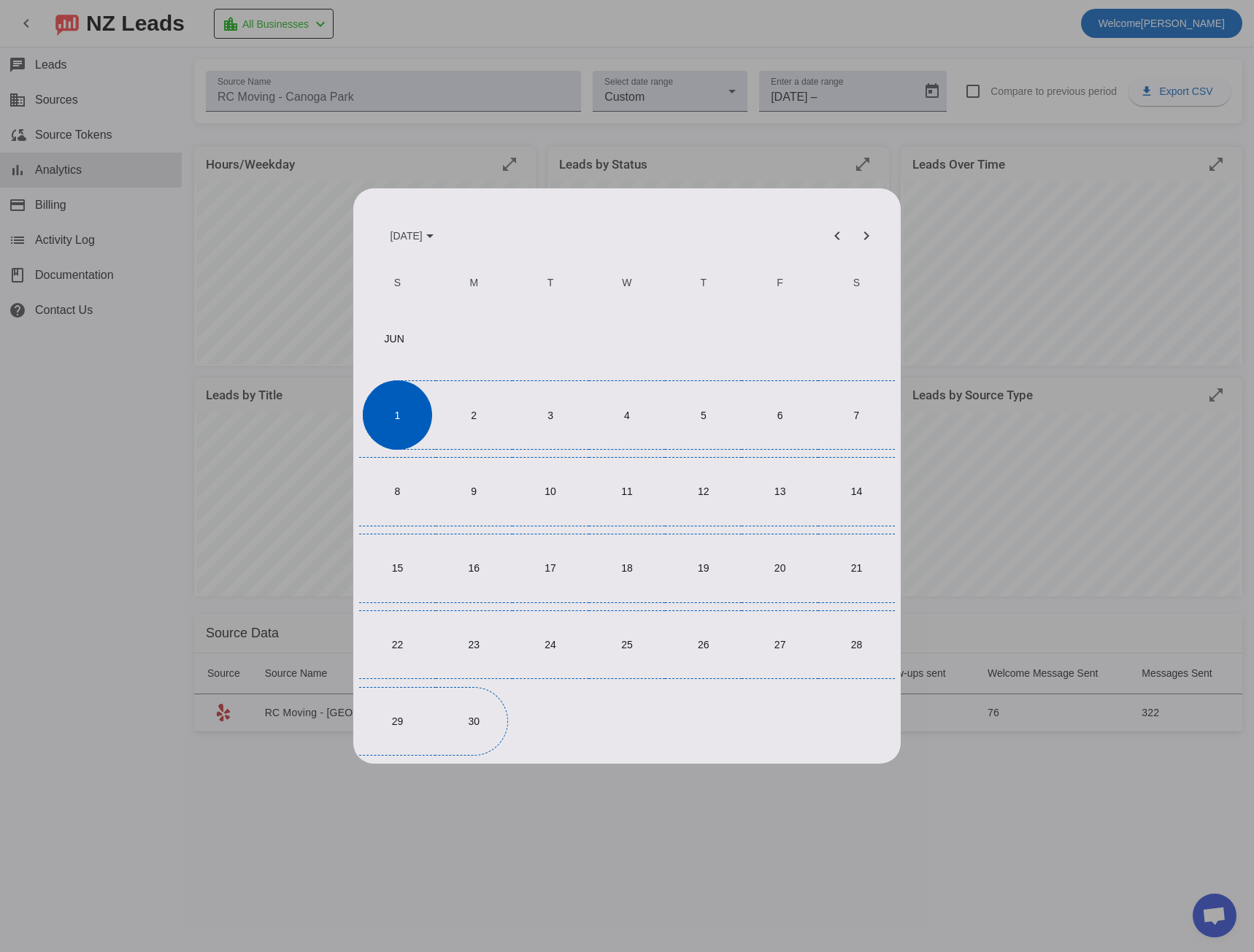
drag, startPoint x: 466, startPoint y: 702, endPoint x: 480, endPoint y: 698, distance: 14.6
click at [467, 702] on span "30" at bounding box center [473, 721] width 69 height 69
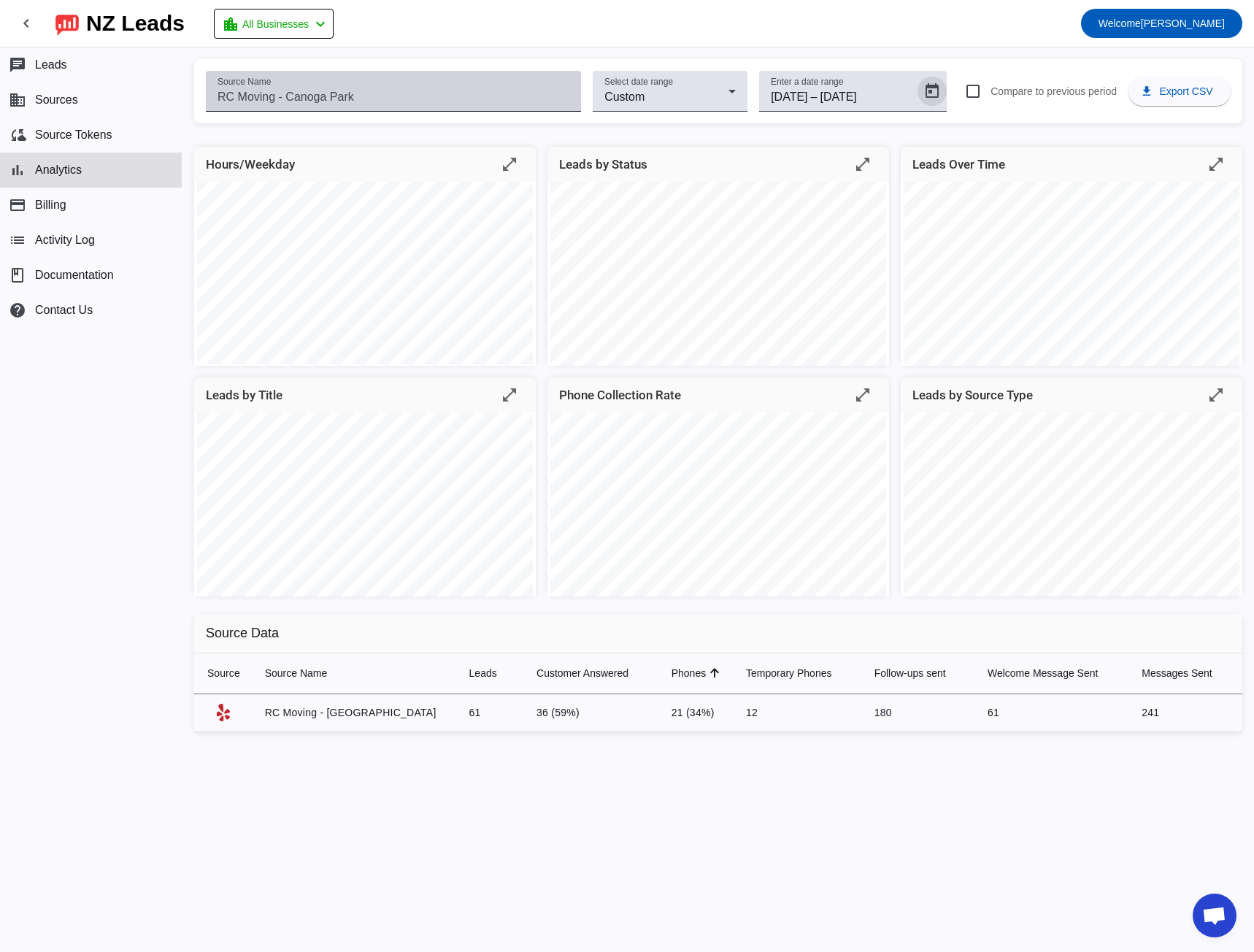
click at [294, 96] on input "Source Name" at bounding box center [393, 97] width 352 height 18
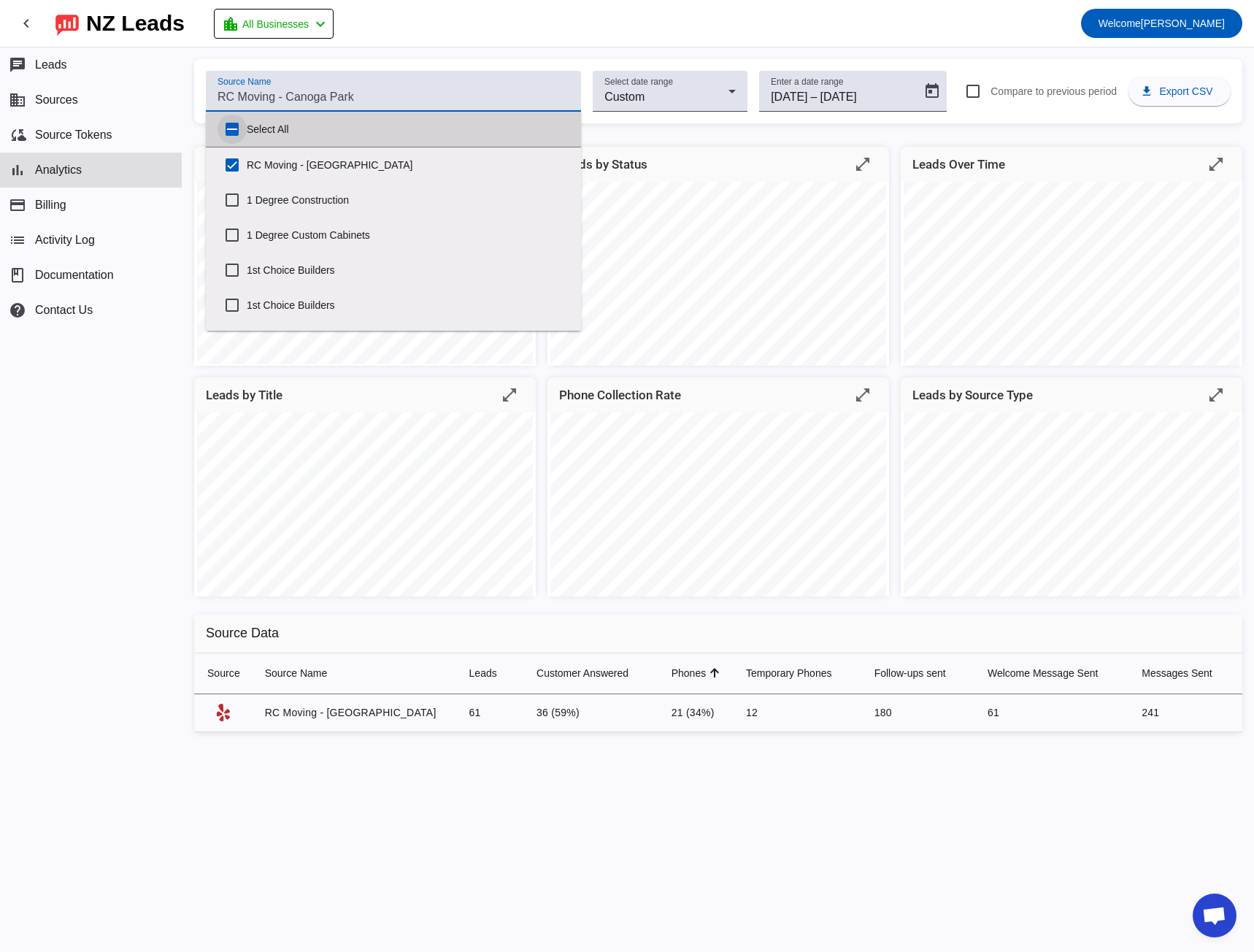
click at [233, 128] on input "Select All" at bounding box center [231, 129] width 29 height 29
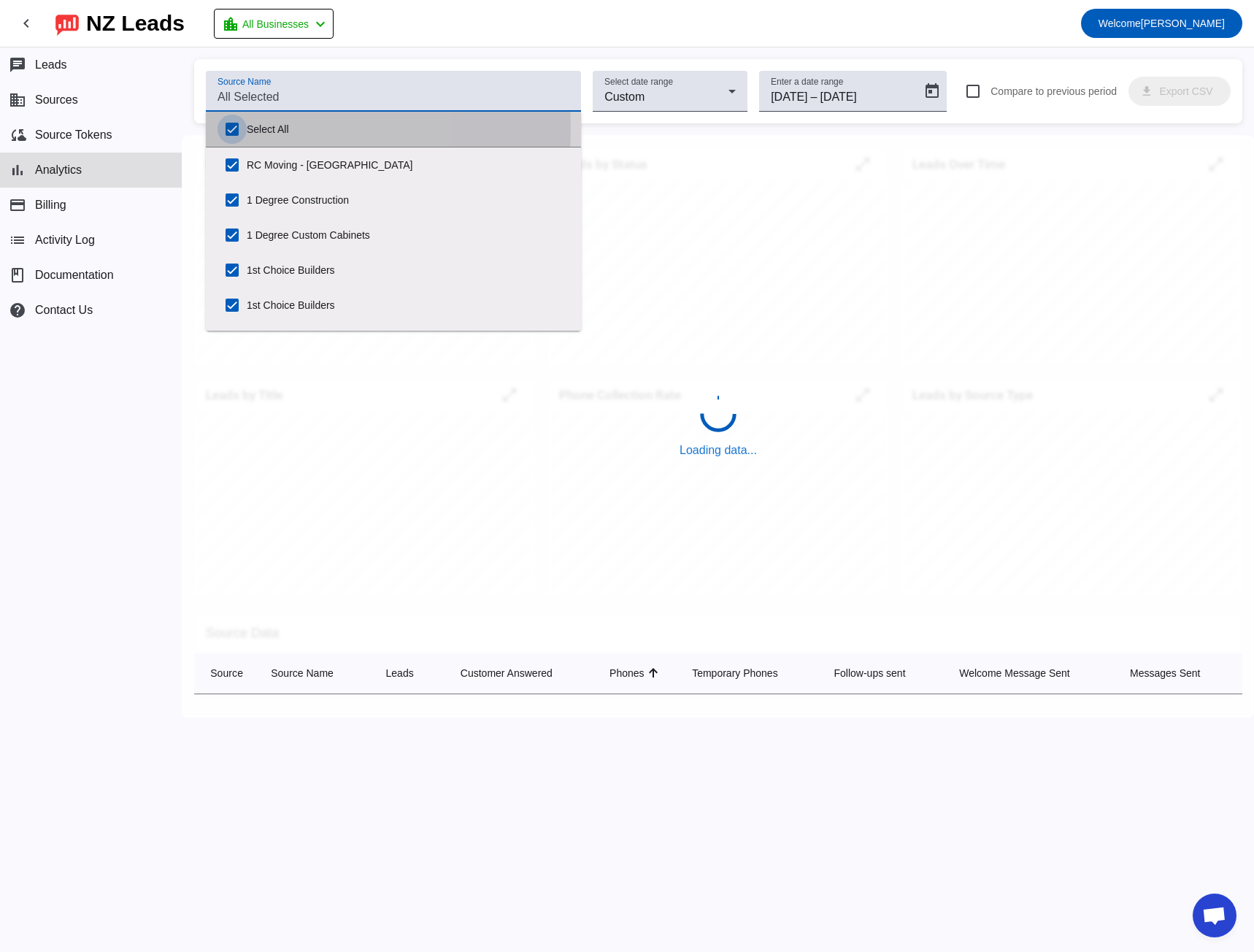
click at [233, 128] on input "Select All" at bounding box center [231, 129] width 29 height 29
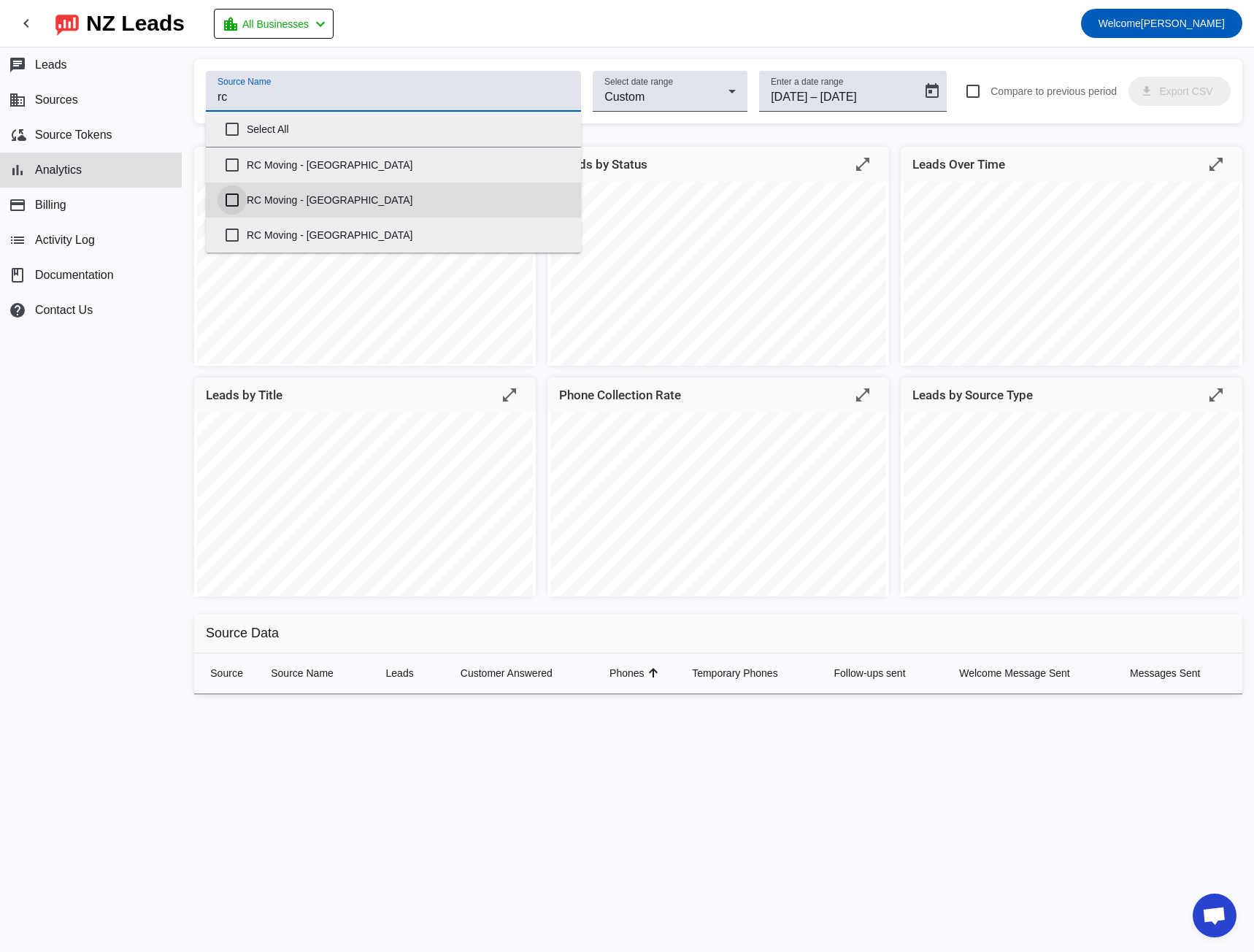
click at [234, 198] on input "RC Moving - [GEOGRAPHIC_DATA]" at bounding box center [231, 199] width 29 height 29
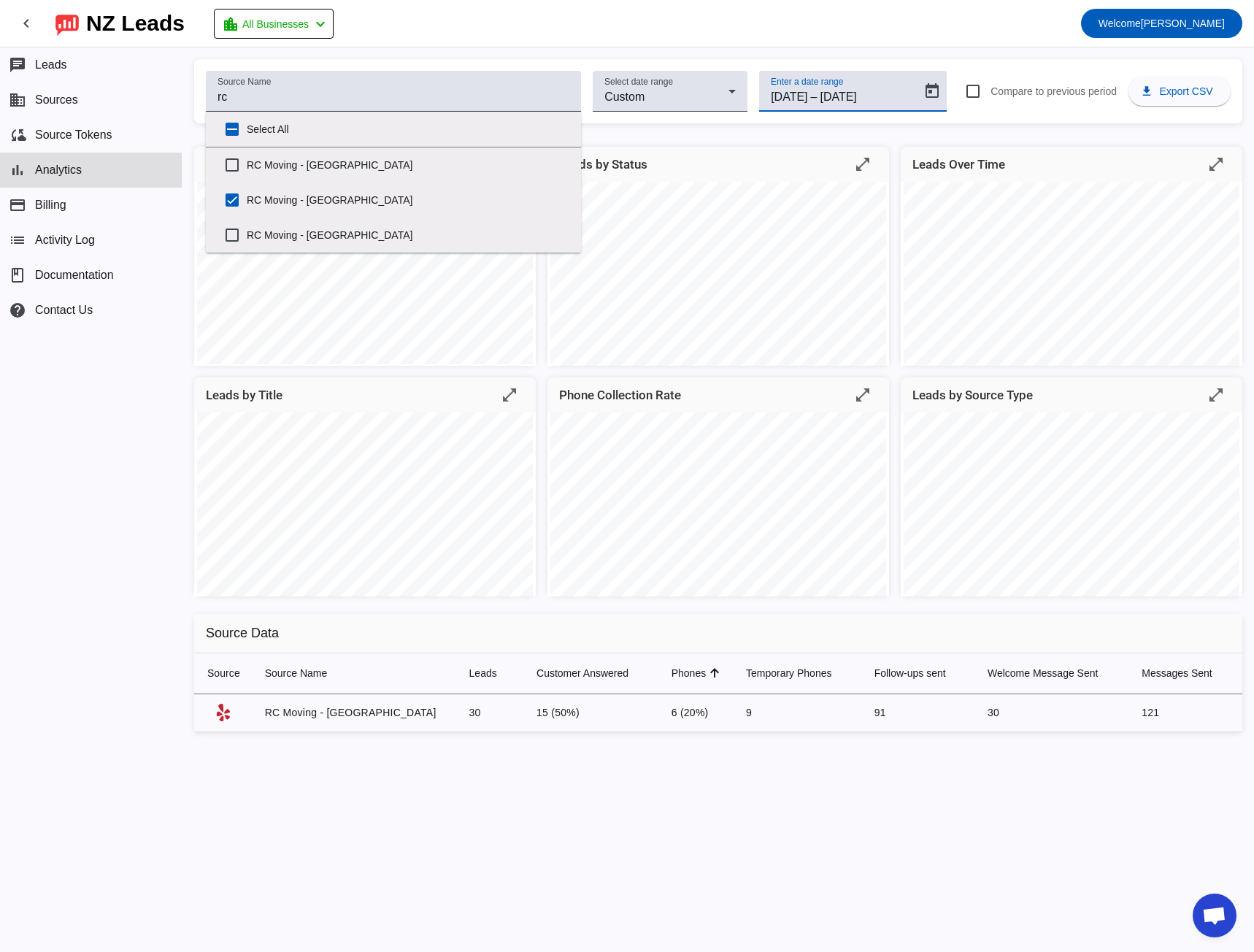
click at [857, 93] on input "[DATE]" at bounding box center [854, 97] width 70 height 18
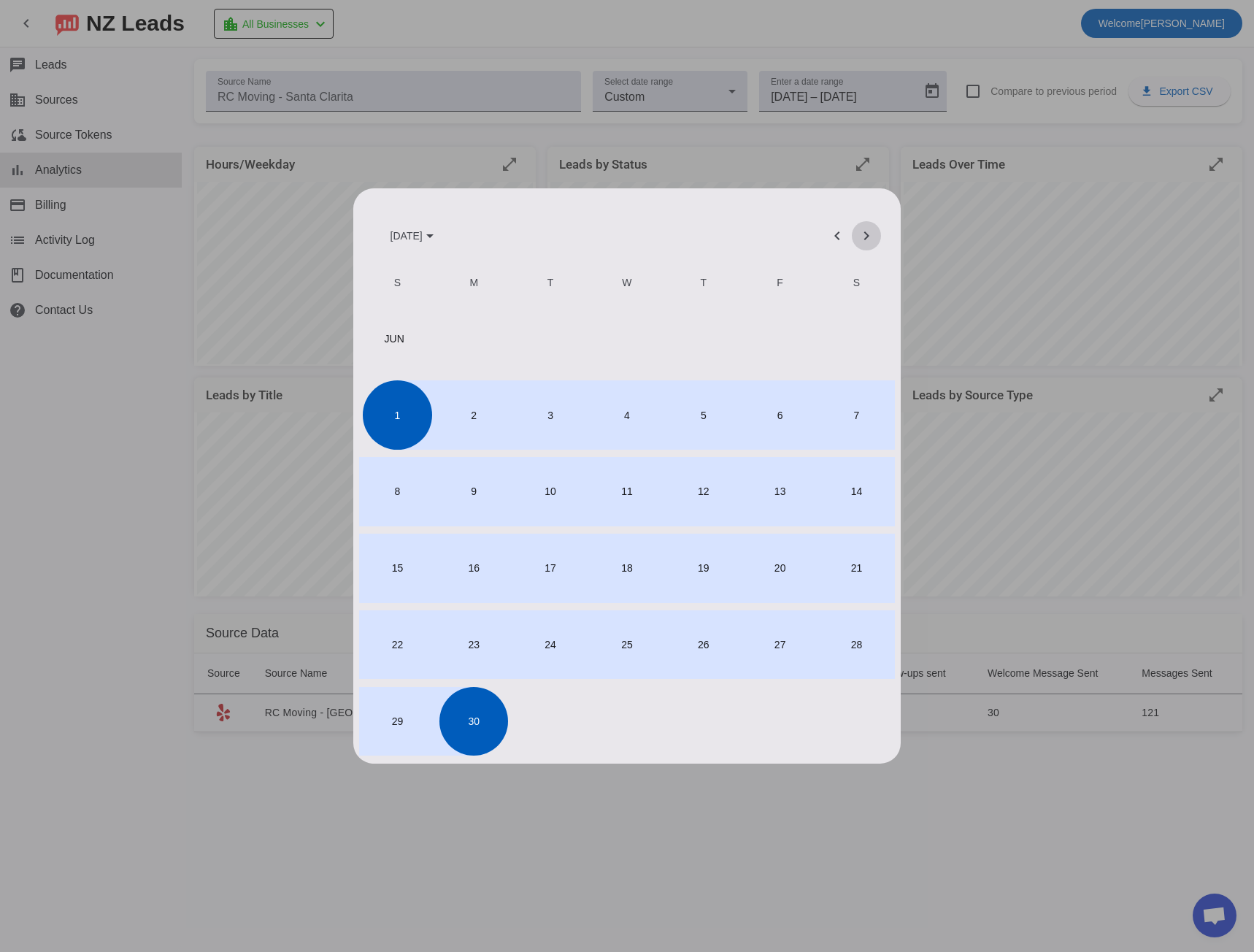
click at [865, 233] on span "Next month" at bounding box center [865, 235] width 35 height 35
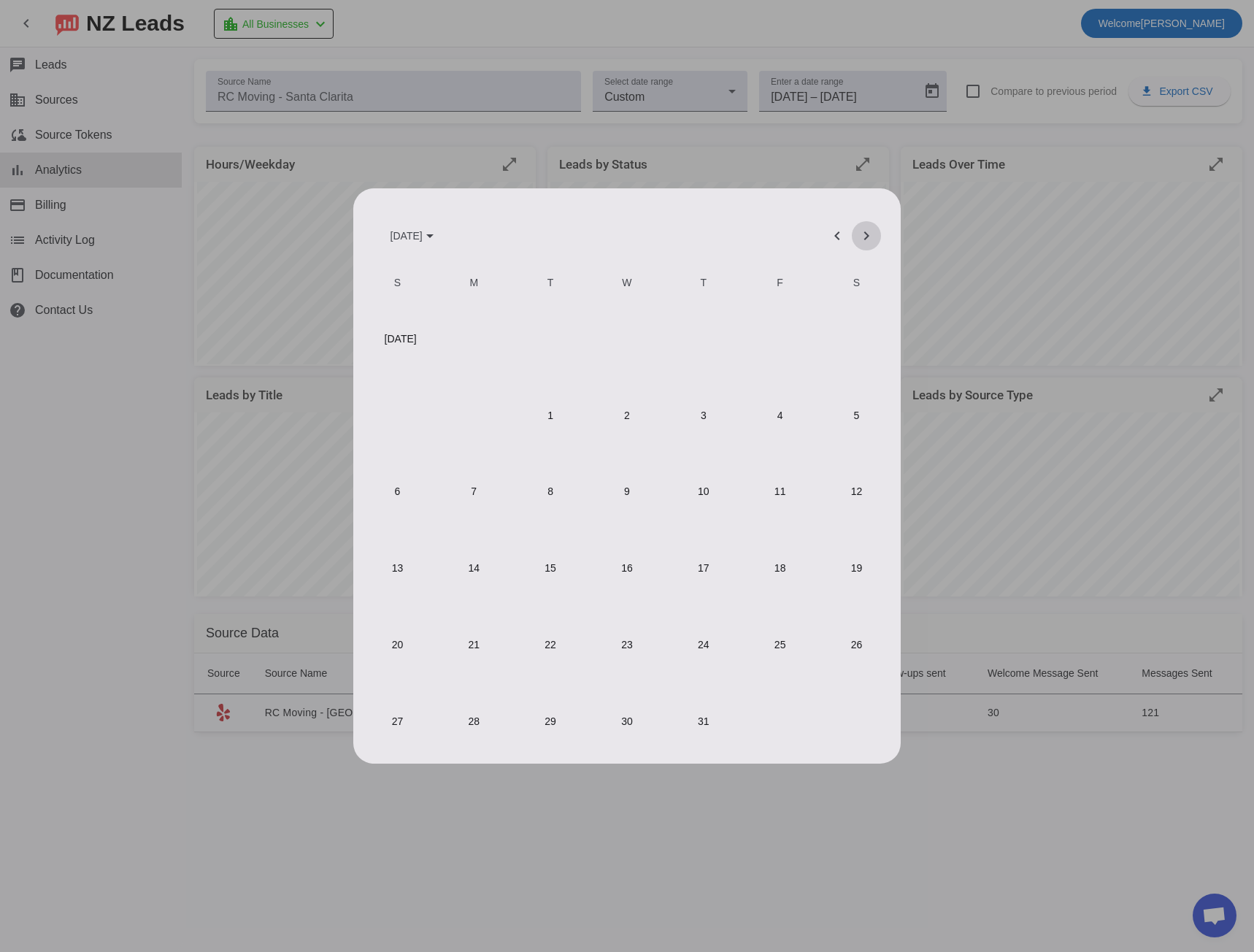
click at [865, 233] on span "Next month" at bounding box center [865, 235] width 35 height 35
click at [777, 345] on span "1" at bounding box center [779, 339] width 69 height 69
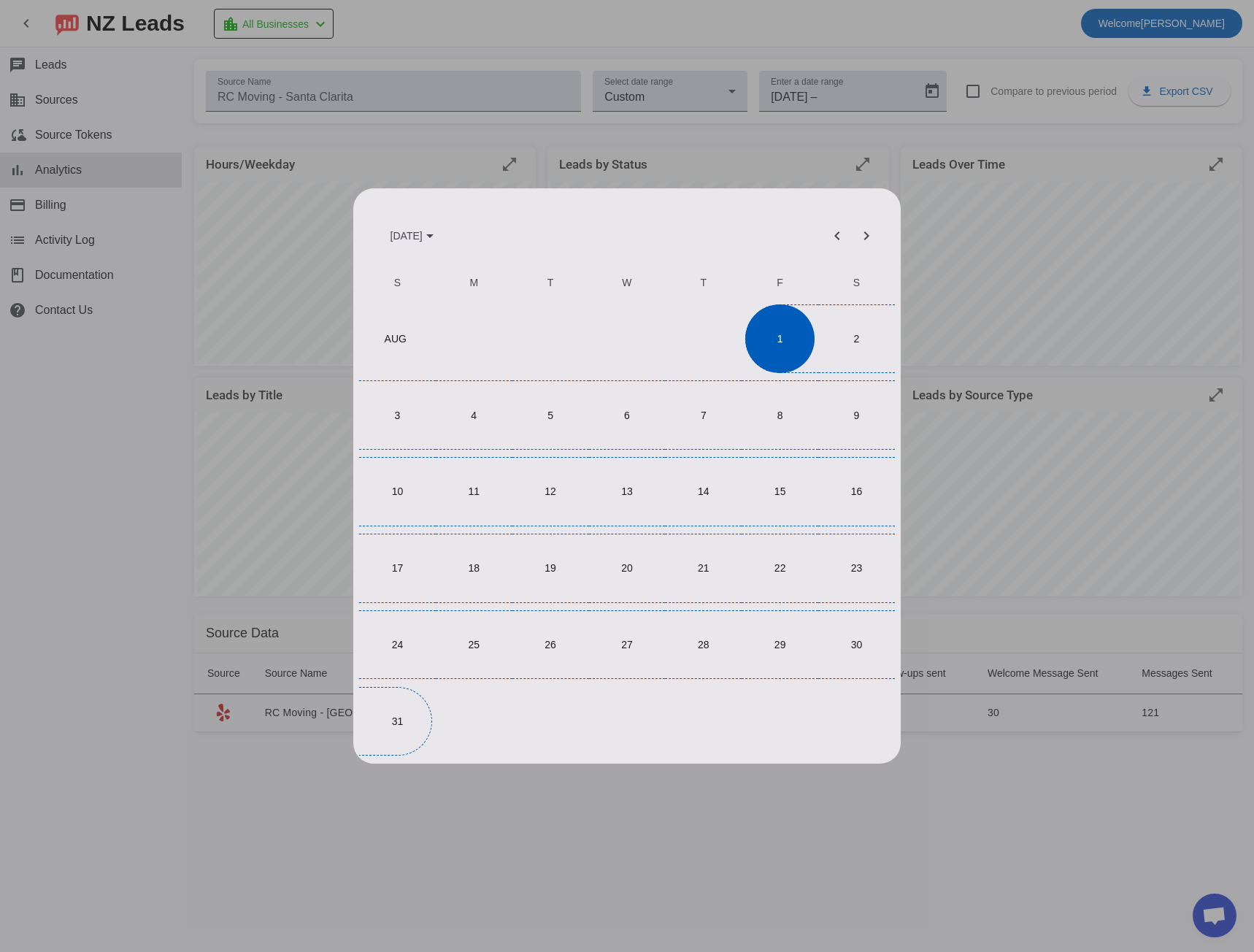
click at [391, 735] on span "31" at bounding box center [397, 721] width 69 height 69
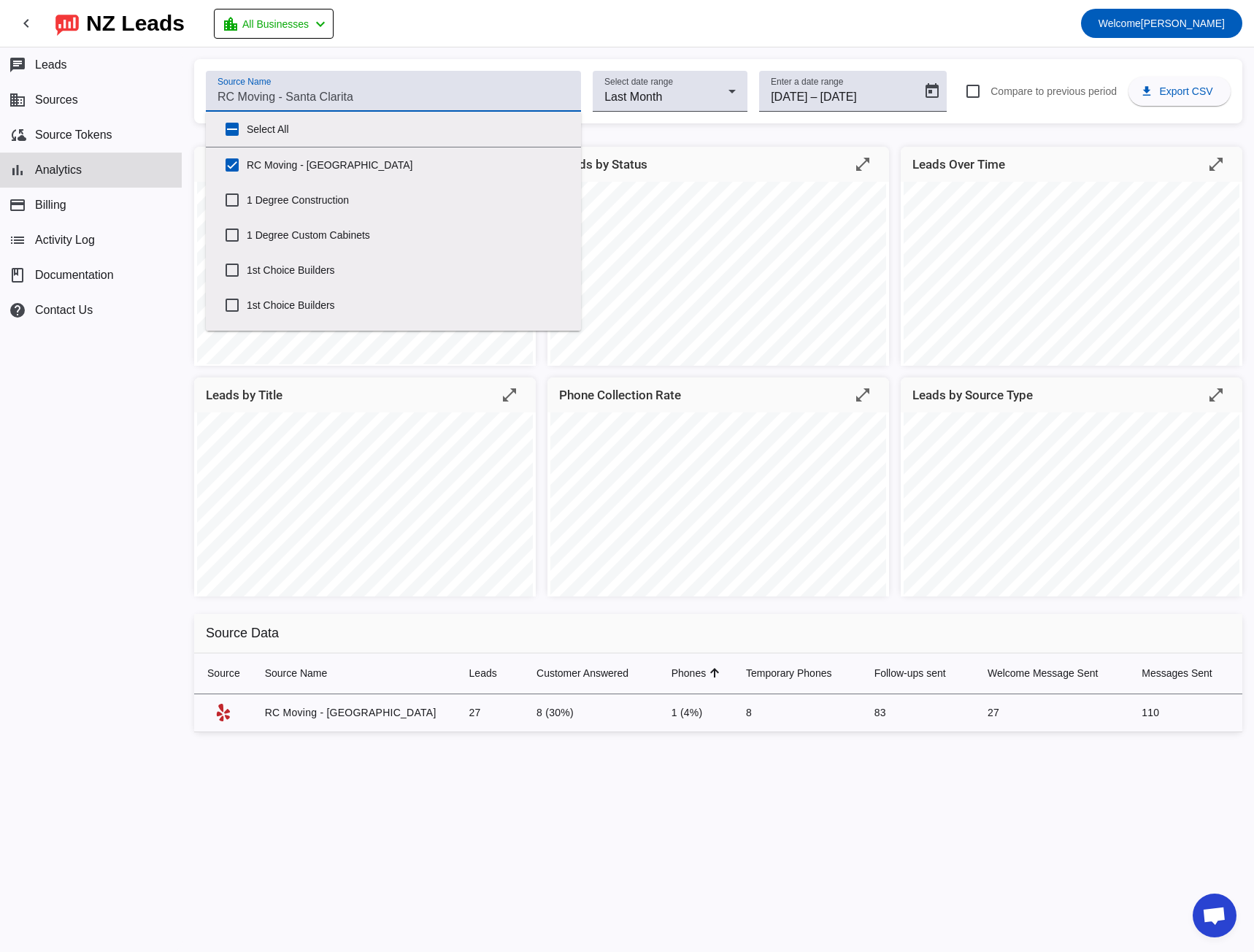
click at [262, 100] on input "Source Name" at bounding box center [393, 97] width 352 height 18
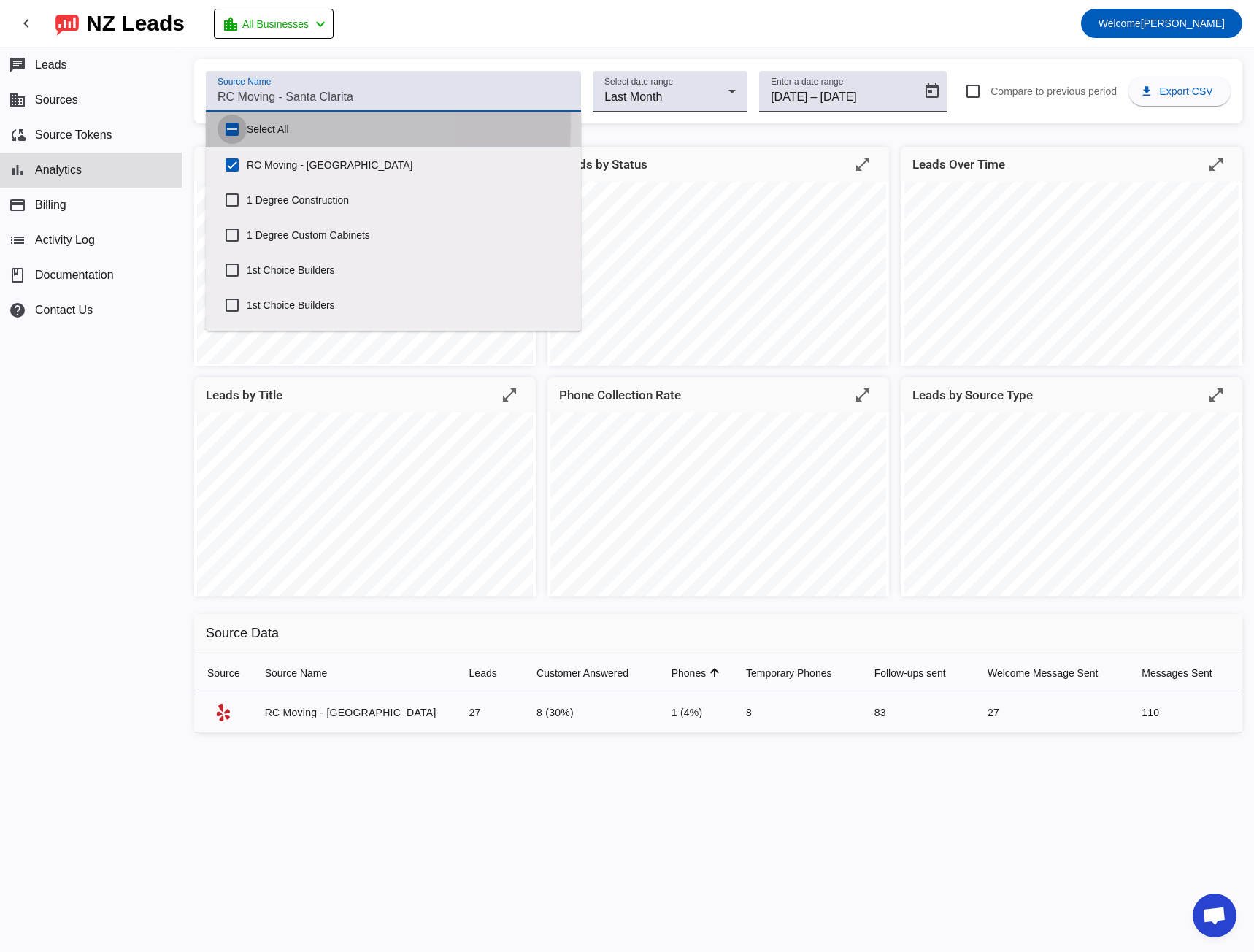
click at [235, 125] on input "Select All" at bounding box center [231, 129] width 29 height 29
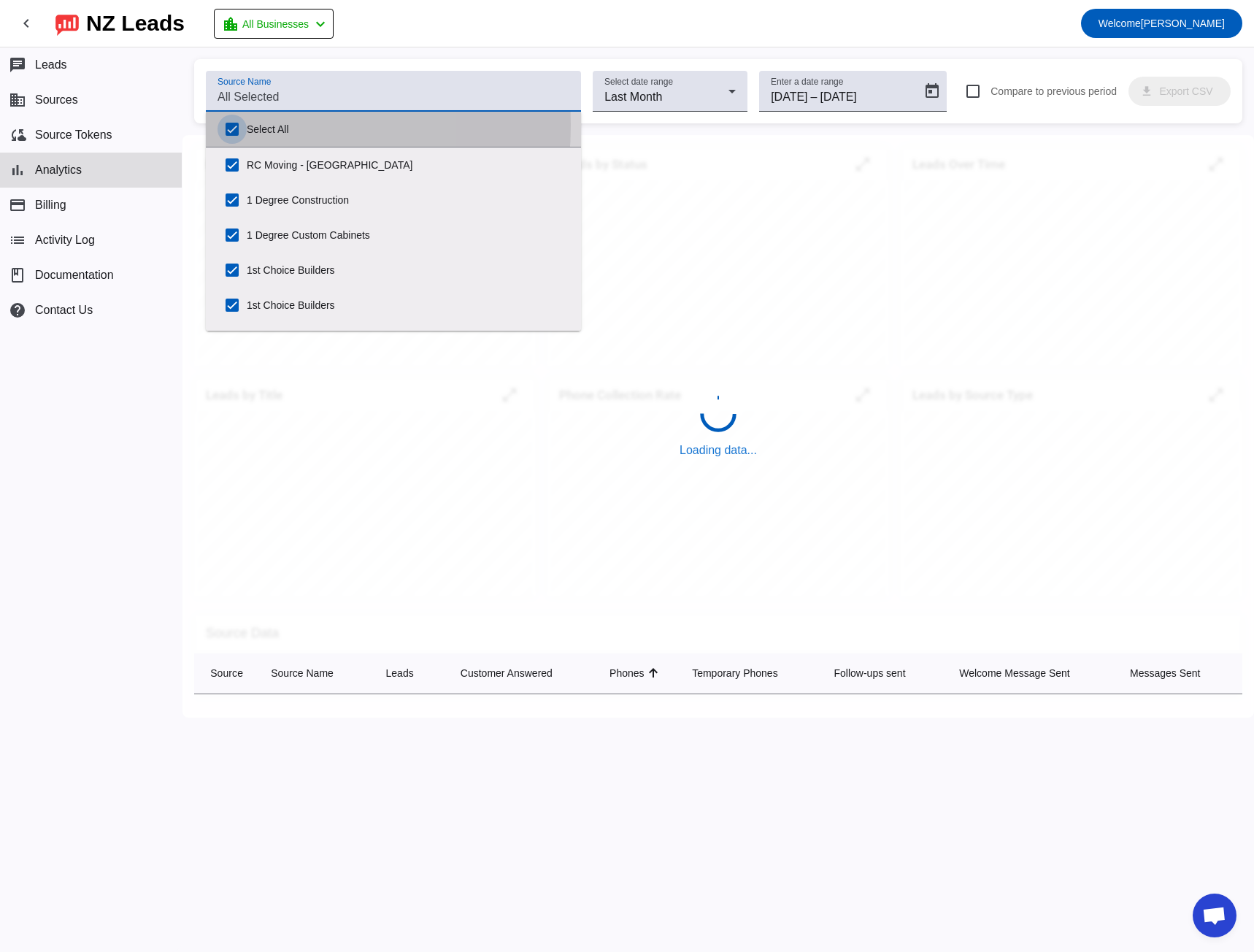
click at [235, 125] on input "Select All" at bounding box center [231, 129] width 29 height 29
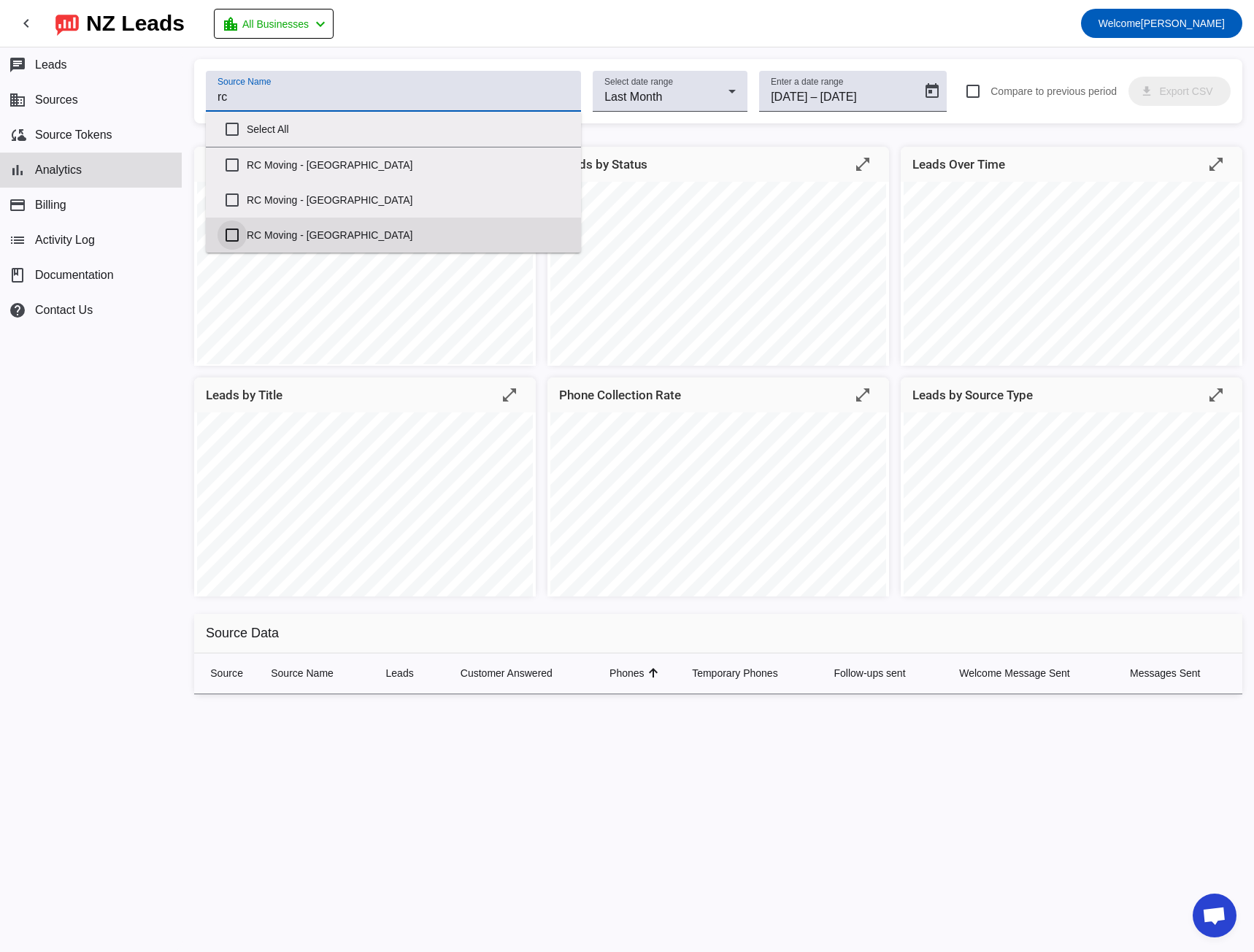
click at [226, 229] on input "RC Moving - [GEOGRAPHIC_DATA]" at bounding box center [231, 234] width 29 height 29
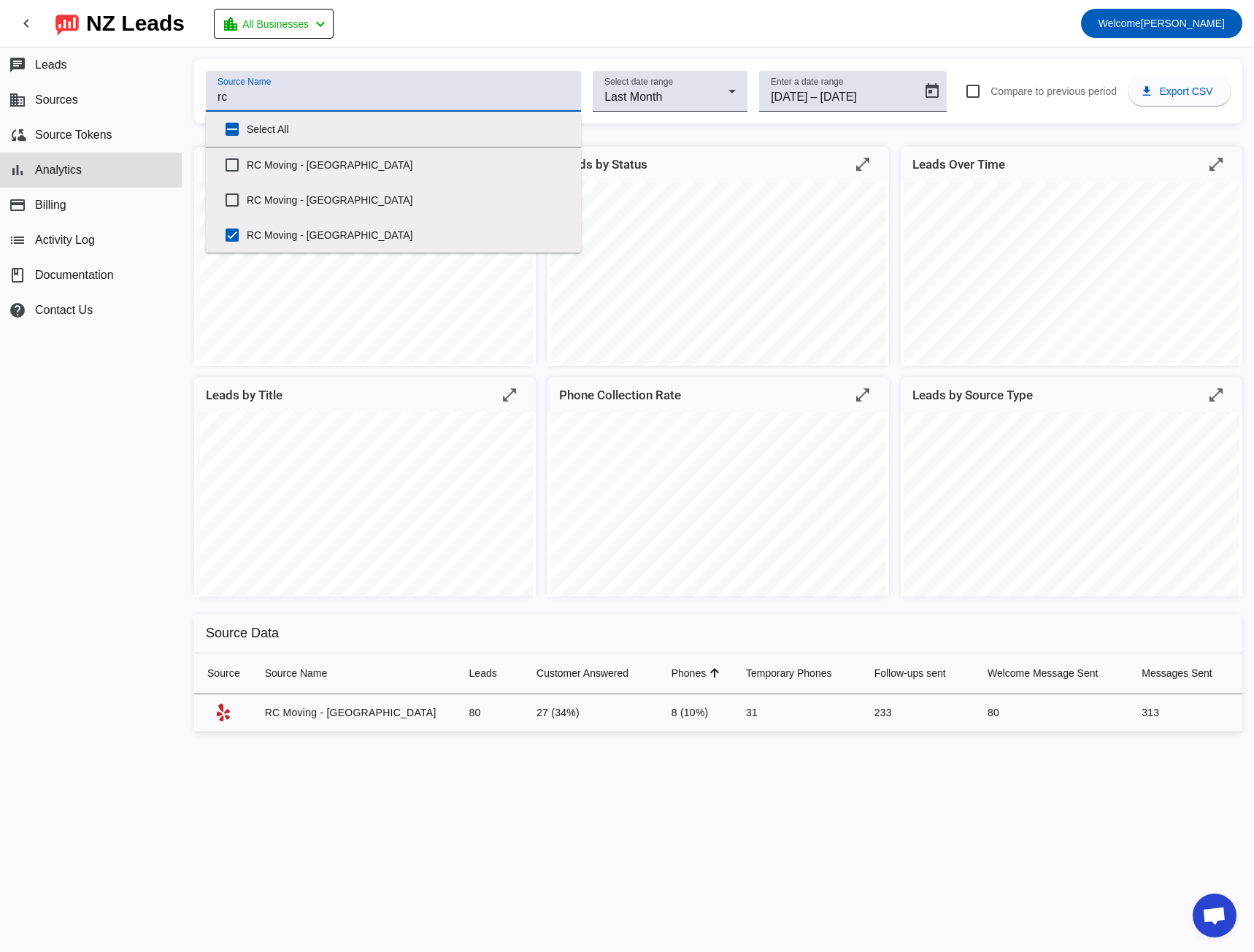
click at [78, 593] on div "chat Leads business Sources cloud_sync Source Tokens bar_chart Analytics paymen…" at bounding box center [90, 499] width 182 height 904
